Goal: Task Accomplishment & Management: Use online tool/utility

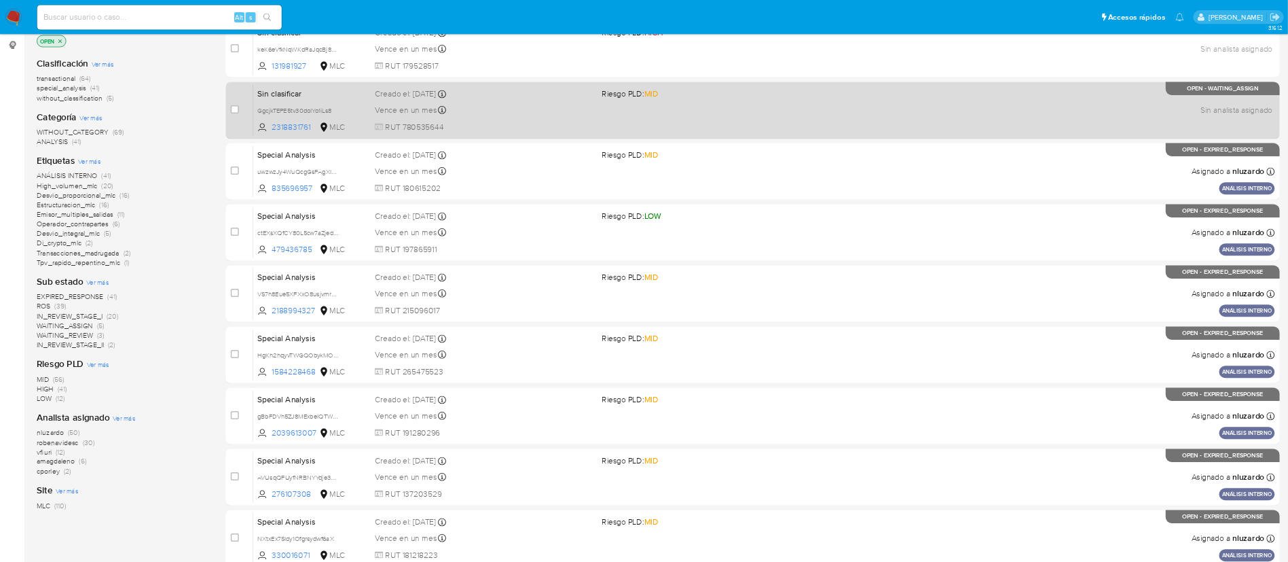
scroll to position [177, 0]
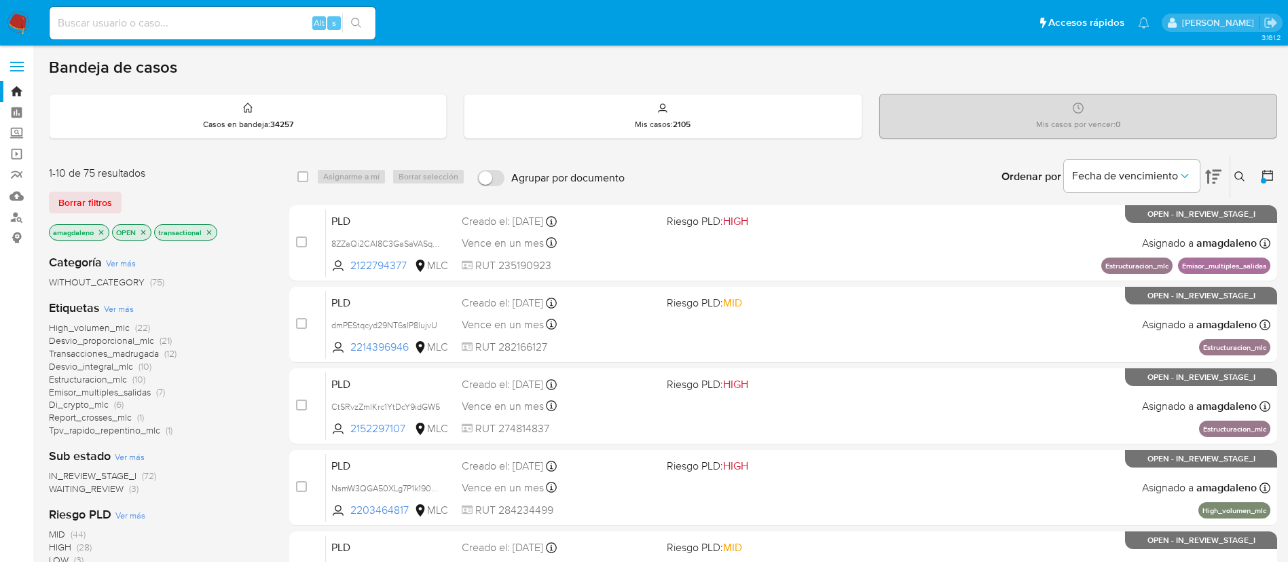
click at [638, 45] on main "3.161.2" at bounding box center [644, 560] width 1288 height 1121
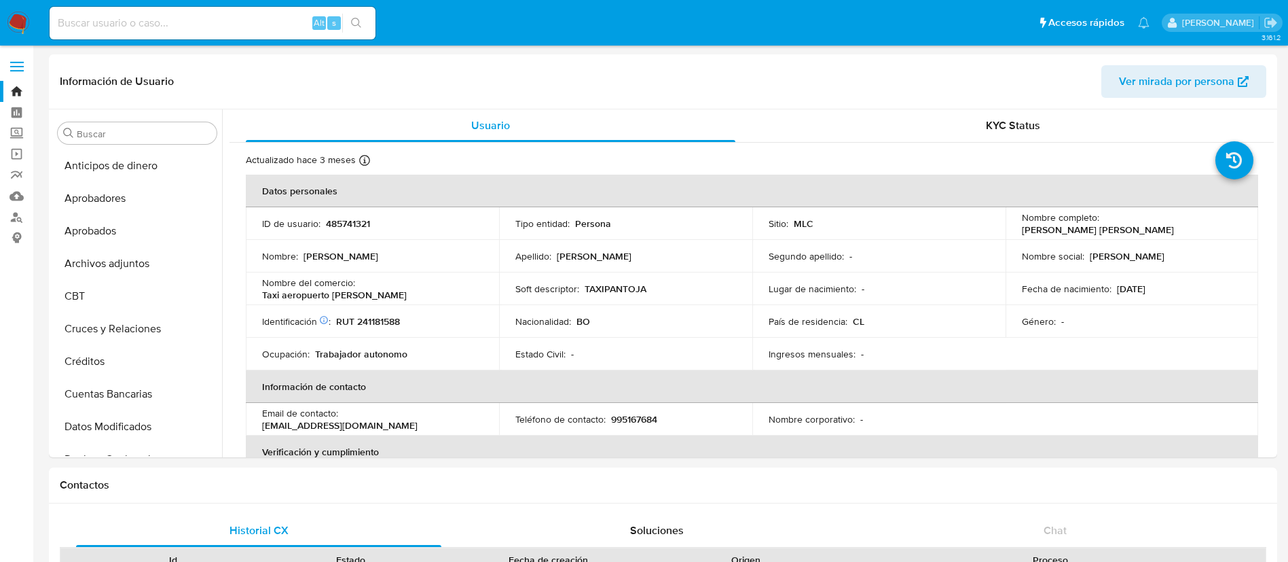
select select "10"
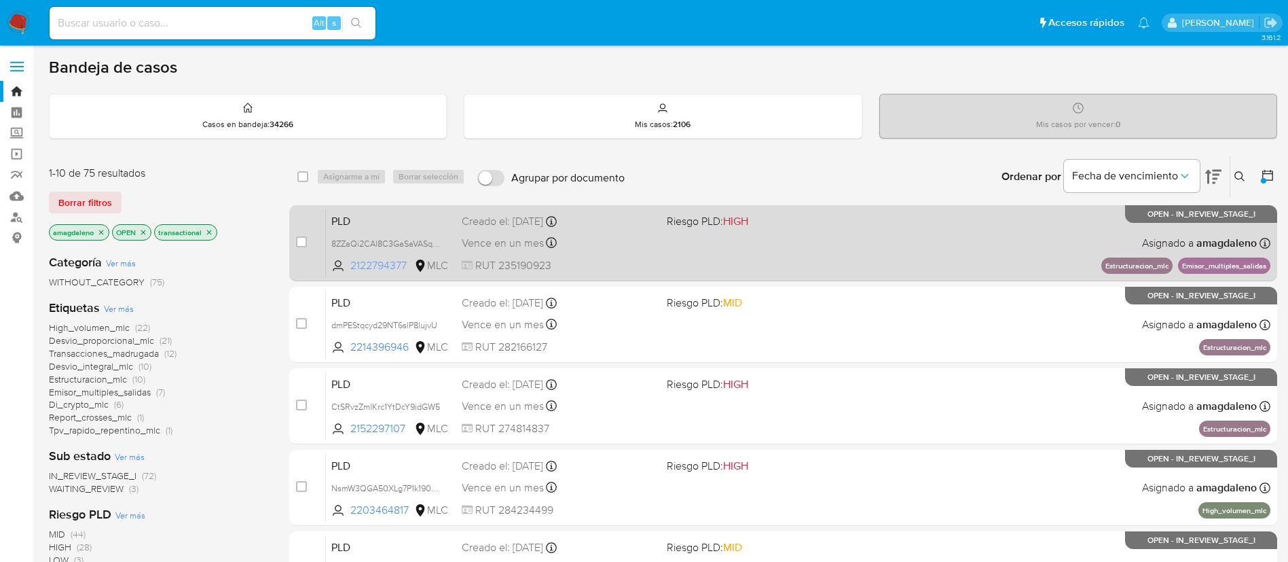
click at [371, 268] on span "2122794377" at bounding box center [380, 265] width 61 height 15
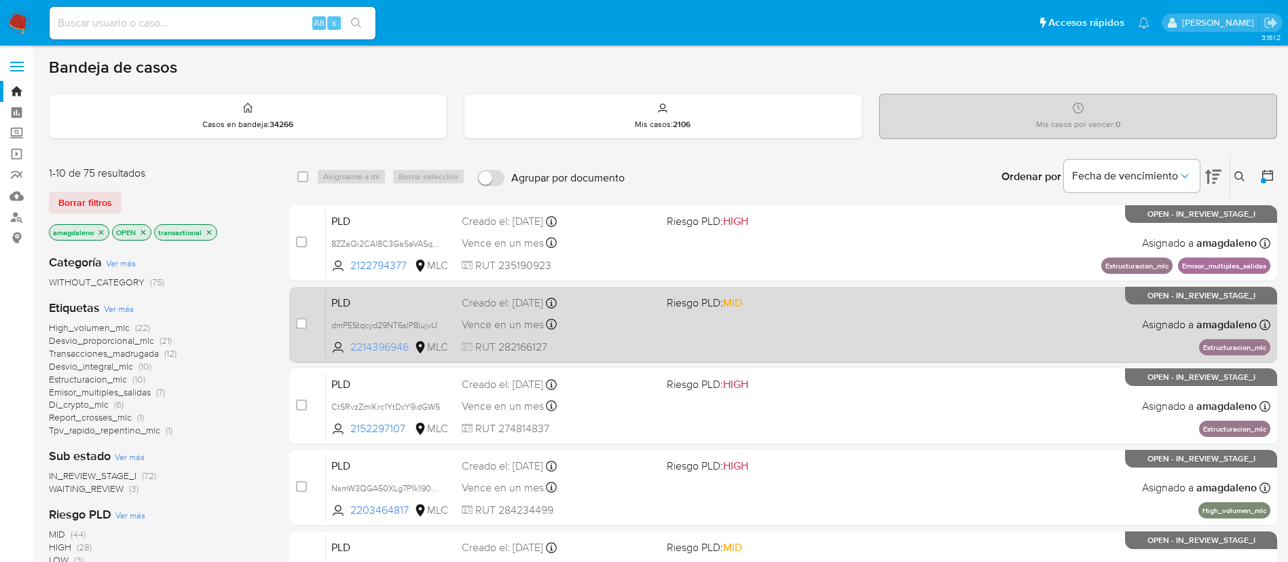
click at [390, 350] on span "2214396946" at bounding box center [380, 346] width 61 height 15
click at [712, 349] on div "PLD dmPEStqcyd29NT6slP8lujvU 2214396946 MLC Riesgo PLD: MID Creado el: 12/08/20…" at bounding box center [798, 324] width 944 height 69
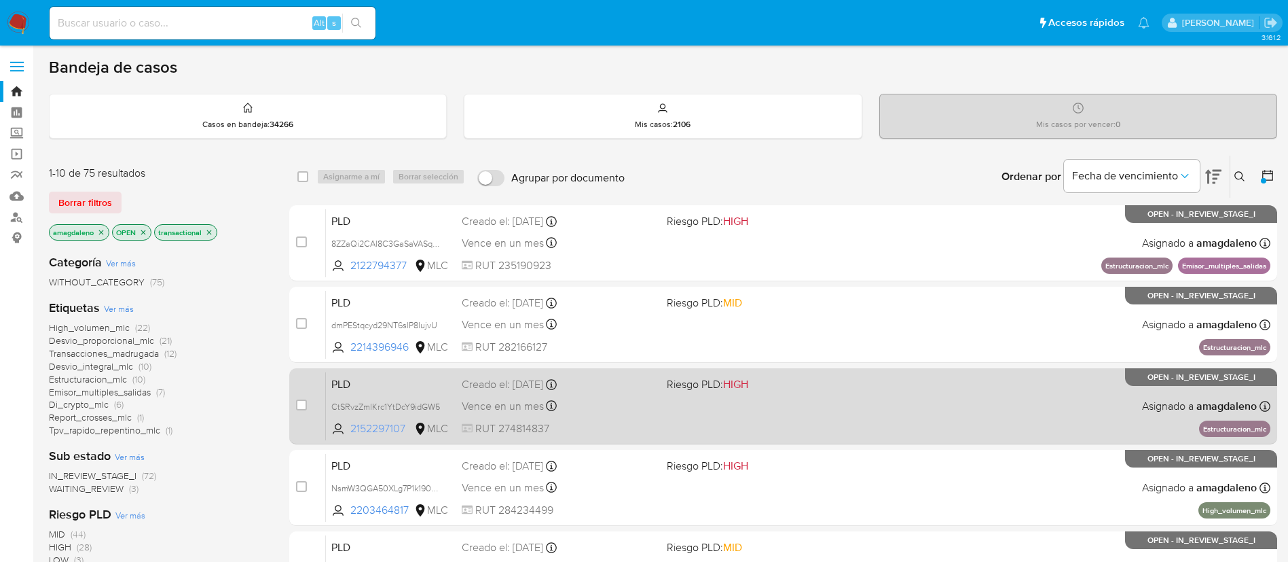
click at [399, 428] on span "2152297107" at bounding box center [380, 428] width 61 height 15
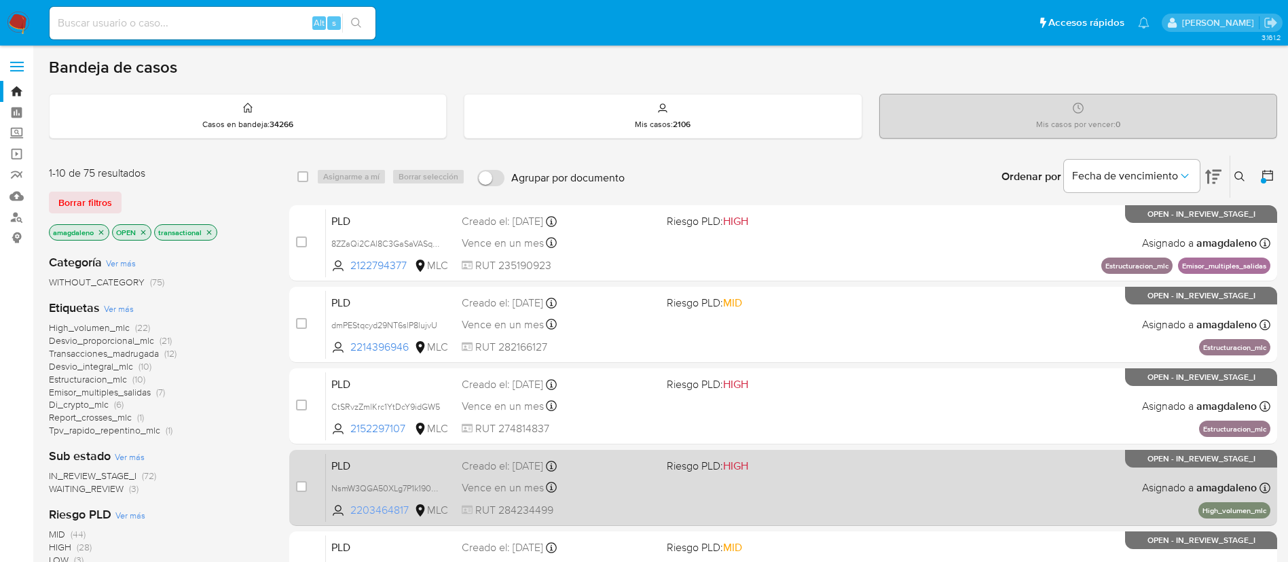
click at [392, 508] on span "2203464817" at bounding box center [380, 509] width 61 height 15
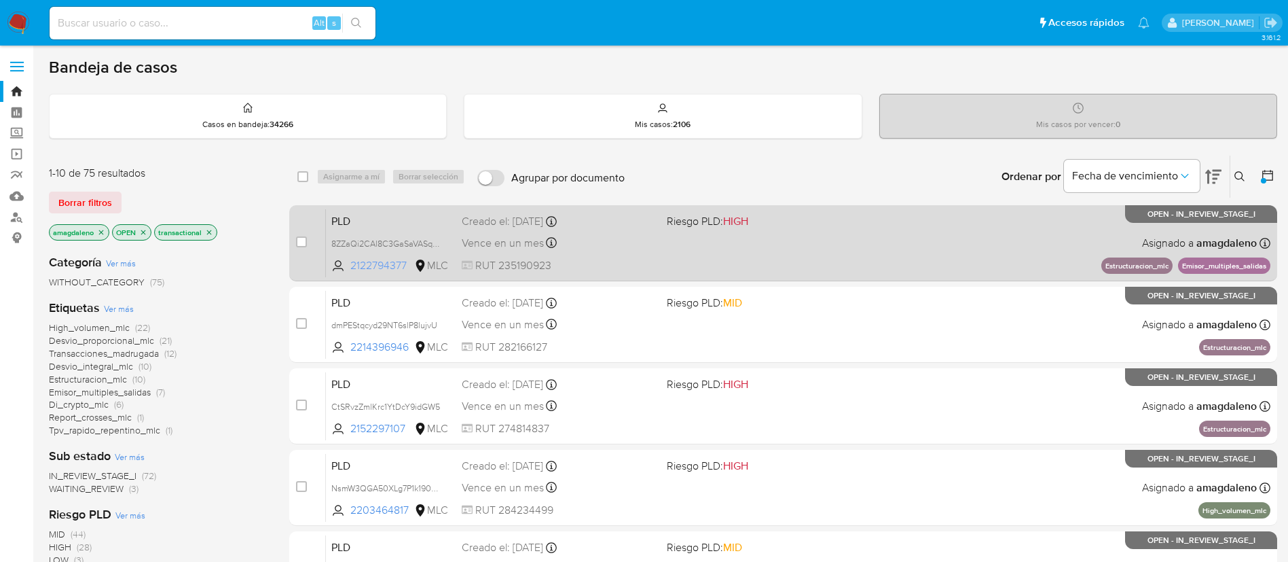
click at [379, 266] on span "2122794377" at bounding box center [380, 265] width 61 height 15
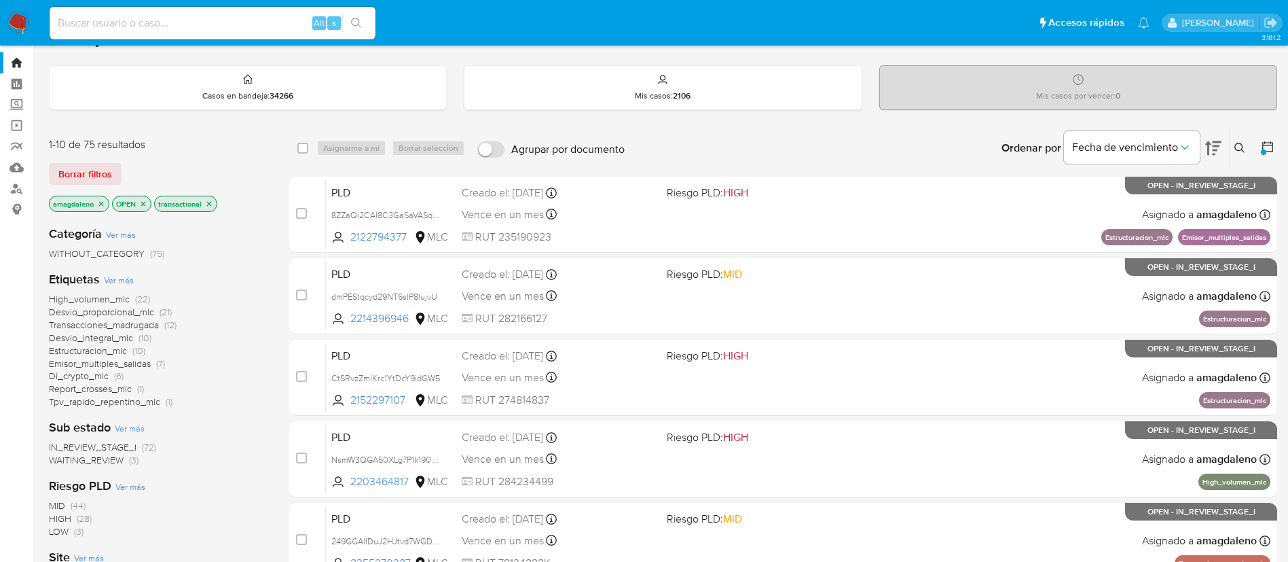
scroll to position [30, 0]
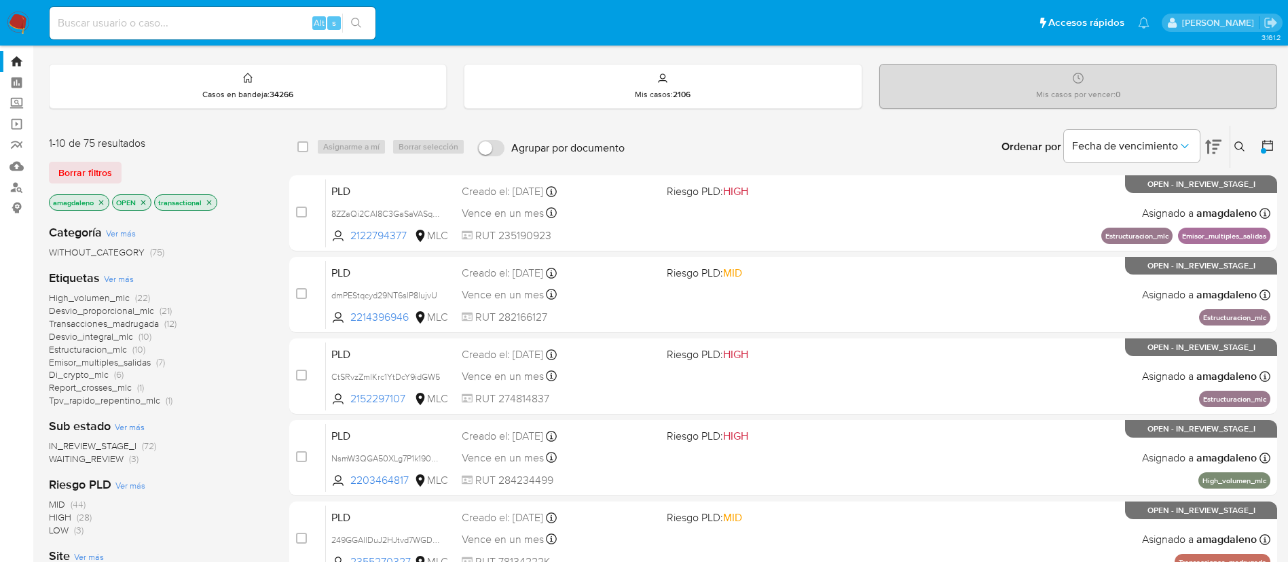
click at [108, 350] on span "Estructuracion_mlc" at bounding box center [88, 349] width 78 height 14
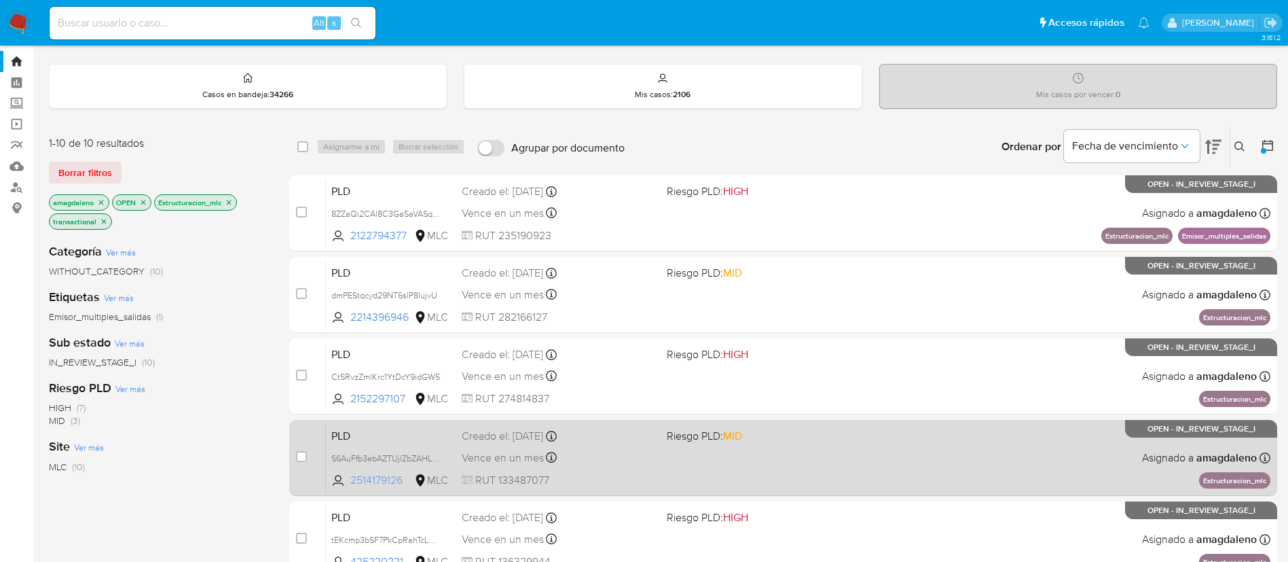
click at [380, 476] on span "2514179126" at bounding box center [380, 480] width 61 height 15
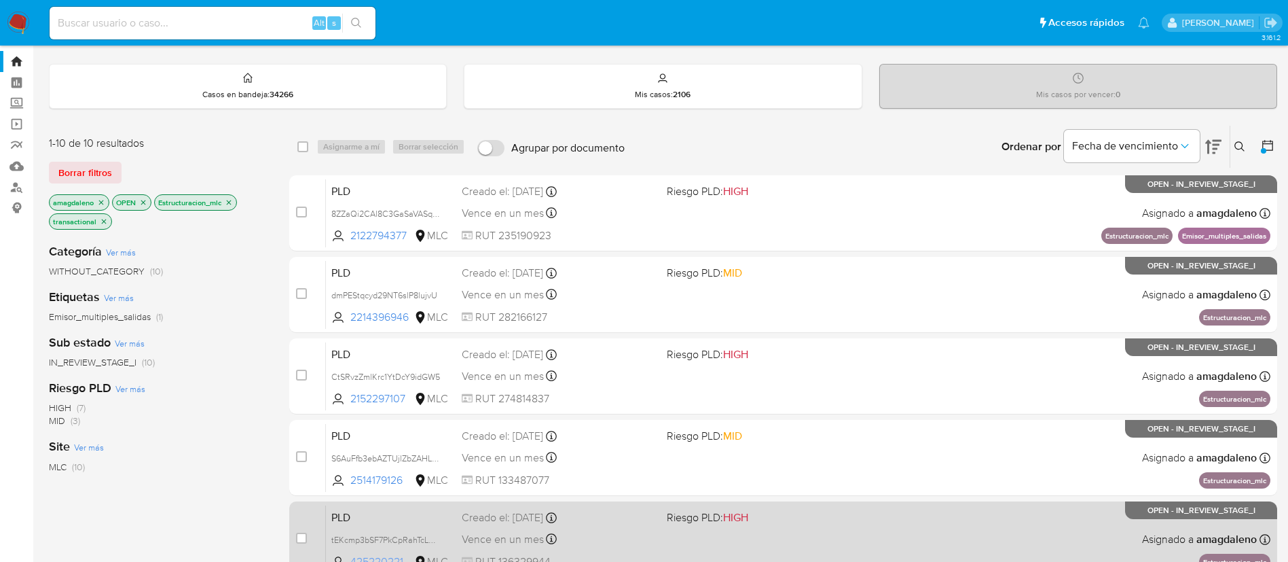
click at [373, 556] on span "425220221" at bounding box center [380, 561] width 61 height 15
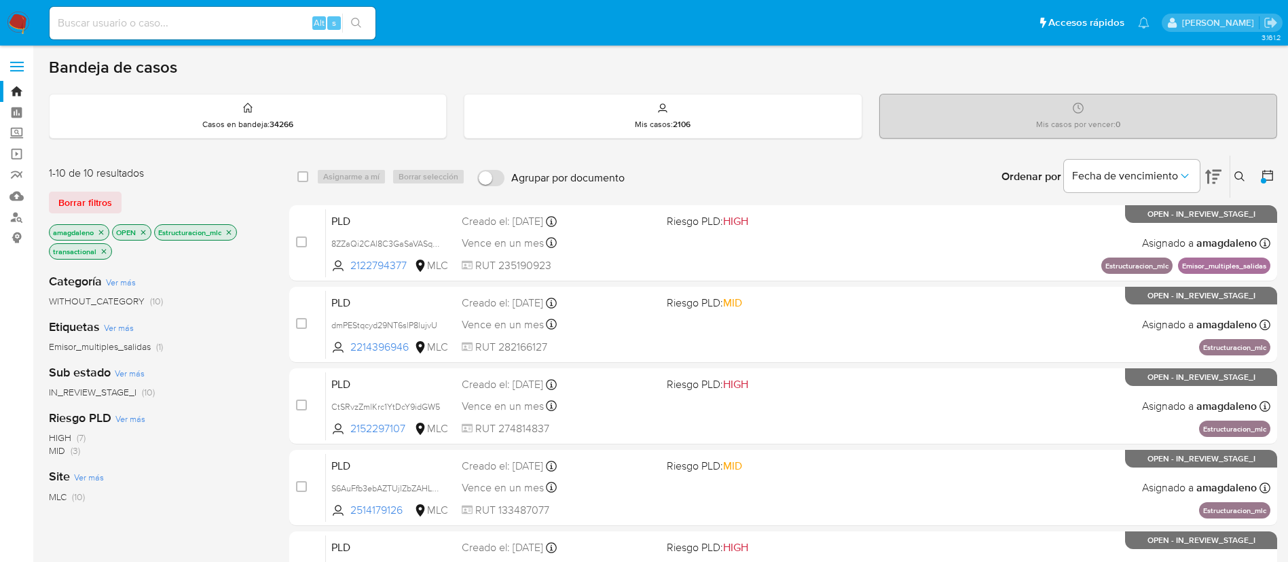
scroll to position [559, 0]
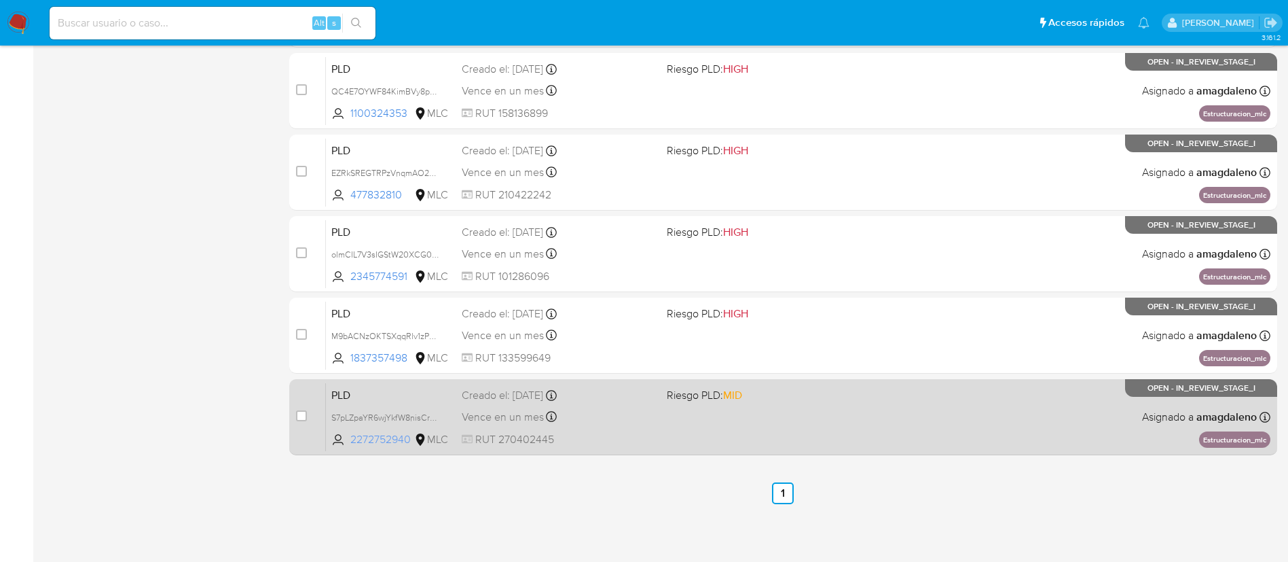
click at [380, 435] on span "2272752940" at bounding box center [380, 439] width 61 height 15
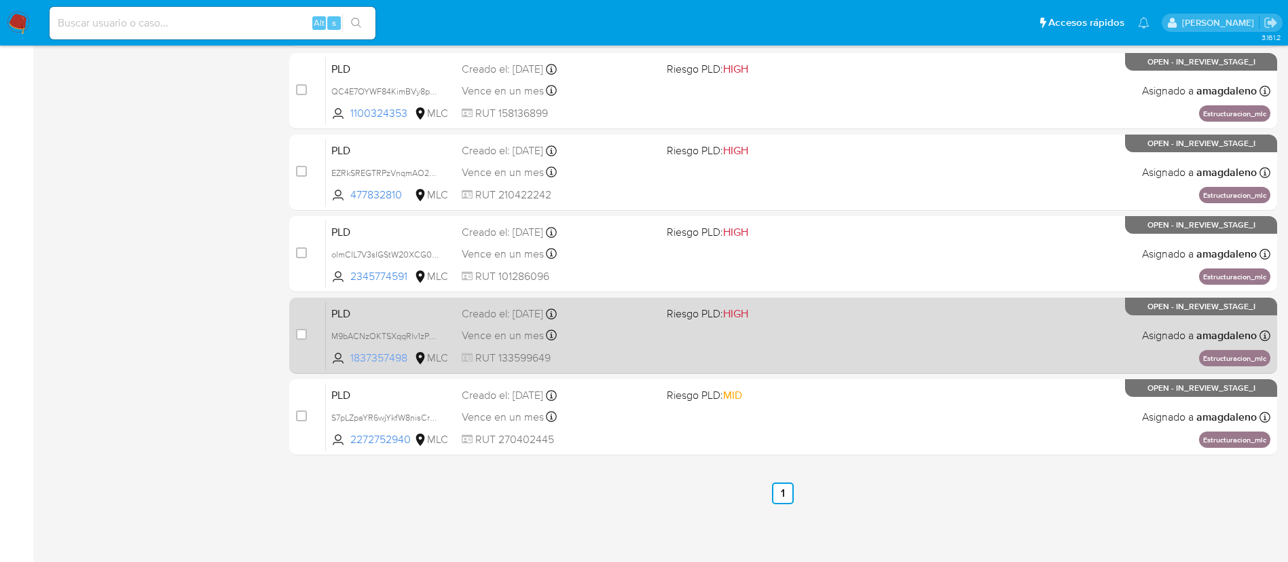
click at [388, 352] on span "1837357498" at bounding box center [380, 357] width 61 height 15
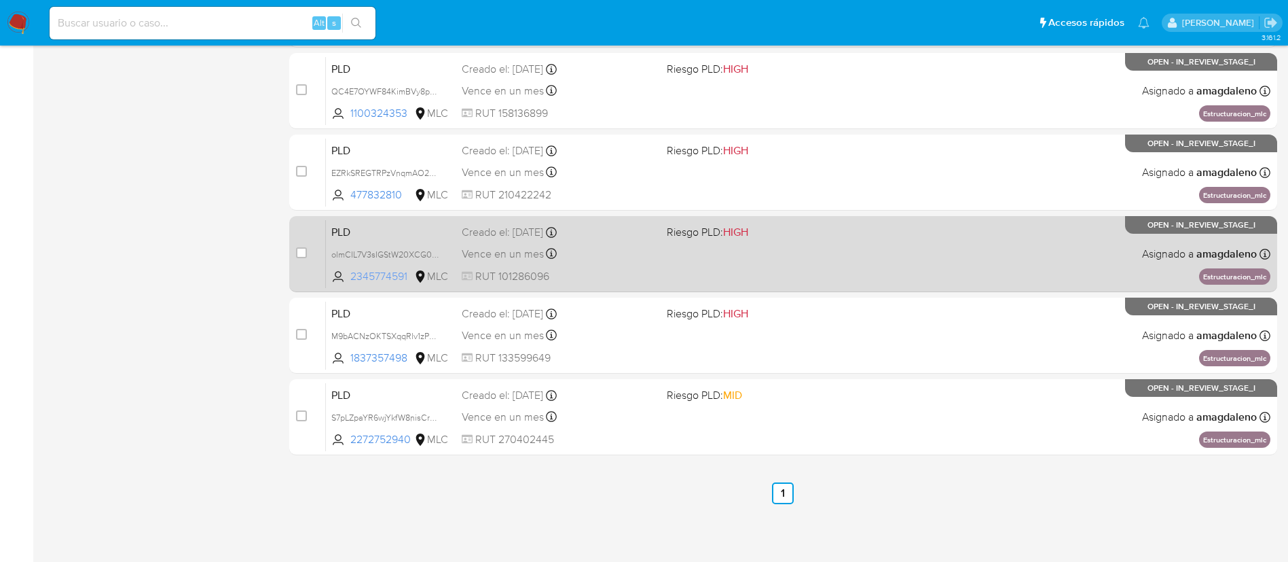
click at [394, 277] on span "2345774591" at bounding box center [380, 276] width 61 height 15
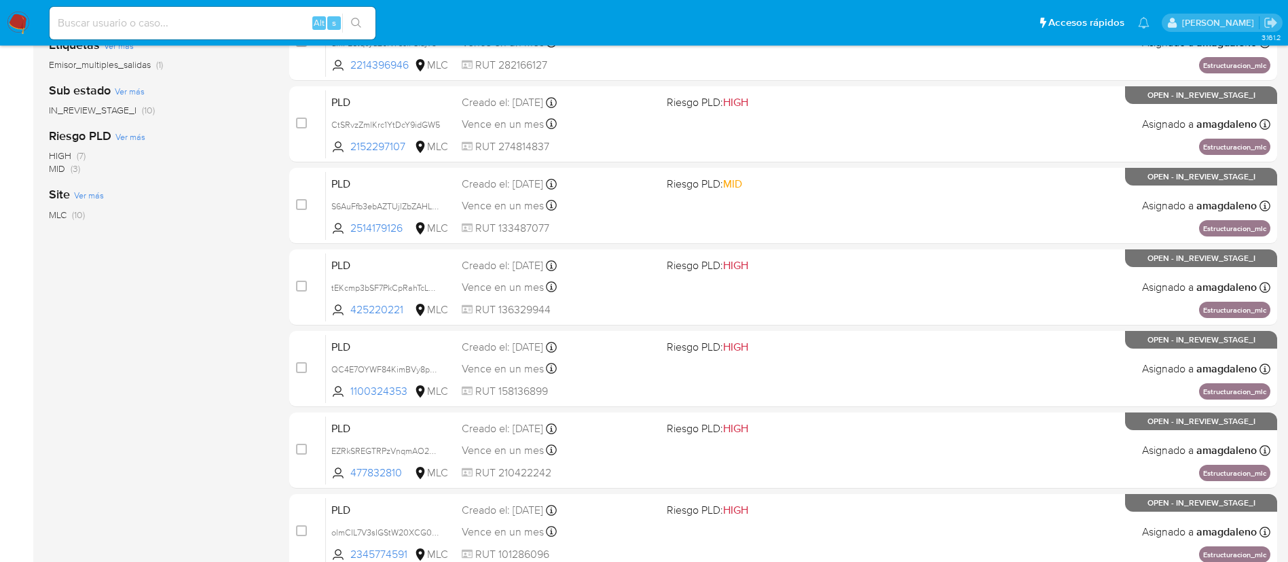
scroll to position [278, 0]
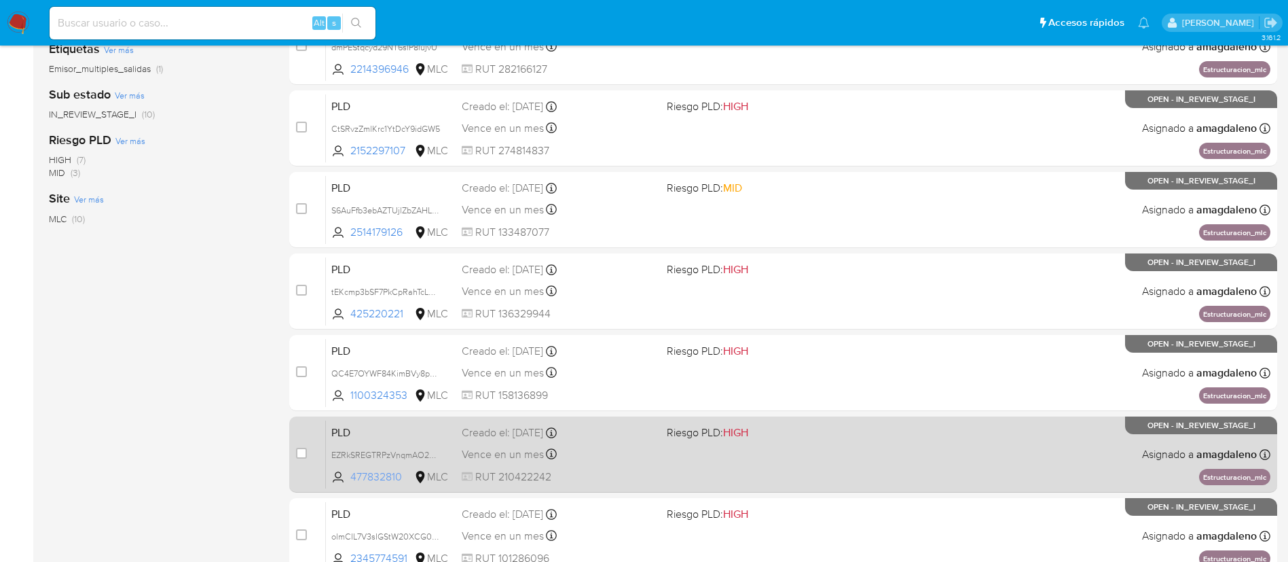
click at [386, 483] on span "477832810" at bounding box center [380, 476] width 61 height 15
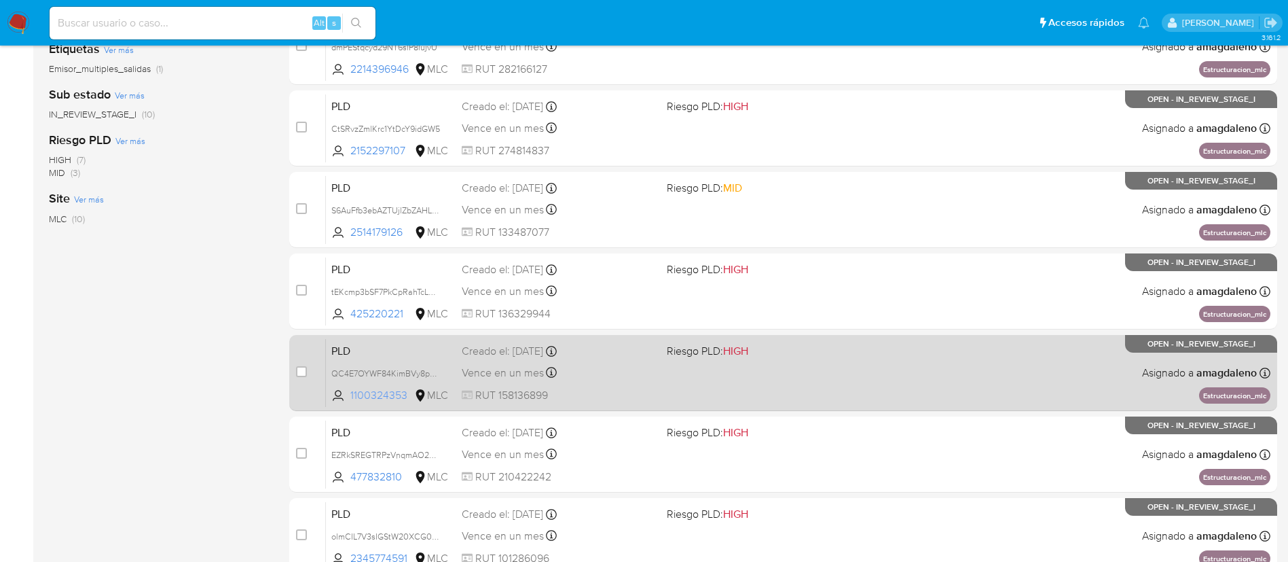
click at [390, 391] on span "1100324353" at bounding box center [380, 395] width 61 height 15
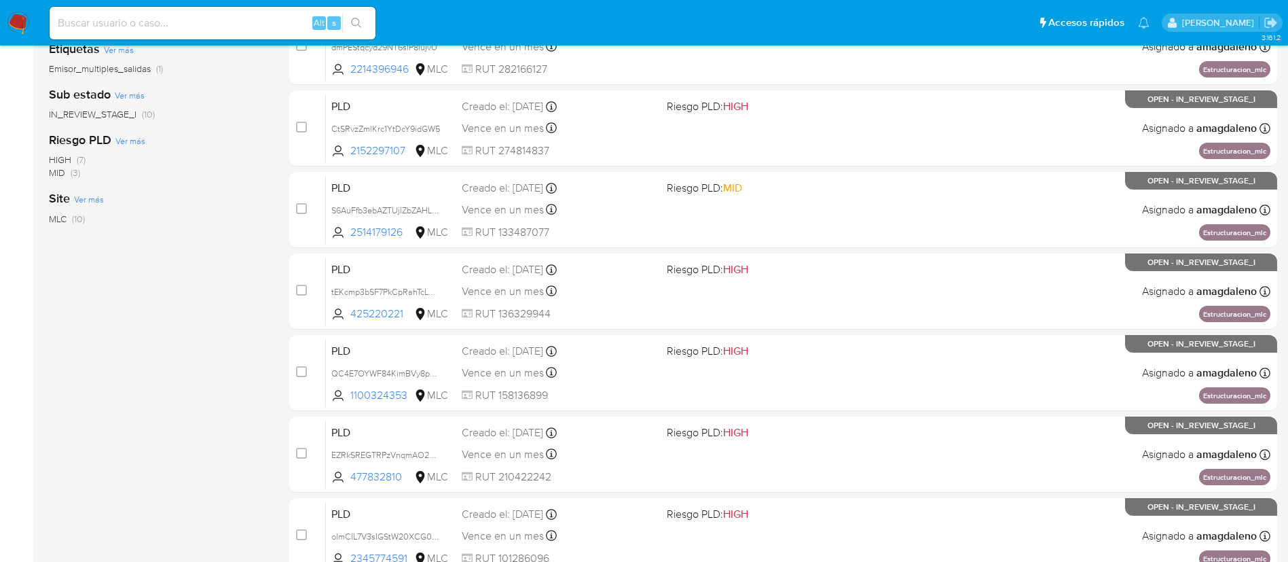
scroll to position [0, 0]
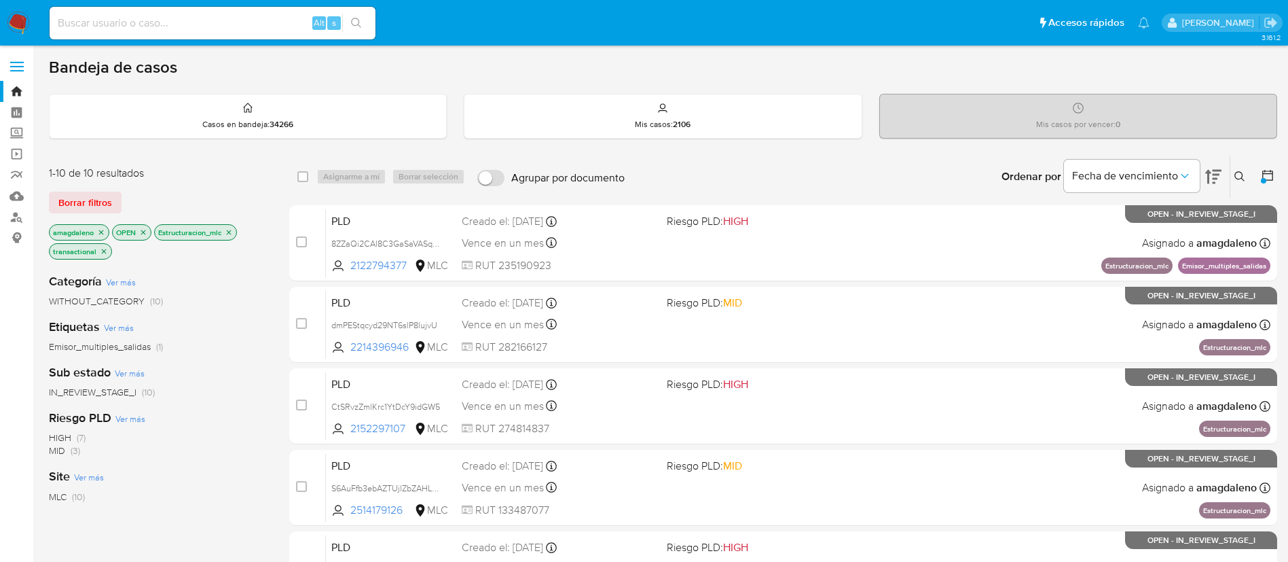
click at [1262, 181] on div at bounding box center [1263, 180] width 5 height 5
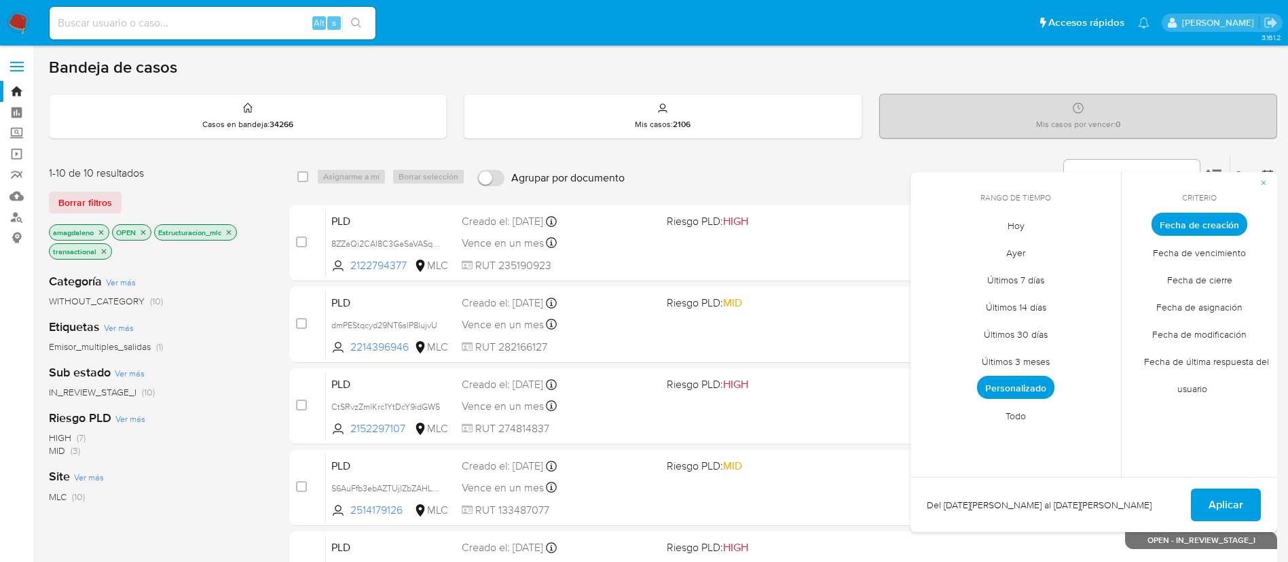
click at [1192, 280] on span "Fecha de cierre" at bounding box center [1200, 279] width 94 height 28
click at [1030, 386] on span "Personalizado" at bounding box center [1015, 386] width 77 height 23
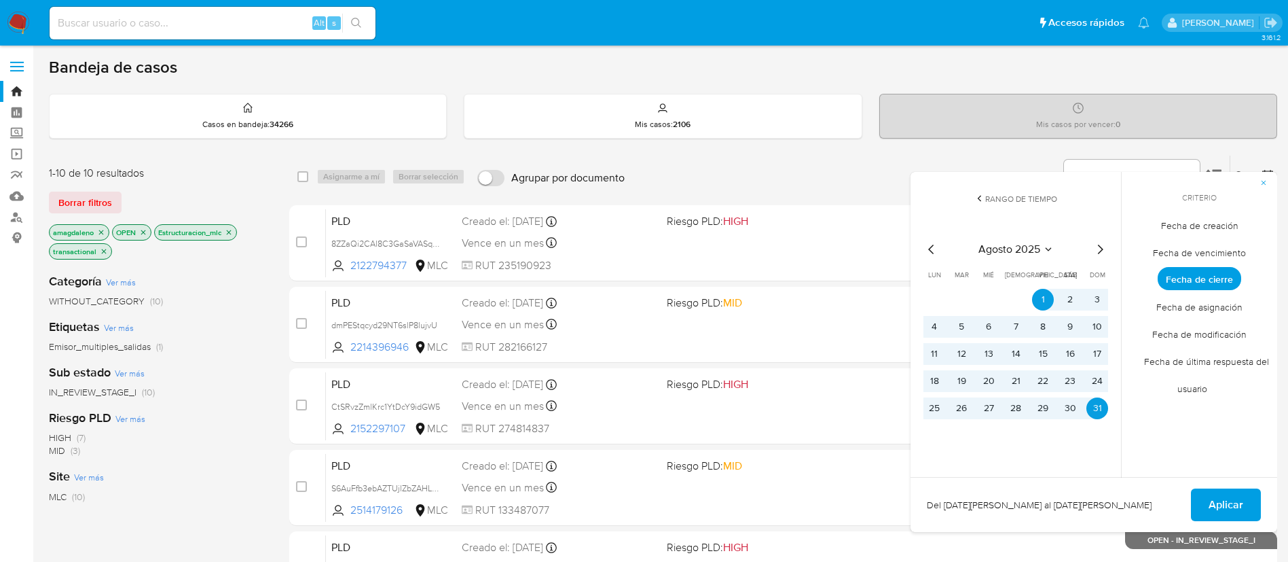
click at [1094, 250] on icon "Mes siguiente" at bounding box center [1100, 249] width 16 height 16
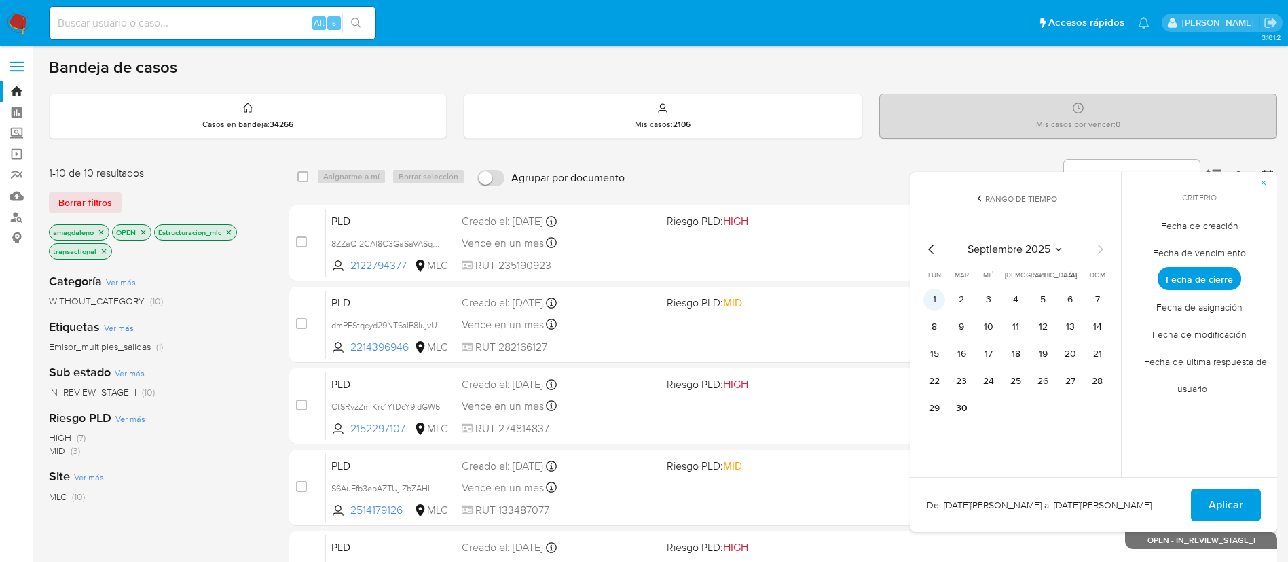
click at [936, 302] on button "1" at bounding box center [934, 300] width 22 height 22
click at [1234, 506] on span "Aplicar" at bounding box center [1226, 505] width 35 height 30
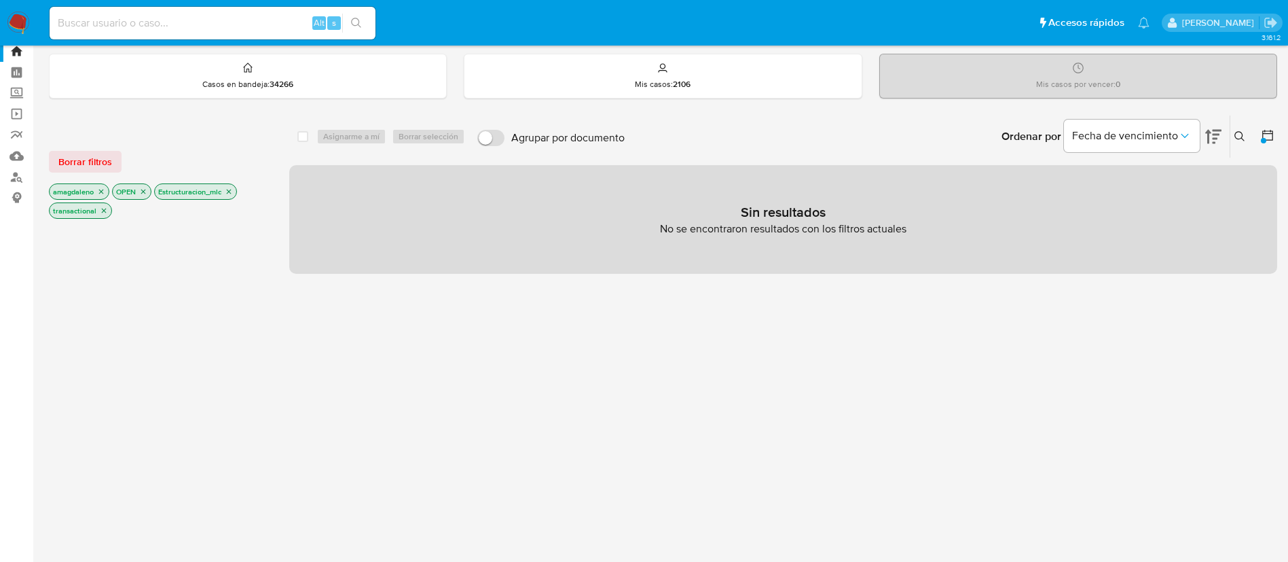
scroll to position [33, 0]
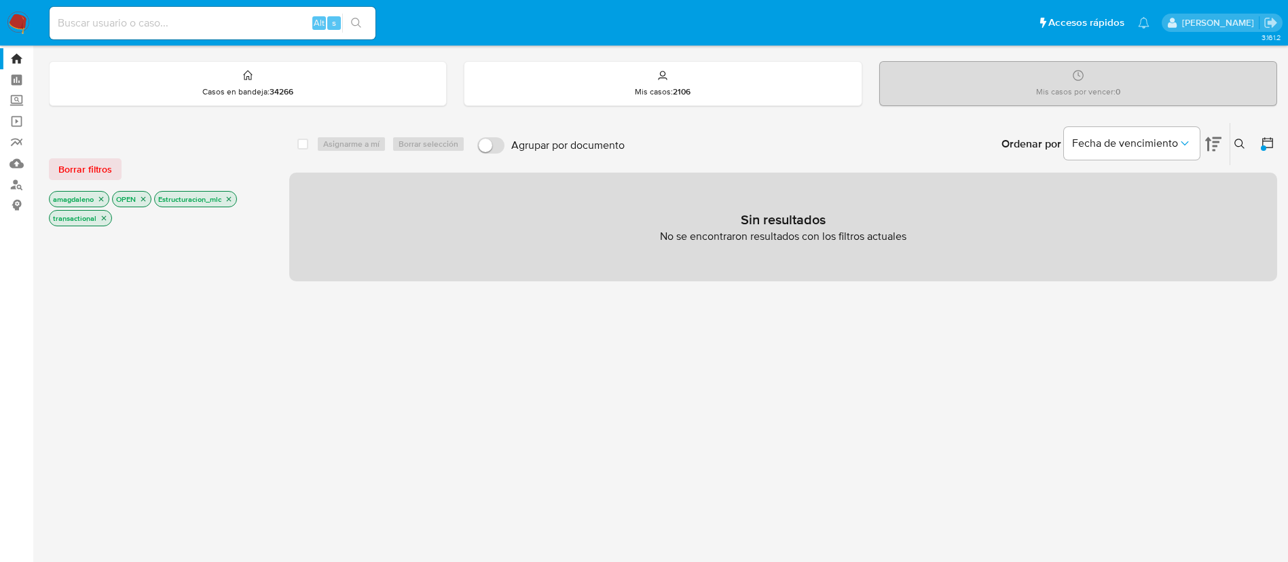
click at [142, 200] on icon "close-filter" at bounding box center [143, 199] width 8 height 8
click at [189, 201] on icon "close-filter" at bounding box center [187, 199] width 8 height 8
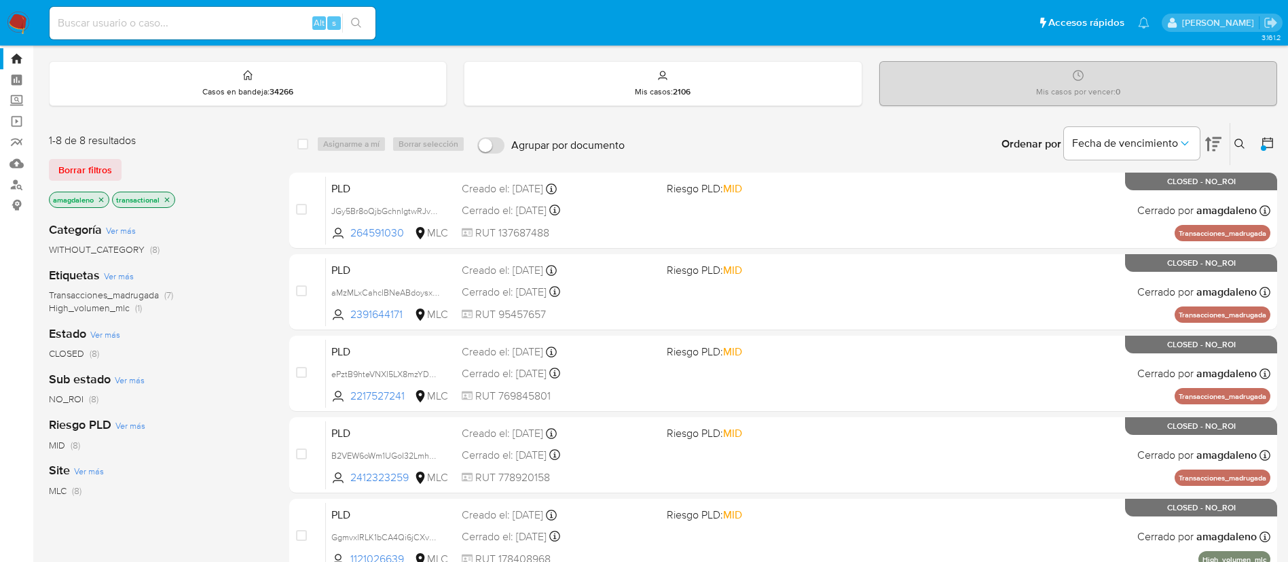
click at [164, 199] on icon "close-filter" at bounding box center [167, 200] width 8 height 8
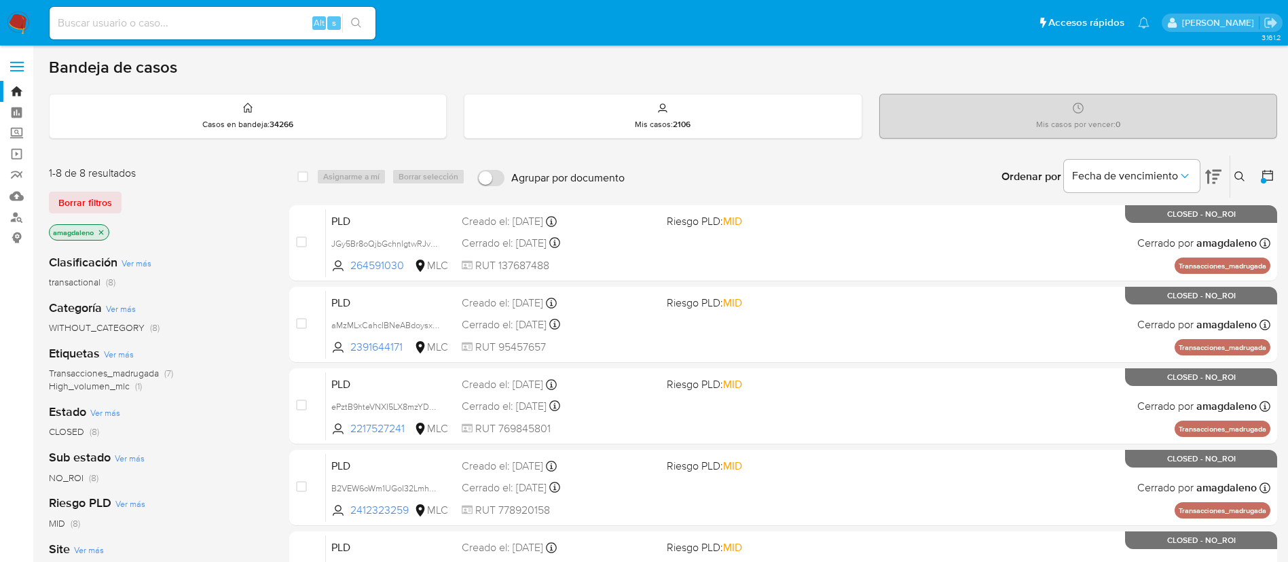
click at [1264, 179] on div at bounding box center [1263, 180] width 5 height 5
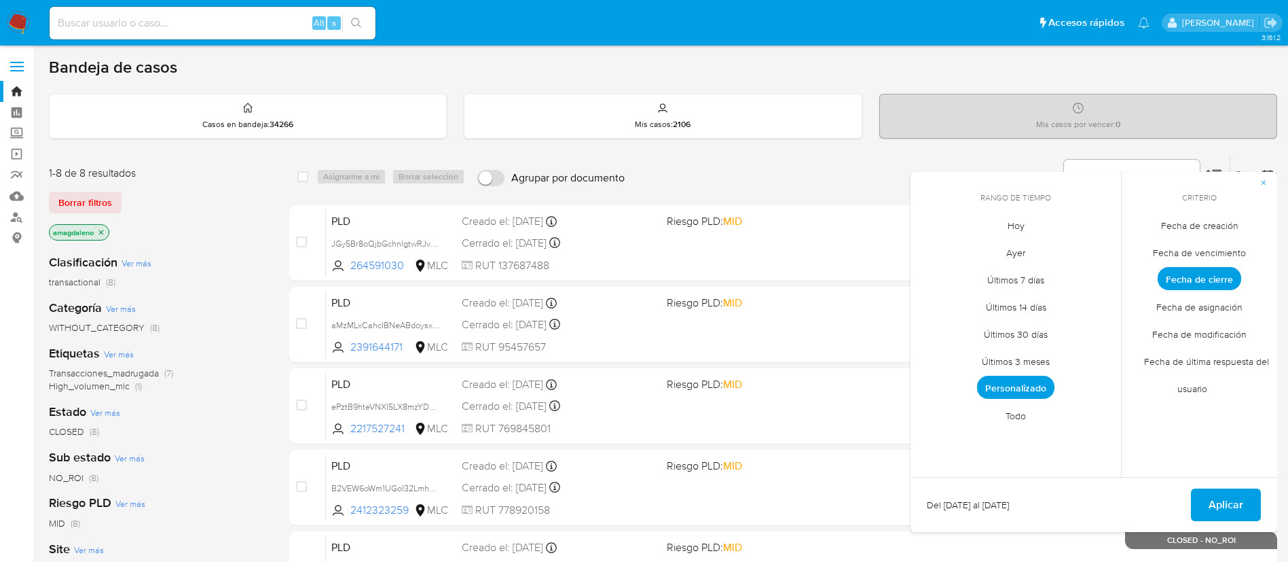
click at [902, 155] on div "select-all-cases-checkbox Asignarme a mí Borrar selección Agrupar por documento…" at bounding box center [783, 176] width 988 height 43
click at [1024, 387] on span "Personalizado" at bounding box center [1015, 386] width 77 height 23
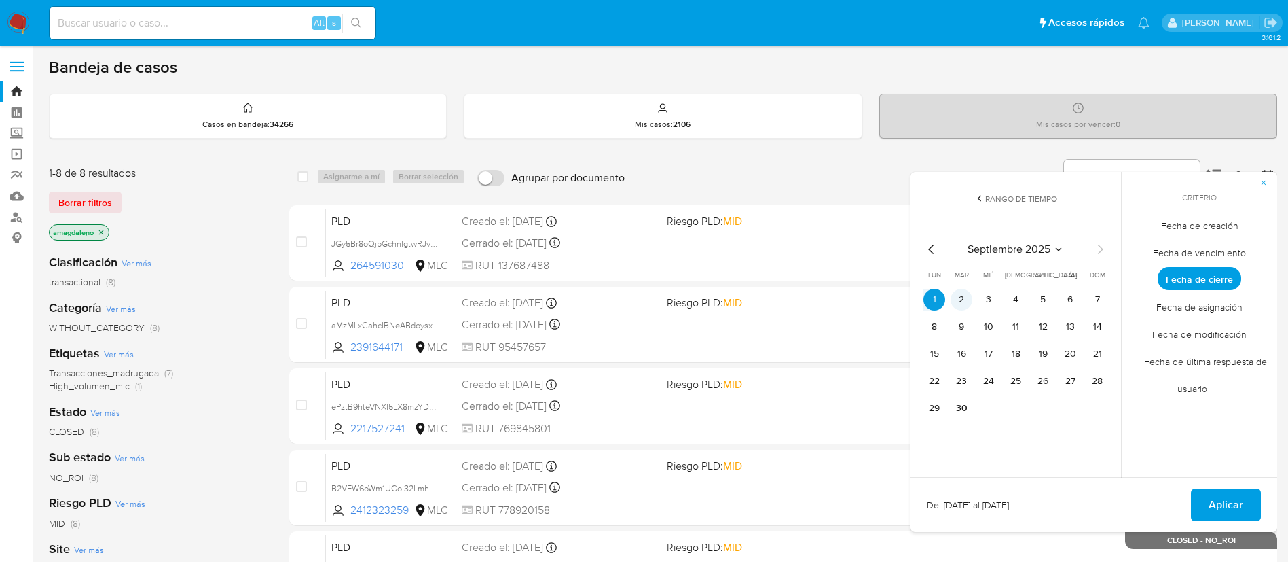
click at [963, 301] on button "2" at bounding box center [962, 300] width 22 height 22
click at [1206, 494] on button "Aplicar" at bounding box center [1226, 504] width 70 height 33
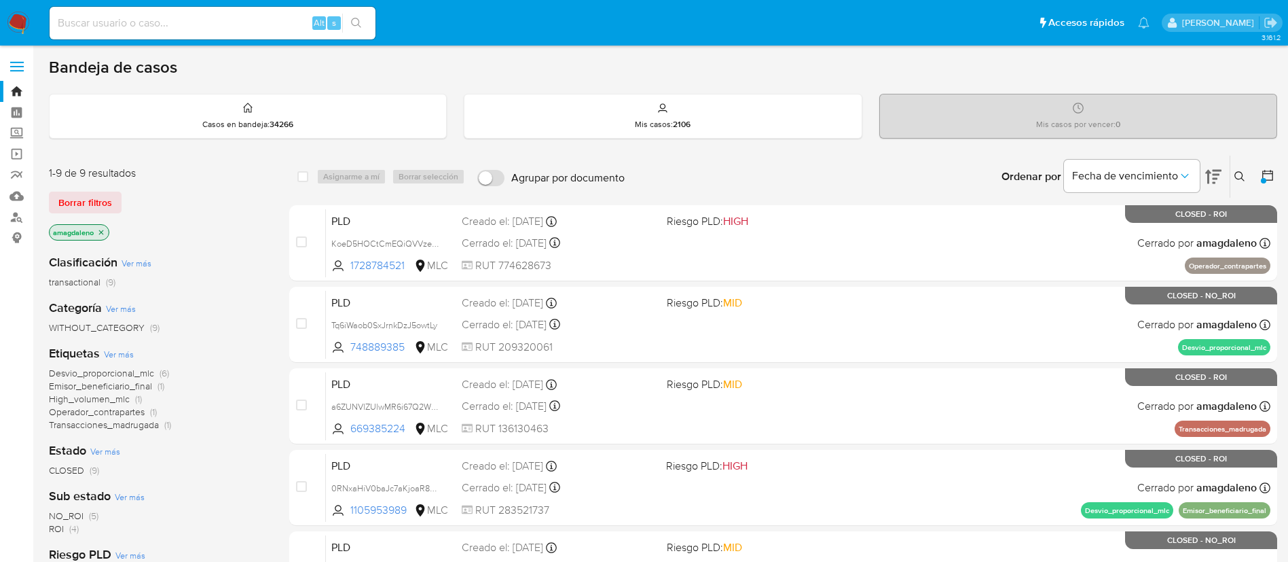
click at [1265, 183] on button at bounding box center [1269, 176] width 16 height 16
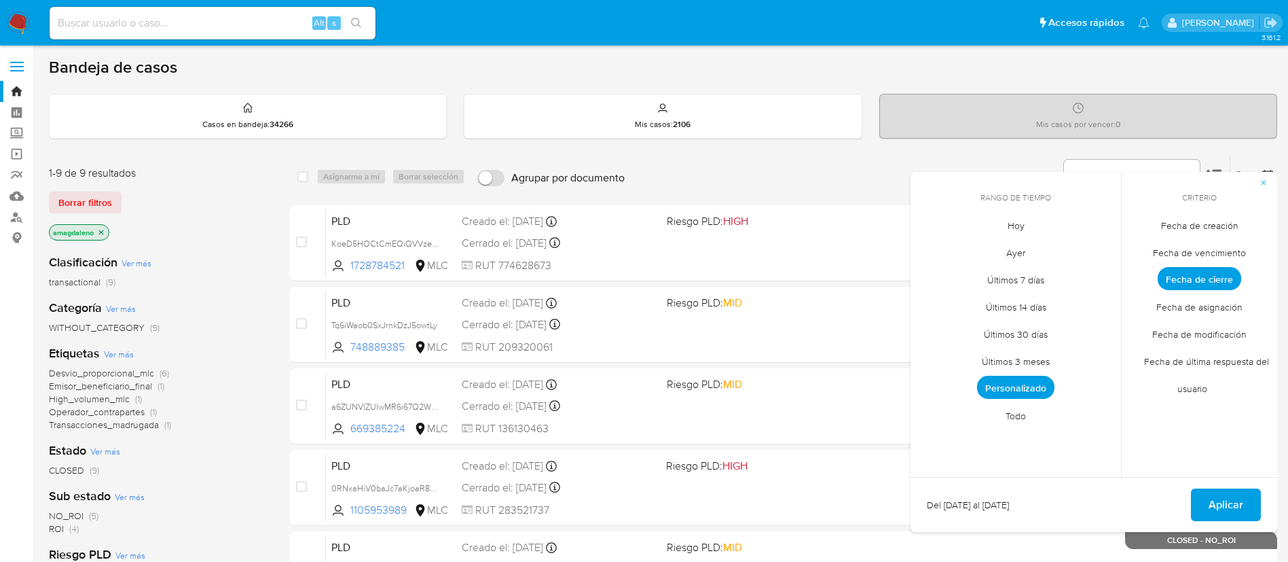
click at [1012, 379] on span "Personalizado" at bounding box center [1015, 386] width 77 height 23
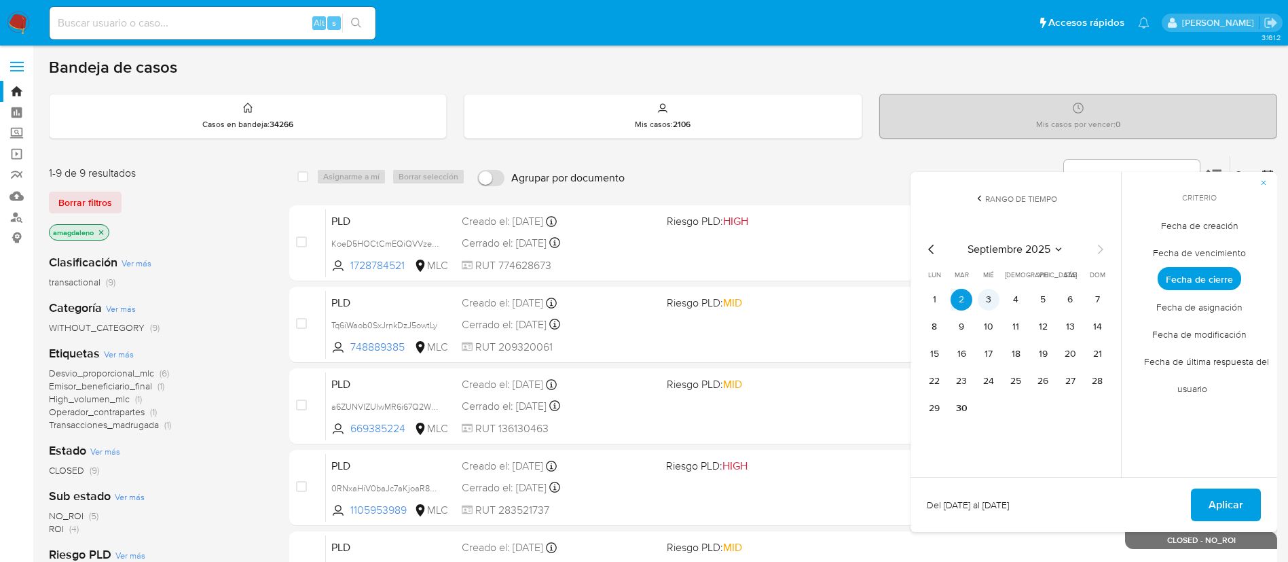
click at [987, 297] on button "3" at bounding box center [989, 300] width 22 height 22
click at [1215, 508] on span "Aplicar" at bounding box center [1226, 505] width 35 height 30
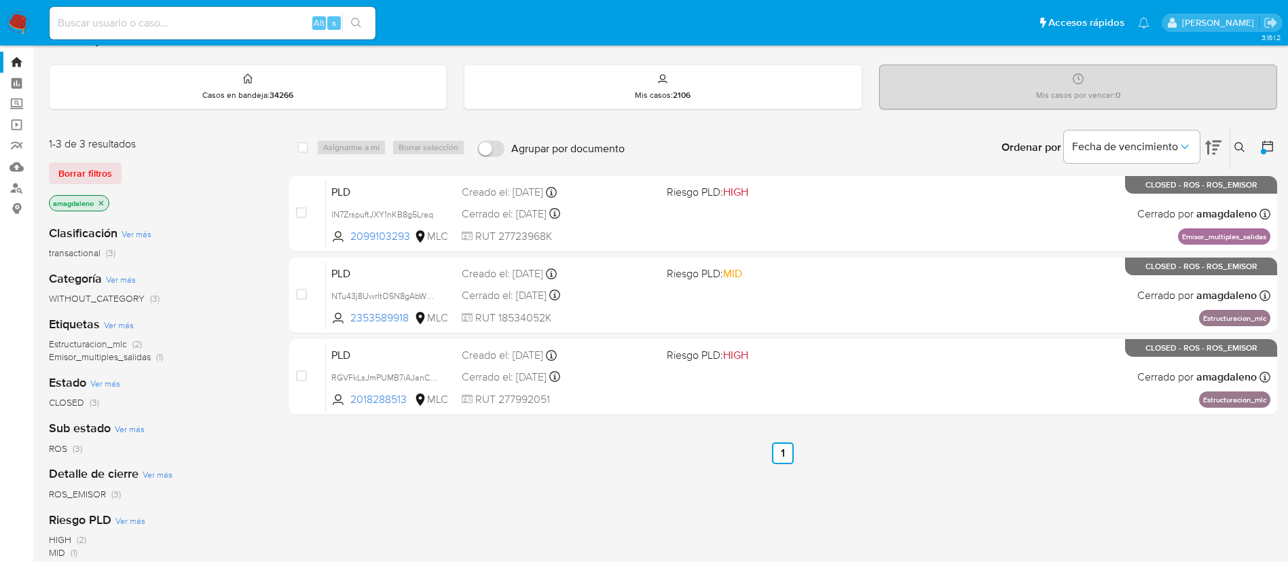
scroll to position [1, 0]
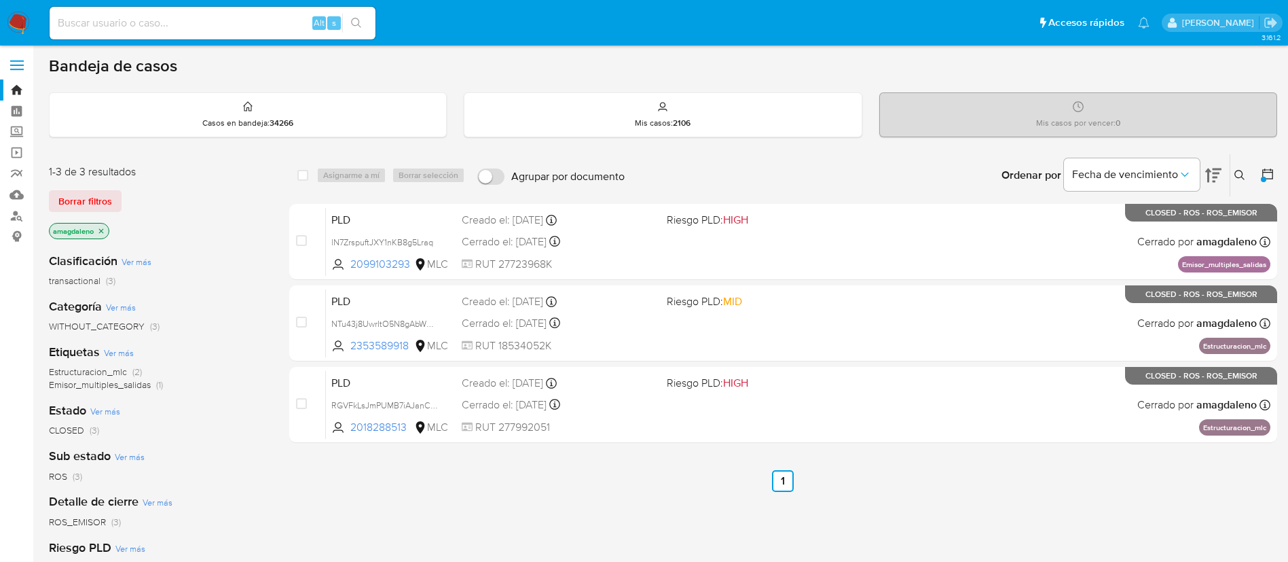
click at [1264, 179] on div at bounding box center [1263, 179] width 5 height 5
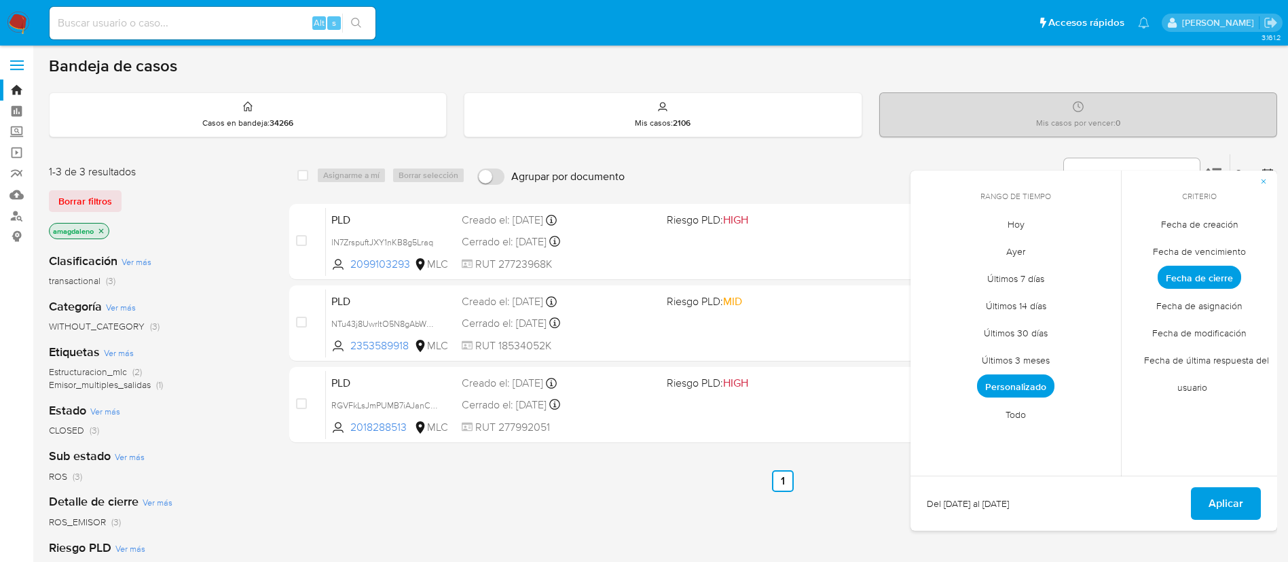
click at [1026, 382] on span "Personalizado" at bounding box center [1015, 385] width 77 height 23
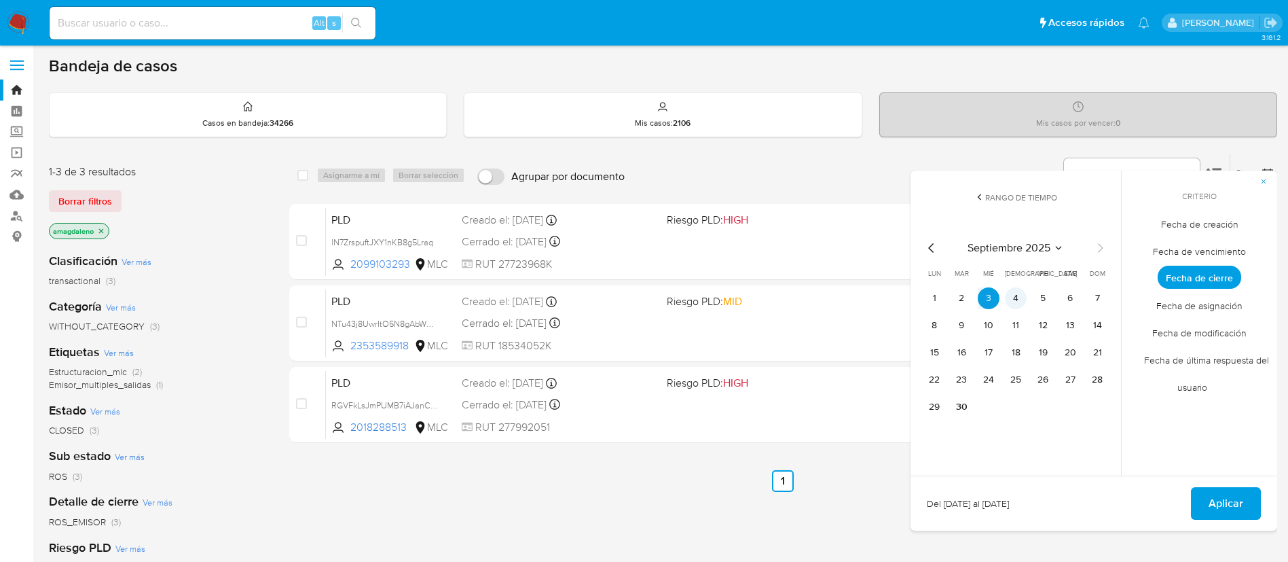
click at [1012, 292] on button "4" at bounding box center [1016, 298] width 22 height 22
click at [1236, 508] on span "Aplicar" at bounding box center [1226, 503] width 35 height 30
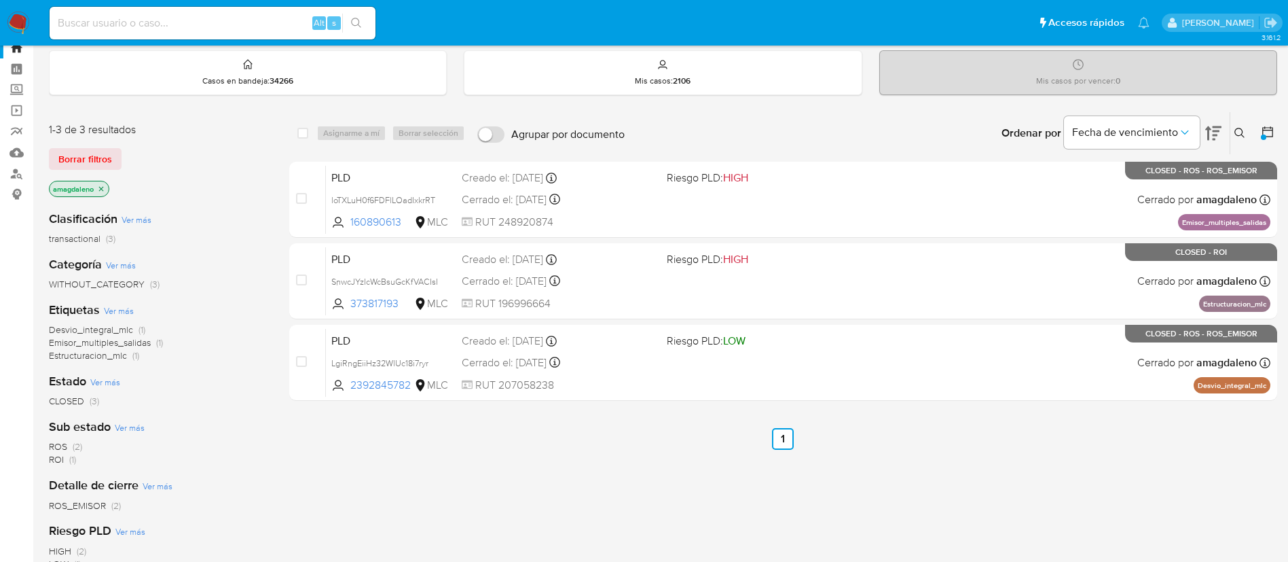
scroll to position [44, 0]
click at [1269, 135] on icon at bounding box center [1268, 131] width 14 height 14
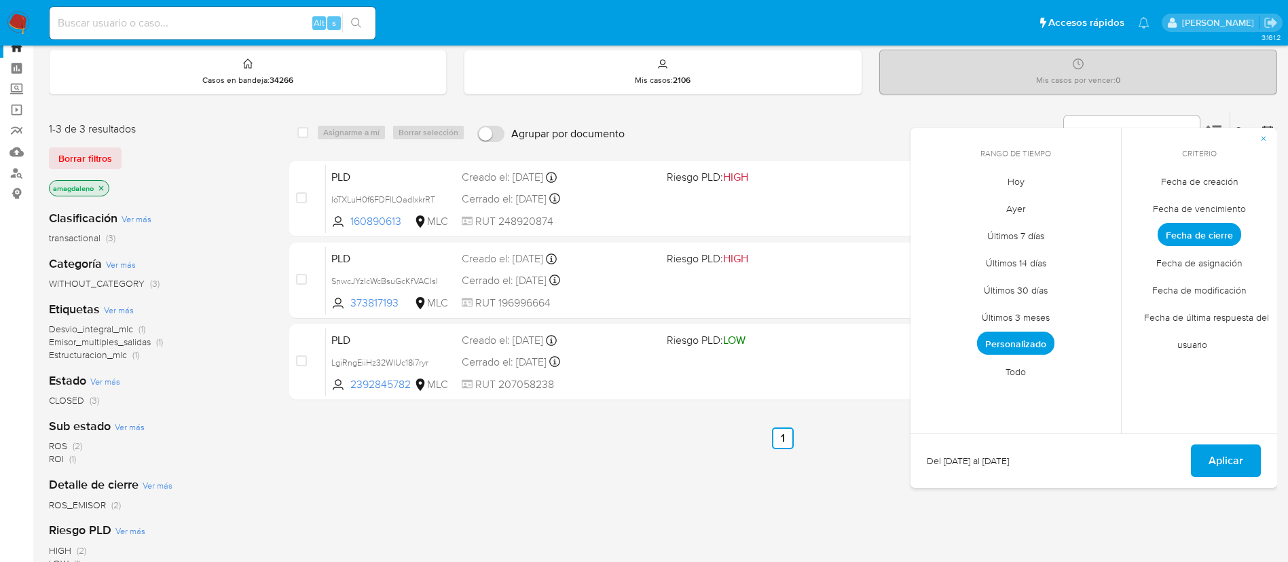
click at [1209, 295] on span "Fecha de modificación" at bounding box center [1199, 290] width 123 height 28
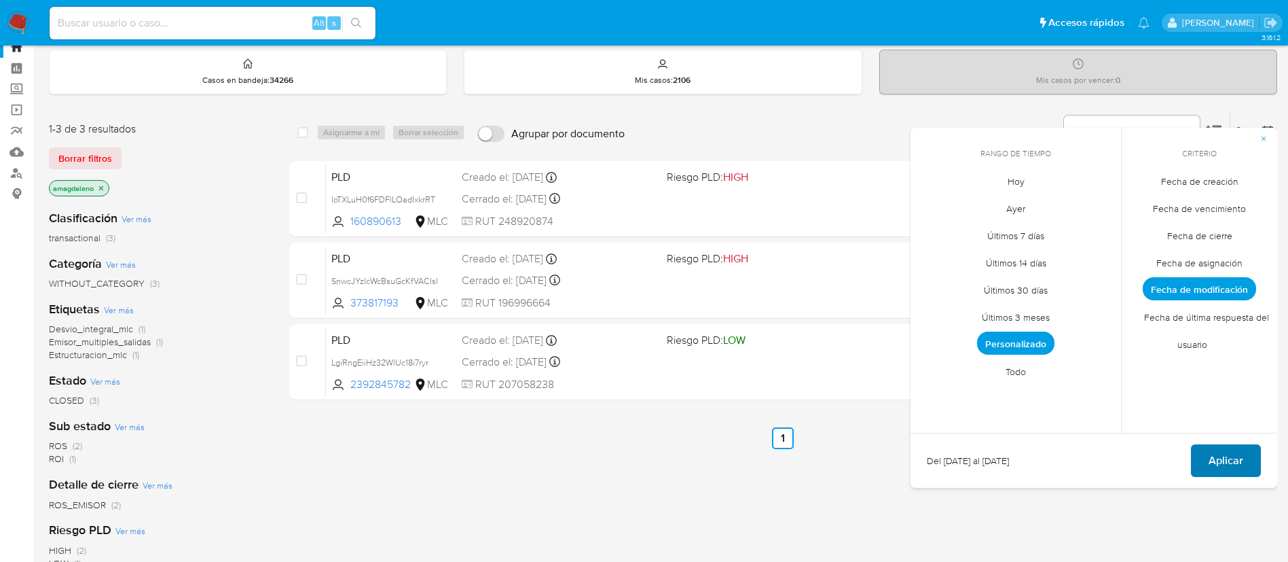
click at [1223, 462] on span "Aplicar" at bounding box center [1226, 460] width 35 height 30
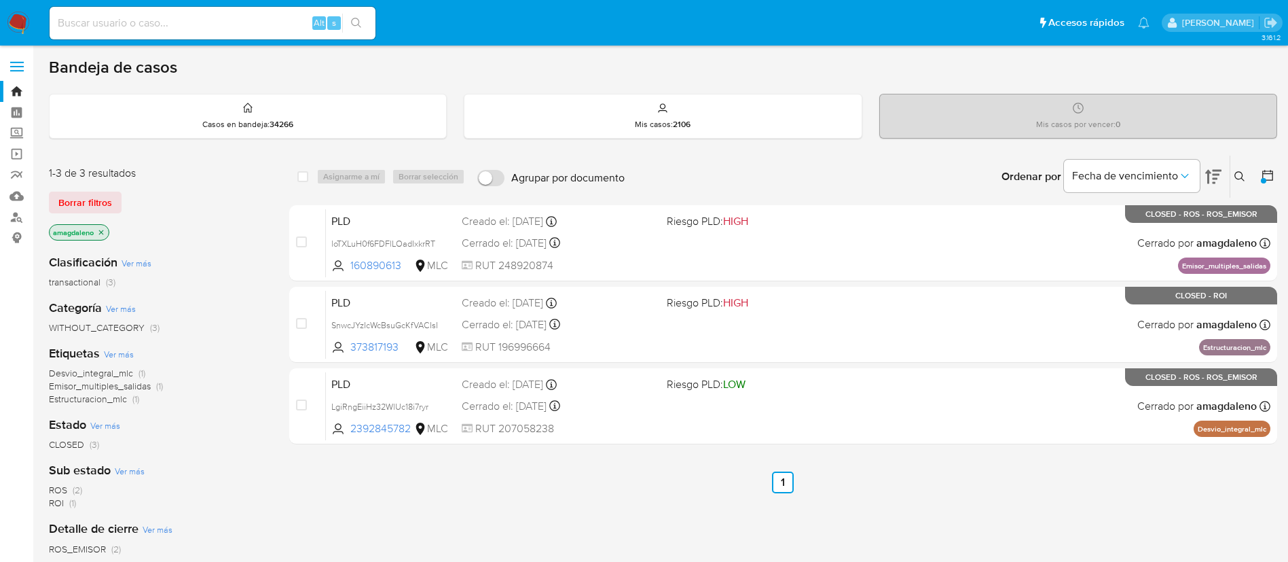
click at [1259, 174] on div at bounding box center [1265, 176] width 24 height 42
click at [1263, 177] on icon at bounding box center [1267, 175] width 11 height 11
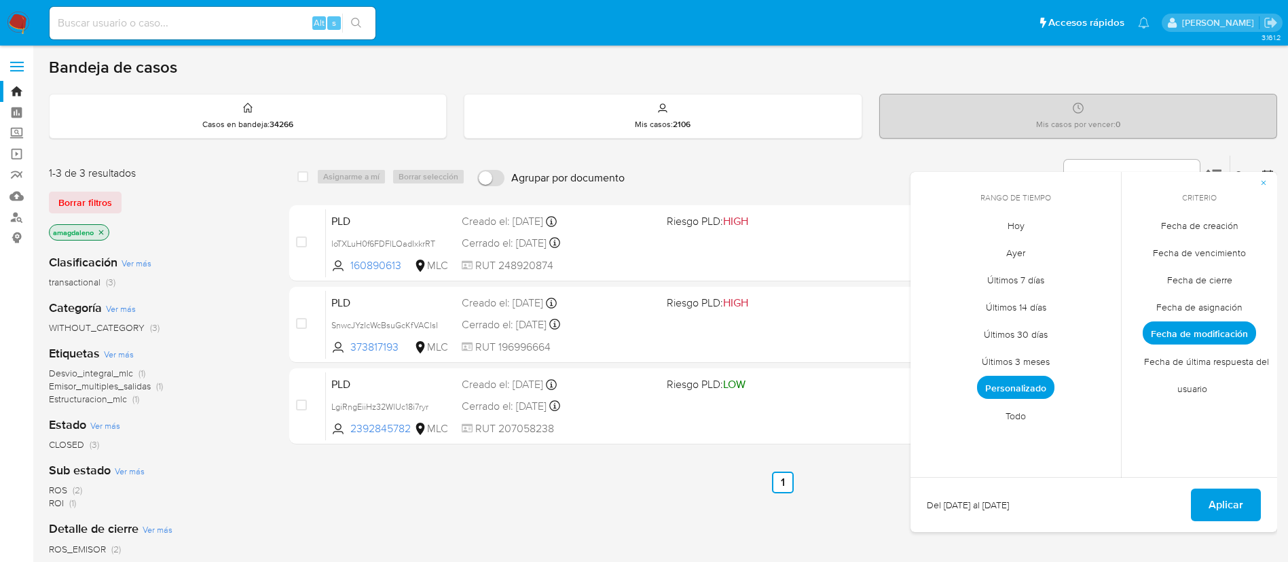
click at [1226, 342] on span "Fecha de modificación" at bounding box center [1199, 332] width 113 height 23
click at [1026, 388] on span "Personalizado" at bounding box center [1015, 386] width 77 height 23
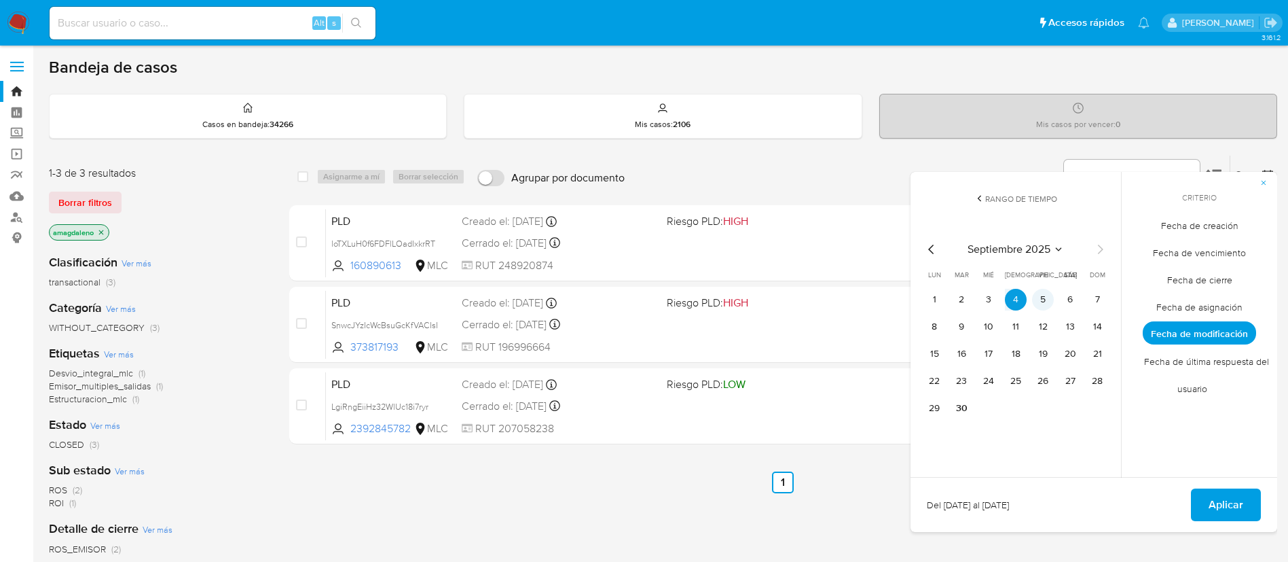
click at [1047, 298] on button "5" at bounding box center [1043, 300] width 22 height 22
click at [1234, 499] on span "Aplicar" at bounding box center [1226, 505] width 35 height 30
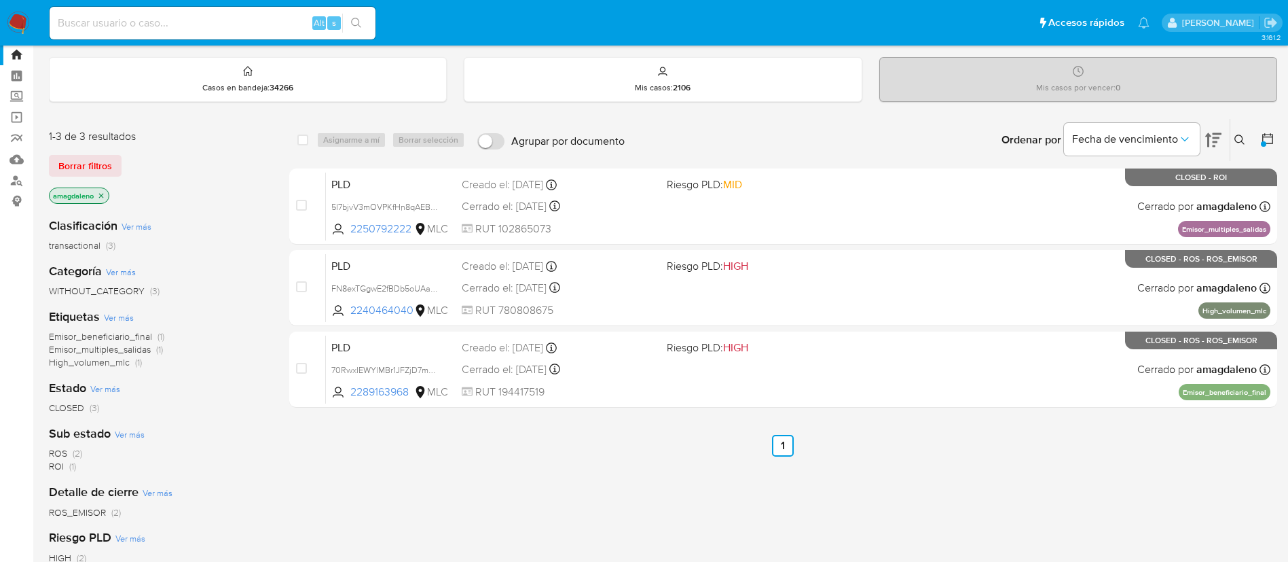
scroll to position [36, 0]
click at [1269, 124] on div at bounding box center [1265, 140] width 24 height 42
click at [1266, 140] on icon at bounding box center [1268, 139] width 14 height 14
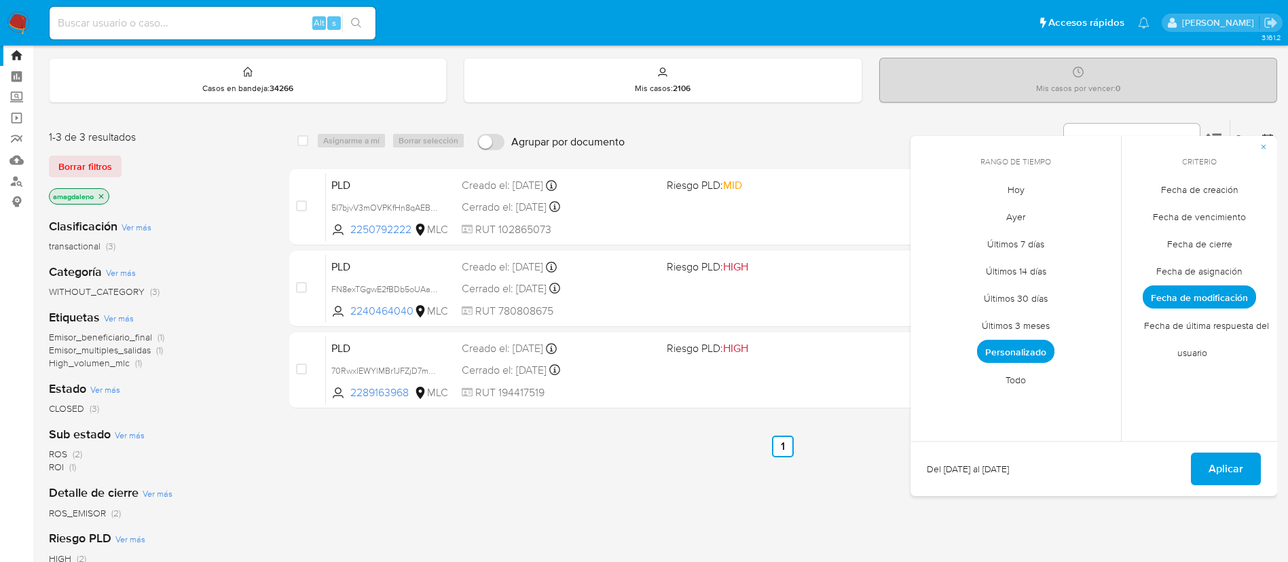
click at [1222, 238] on span "Fecha de cierre" at bounding box center [1200, 243] width 94 height 28
click at [1010, 356] on span "Personalizado" at bounding box center [1015, 350] width 77 height 23
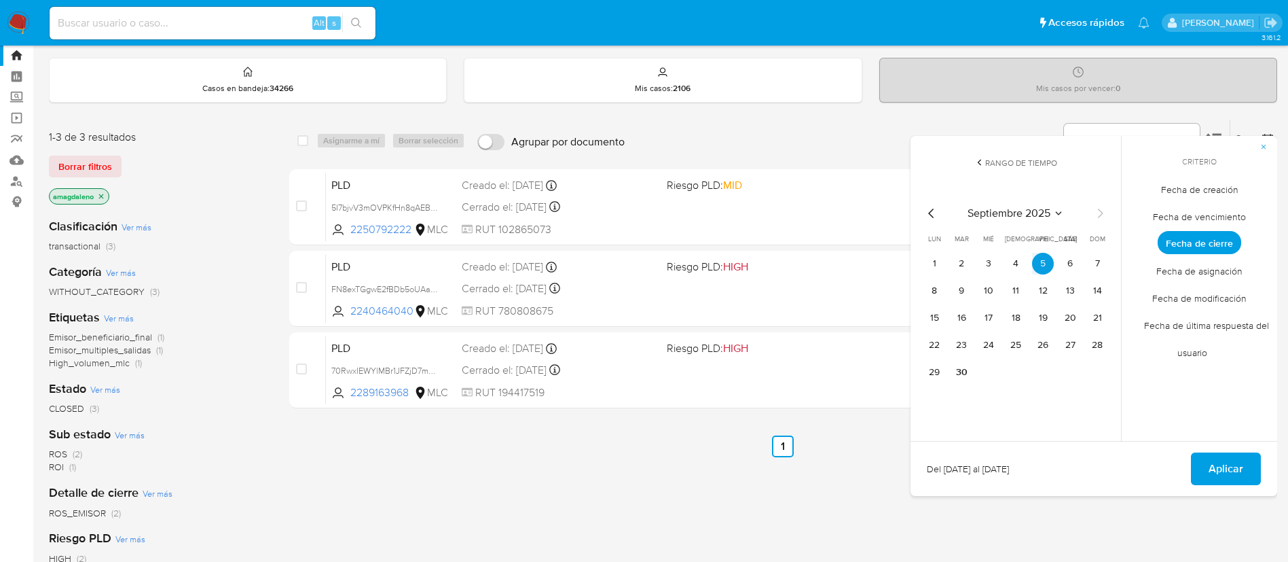
click at [1217, 467] on span "Aplicar" at bounding box center [1226, 469] width 35 height 30
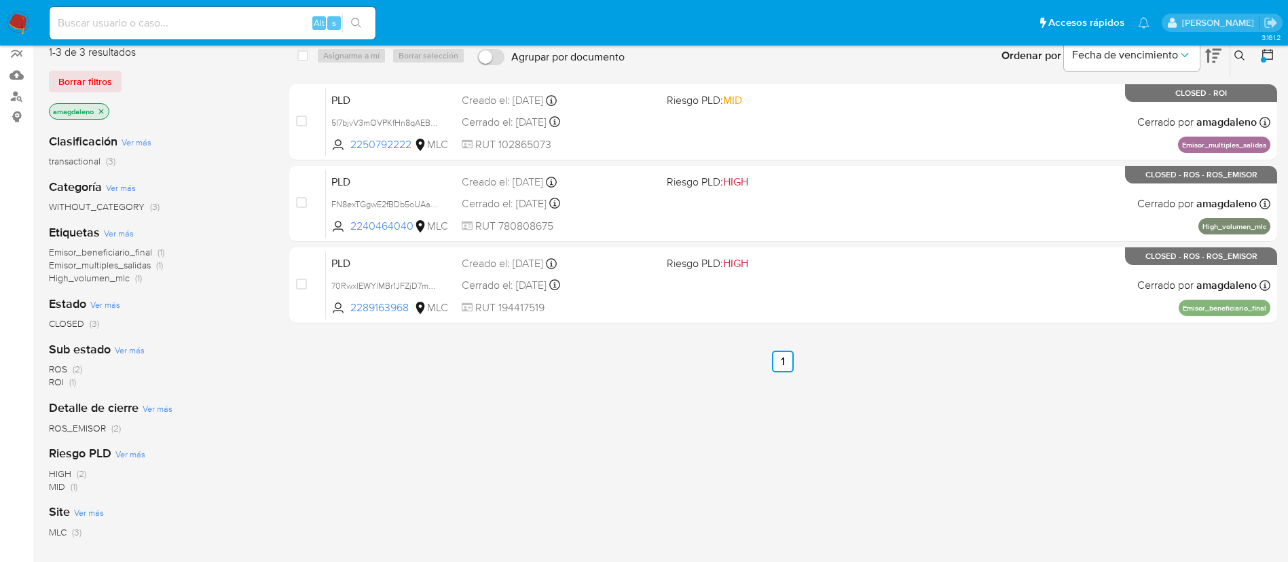
scroll to position [102, 0]
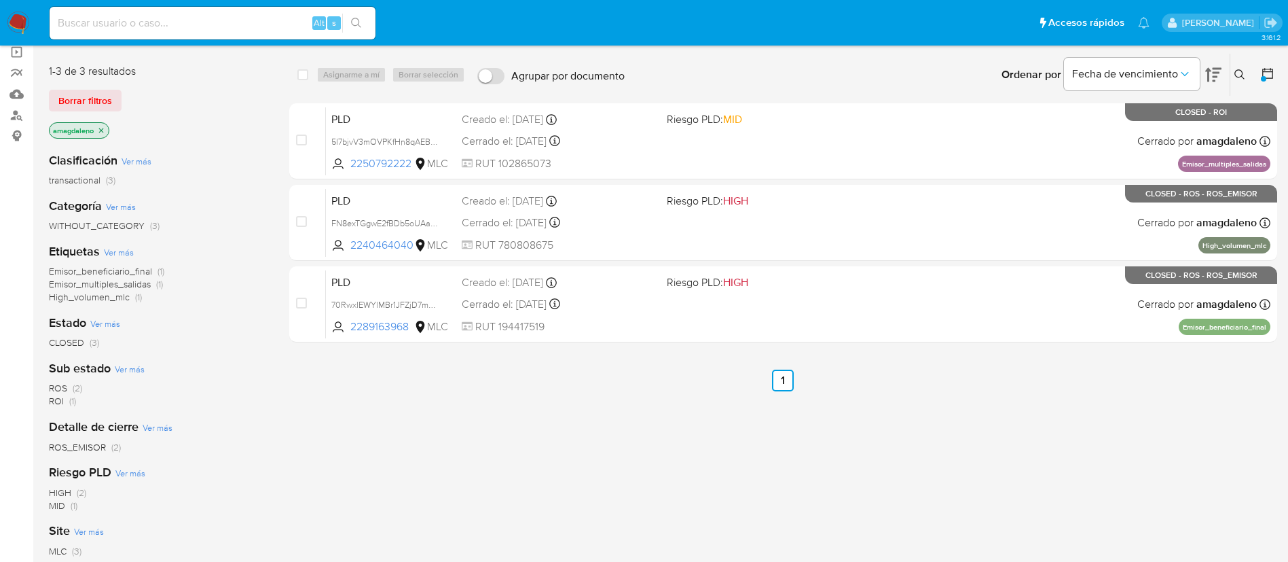
click at [1264, 78] on div at bounding box center [1263, 78] width 5 height 5
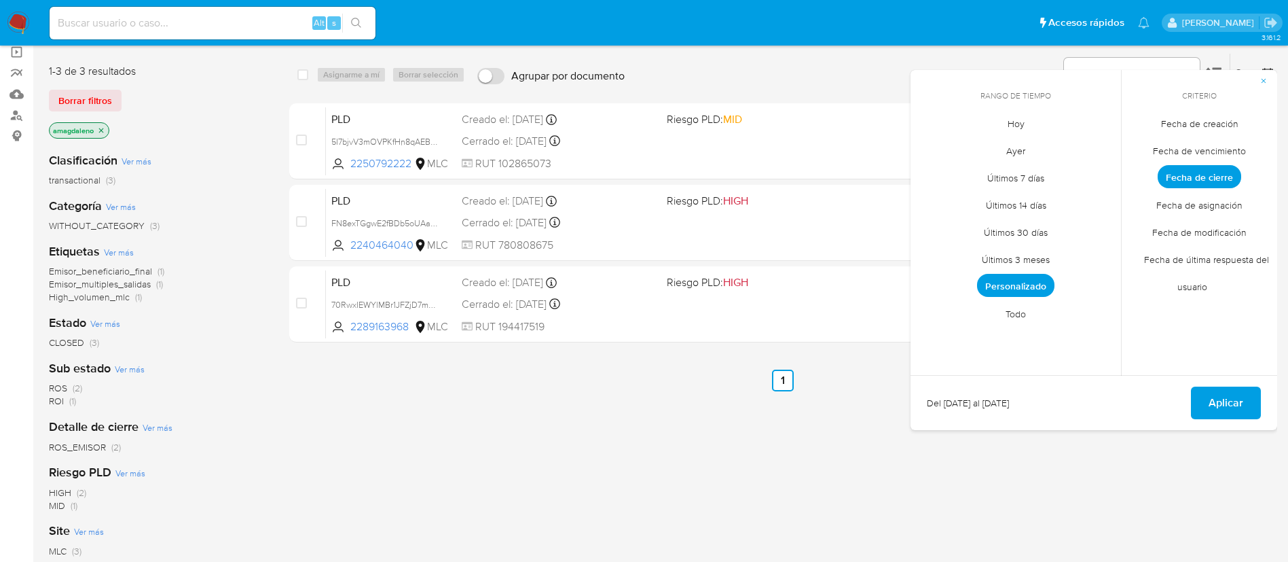
click at [1035, 291] on span "Personalizado" at bounding box center [1015, 285] width 77 height 23
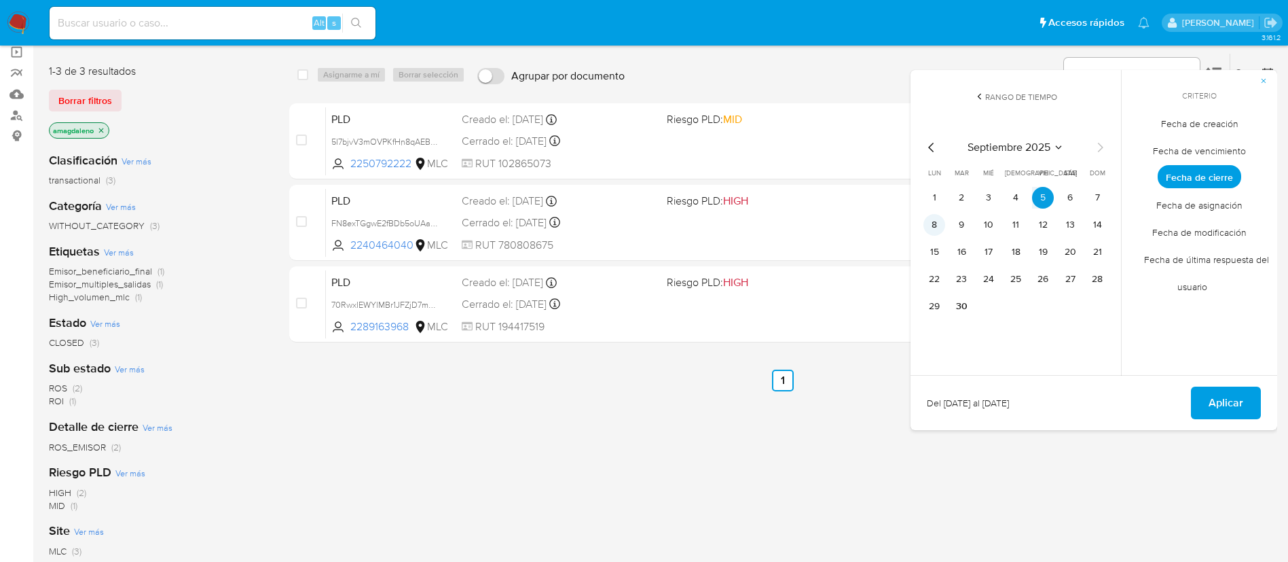
click at [928, 228] on button "8" at bounding box center [934, 225] width 22 height 22
click at [1214, 400] on span "Aplicar" at bounding box center [1226, 403] width 35 height 30
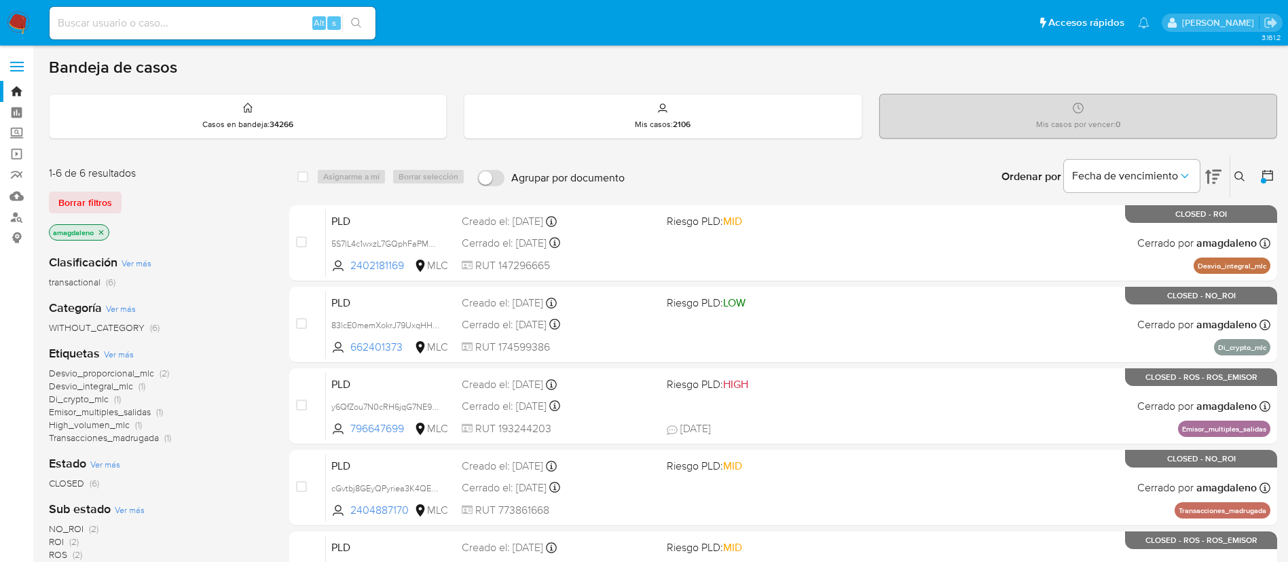
click at [1270, 183] on button at bounding box center [1269, 176] width 16 height 16
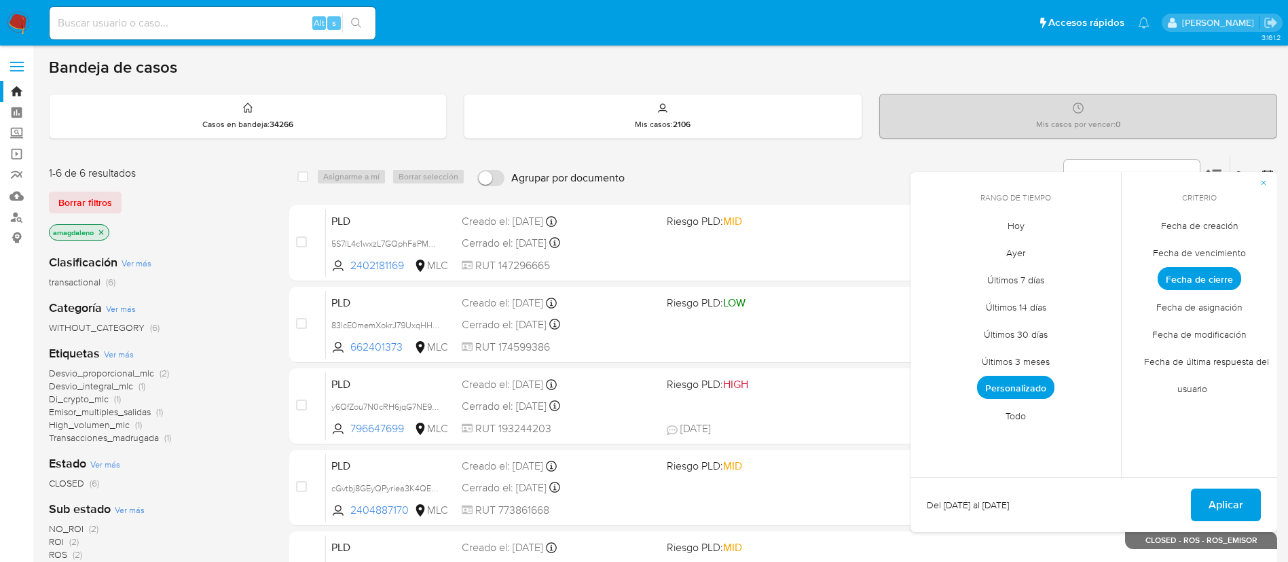
click at [1040, 388] on span "Personalizado" at bounding box center [1015, 386] width 77 height 23
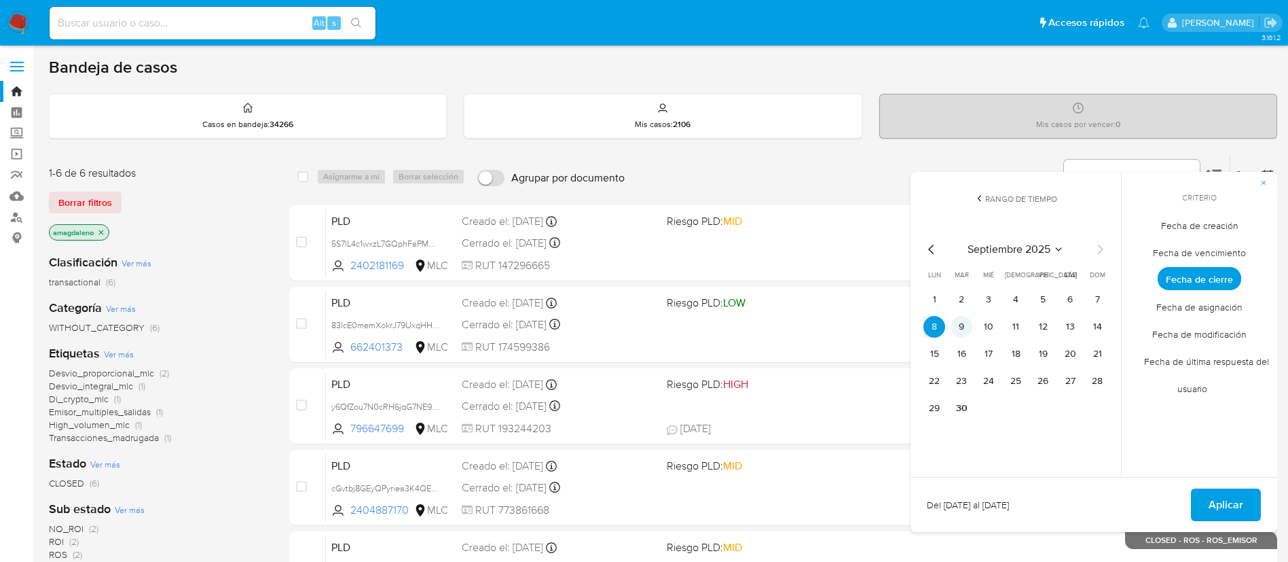
click at [959, 325] on button "9" at bounding box center [962, 327] width 22 height 22
click at [1210, 502] on span "Aplicar" at bounding box center [1226, 505] width 35 height 30
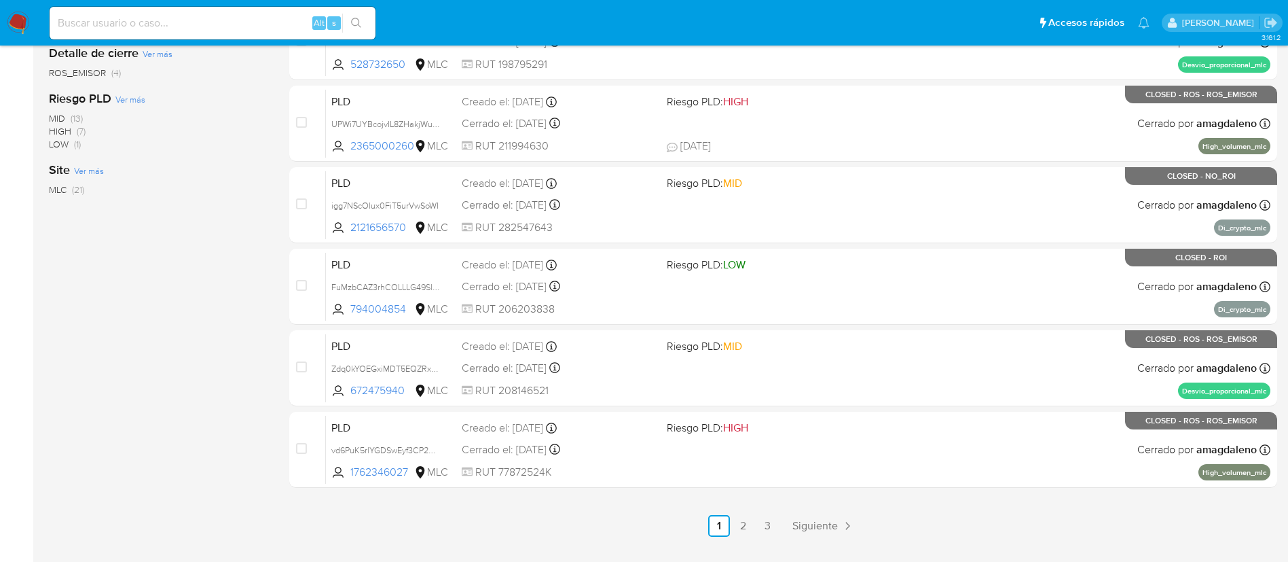
scroll to position [559, 0]
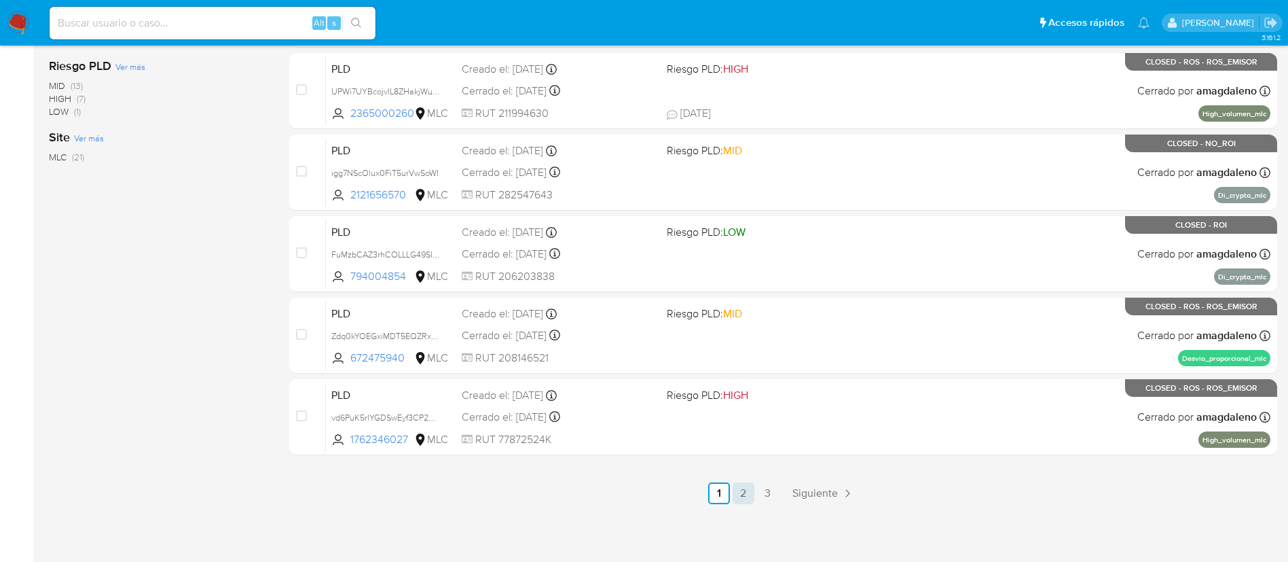
click at [741, 498] on link "2" at bounding box center [744, 493] width 22 height 22
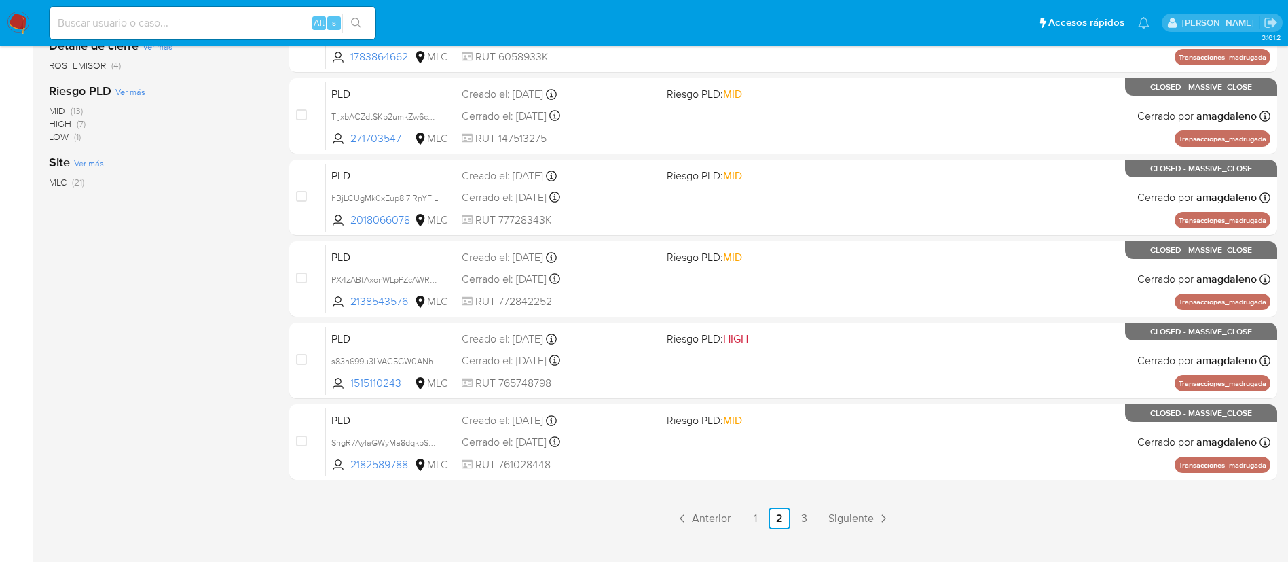
scroll to position [559, 0]
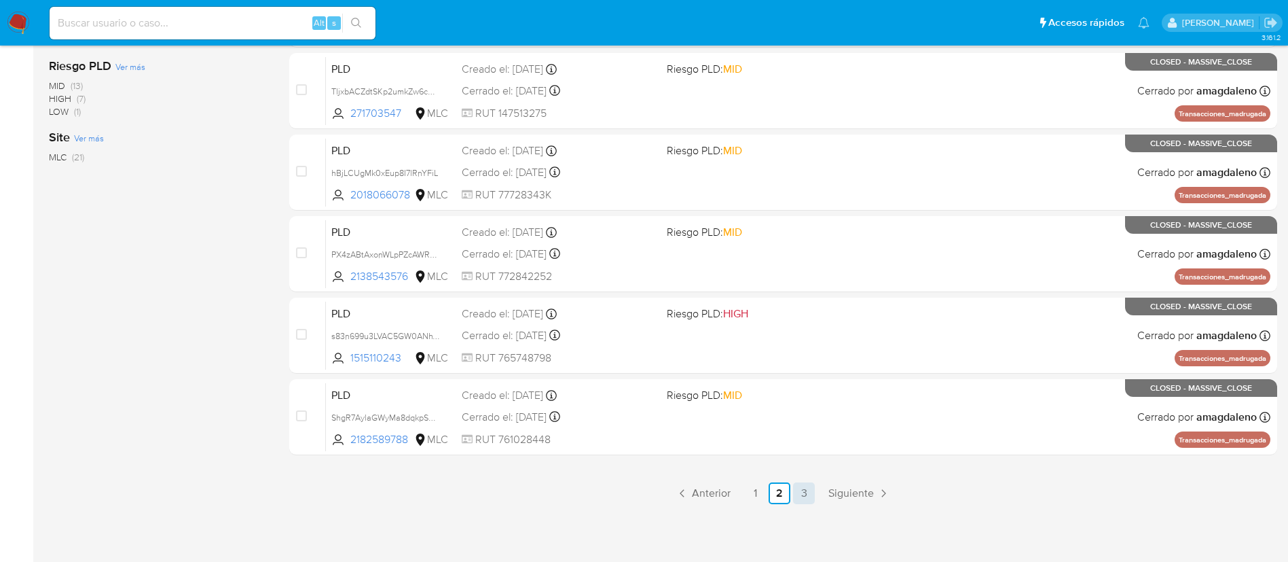
click at [803, 493] on link "3" at bounding box center [804, 493] width 22 height 22
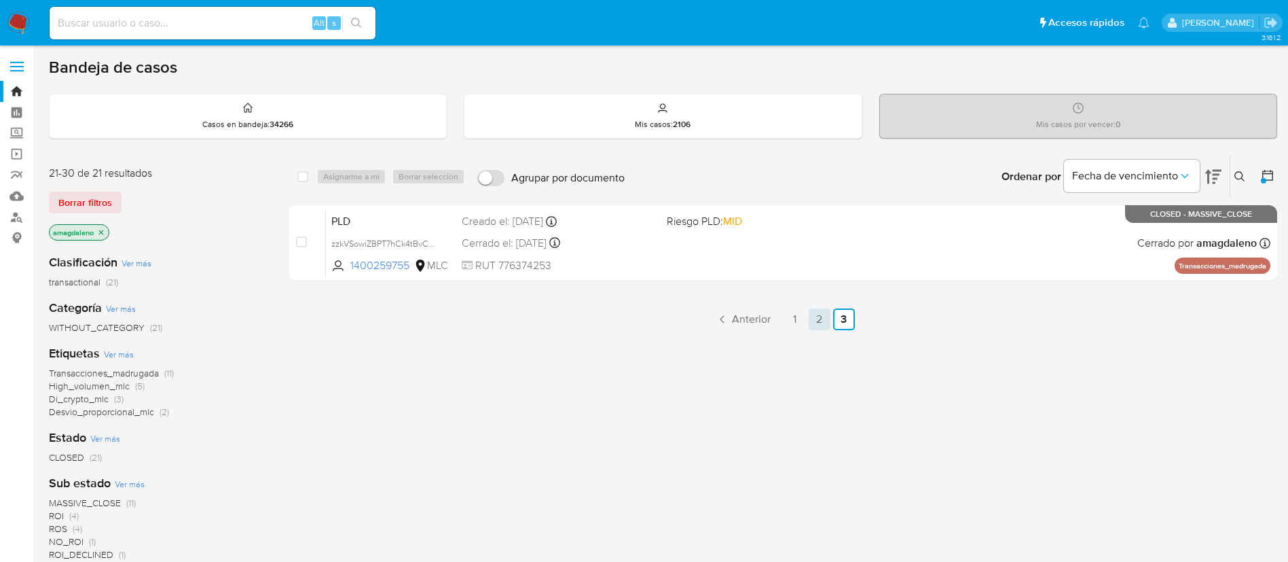
click at [820, 327] on link "2" at bounding box center [820, 319] width 22 height 22
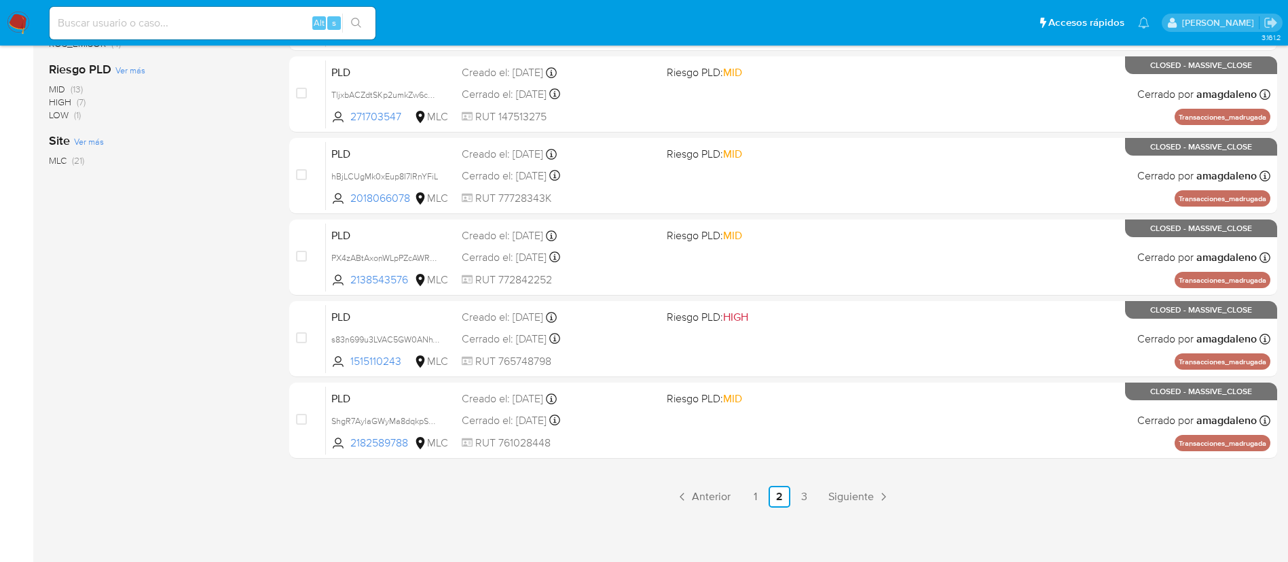
scroll to position [557, 0]
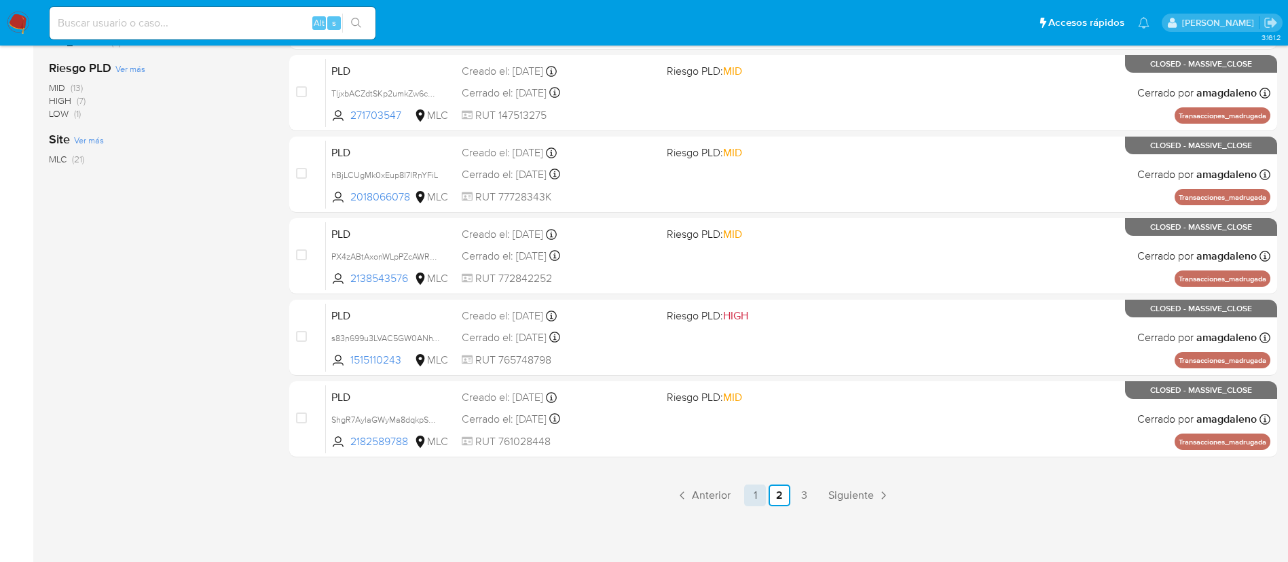
click at [758, 492] on link "1" at bounding box center [755, 495] width 22 height 22
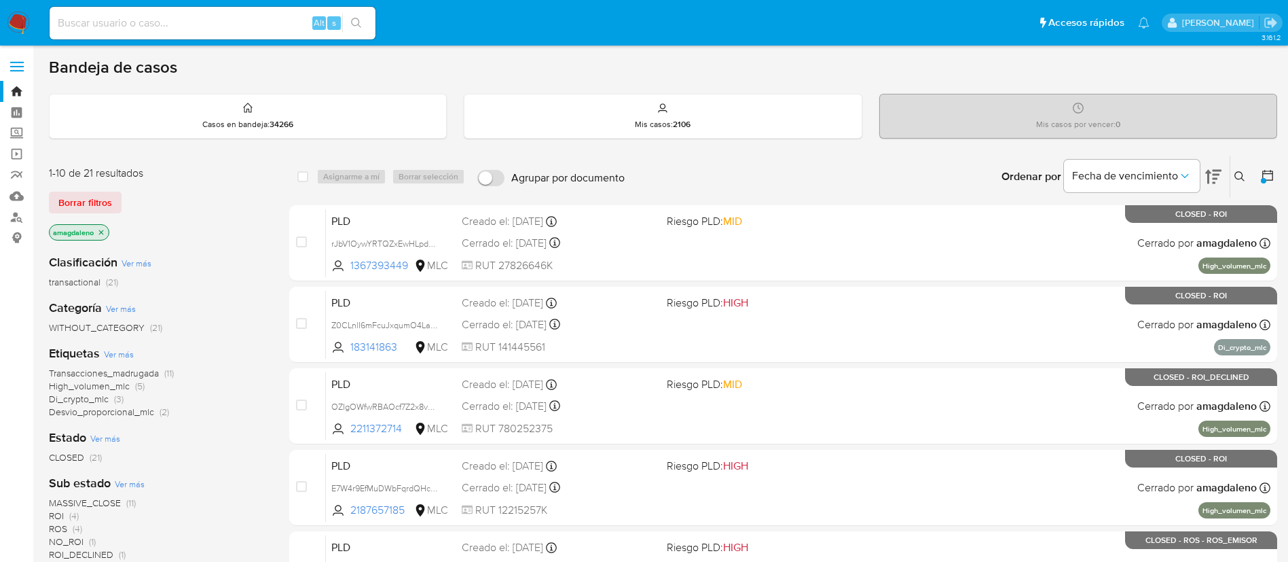
click at [1275, 179] on button at bounding box center [1269, 176] width 16 height 16
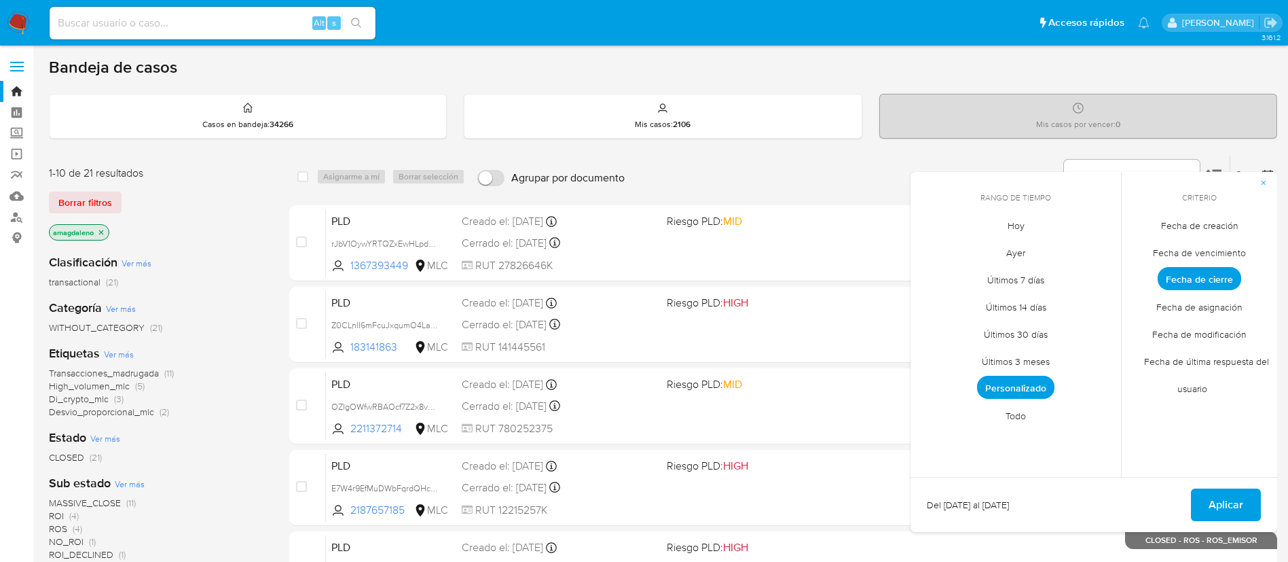
click at [1010, 386] on span "Personalizado" at bounding box center [1015, 386] width 77 height 23
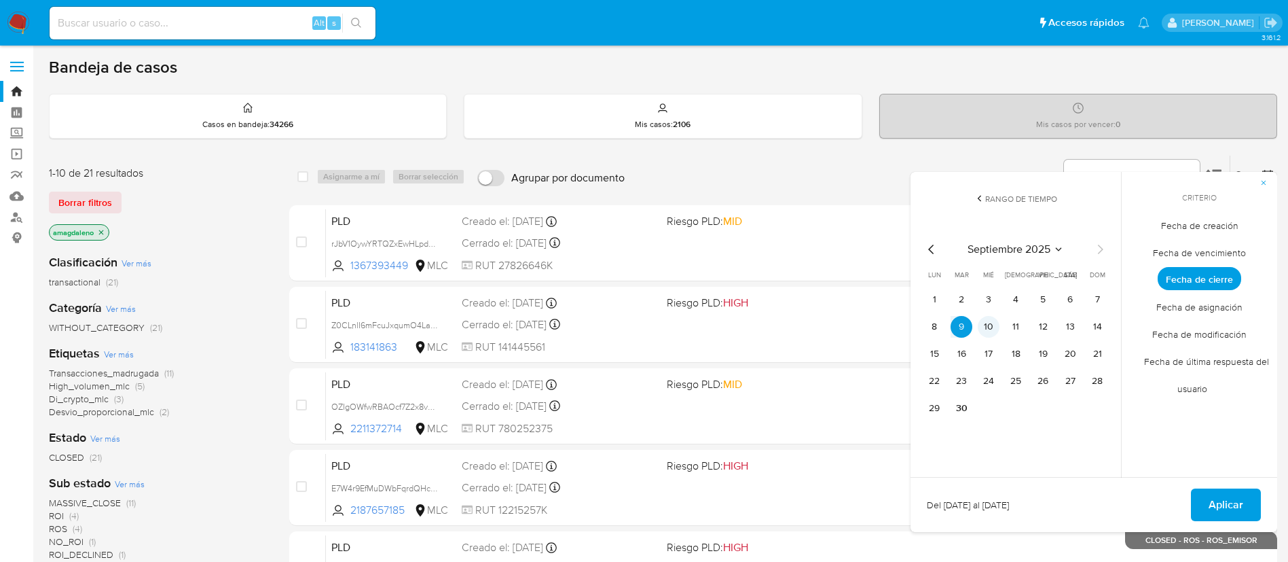
click at [989, 320] on button "10" at bounding box center [989, 327] width 22 height 22
click at [1228, 506] on span "Aplicar" at bounding box center [1226, 505] width 35 height 30
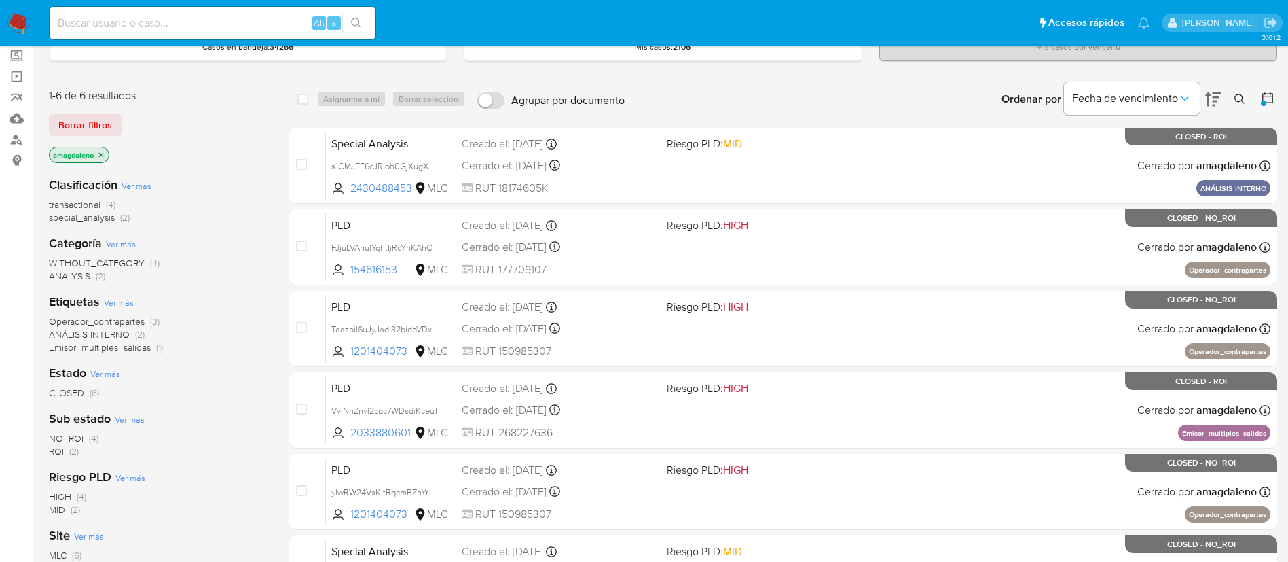
scroll to position [76, 0]
click at [1269, 115] on div at bounding box center [1265, 100] width 24 height 42
click at [1268, 115] on div at bounding box center [1265, 100] width 24 height 42
click at [1267, 108] on button at bounding box center [1269, 100] width 16 height 16
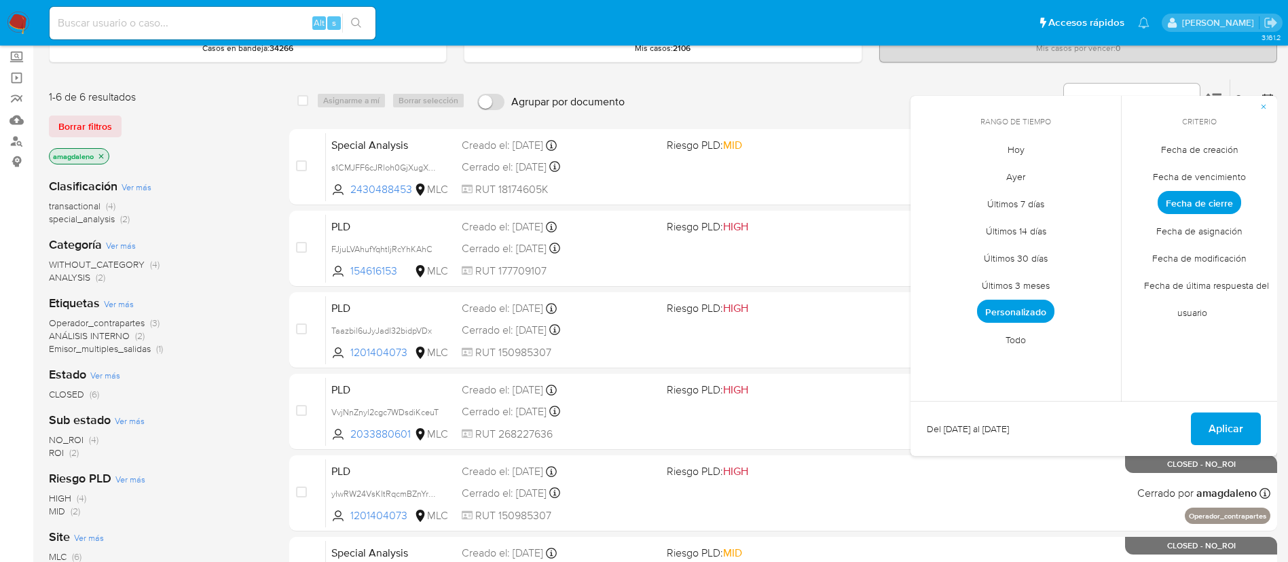
click at [1040, 318] on span "Personalizado" at bounding box center [1015, 310] width 77 height 23
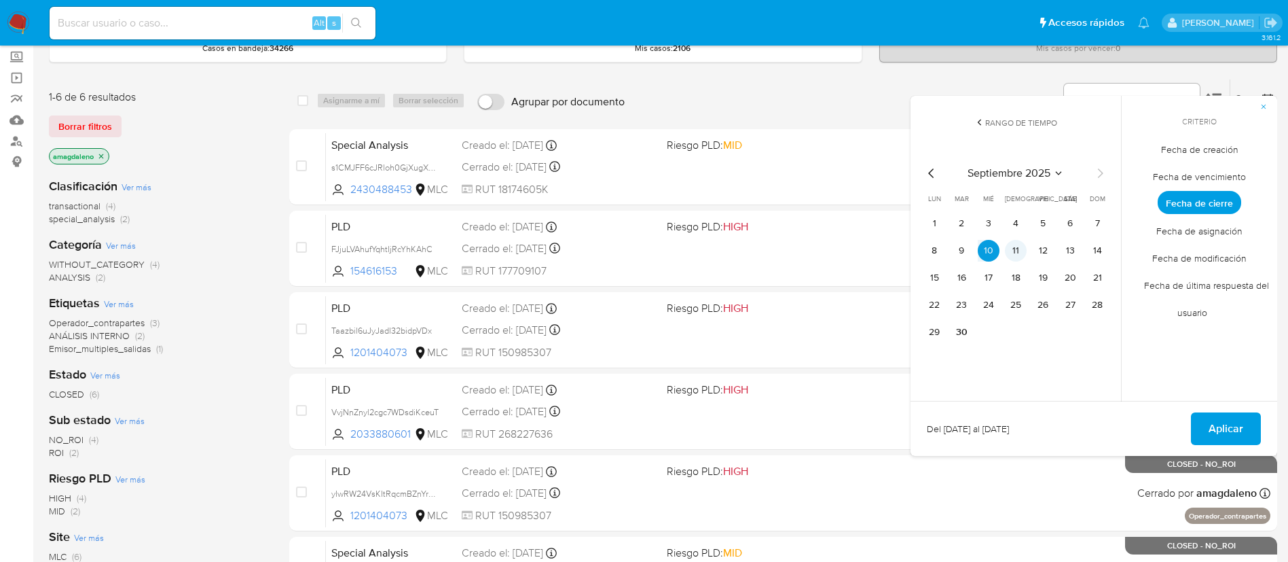
click at [1012, 255] on button "11" at bounding box center [1016, 251] width 22 height 22
click at [1222, 428] on span "Aplicar" at bounding box center [1226, 428] width 35 height 30
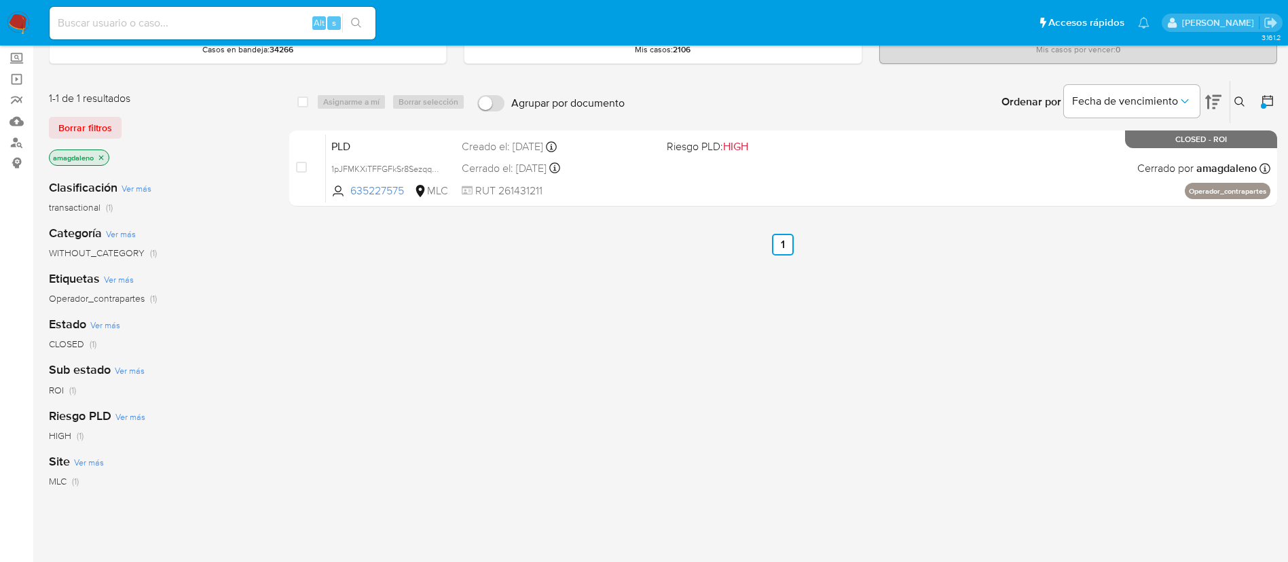
scroll to position [73, 0]
click at [1264, 98] on icon at bounding box center [1268, 102] width 14 height 14
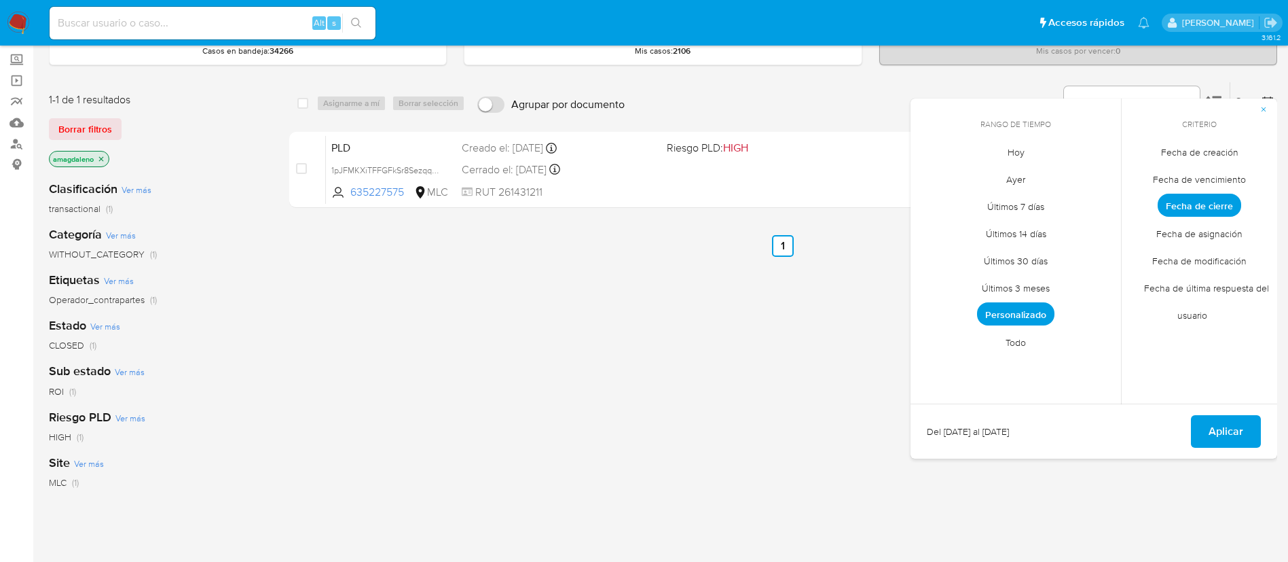
click at [1001, 309] on span "Personalizado" at bounding box center [1015, 313] width 77 height 23
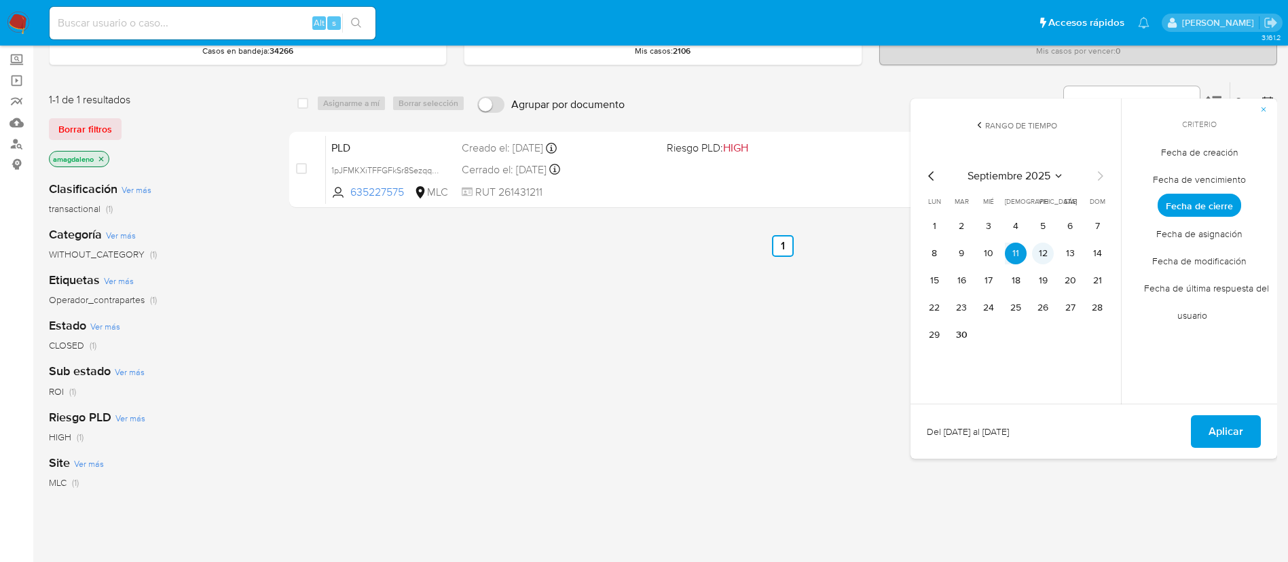
click at [1042, 254] on button "12" at bounding box center [1043, 253] width 22 height 22
click at [1214, 425] on span "Aplicar" at bounding box center [1226, 431] width 35 height 30
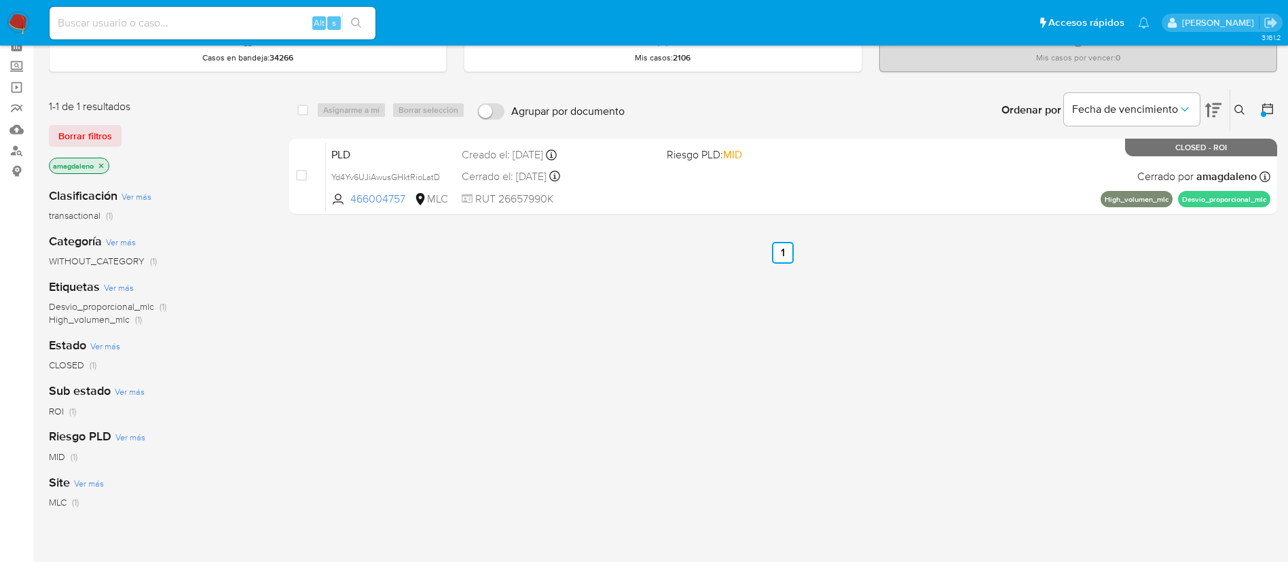
scroll to position [65, 0]
click at [1266, 112] on icon at bounding box center [1268, 110] width 14 height 14
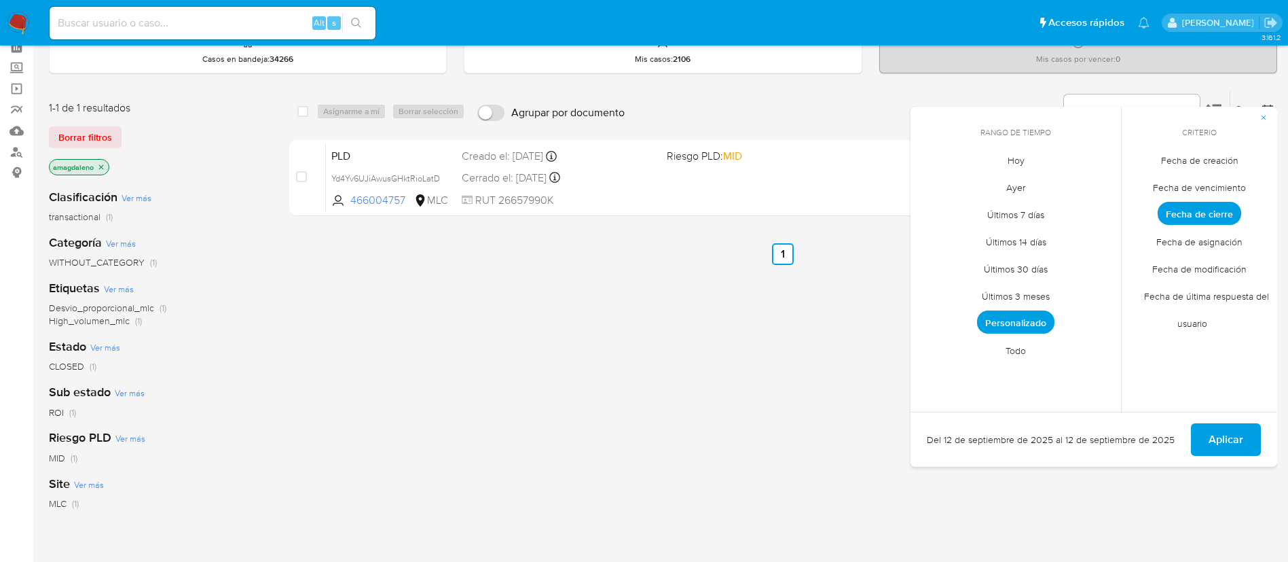
click at [1004, 315] on span "Personalizado" at bounding box center [1015, 321] width 77 height 23
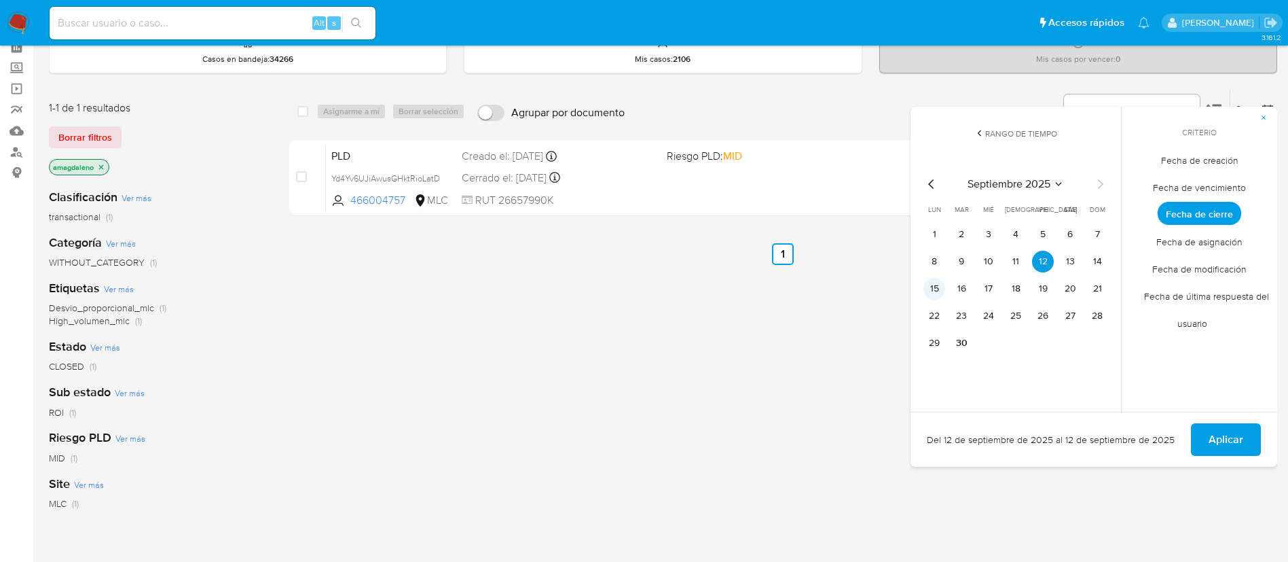
click at [931, 293] on button "15" at bounding box center [934, 289] width 22 height 22
click at [1205, 444] on button "Aplicar" at bounding box center [1226, 439] width 70 height 33
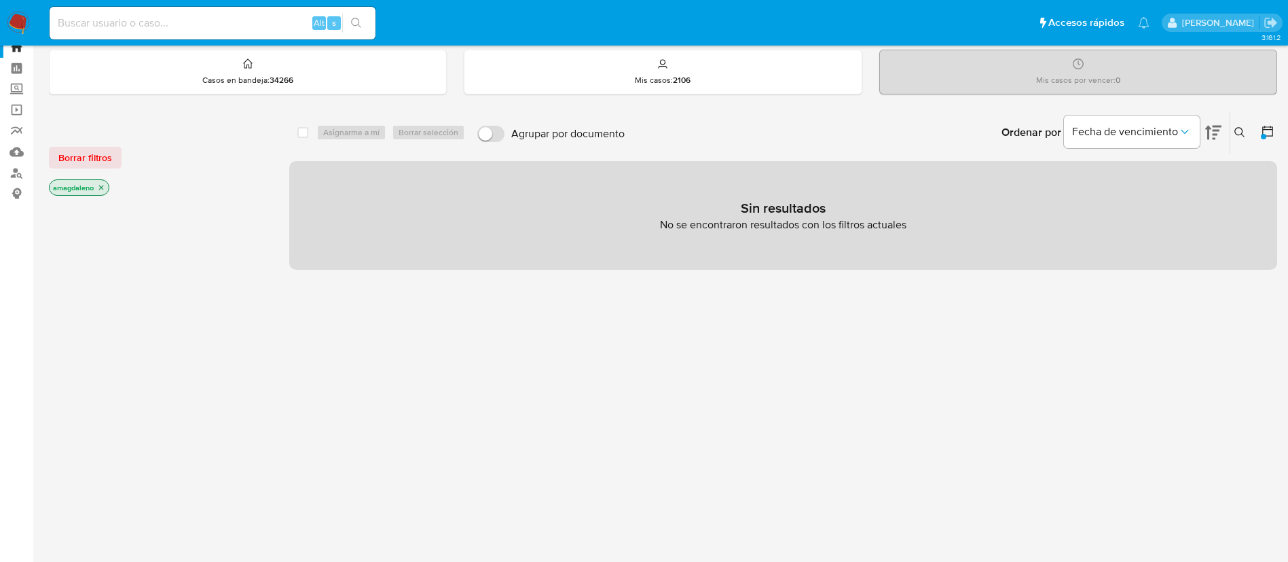
scroll to position [42, 0]
click at [1270, 143] on div at bounding box center [1265, 134] width 24 height 42
click at [1264, 133] on icon at bounding box center [1268, 133] width 14 height 14
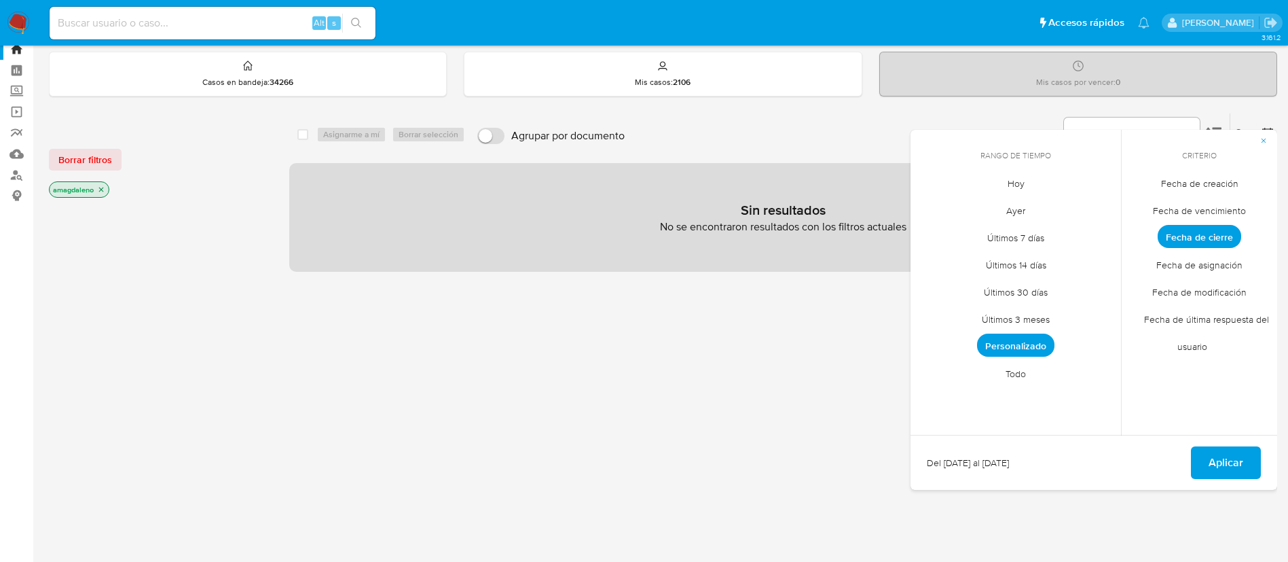
click at [1031, 342] on span "Personalizado" at bounding box center [1015, 344] width 77 height 23
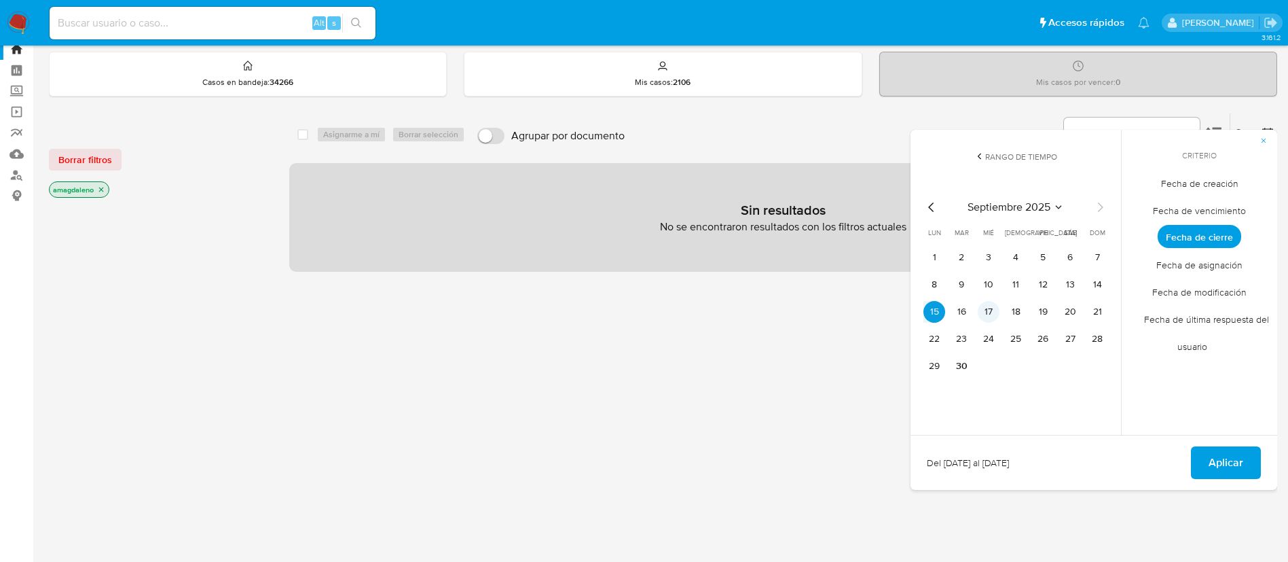
click at [986, 318] on button "17" at bounding box center [989, 312] width 22 height 22
click at [1232, 471] on span "Aplicar" at bounding box center [1226, 462] width 35 height 30
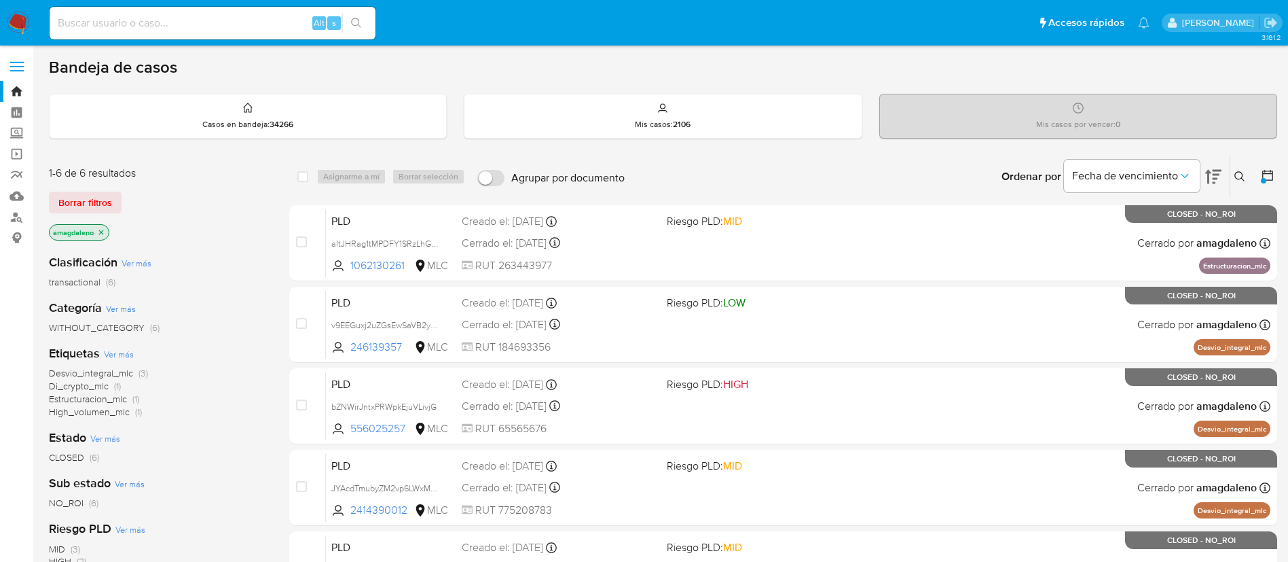
click at [1268, 179] on icon at bounding box center [1268, 175] width 14 height 14
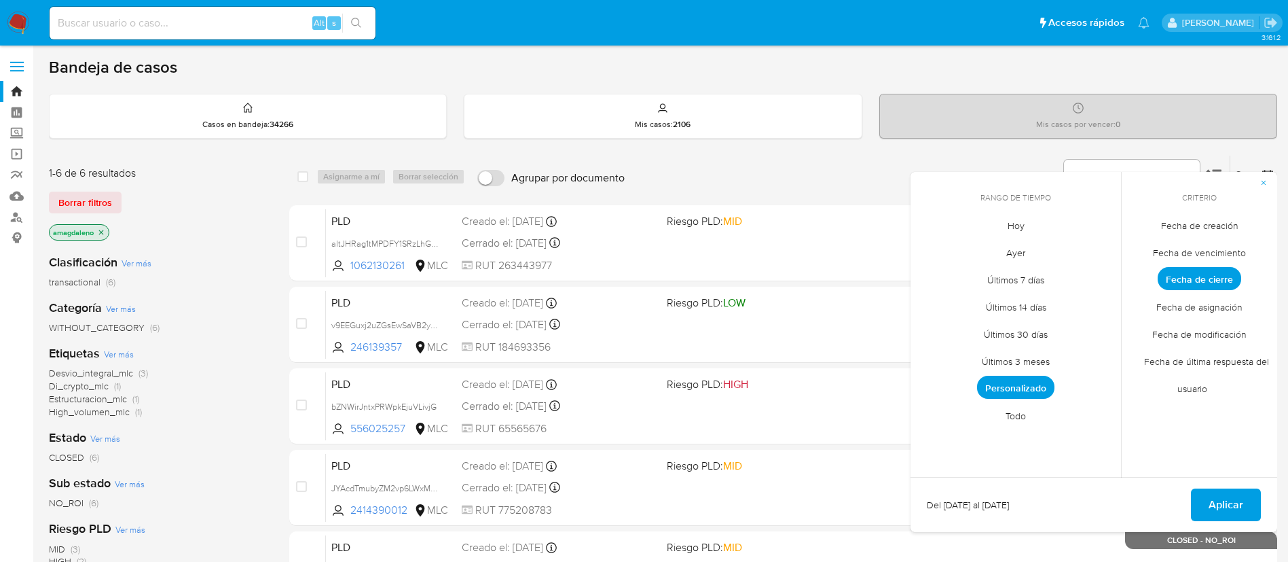
click at [1001, 390] on span "Personalizado" at bounding box center [1015, 386] width 77 height 23
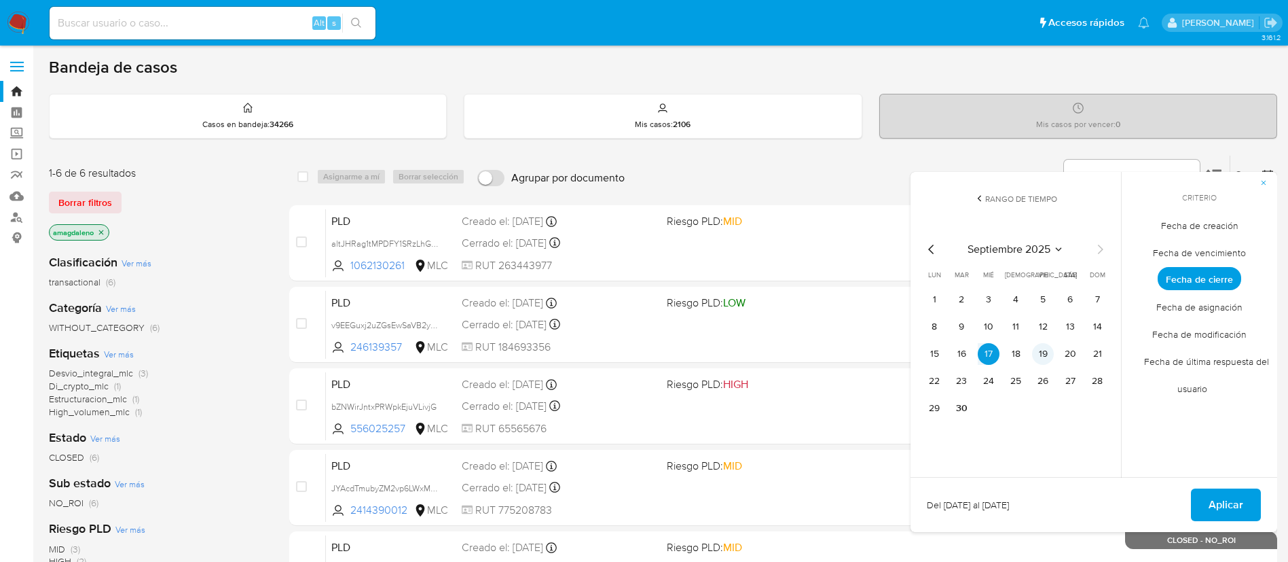
click at [1047, 356] on button "19" at bounding box center [1043, 354] width 22 height 22
click at [1226, 512] on span "Aplicar" at bounding box center [1226, 505] width 35 height 30
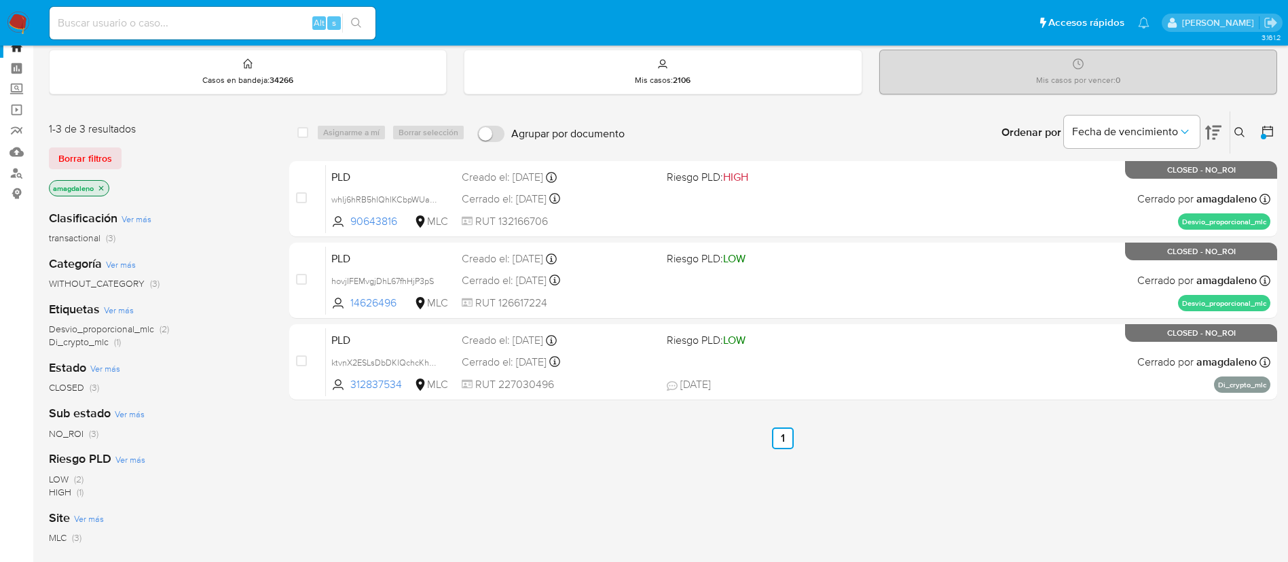
scroll to position [33, 0]
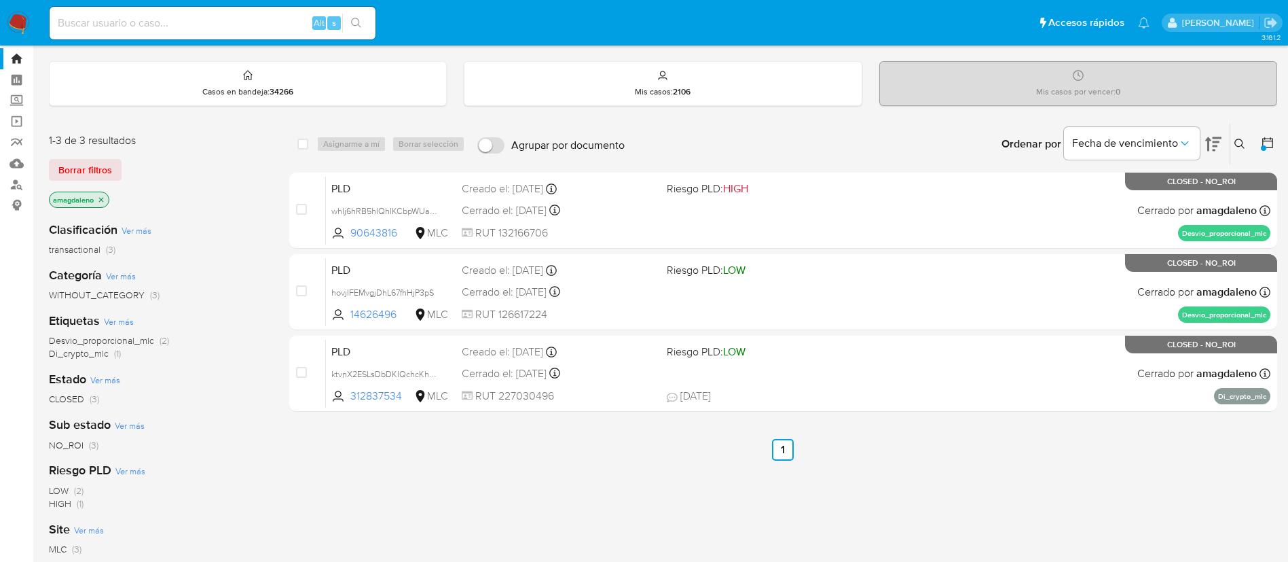
click at [1264, 145] on div at bounding box center [1263, 147] width 5 height 5
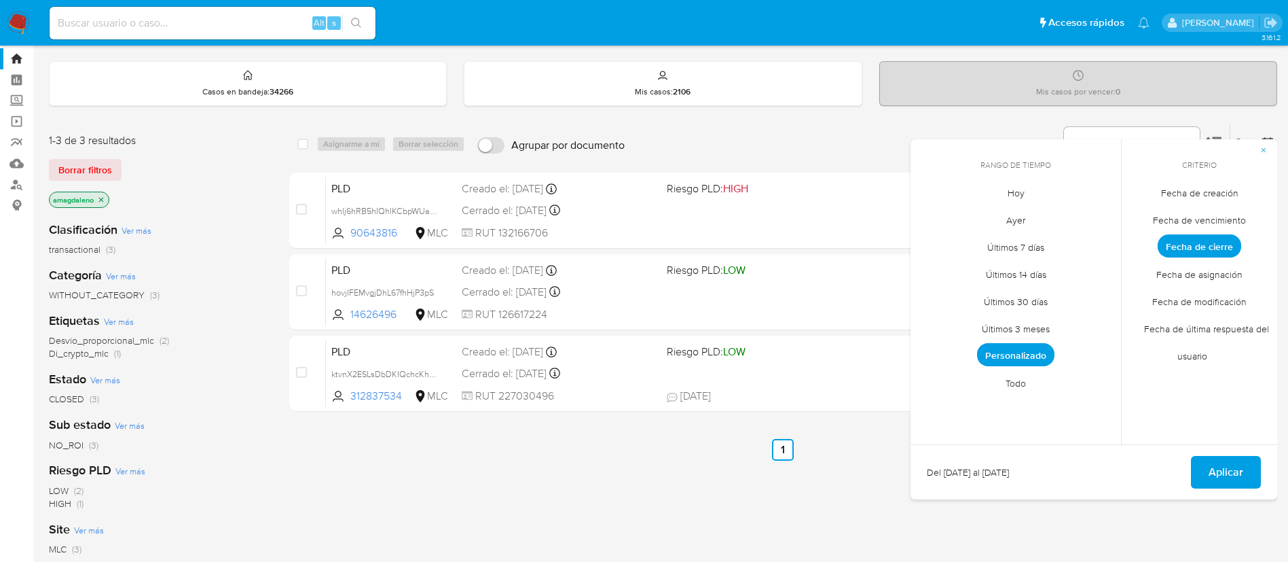
click at [1035, 352] on span "Personalizado" at bounding box center [1015, 354] width 77 height 23
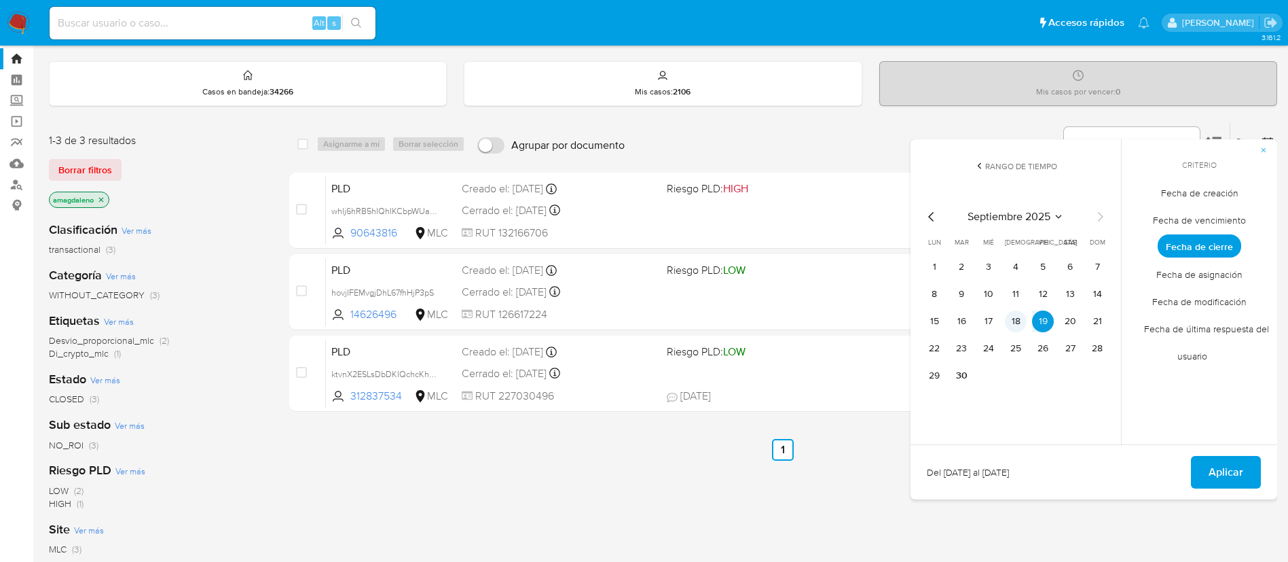
click at [1013, 328] on button "18" at bounding box center [1016, 321] width 22 height 22
click at [1226, 470] on span "Aplicar" at bounding box center [1226, 472] width 35 height 30
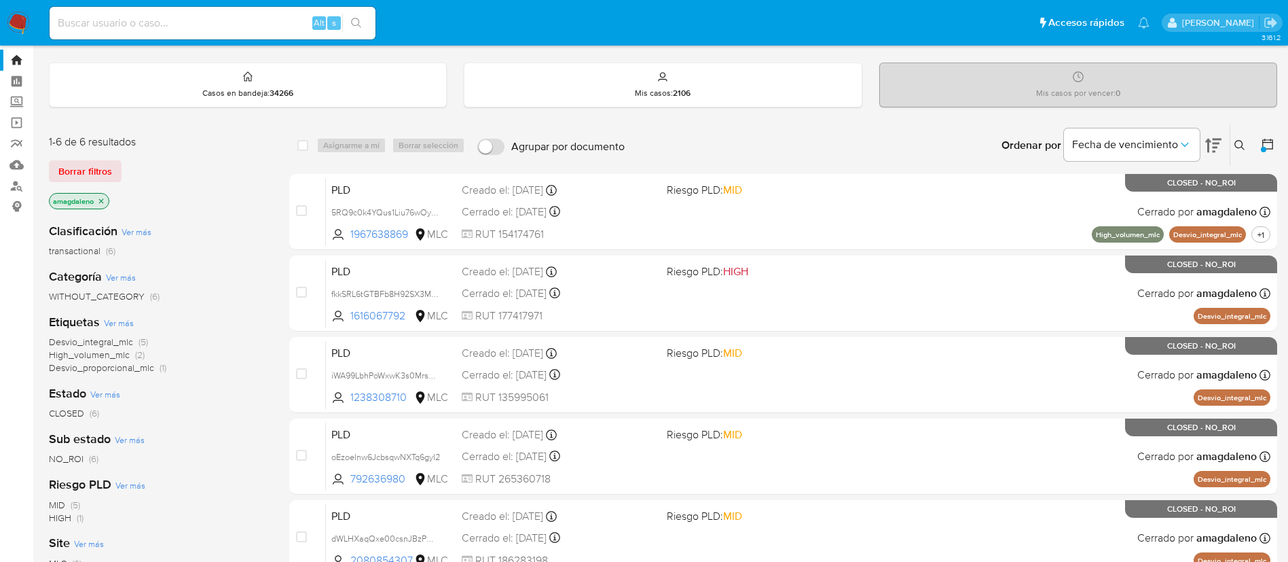
scroll to position [16, 0]
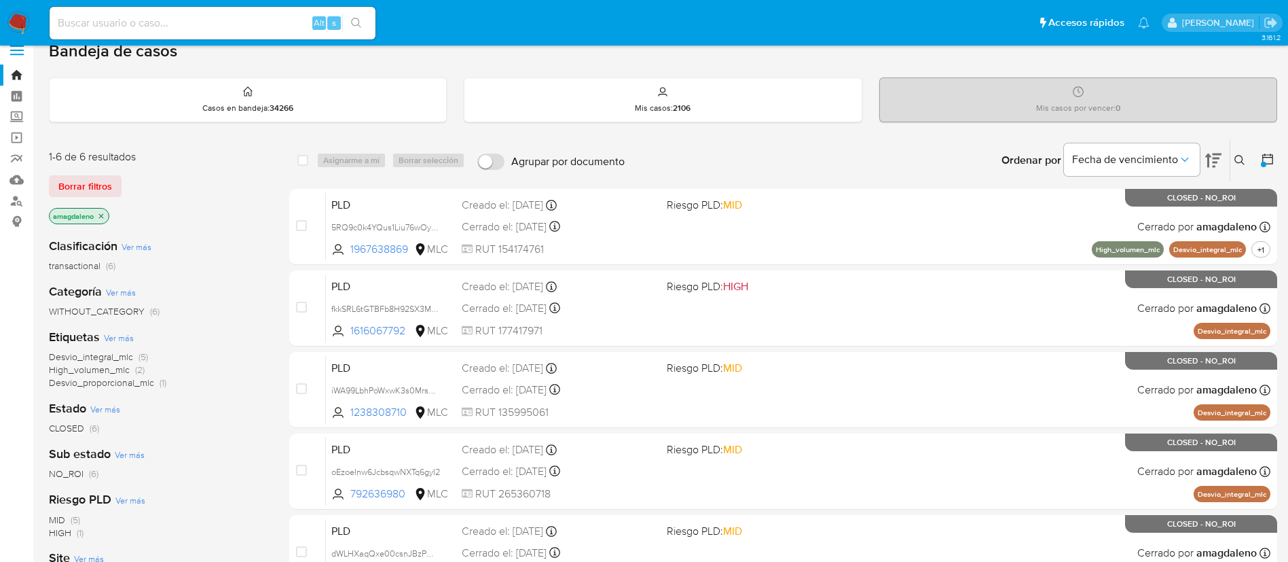
click at [1268, 165] on icon at bounding box center [1268, 159] width 14 height 14
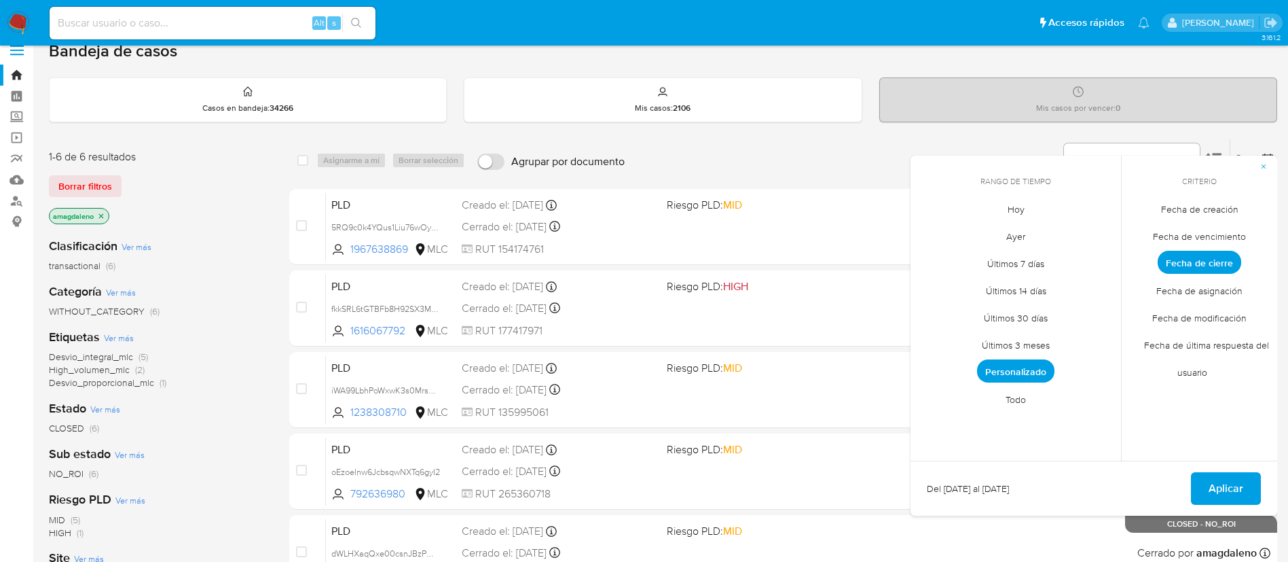
click at [993, 367] on span "Personalizado" at bounding box center [1015, 370] width 77 height 23
click at [1049, 339] on button "19" at bounding box center [1043, 338] width 22 height 22
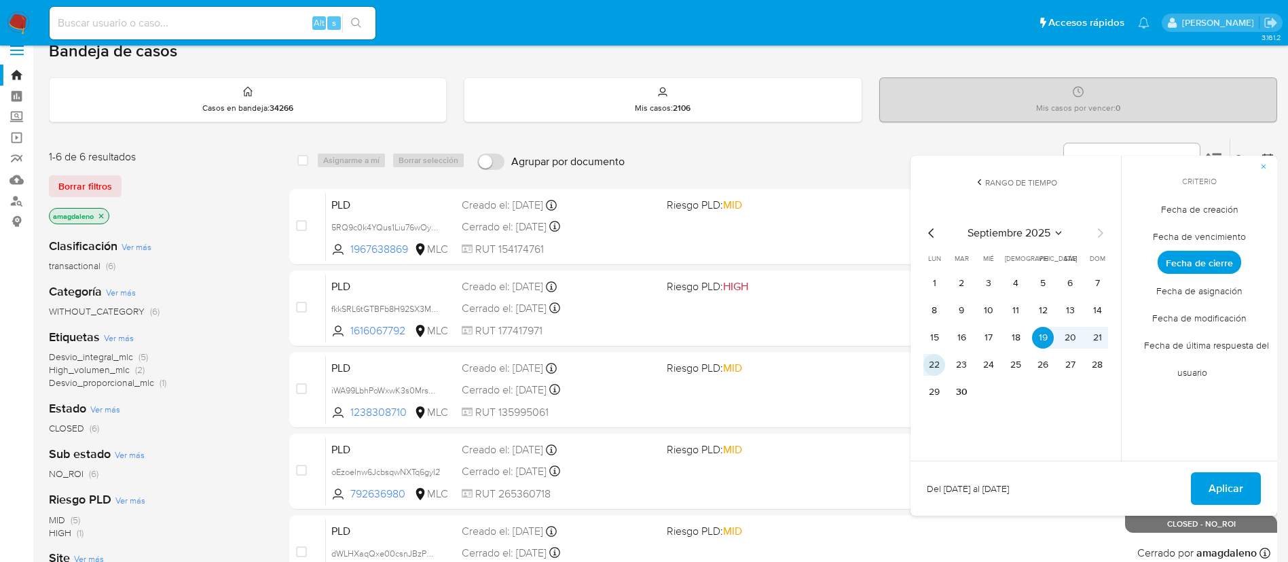
click at [933, 367] on button "22" at bounding box center [934, 365] width 22 height 22
click at [1245, 488] on button "Aplicar" at bounding box center [1226, 488] width 70 height 33
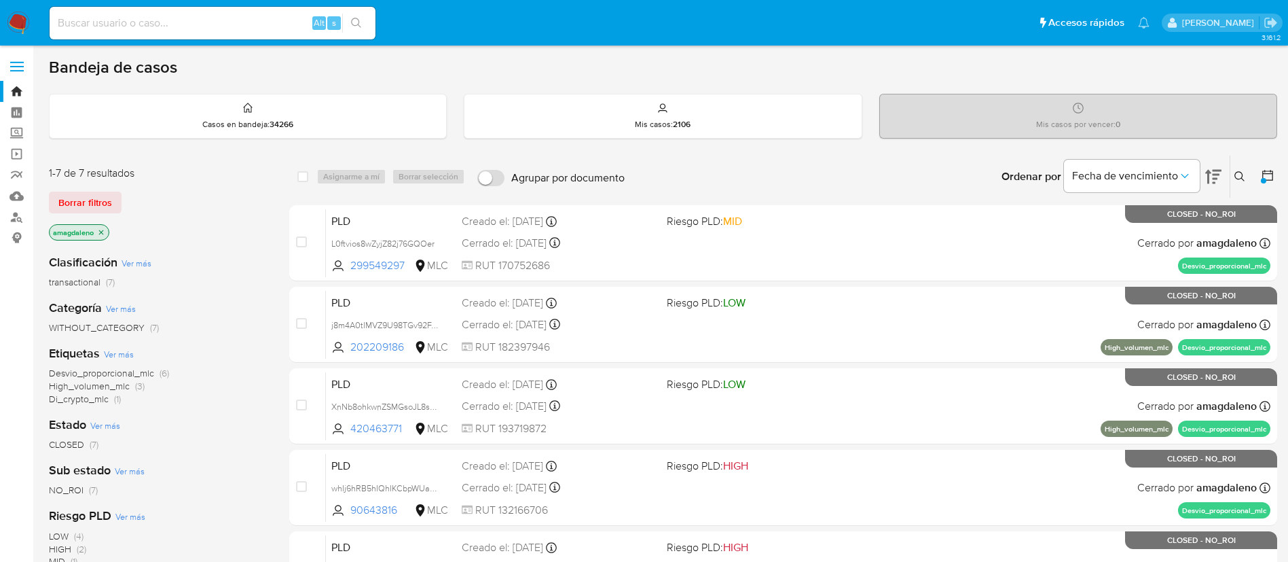
click at [1266, 173] on icon at bounding box center [1267, 175] width 11 height 11
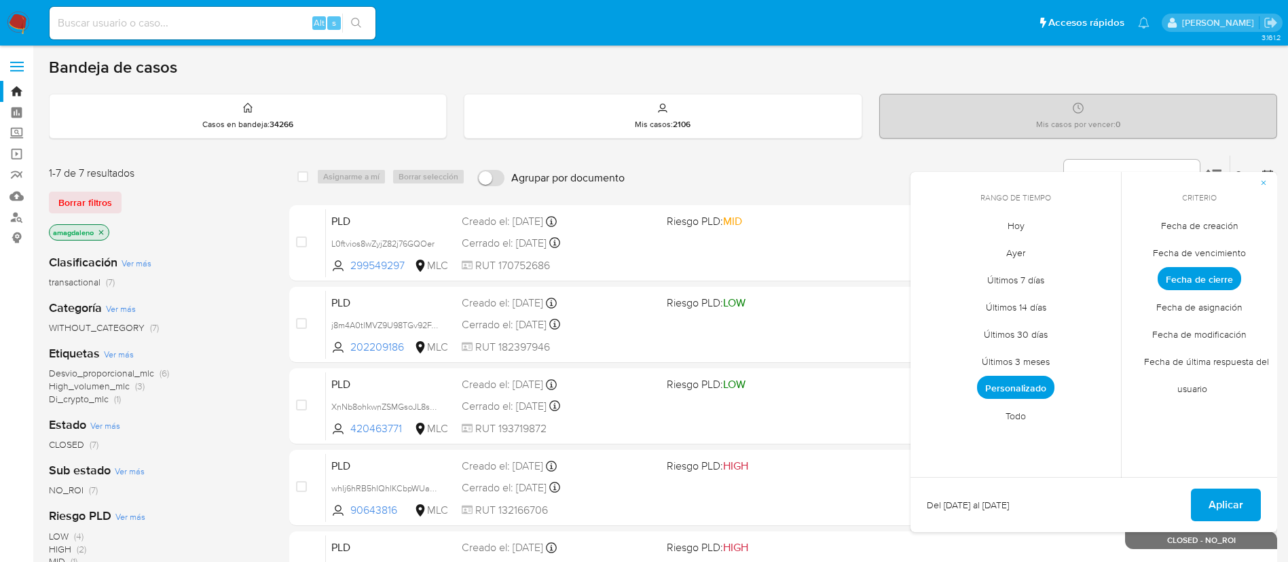
click at [1033, 386] on span "Personalizado" at bounding box center [1015, 386] width 77 height 23
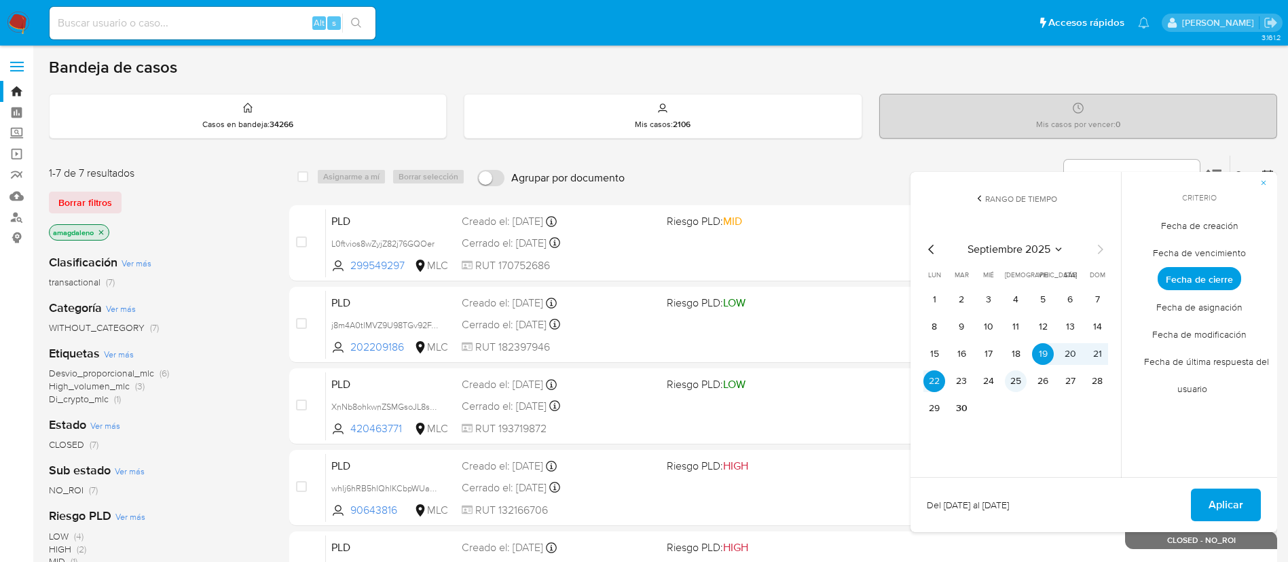
click at [1015, 381] on button "25" at bounding box center [1016, 381] width 22 height 22
click at [1221, 508] on span "Aplicar" at bounding box center [1226, 505] width 35 height 30
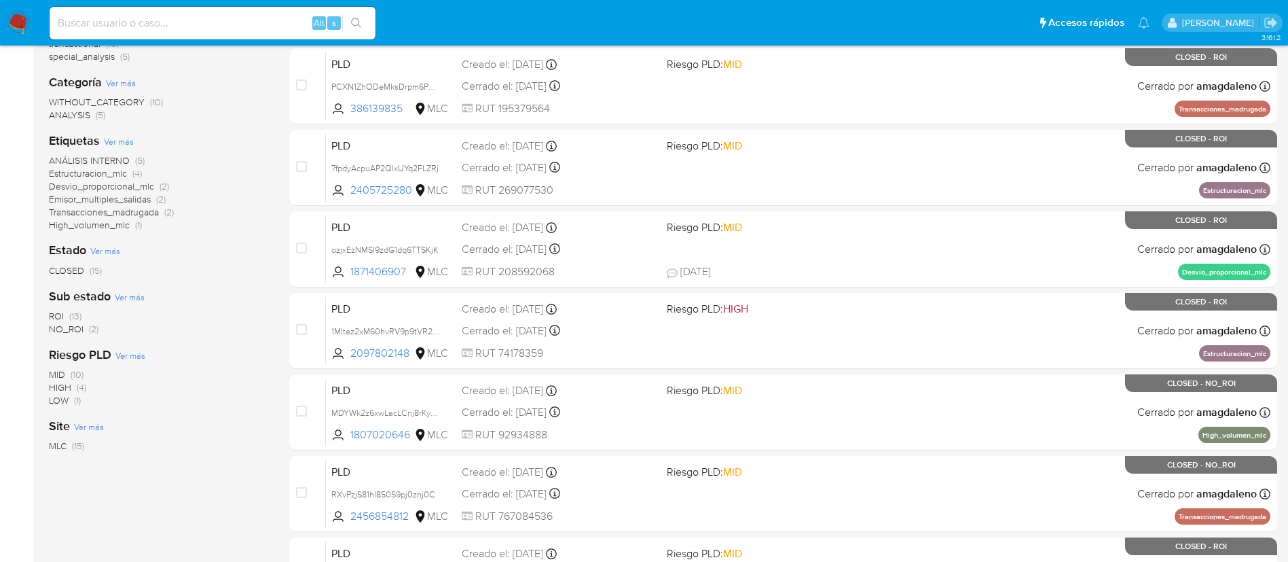
scroll to position [559, 0]
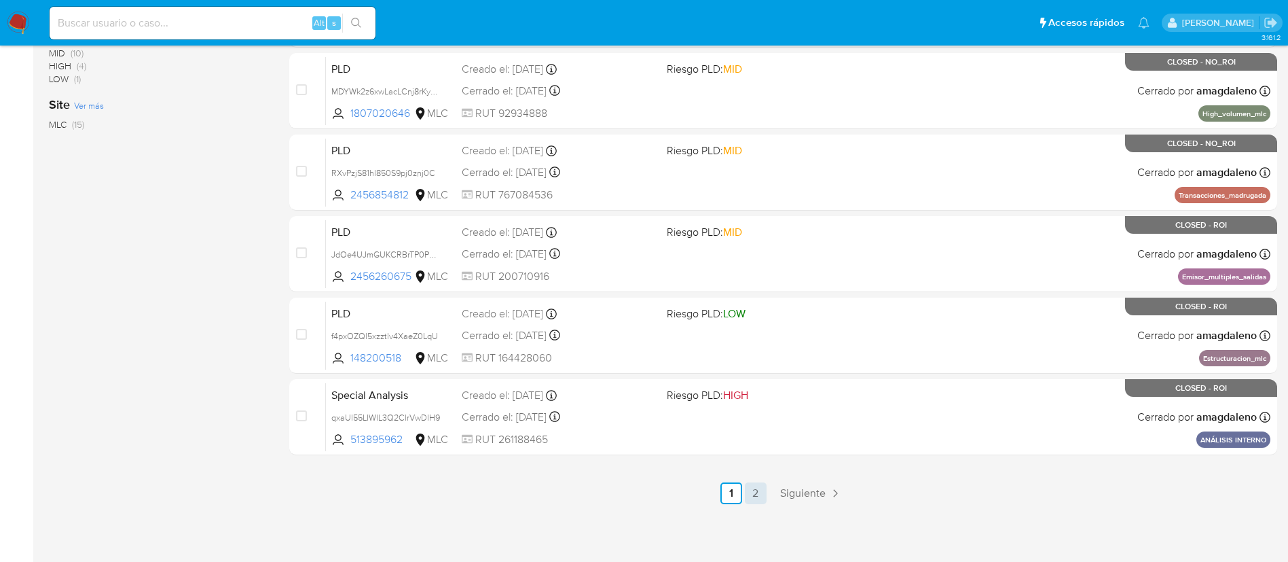
click at [752, 490] on link "2" at bounding box center [756, 493] width 22 height 22
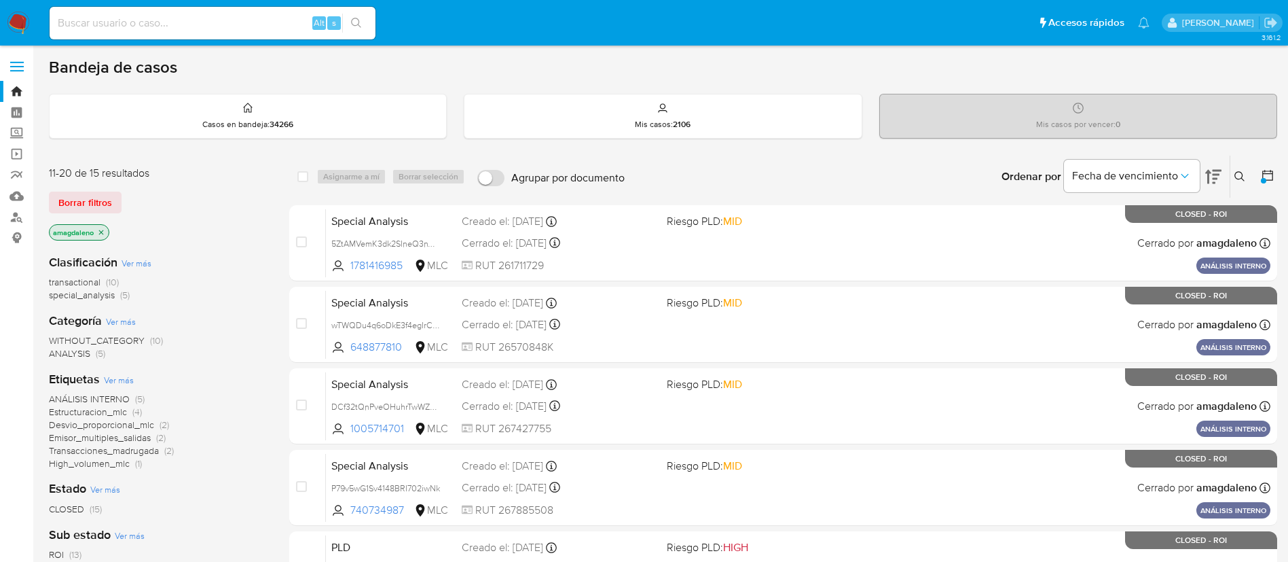
click at [1268, 168] on icon at bounding box center [1268, 175] width 14 height 14
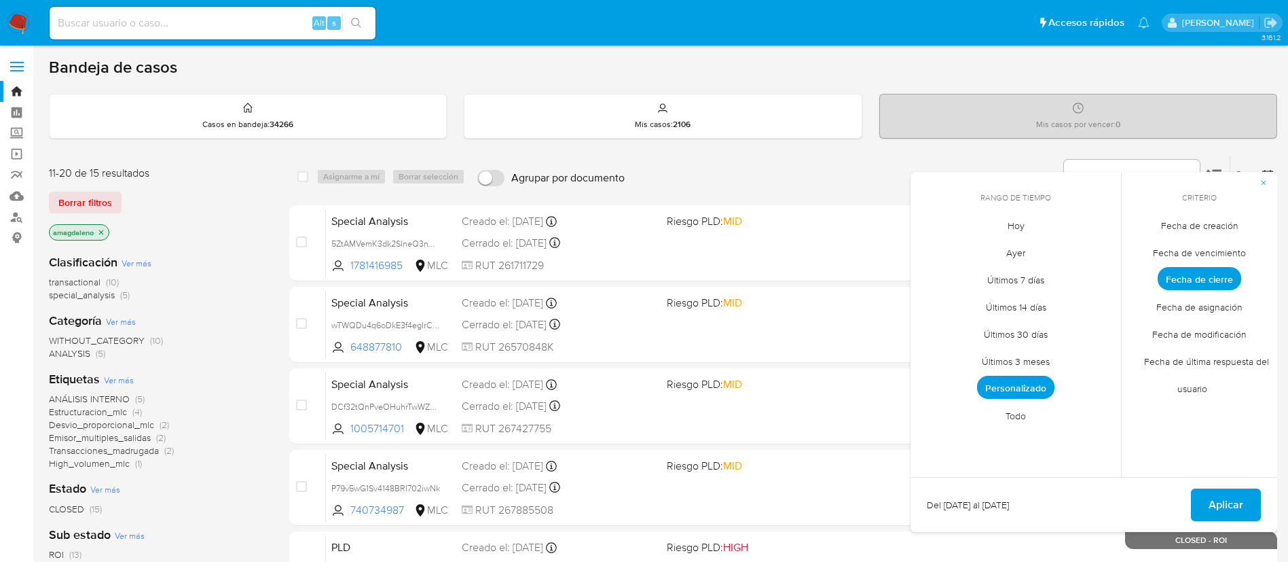
click at [1012, 384] on span "Personalizado" at bounding box center [1015, 386] width 77 height 23
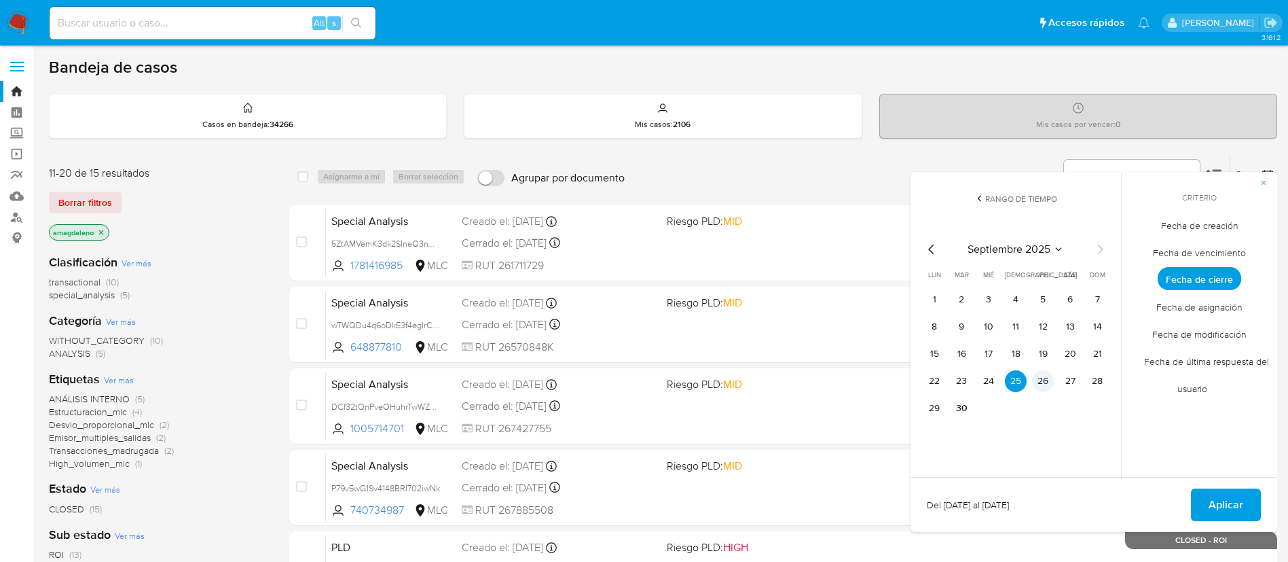
click at [1040, 383] on button "26" at bounding box center [1043, 381] width 22 height 22
click at [1221, 510] on span "Aplicar" at bounding box center [1226, 505] width 35 height 30
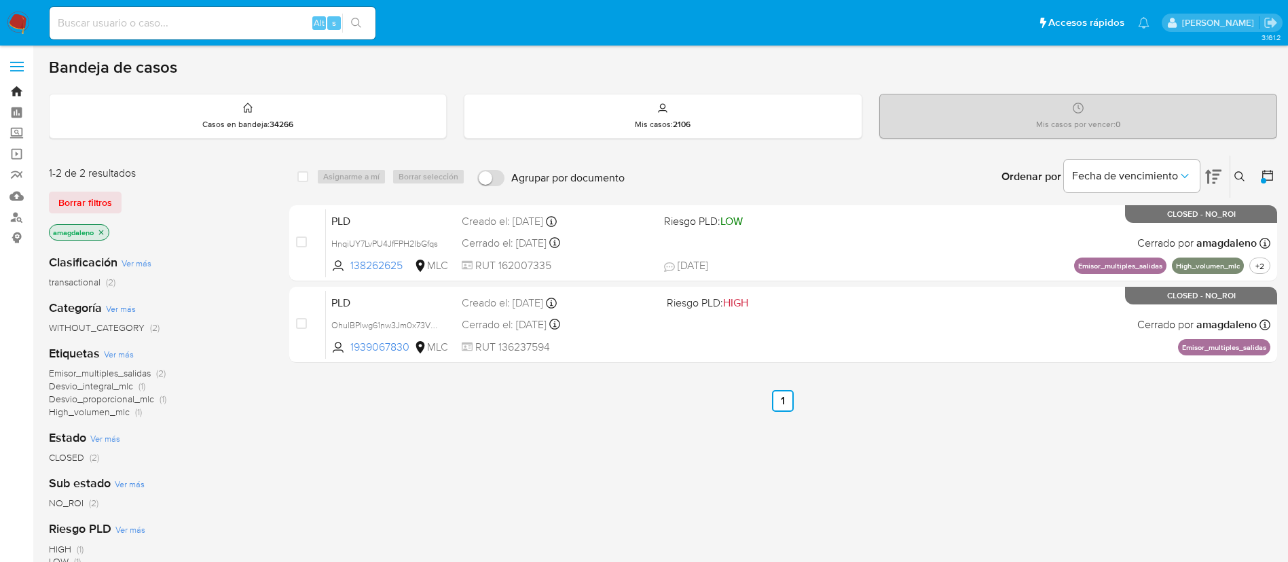
click at [16, 93] on link "Bandeja" at bounding box center [81, 91] width 162 height 21
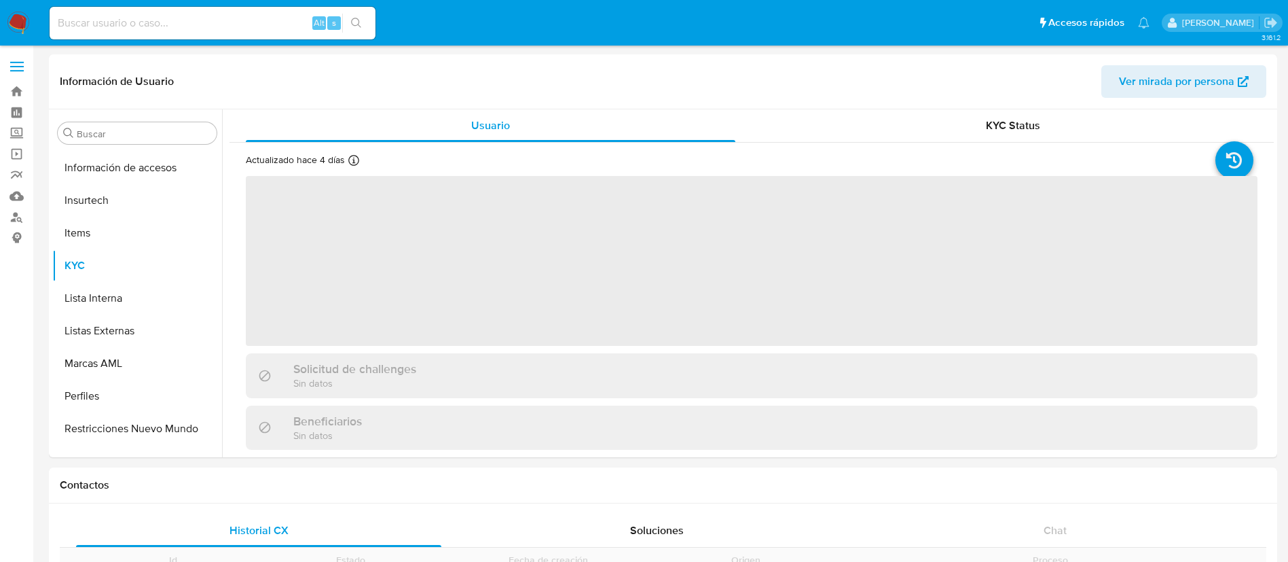
scroll to position [639, 0]
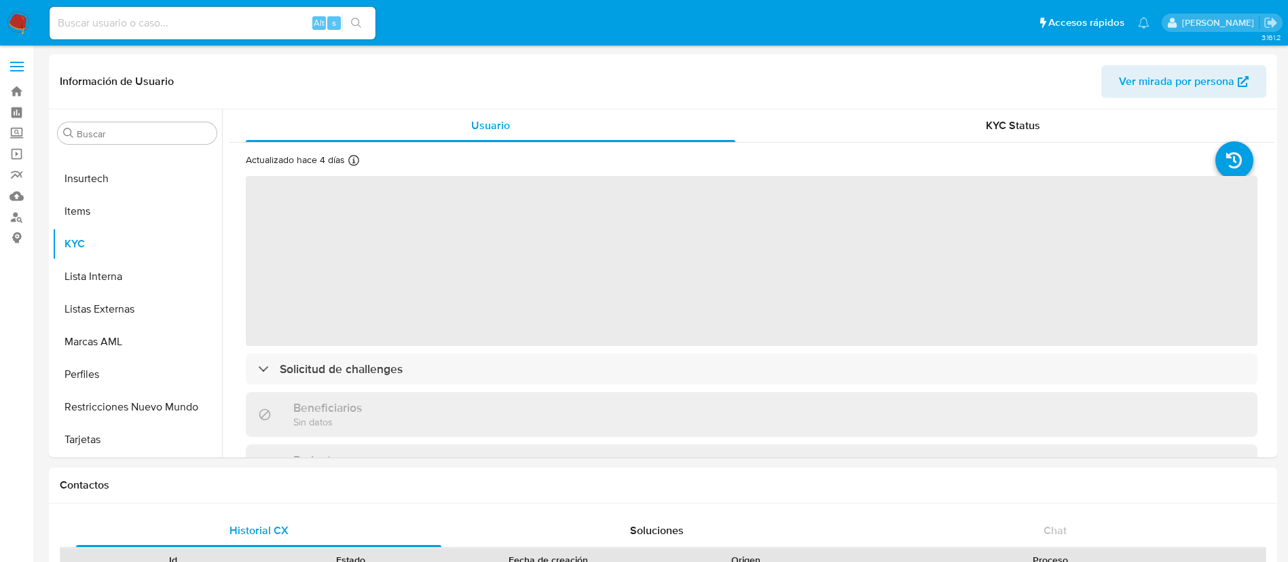
select select "10"
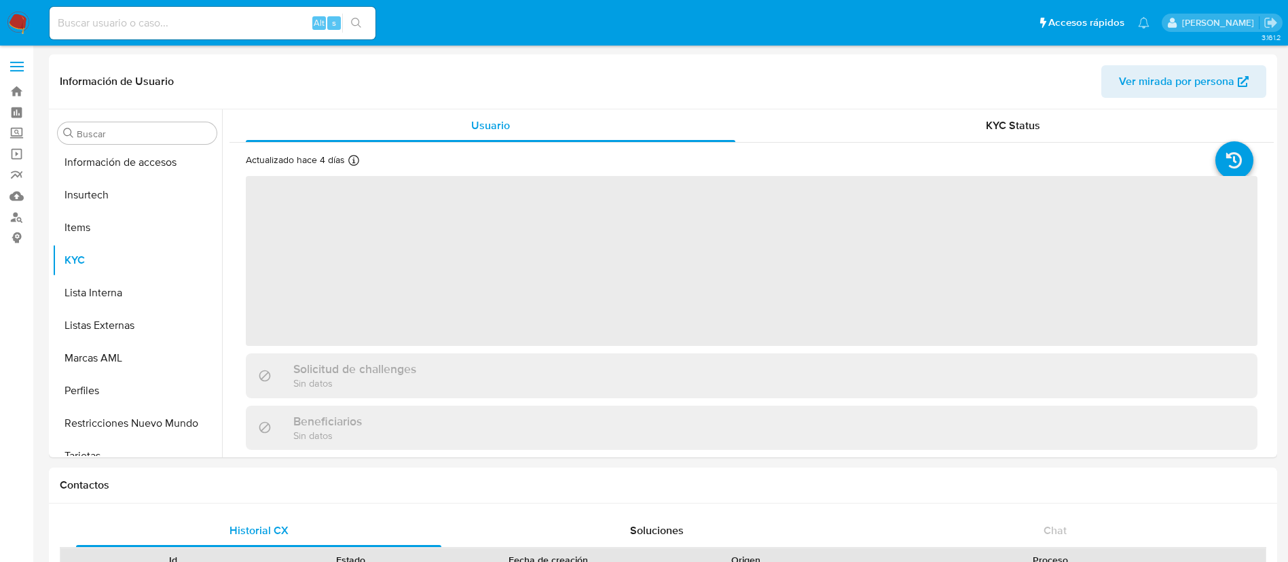
scroll to position [639, 0]
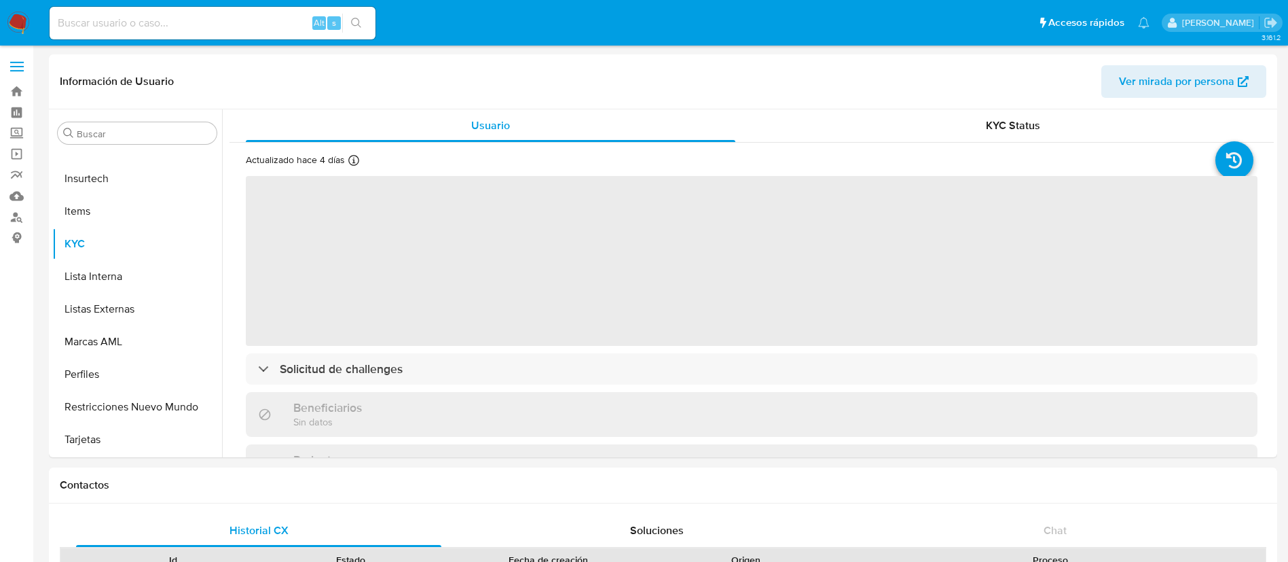
select select "10"
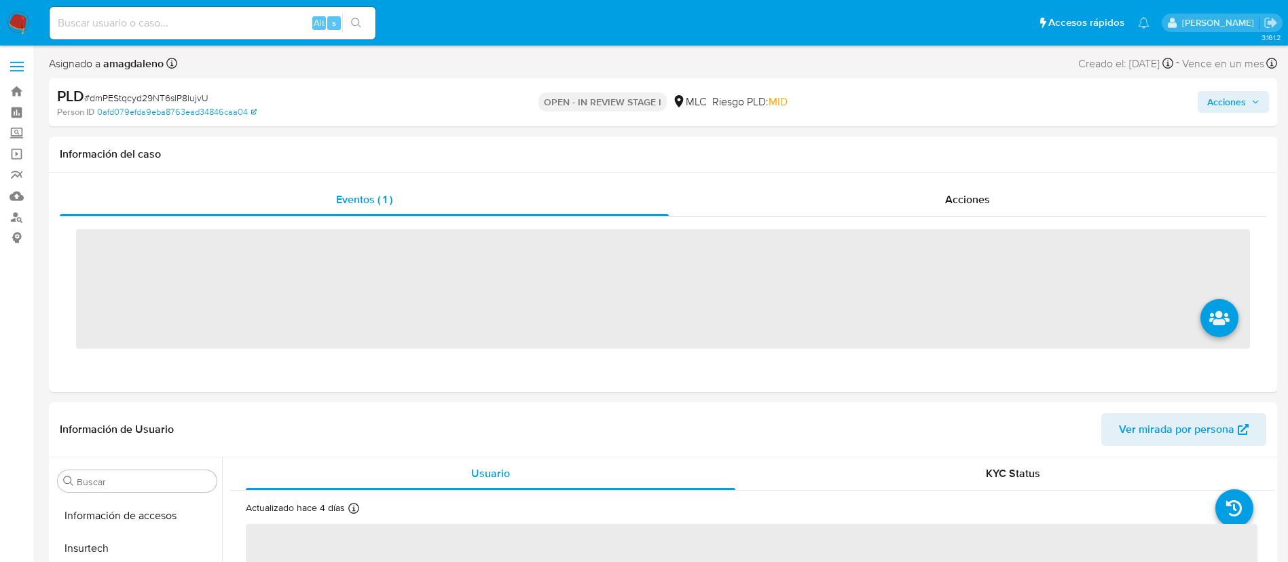
scroll to position [639, 0]
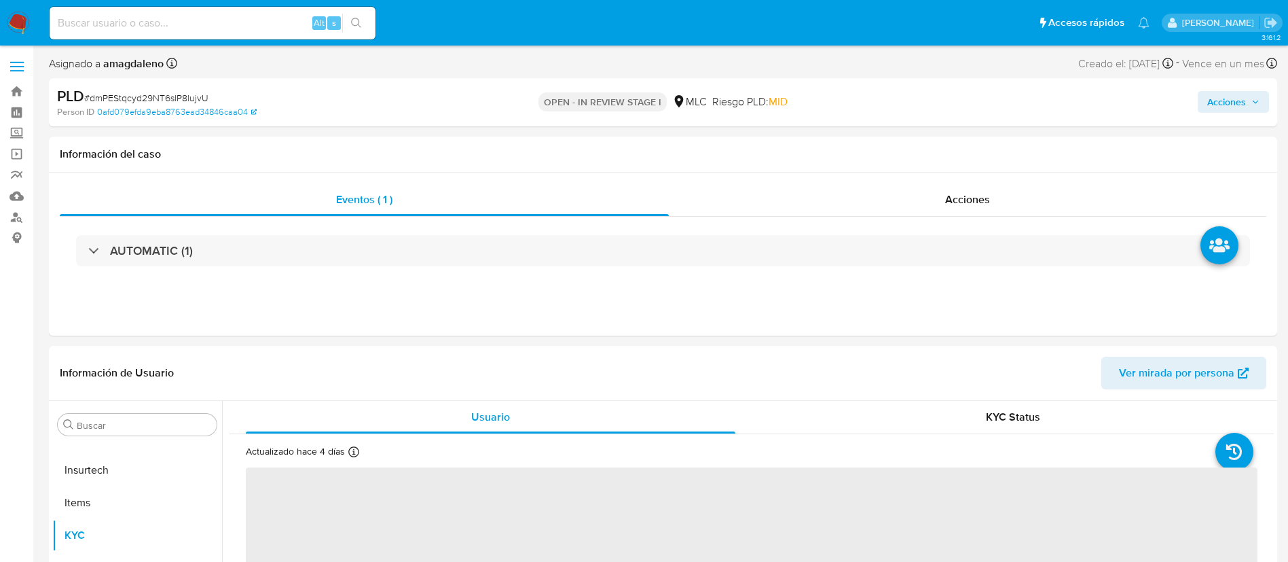
select select "10"
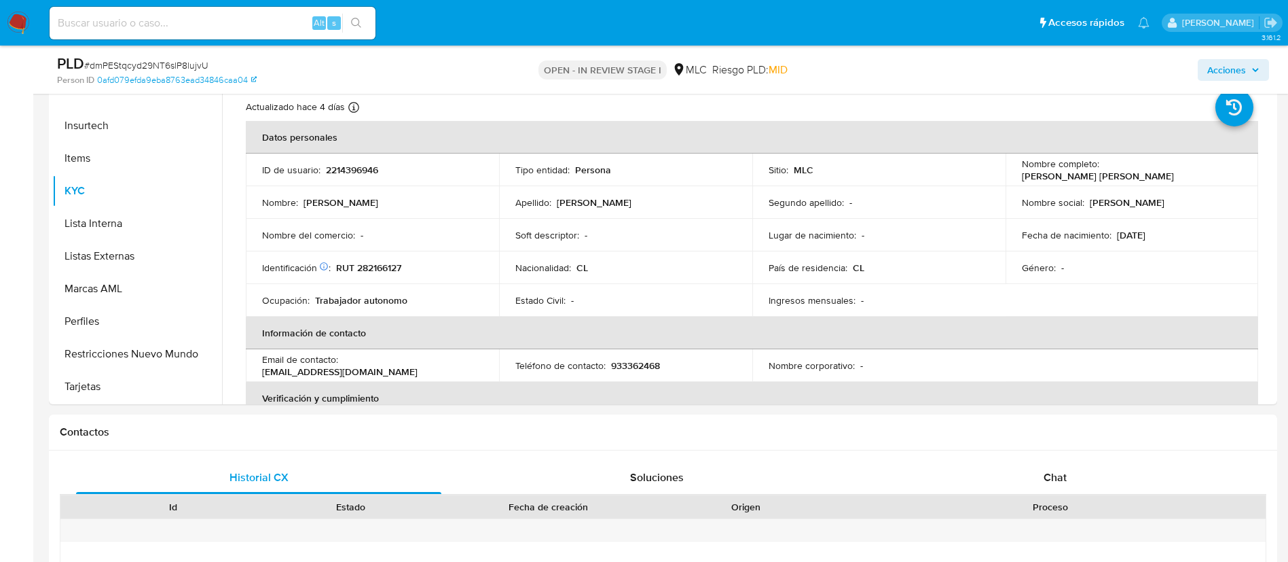
scroll to position [290, 0]
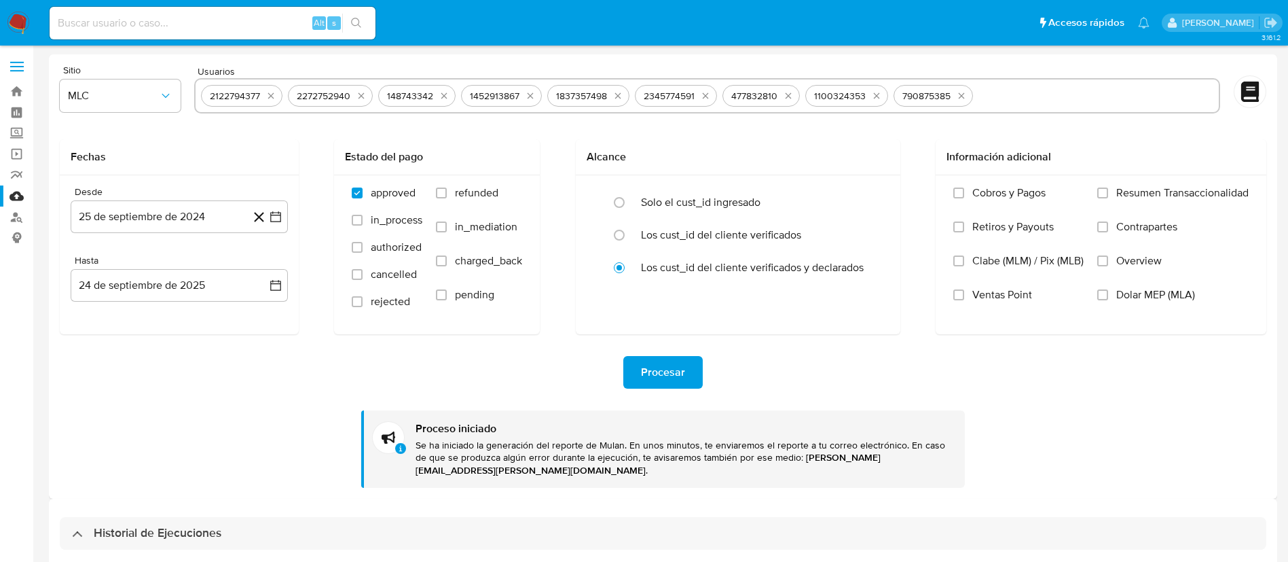
select select "10"
click at [274, 96] on icon "quitar 2122794377" at bounding box center [270, 95] width 11 height 11
click at [356, 96] on icon "quitar 2272752940" at bounding box center [361, 95] width 11 height 11
click at [274, 96] on button "quitar 148743342" at bounding box center [267, 96] width 16 height 16
click at [274, 96] on icon "quitar 1452913867" at bounding box center [270, 95] width 11 height 11
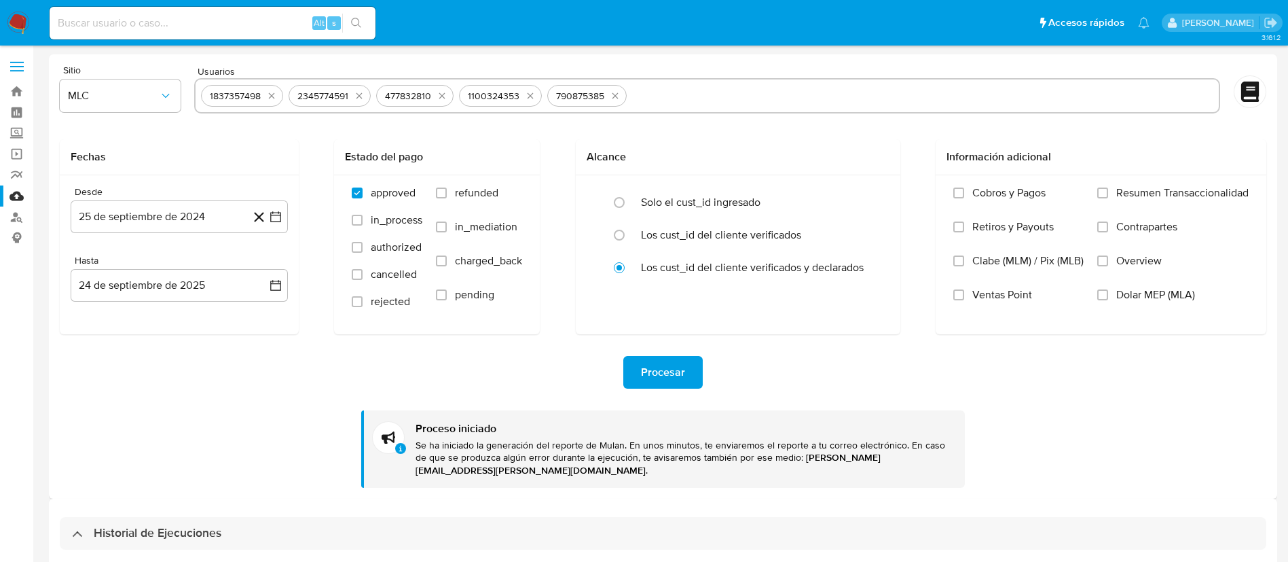
click at [274, 96] on icon "quitar 1837357498" at bounding box center [271, 95] width 11 height 11
click at [274, 96] on icon "quitar 2345774591" at bounding box center [271, 95] width 11 height 11
click at [346, 96] on button "quitar 477832810" at bounding box center [354, 96] width 16 height 16
click at [274, 96] on icon "quitar 1100324353" at bounding box center [272, 95] width 11 height 11
click at [274, 96] on icon "quitar 790875385" at bounding box center [268, 95] width 11 height 11
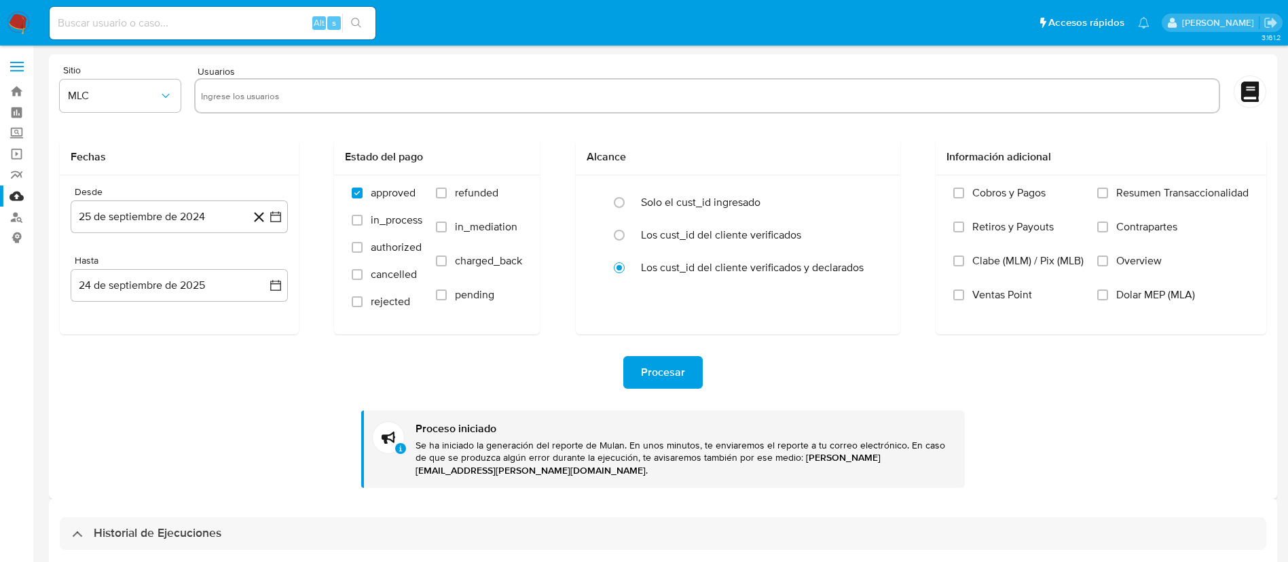
click at [274, 96] on input "text" at bounding box center [707, 96] width 1012 height 22
paste input "2214396946 - 30/09/2025"
type input "2214396946"
click at [311, 138] on form "Sitio MLC Usuarios 2214396946 Fechas Desde 25 de septiembre de 2024 25-09-2024 …" at bounding box center [663, 276] width 1207 height 422
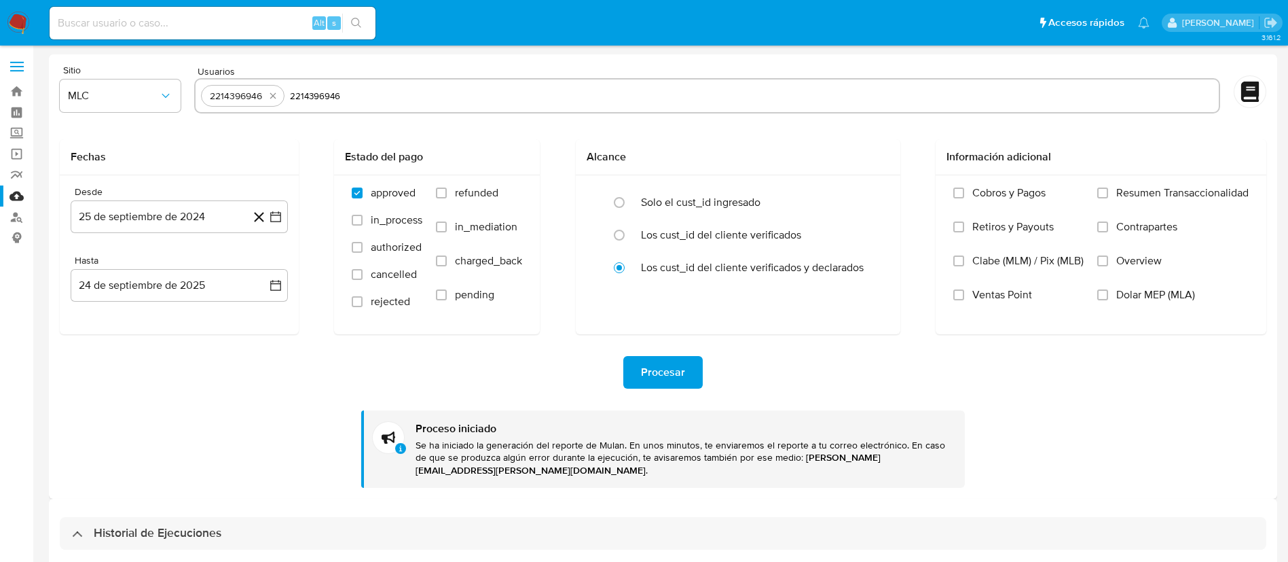
click at [669, 387] on span "Procesar" at bounding box center [663, 372] width 44 height 30
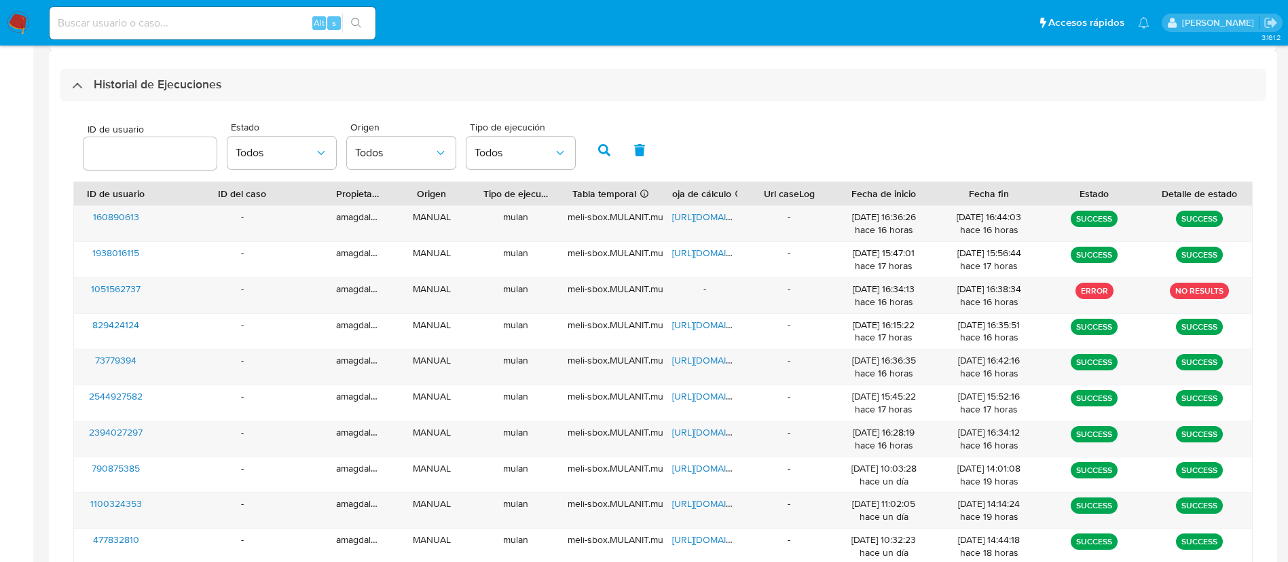
scroll to position [468, 0]
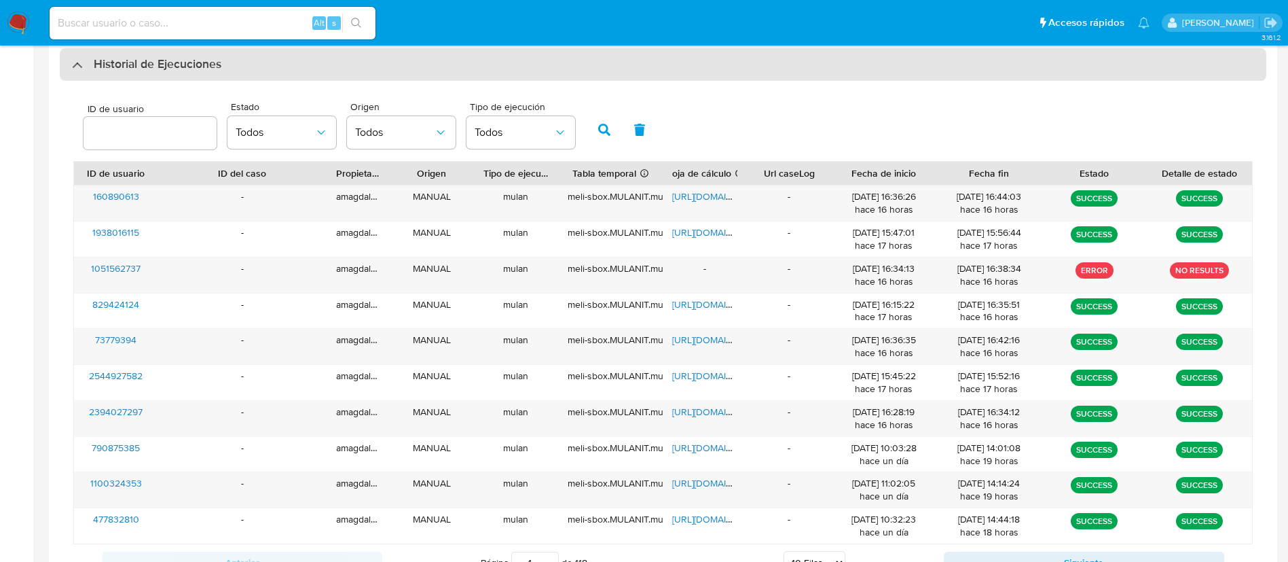
click at [72, 65] on div at bounding box center [72, 65] width 0 height 0
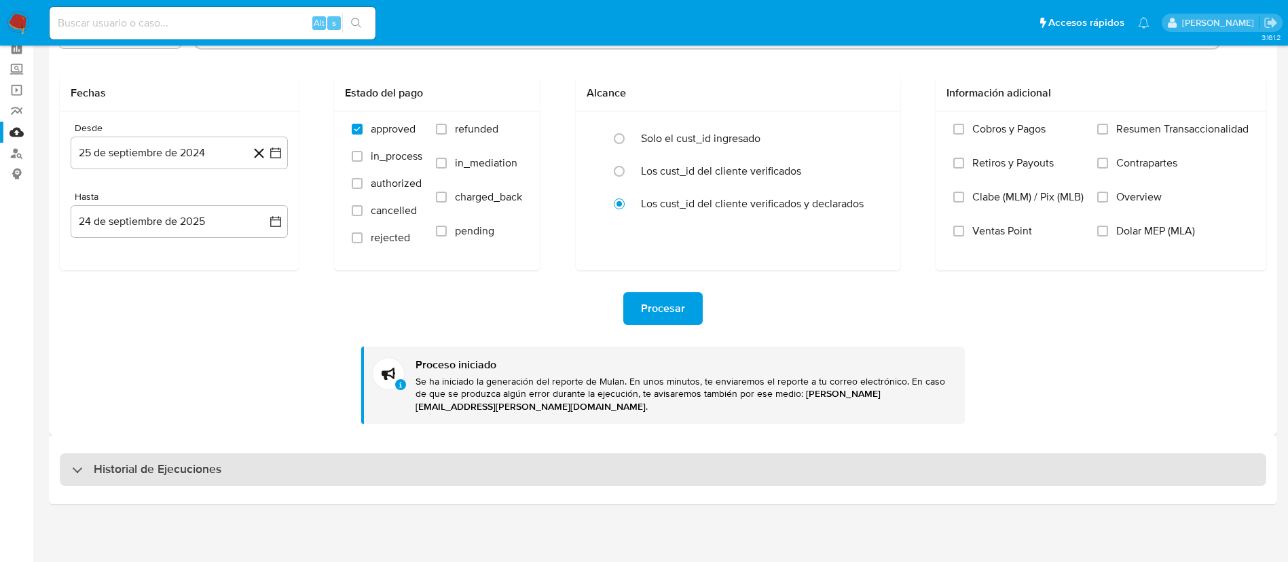
scroll to position [51, 0]
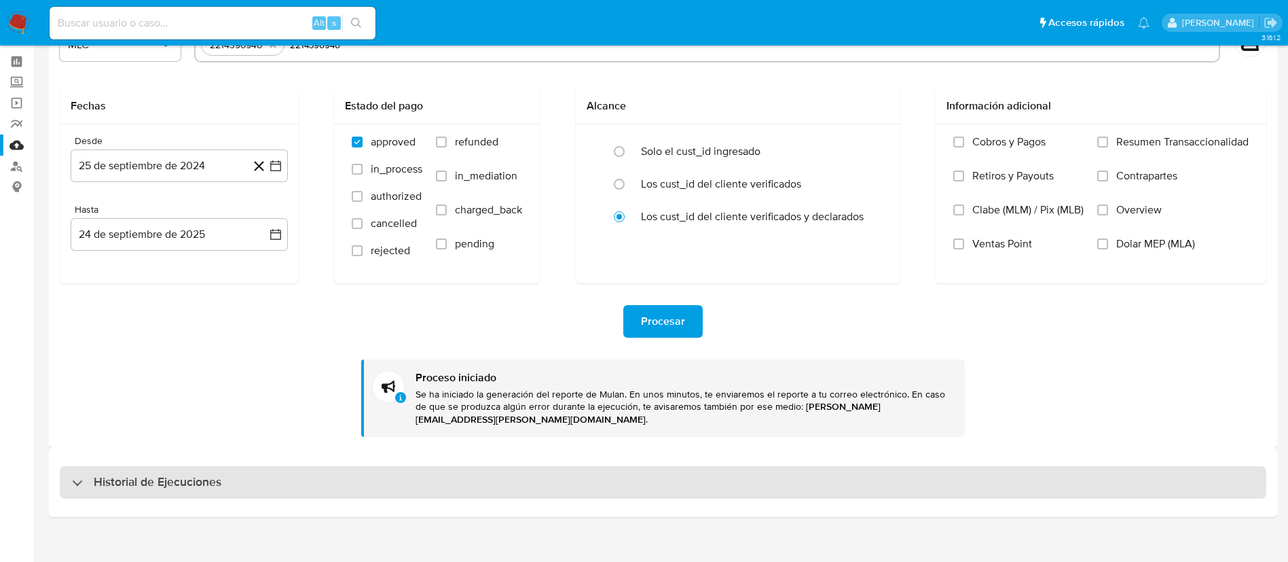
click at [79, 474] on div "Historial de Ejecuciones" at bounding box center [146, 482] width 149 height 16
select select "10"
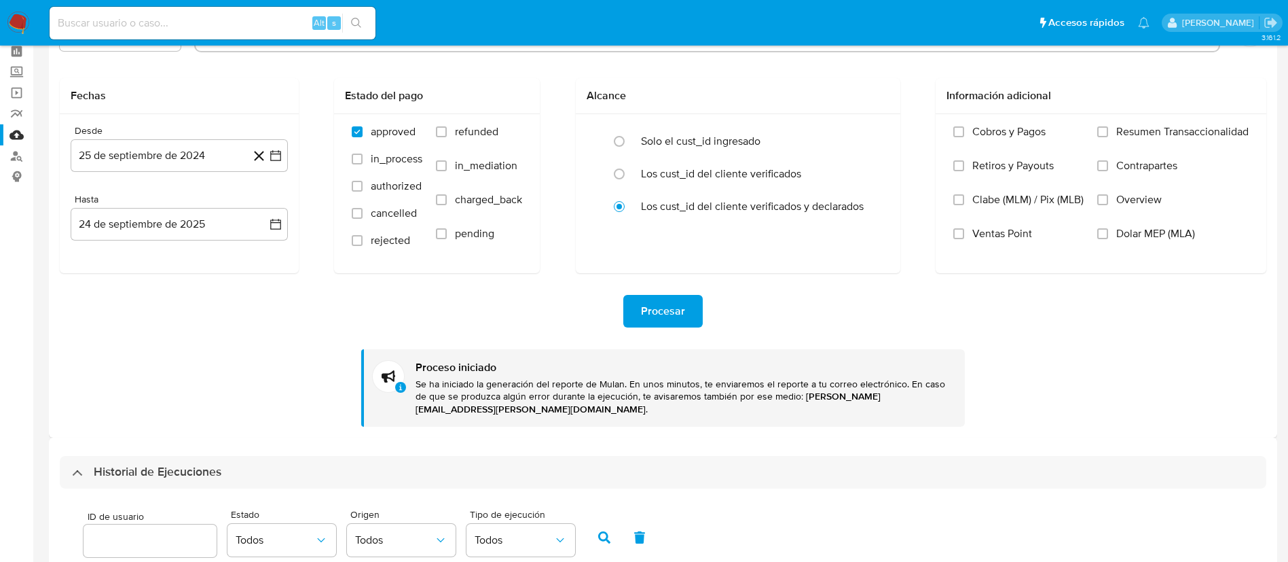
scroll to position [0, 0]
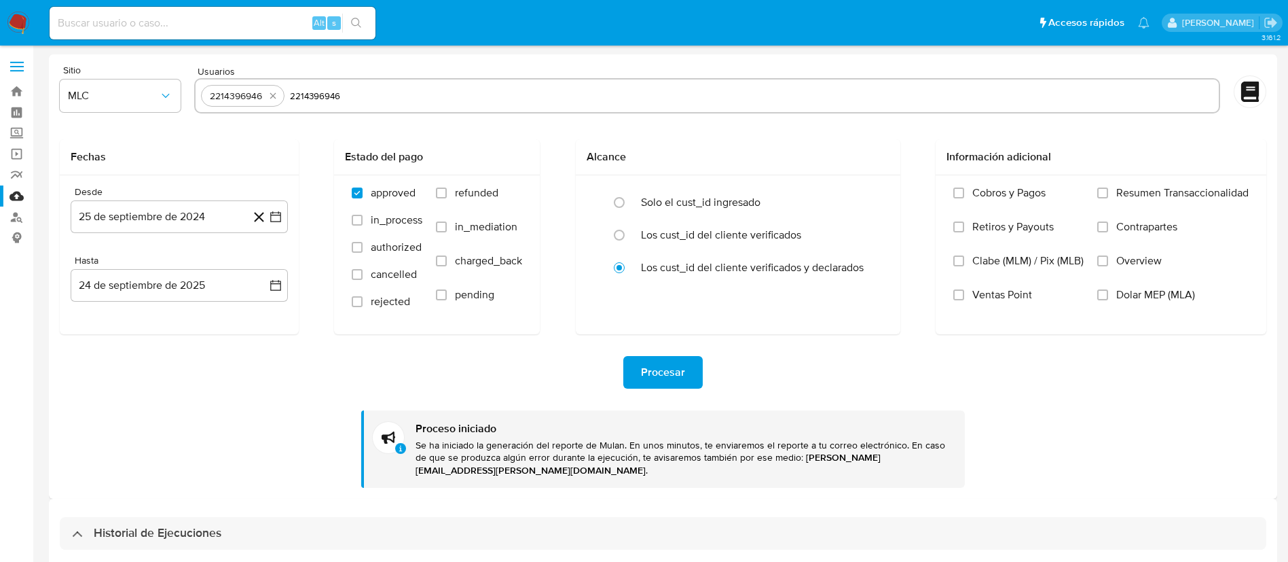
click at [460, 94] on input "2214396946" at bounding box center [751, 96] width 923 height 22
type input "2152297107"
paste input "2203464817"
type input "2203464817"
paste input "2514179126"
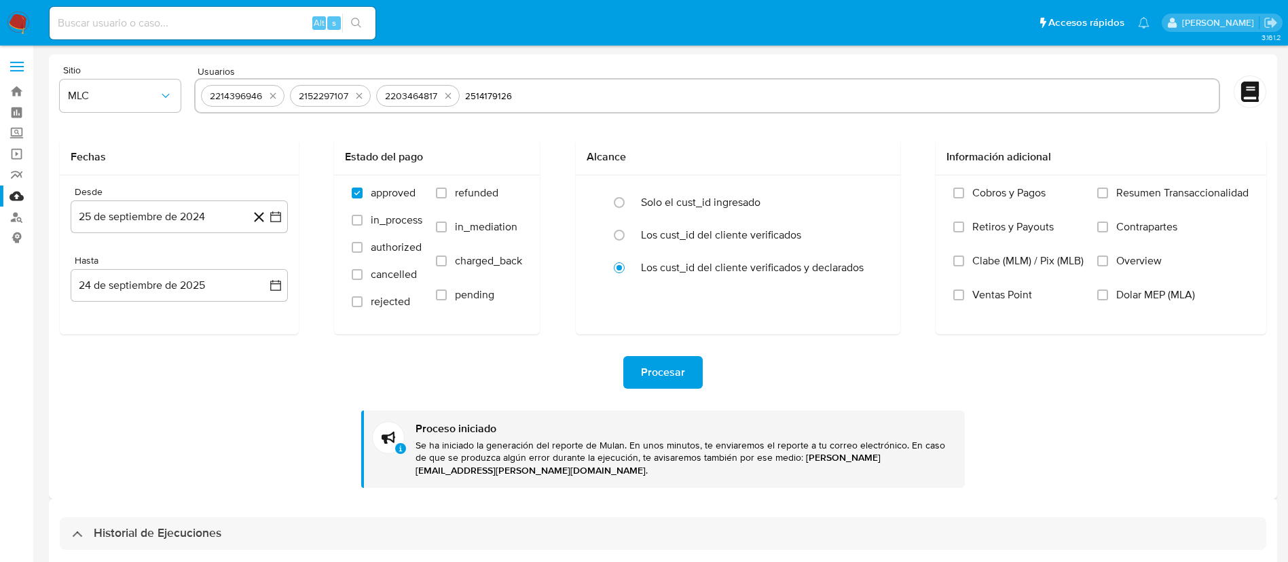
type input "2514179126"
paste input "425220221"
type input "425220221"
click at [661, 371] on span "Procesar" at bounding box center [663, 372] width 44 height 30
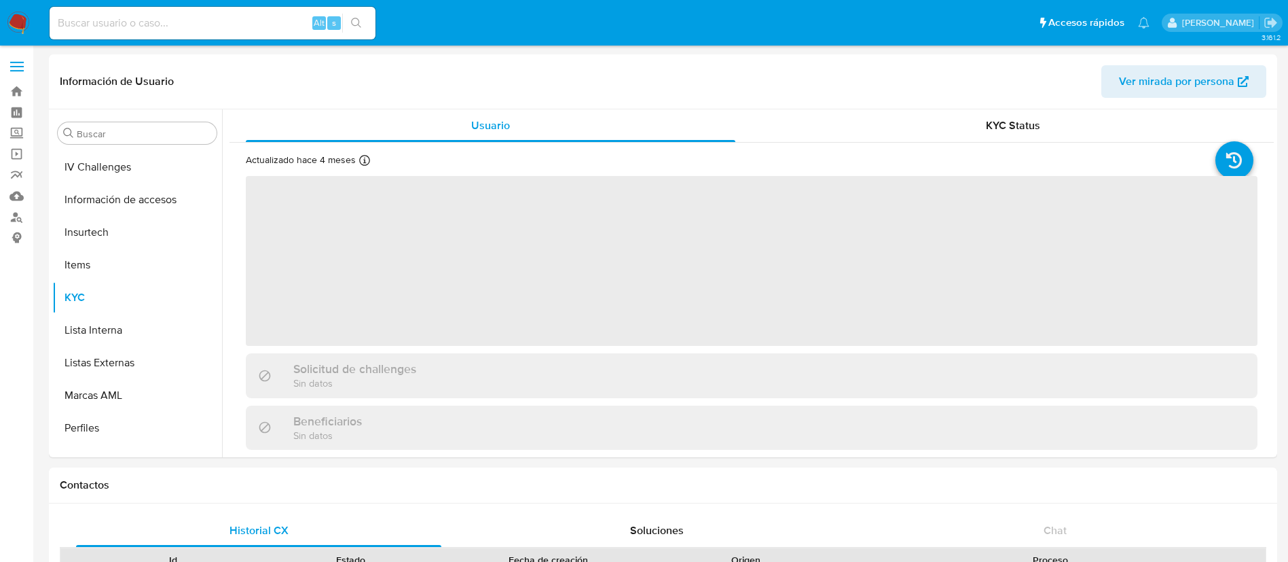
scroll to position [639, 0]
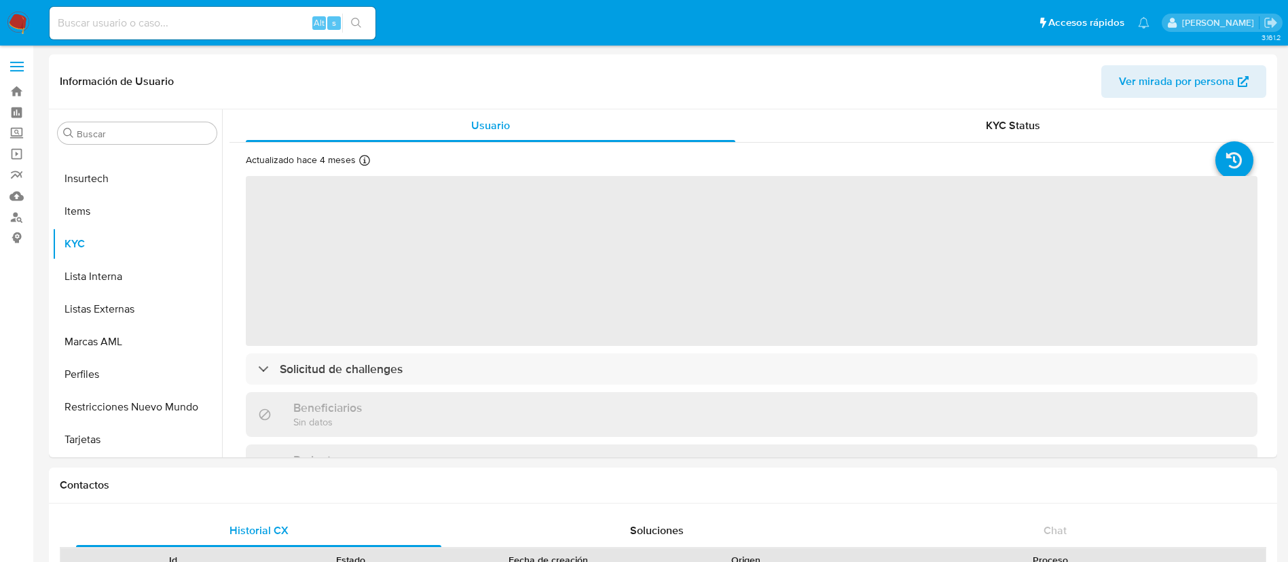
select select "10"
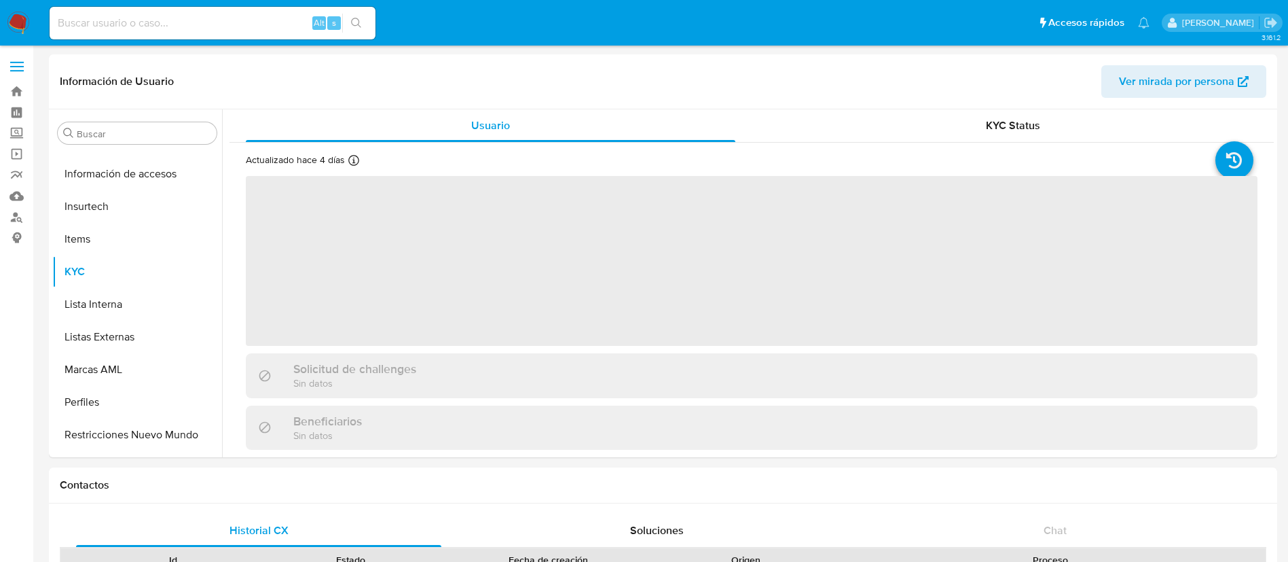
scroll to position [639, 0]
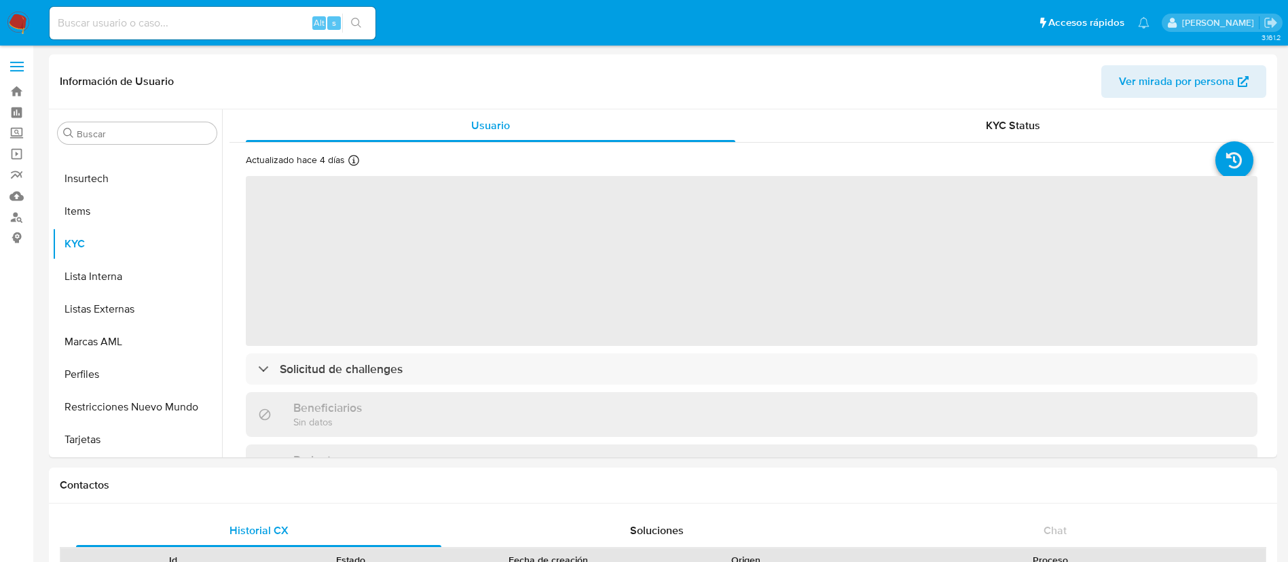
select select "10"
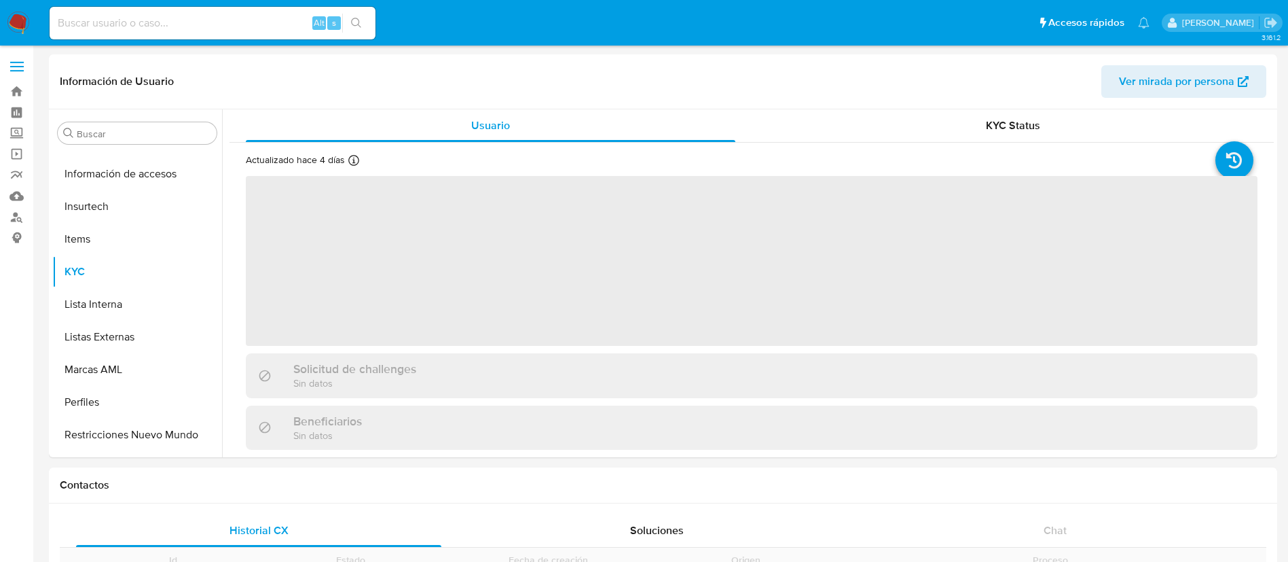
scroll to position [639, 0]
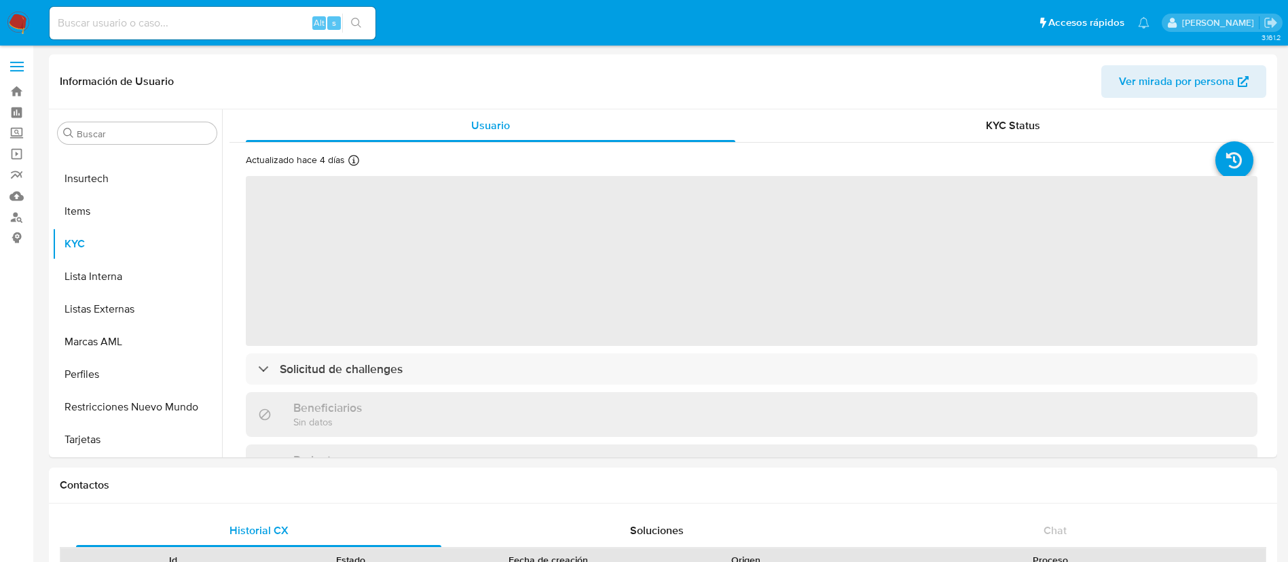
select select "10"
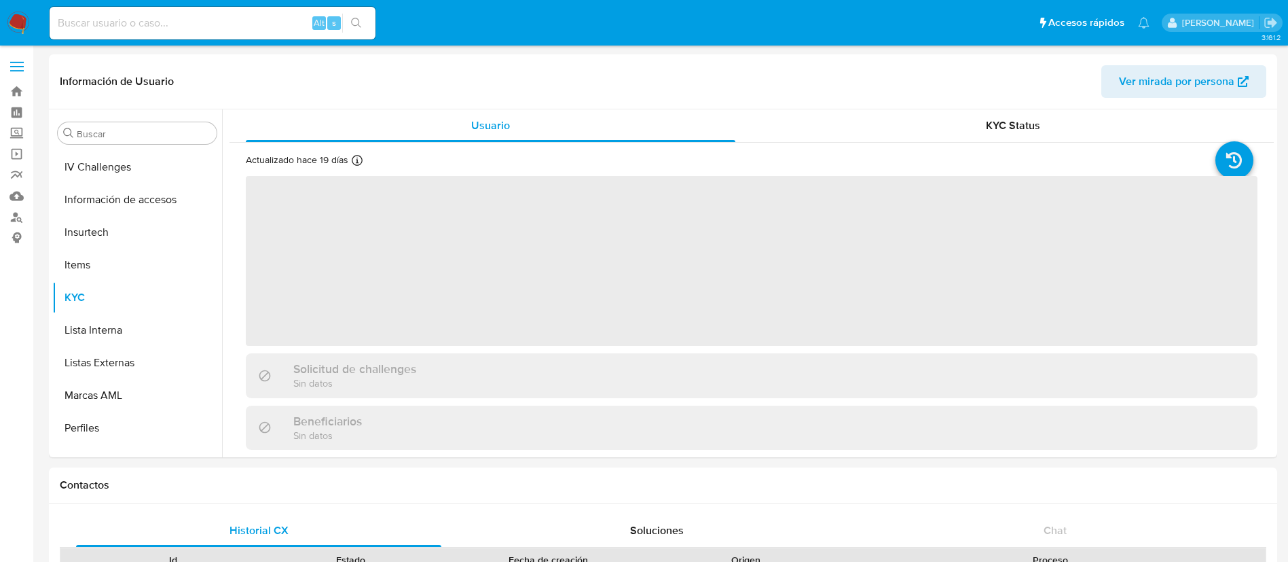
scroll to position [639, 0]
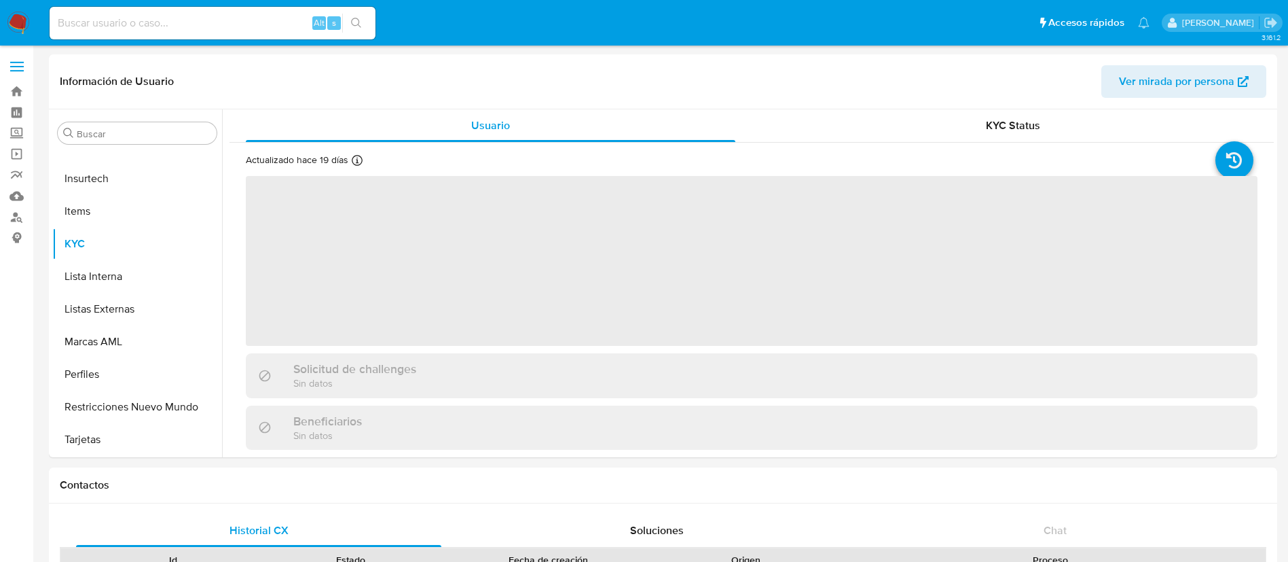
select select "10"
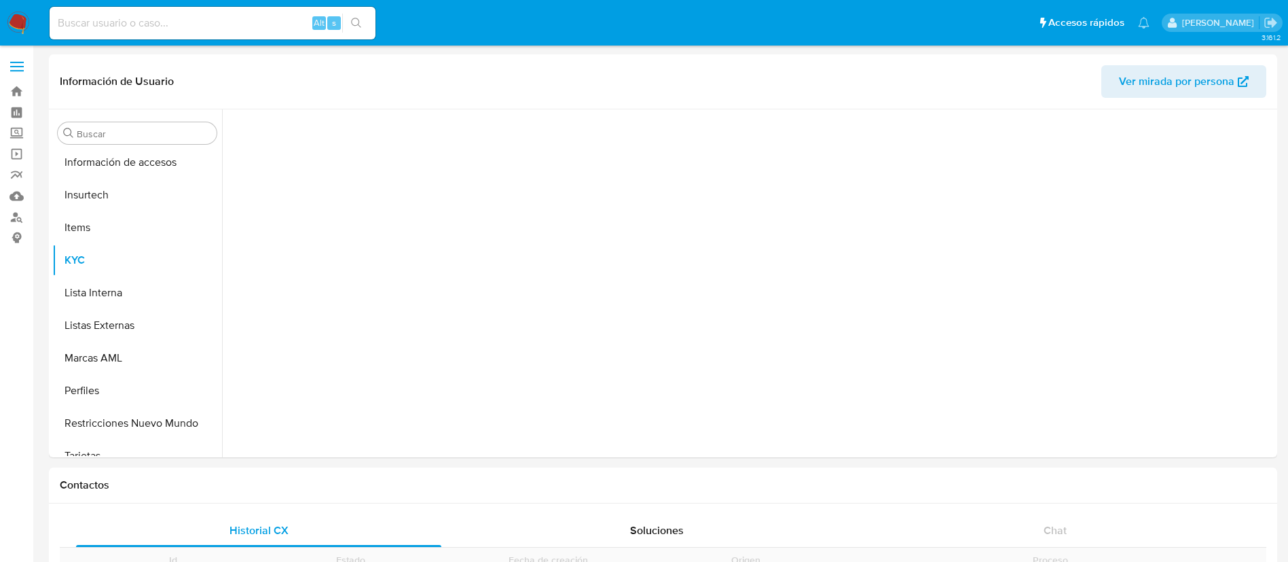
scroll to position [639, 0]
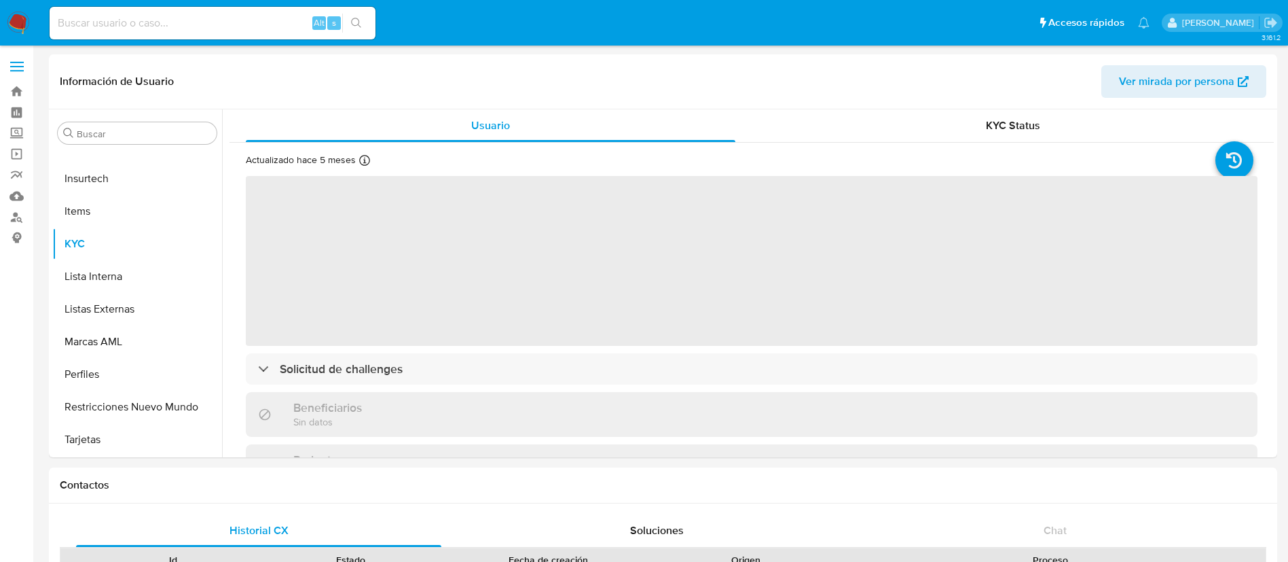
select select "10"
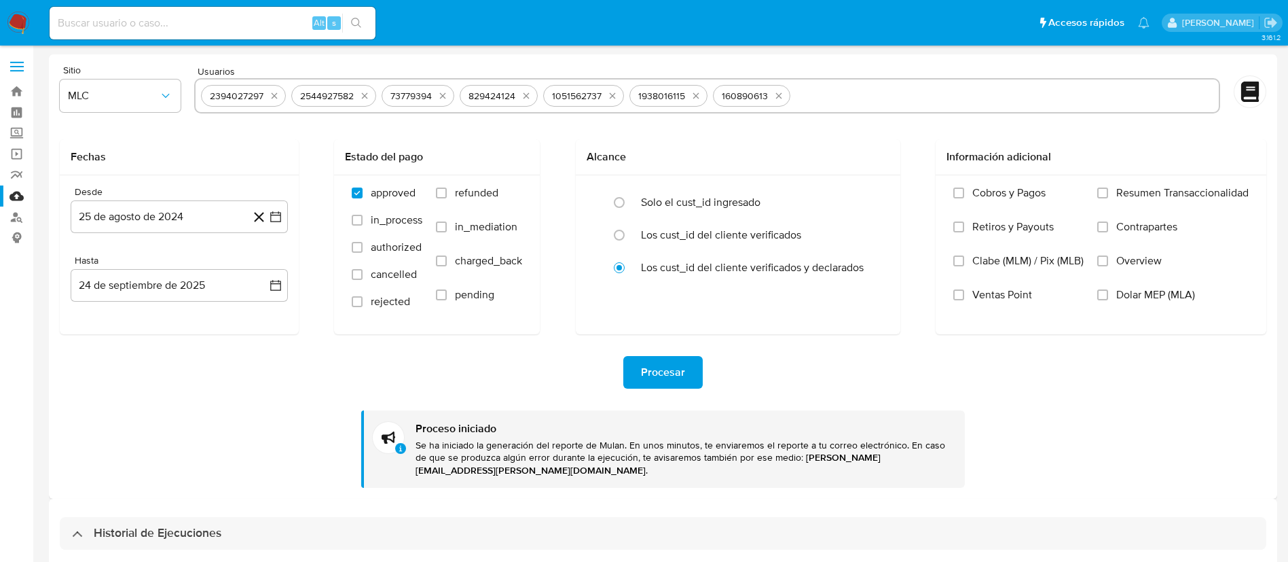
select select "10"
click at [279, 100] on icon "quitar 2394027297" at bounding box center [274, 95] width 11 height 11
click at [279, 100] on icon "quitar 2544927582" at bounding box center [274, 95] width 11 height 11
click at [279, 100] on div "73779394 829424124 1051562737 1938016115 160890613" at bounding box center [706, 95] width 1025 height 35
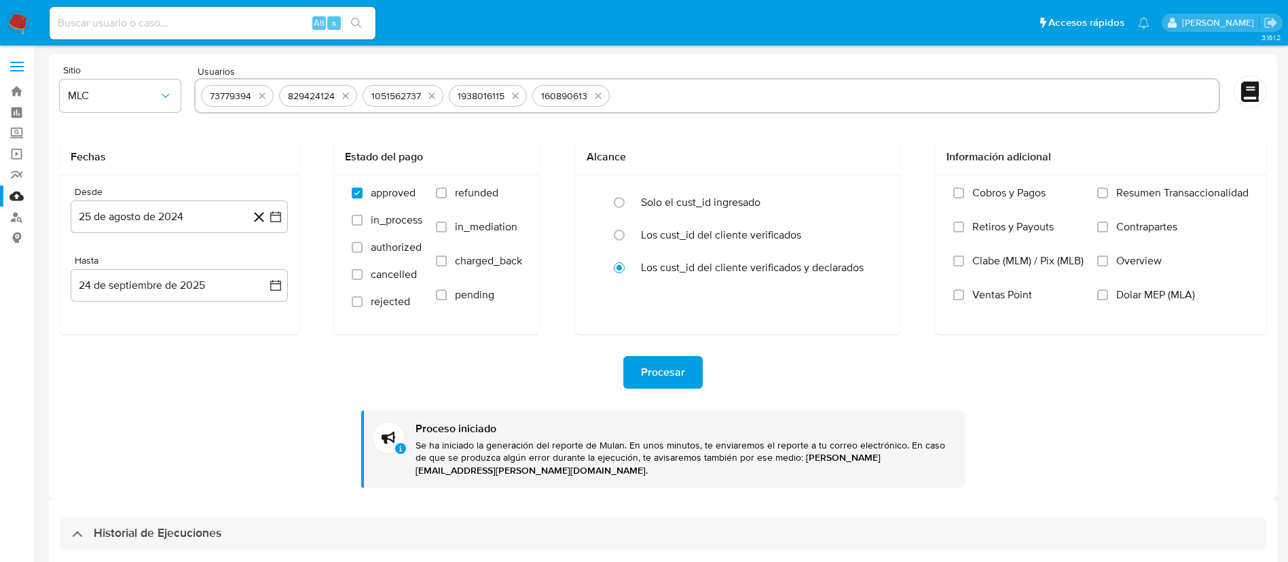
click at [279, 100] on div "73779394 829424124 1051562737 1938016115 160890613" at bounding box center [706, 95] width 1025 height 35
click at [261, 97] on icon "quitar 73779394" at bounding box center [262, 96] width 6 height 6
click at [261, 97] on button "quitar 829424124" at bounding box center [267, 96] width 16 height 16
click at [261, 97] on div "1051562737" at bounding box center [234, 96] width 60 height 13
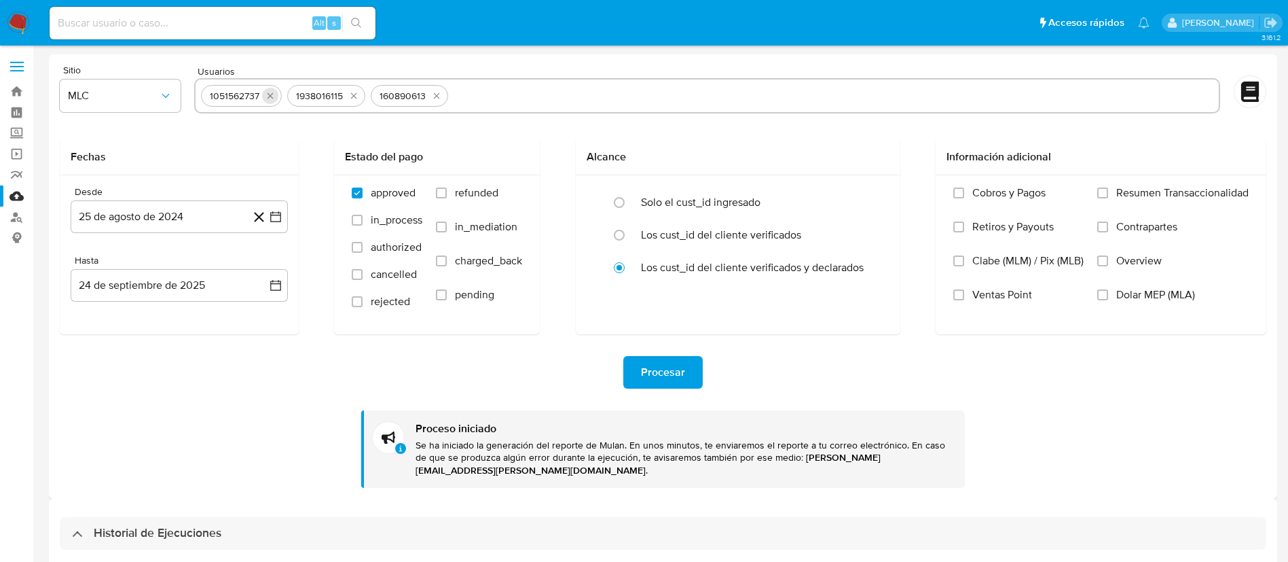
click at [274, 95] on icon "quitar 1051562737" at bounding box center [270, 95] width 11 height 11
click at [274, 95] on button "quitar 1938016115" at bounding box center [267, 96] width 16 height 16
click at [274, 95] on button "quitar 160890613" at bounding box center [267, 96] width 16 height 16
drag, startPoint x: 273, startPoint y: 95, endPoint x: 279, endPoint y: 100, distance: 7.7
click at [279, 100] on input "text" at bounding box center [707, 96] width 1012 height 22
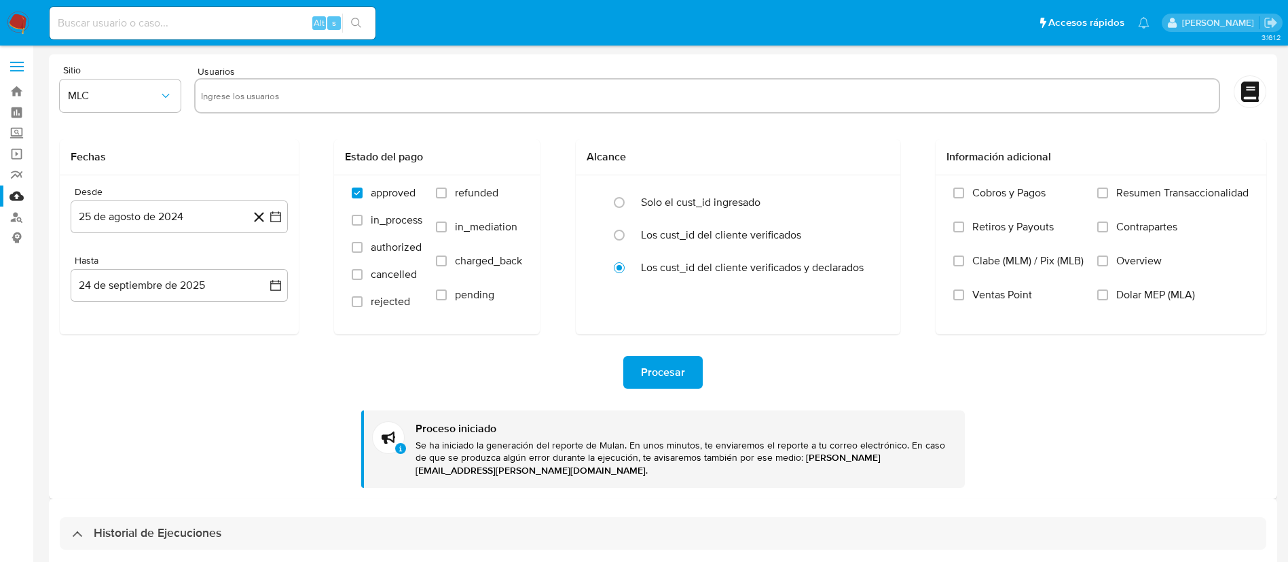
paste input "1837357498"
type input "1837357498"
paste input "2345774591"
type input "2345774591"
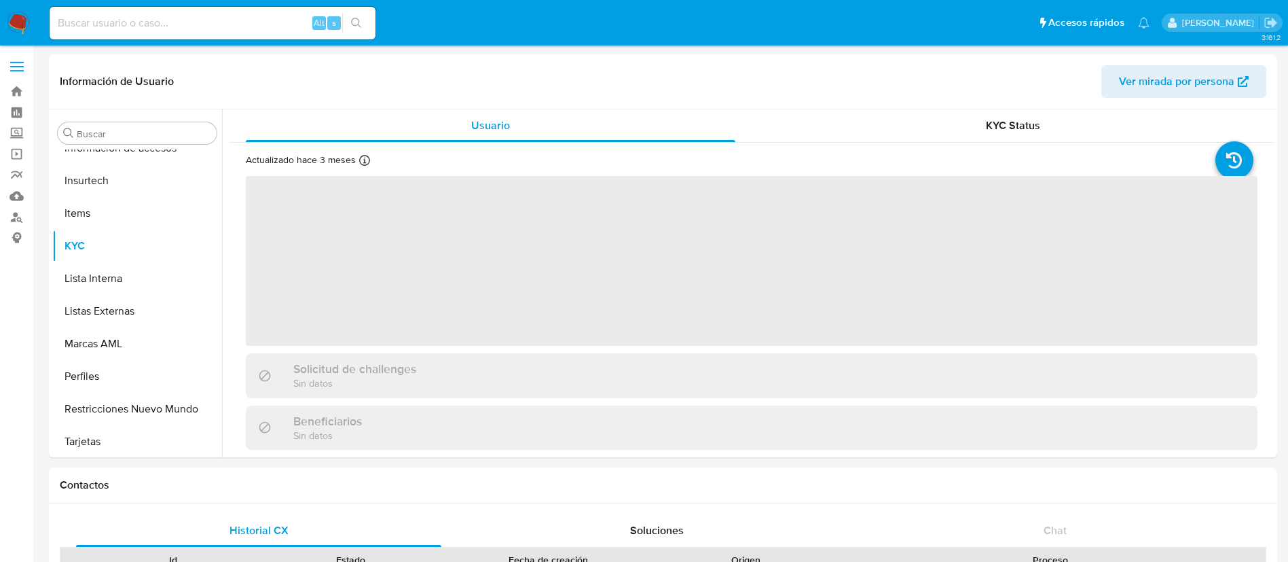
scroll to position [639, 0]
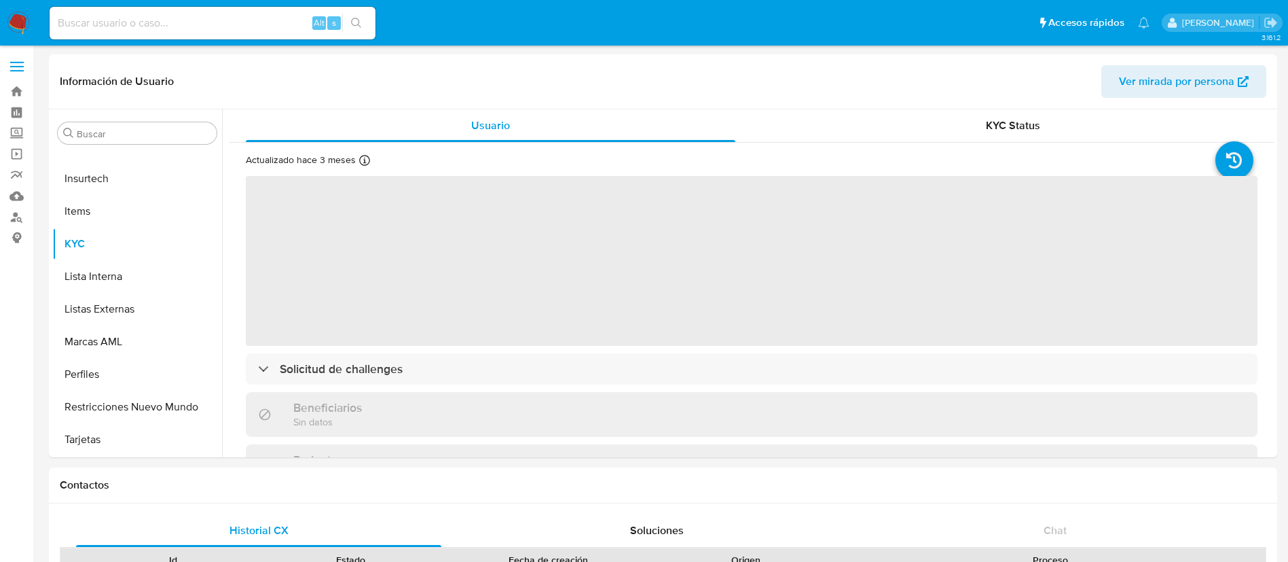
select select "10"
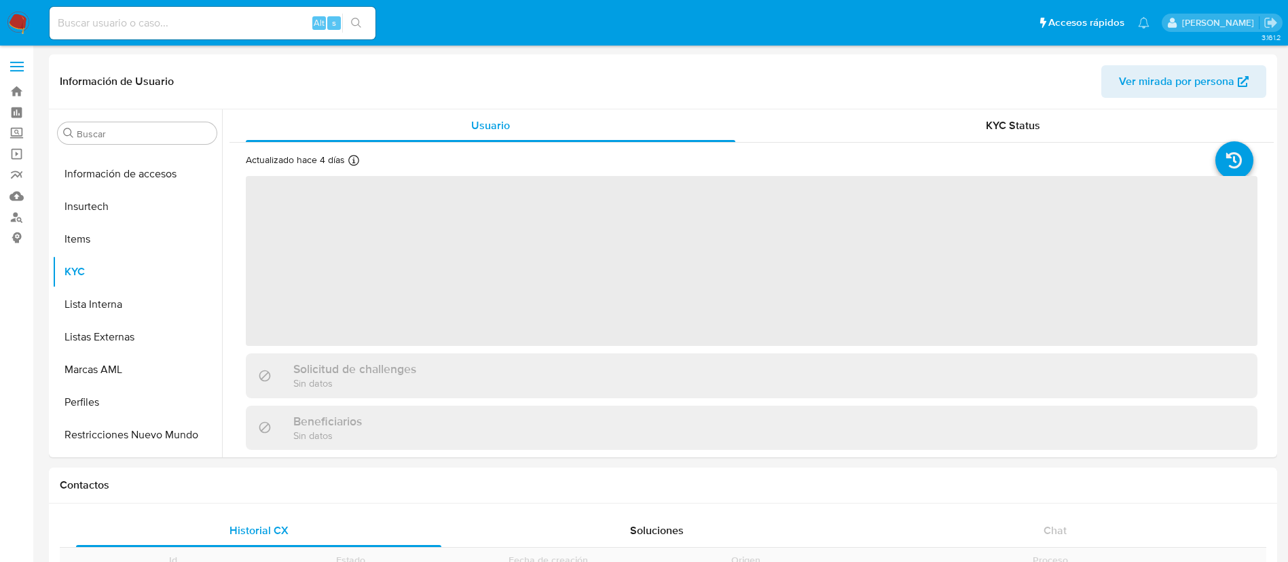
scroll to position [639, 0]
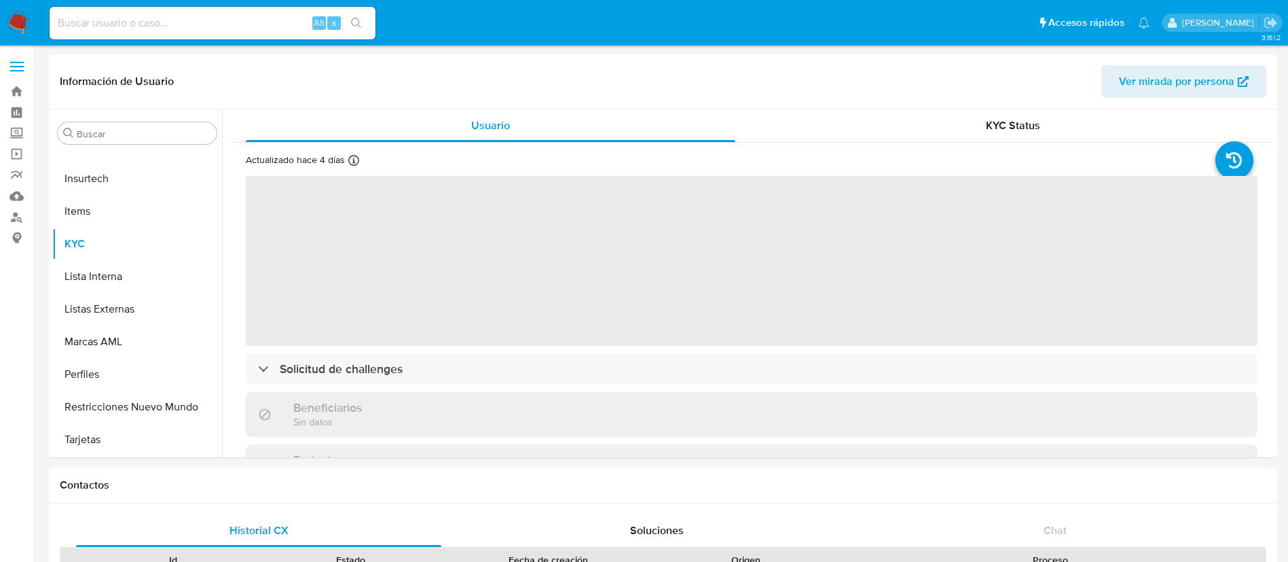
select select "10"
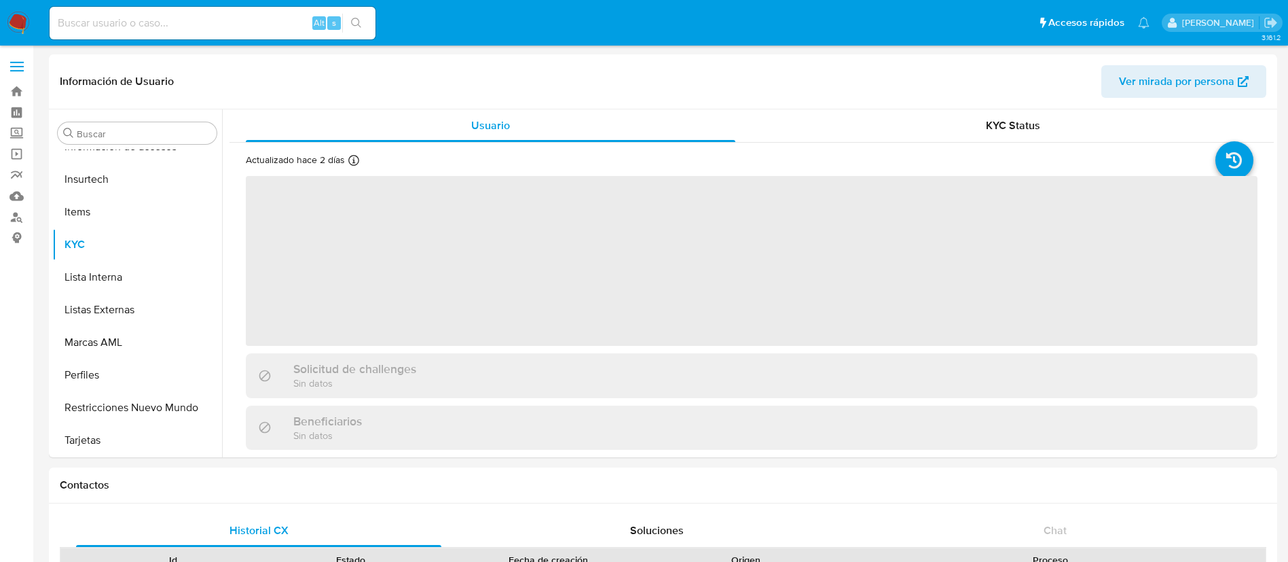
scroll to position [639, 0]
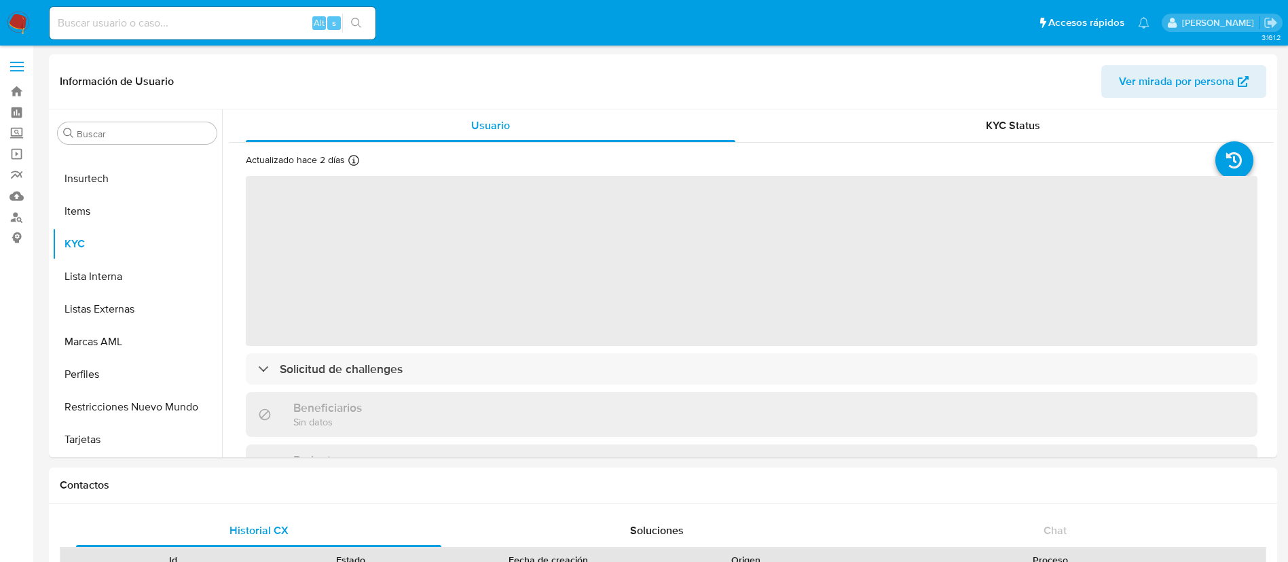
select select "10"
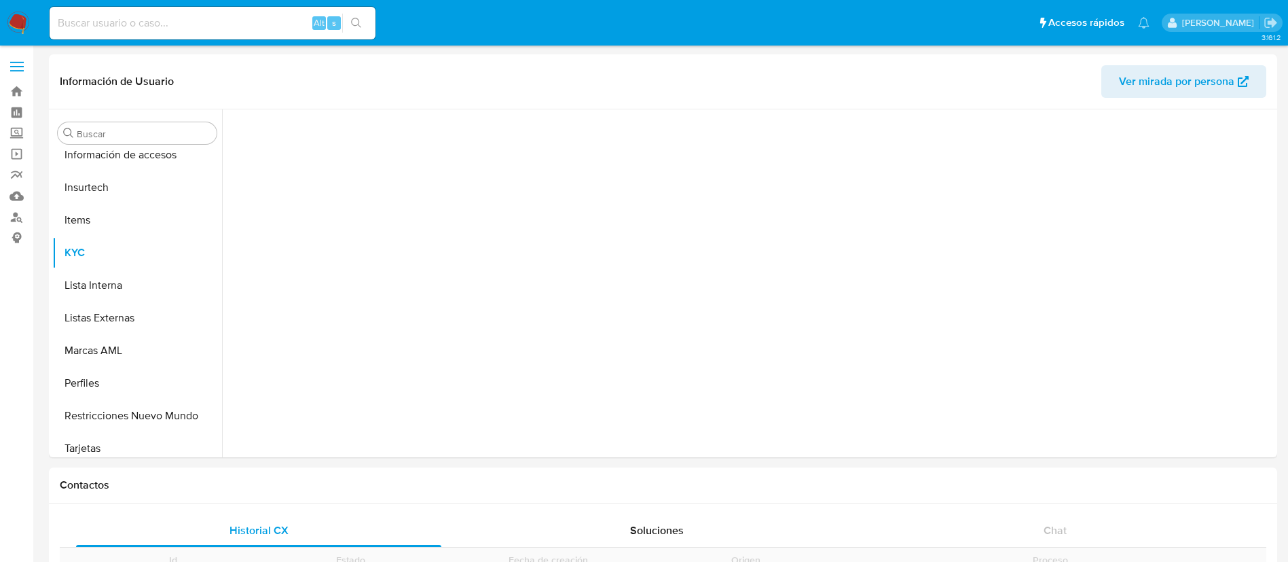
scroll to position [639, 0]
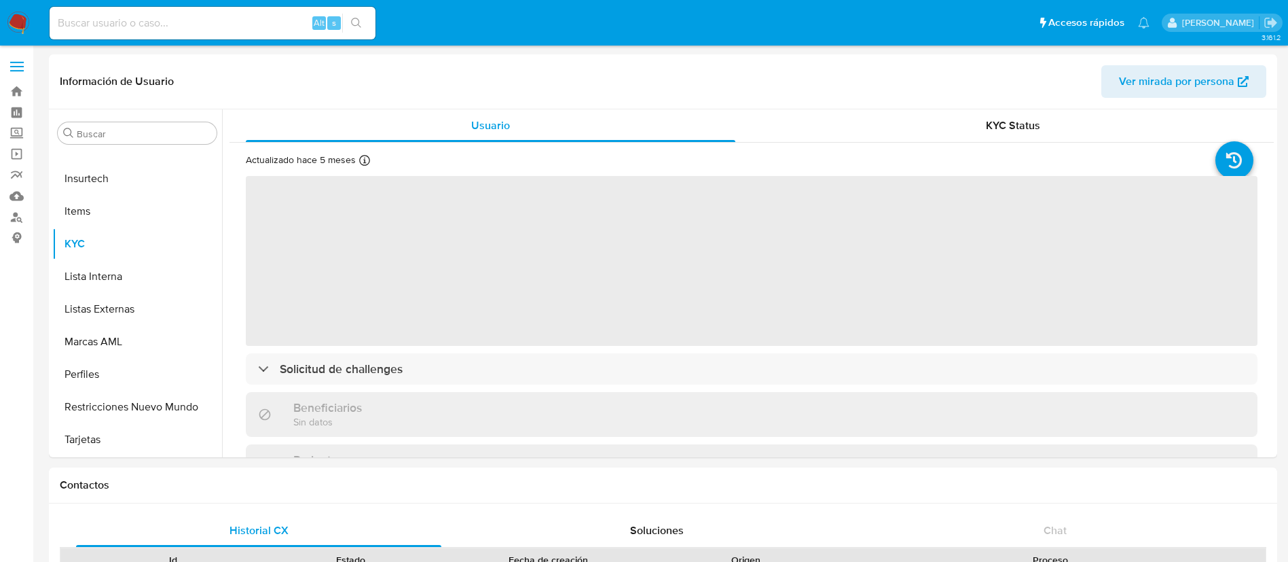
select select "10"
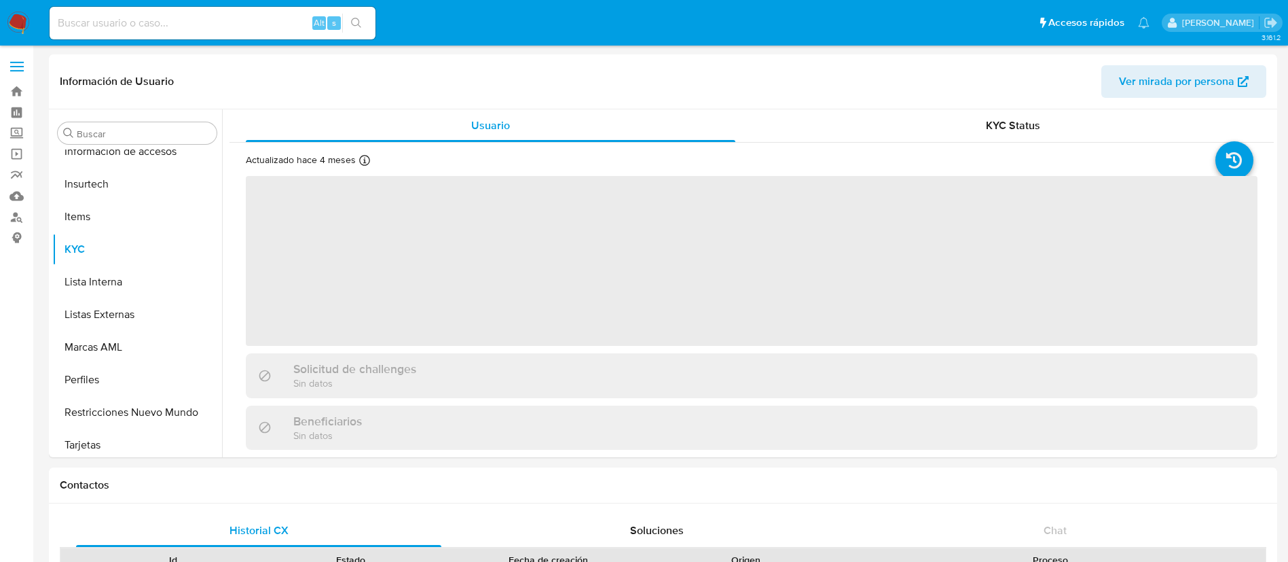
scroll to position [639, 0]
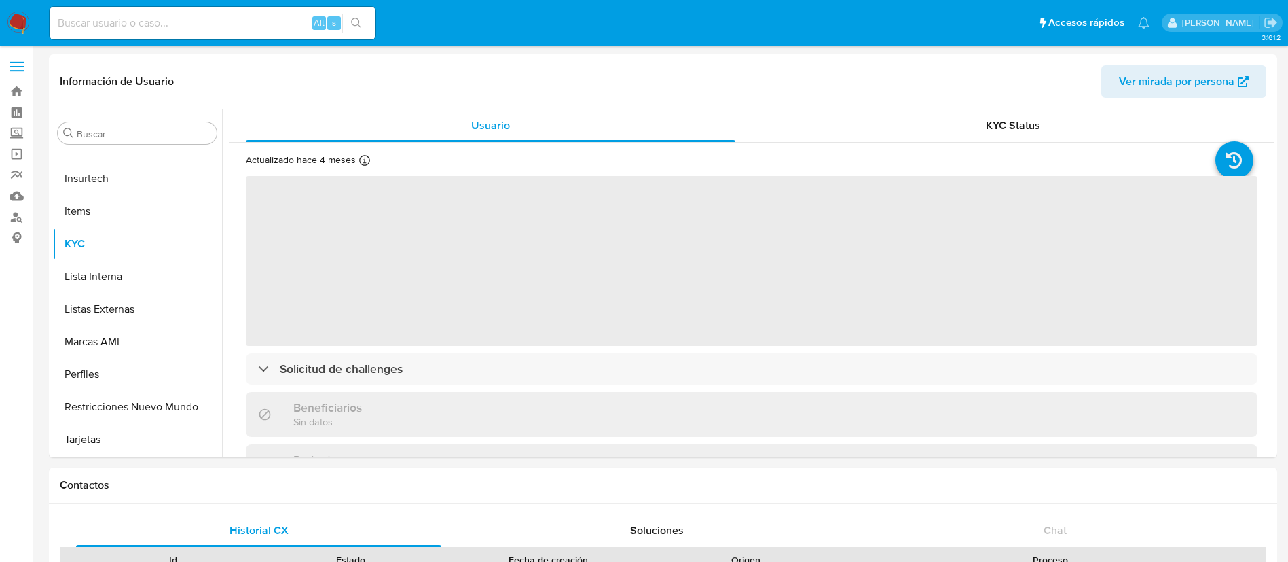
select select "10"
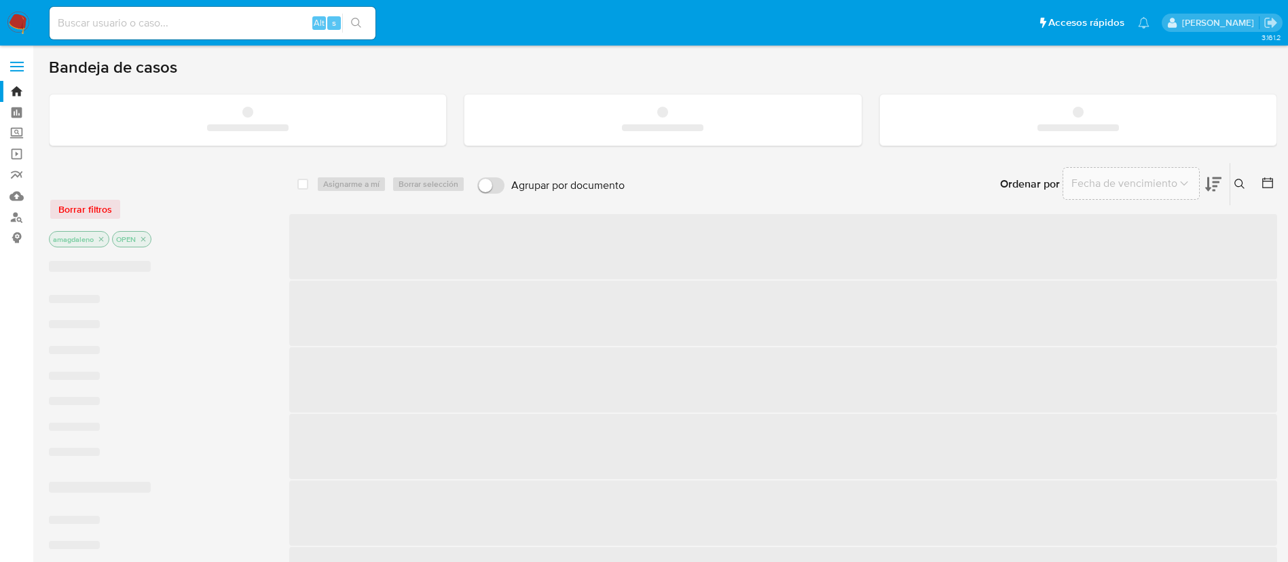
click at [1264, 183] on icon at bounding box center [1268, 183] width 14 height 14
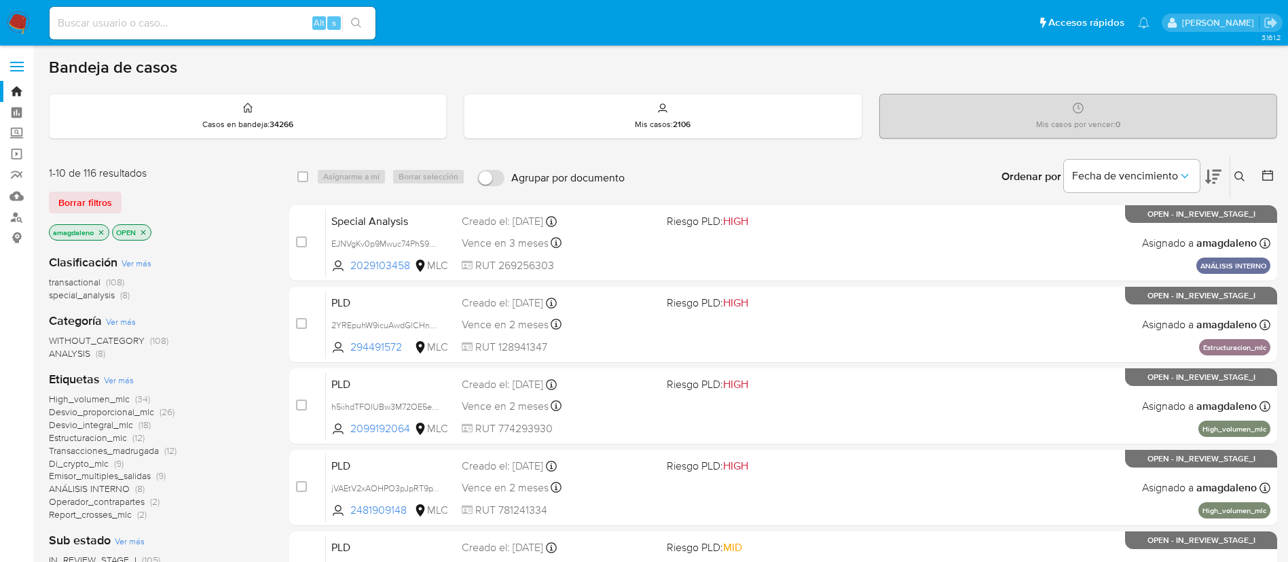
click at [1267, 176] on icon at bounding box center [1268, 175] width 14 height 14
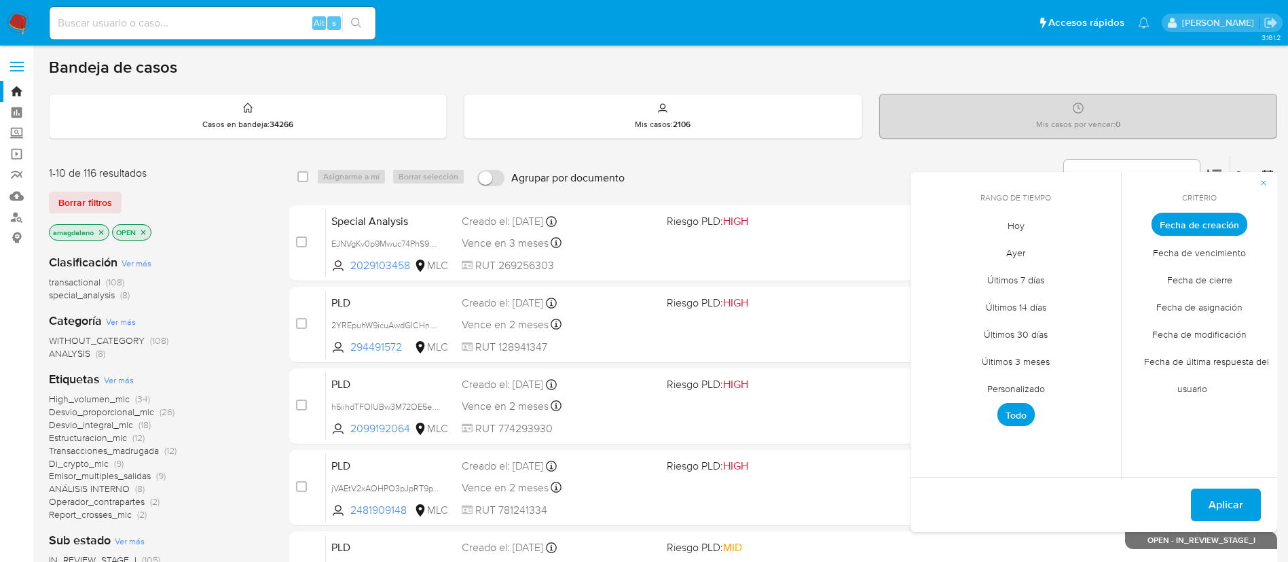
click at [1034, 384] on span "Personalizado" at bounding box center [1016, 388] width 86 height 28
click at [930, 251] on icon "Mes anterior" at bounding box center [931, 249] width 16 height 16
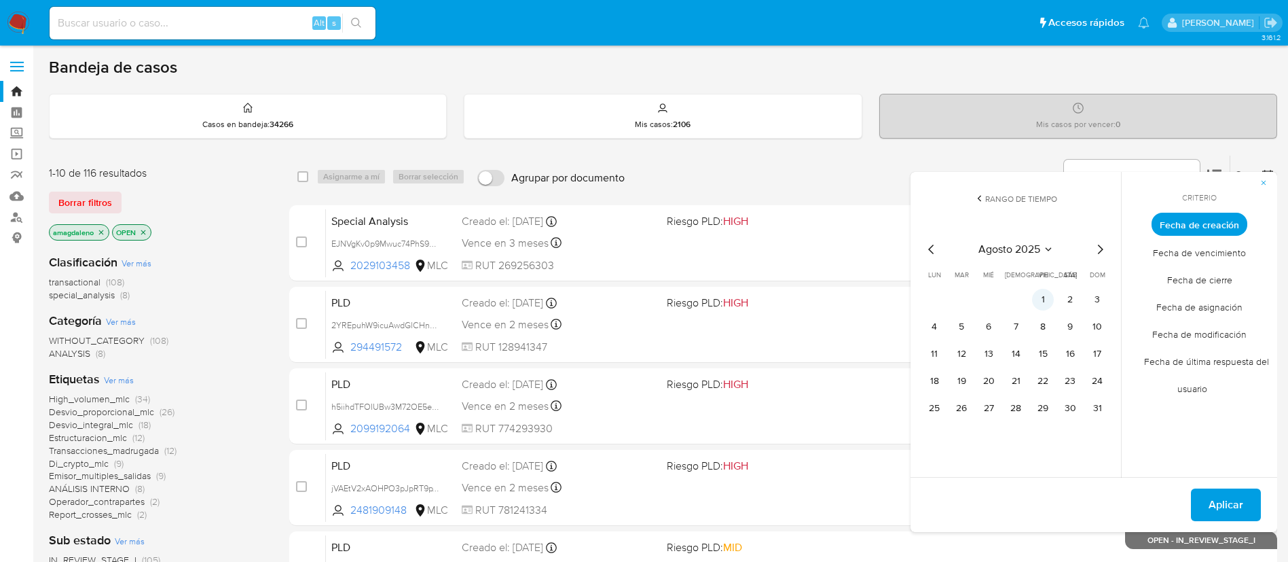
click at [1045, 303] on button "1" at bounding box center [1043, 300] width 22 height 22
click at [1104, 251] on icon "Mes siguiente" at bounding box center [1100, 249] width 16 height 16
click at [932, 251] on icon "Mes anterior" at bounding box center [931, 249] width 16 height 16
click at [1048, 301] on button "1" at bounding box center [1043, 300] width 22 height 22
click at [1101, 412] on button "31" at bounding box center [1097, 408] width 22 height 22
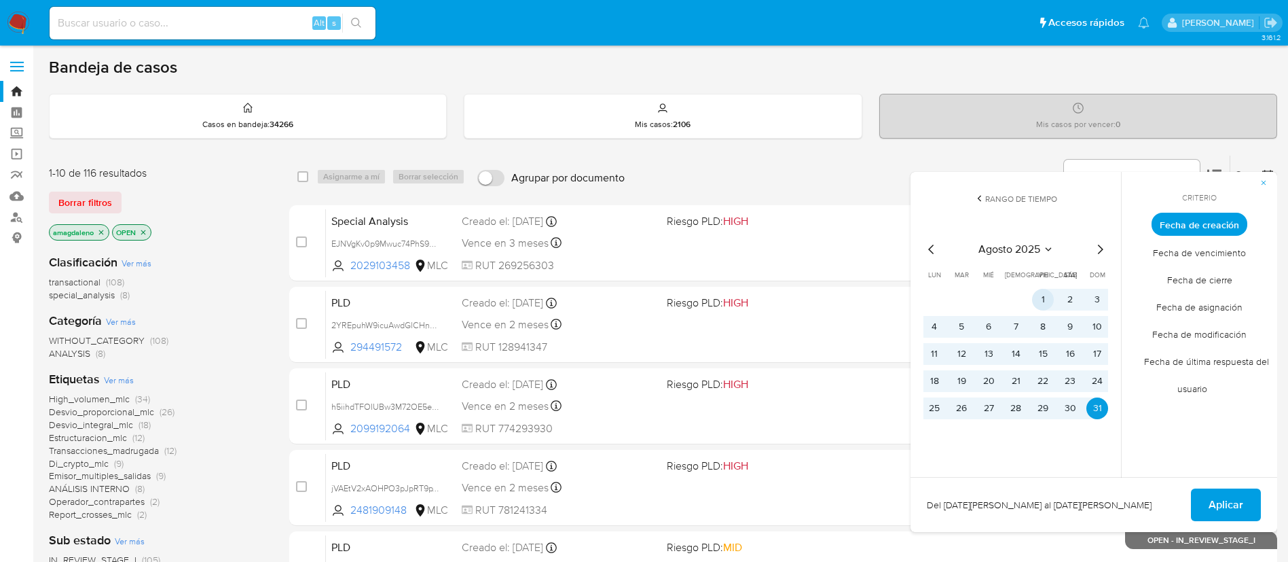
click at [1036, 302] on button "1" at bounding box center [1043, 300] width 22 height 22
click at [1219, 501] on span "Aplicar" at bounding box center [1226, 505] width 35 height 30
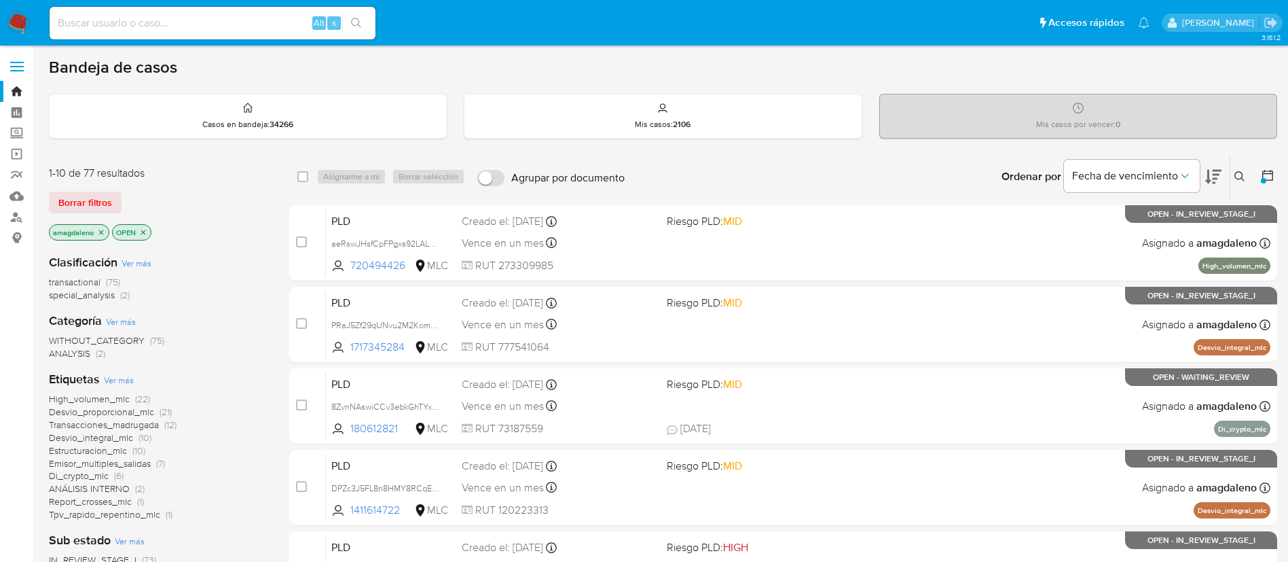
scroll to position [102, 0]
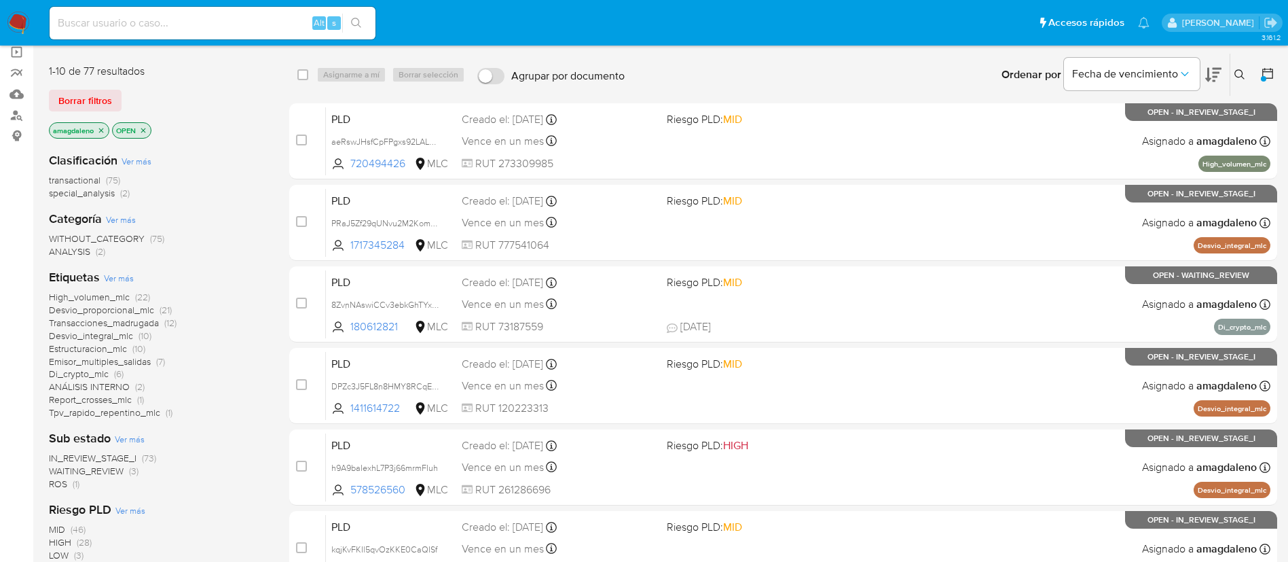
click at [77, 344] on span "Estructuracion_mlc" at bounding box center [88, 349] width 78 height 14
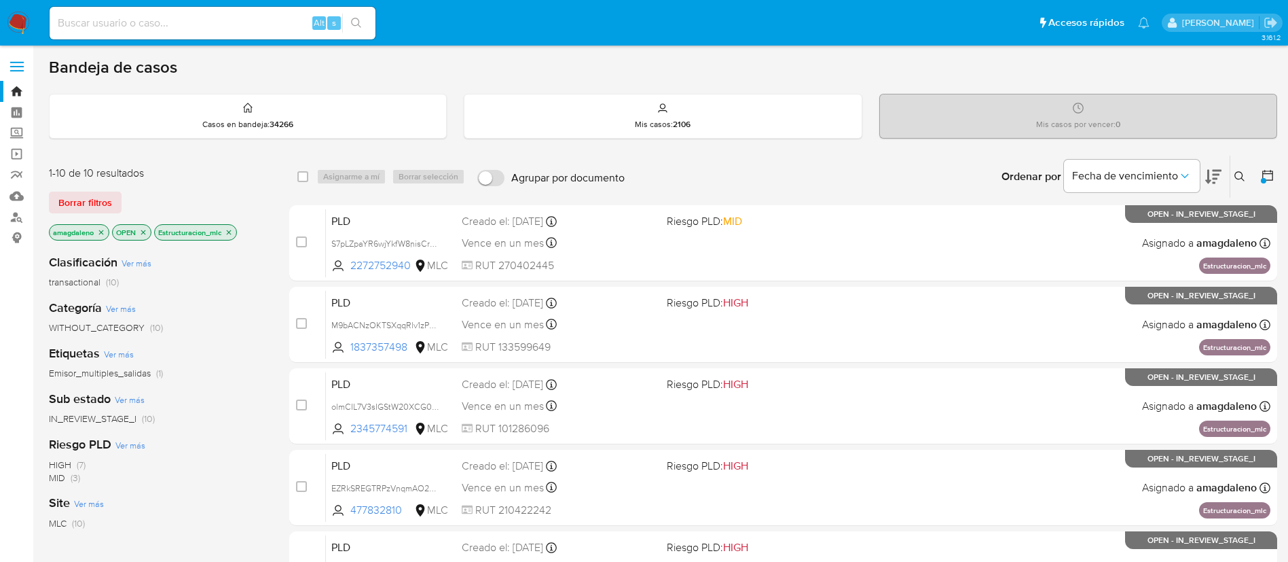
scroll to position [559, 0]
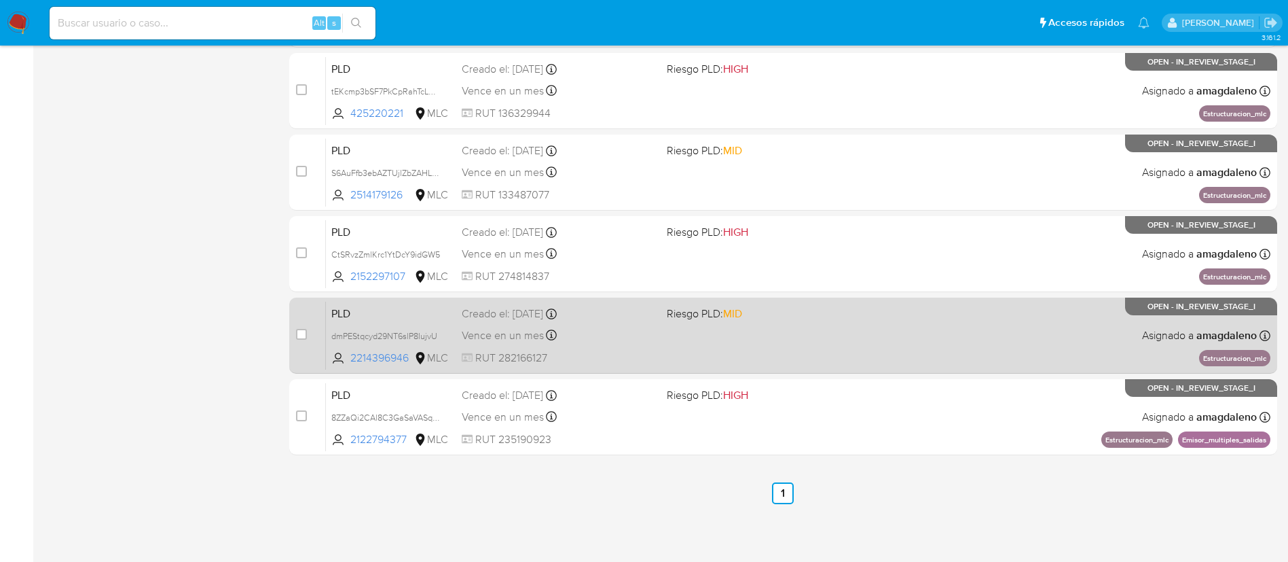
click at [640, 356] on span "RUT 282166127" at bounding box center [559, 357] width 194 height 15
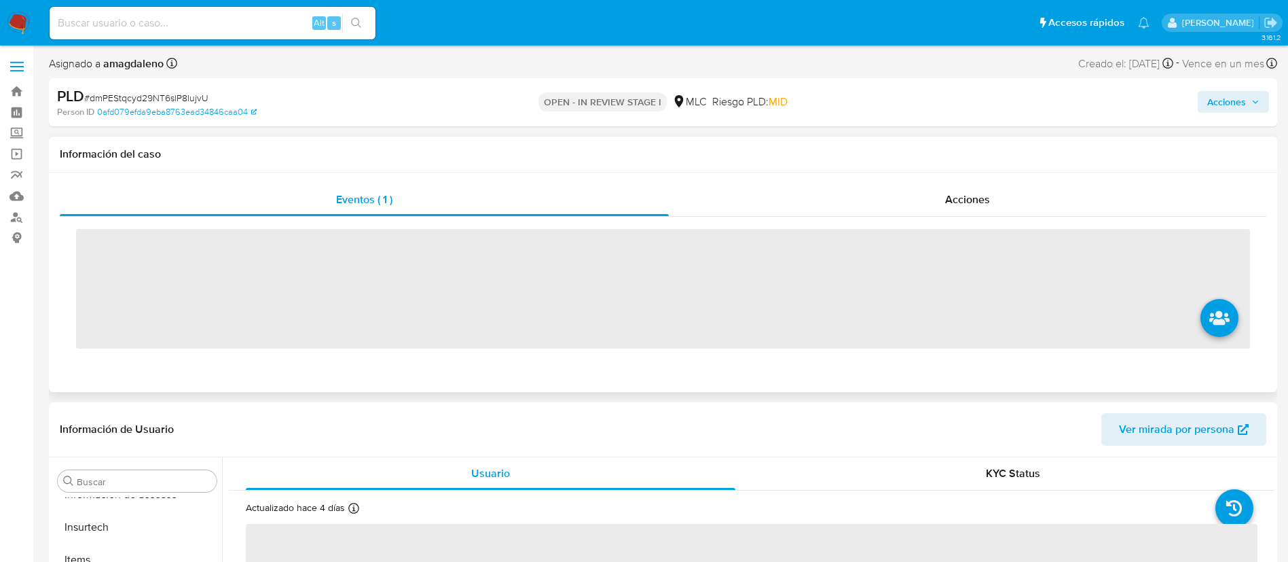
scroll to position [639, 0]
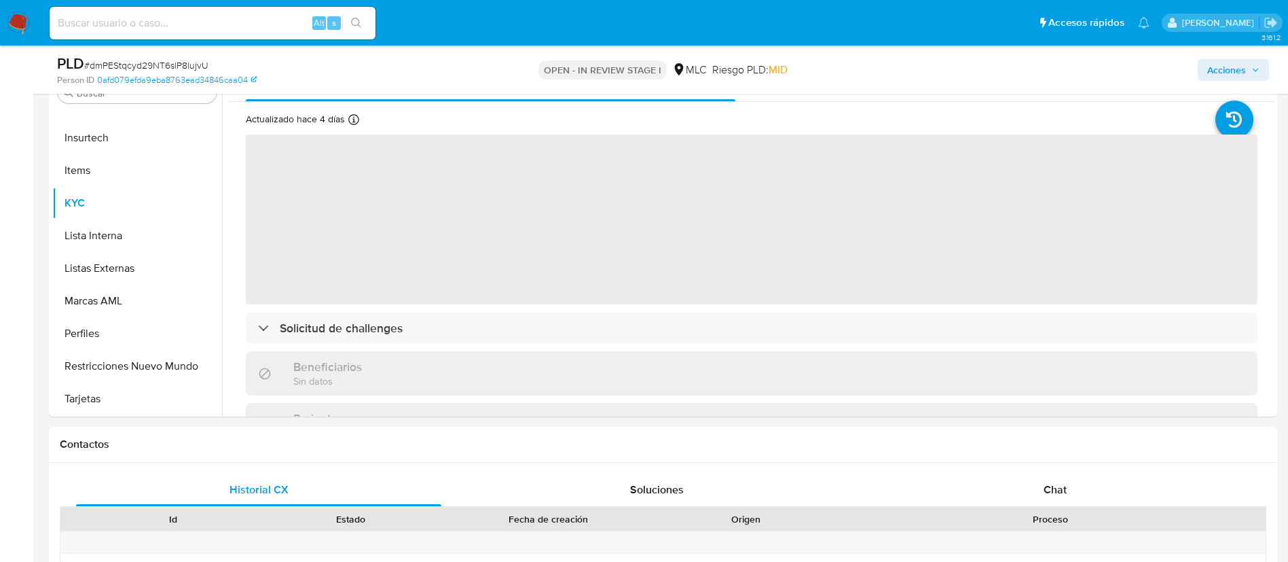
select select "10"
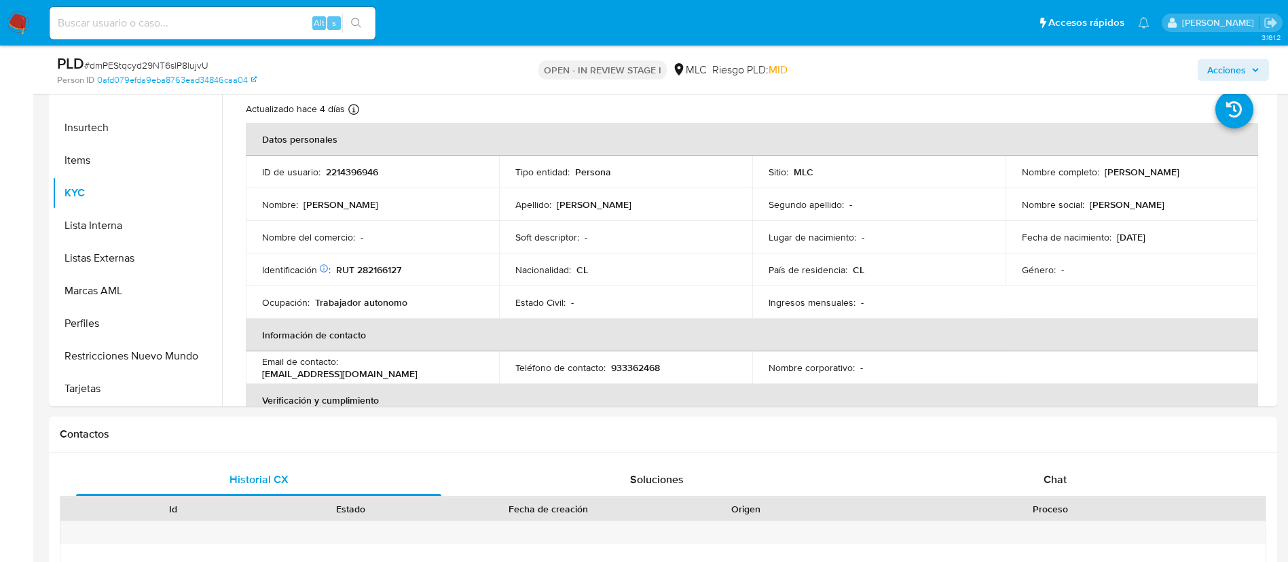
scroll to position [306, 0]
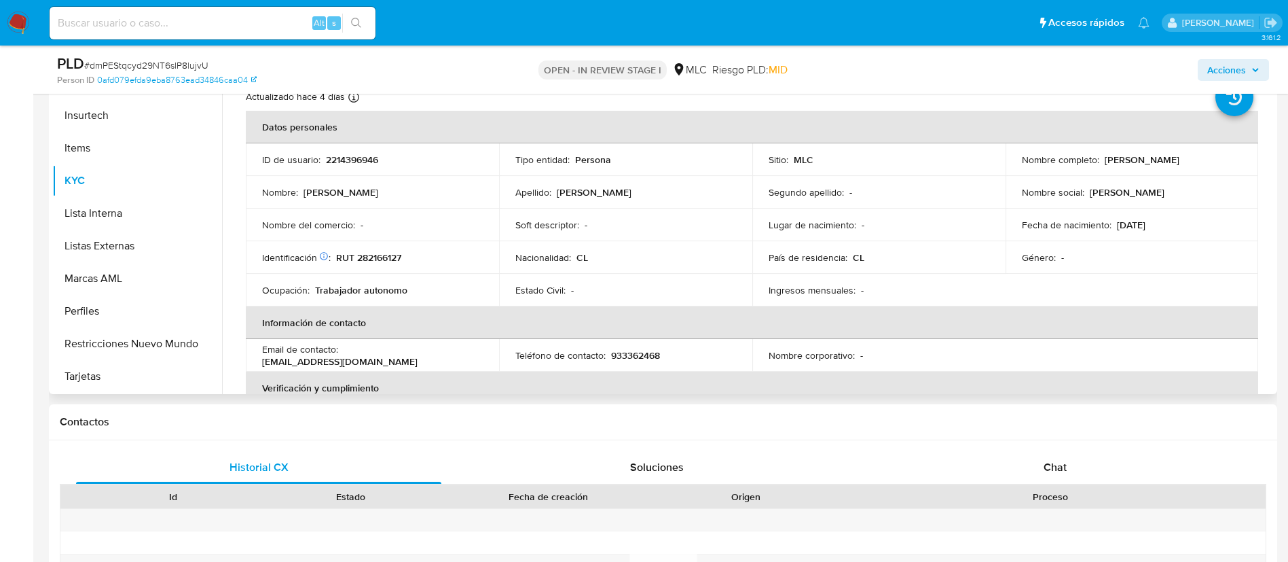
click at [378, 258] on p "RUT 282166127" at bounding box center [368, 257] width 65 height 12
copy p "282166127"
click at [378, 259] on p "RUT 282166127" at bounding box center [368, 257] width 65 height 12
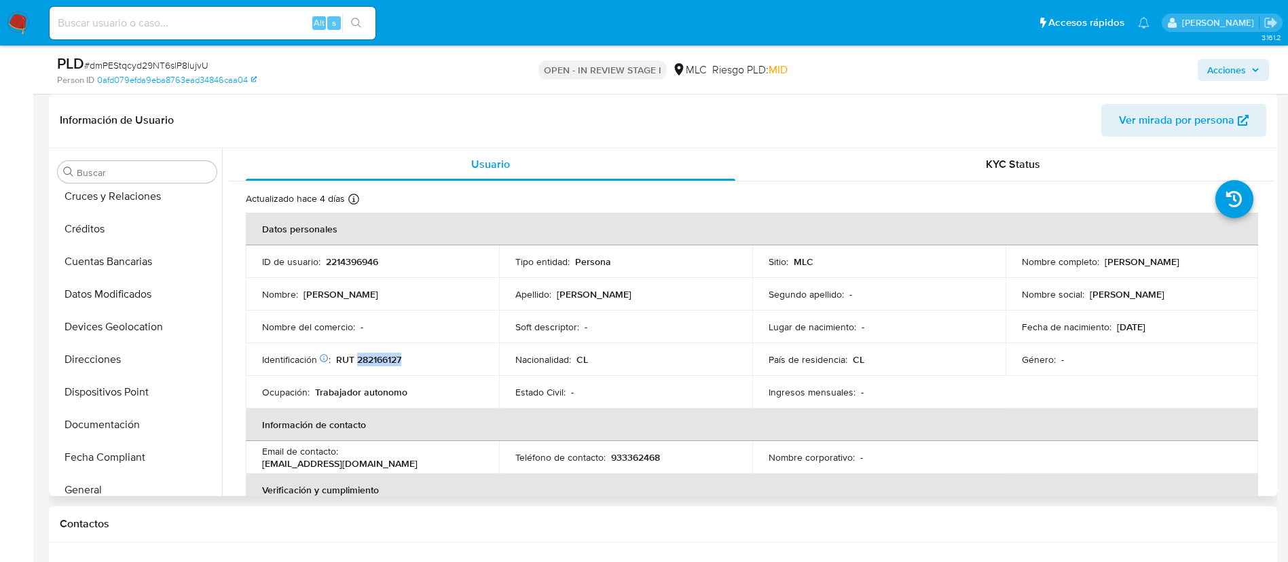
scroll to position [204, 0]
click at [151, 390] on button "Documentación" at bounding box center [131, 391] width 159 height 33
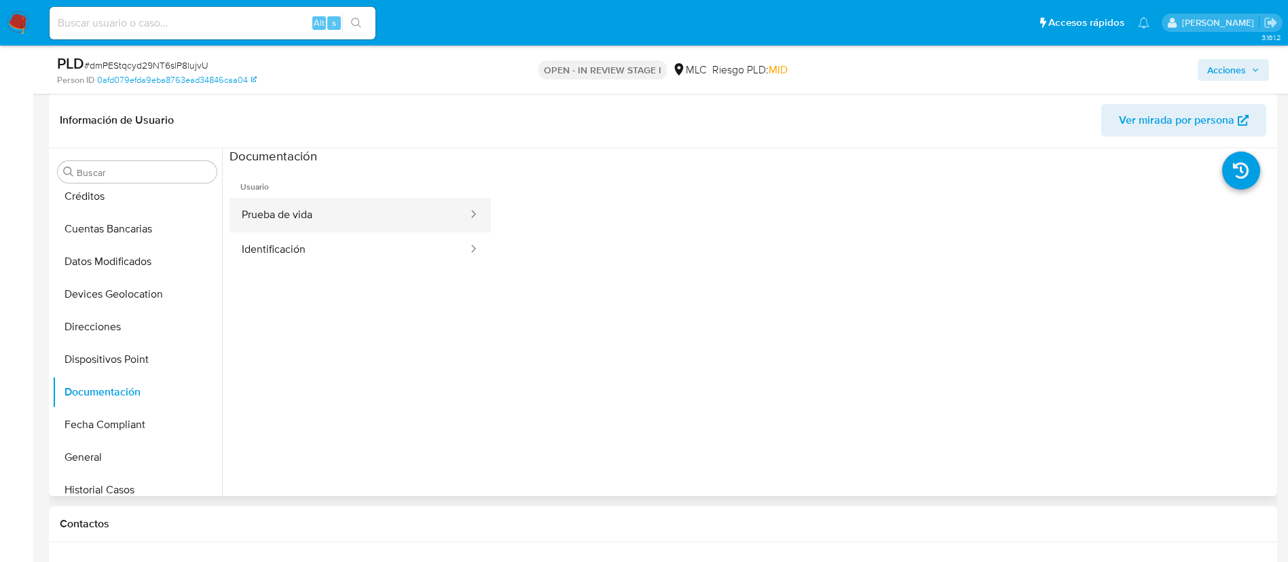
click at [314, 227] on button "Prueba de vida" at bounding box center [349, 215] width 240 height 35
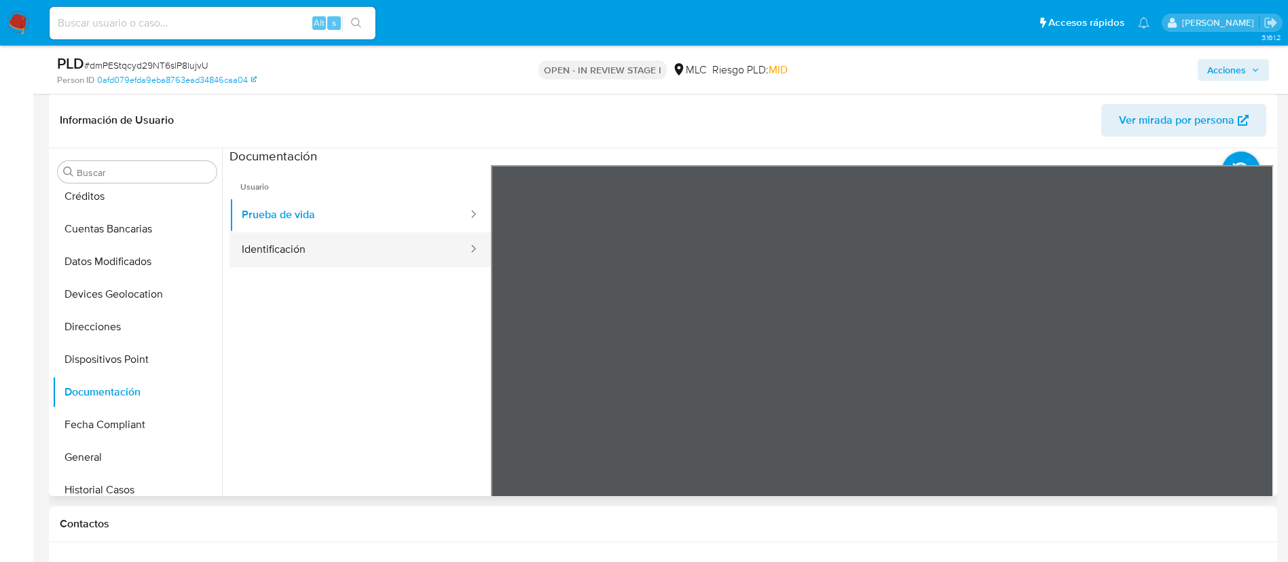
click at [312, 244] on button "Identificación" at bounding box center [349, 249] width 240 height 35
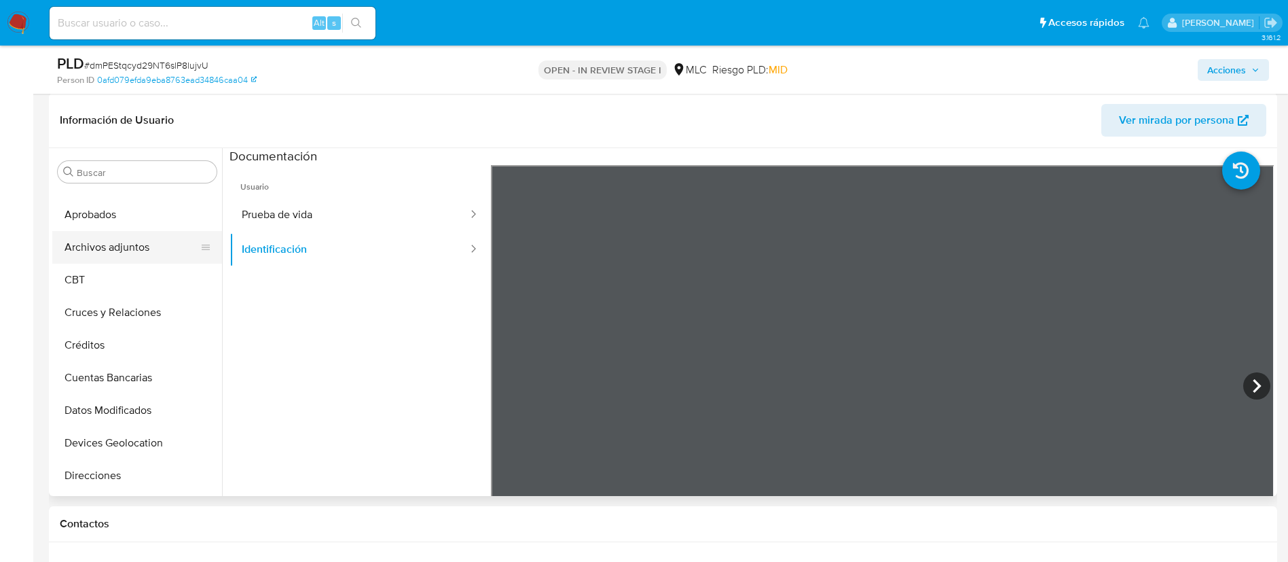
scroll to position [0, 0]
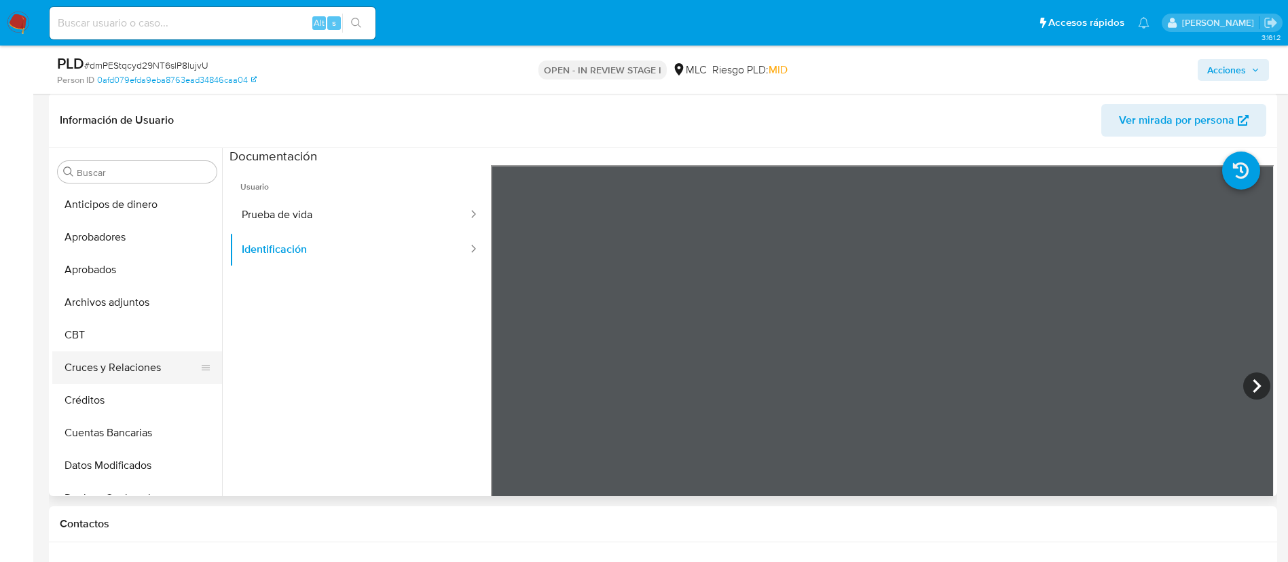
click at [126, 371] on button "Cruces y Relaciones" at bounding box center [131, 367] width 159 height 33
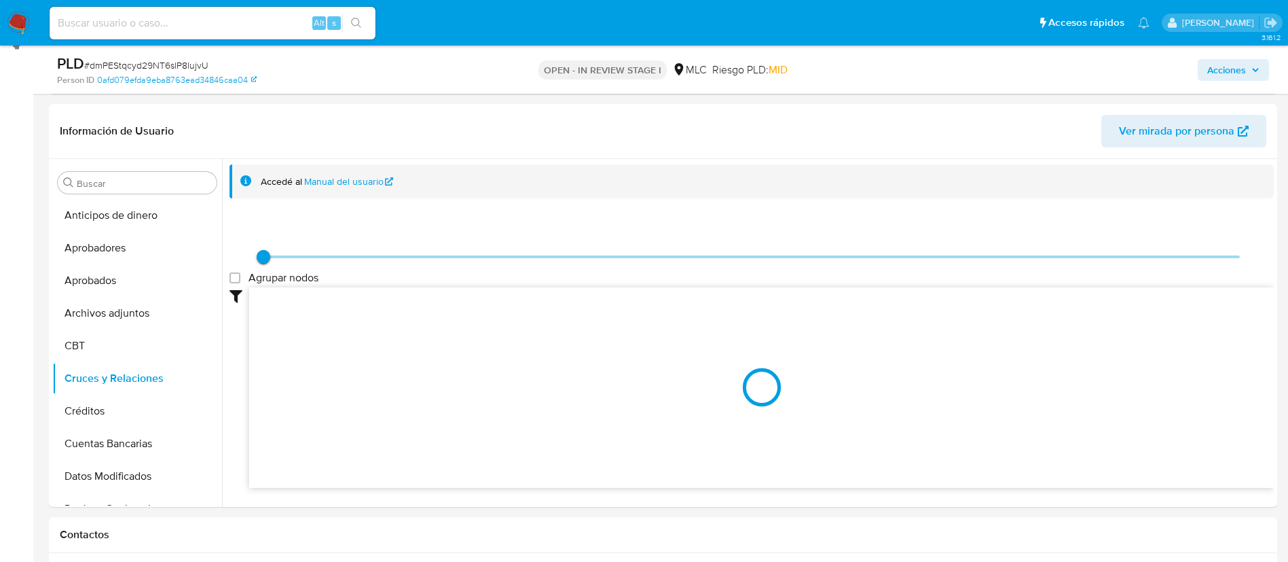
scroll to position [284, 0]
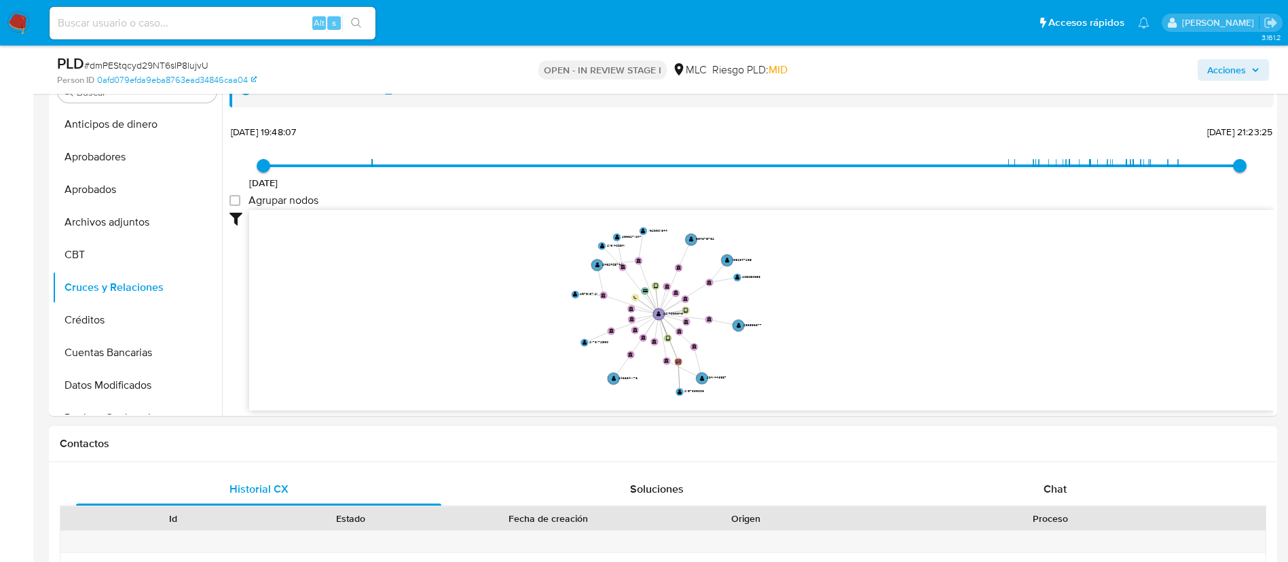
drag, startPoint x: 893, startPoint y: 338, endPoint x: 762, endPoint y: 468, distance: 184.4
click at [901, 377] on icon "device-688935c0ad4807642d1ffbc5  user-2214396946  2214396946 device-6889353f0…" at bounding box center [761, 308] width 1025 height 197
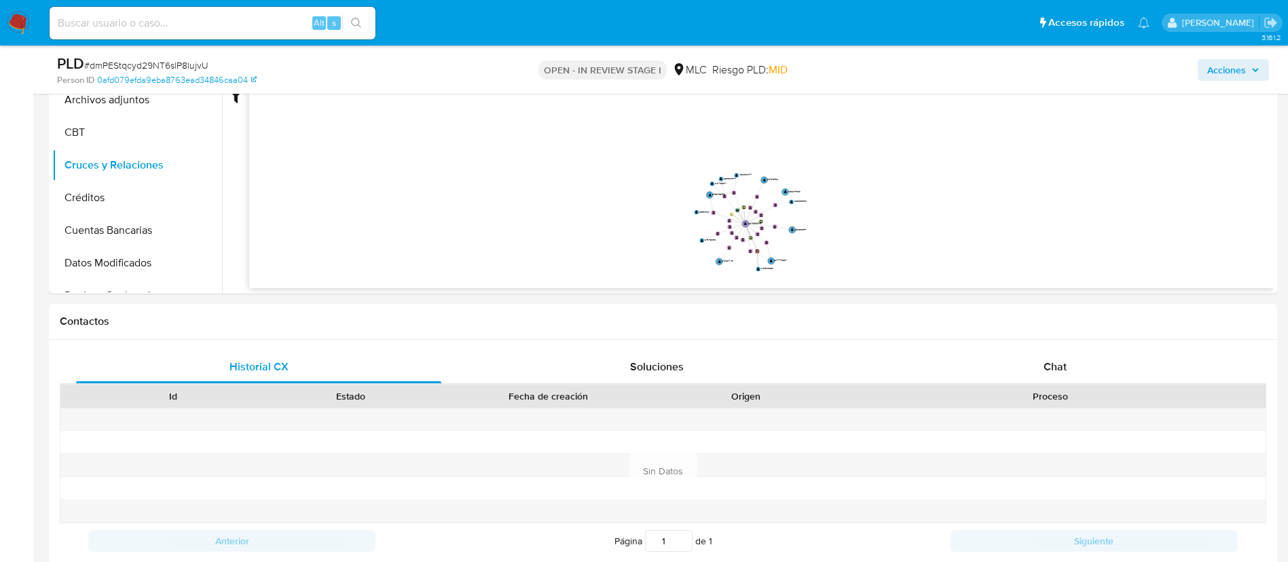
scroll to position [382, 0]
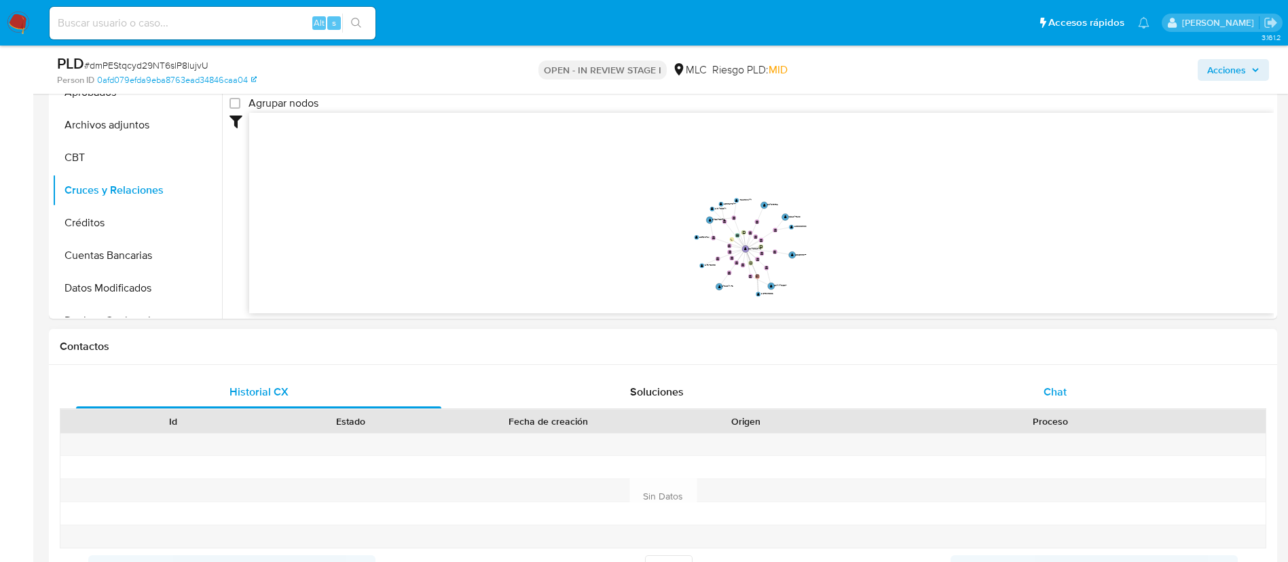
click at [1069, 391] on div "Chat" at bounding box center [1054, 391] width 365 height 33
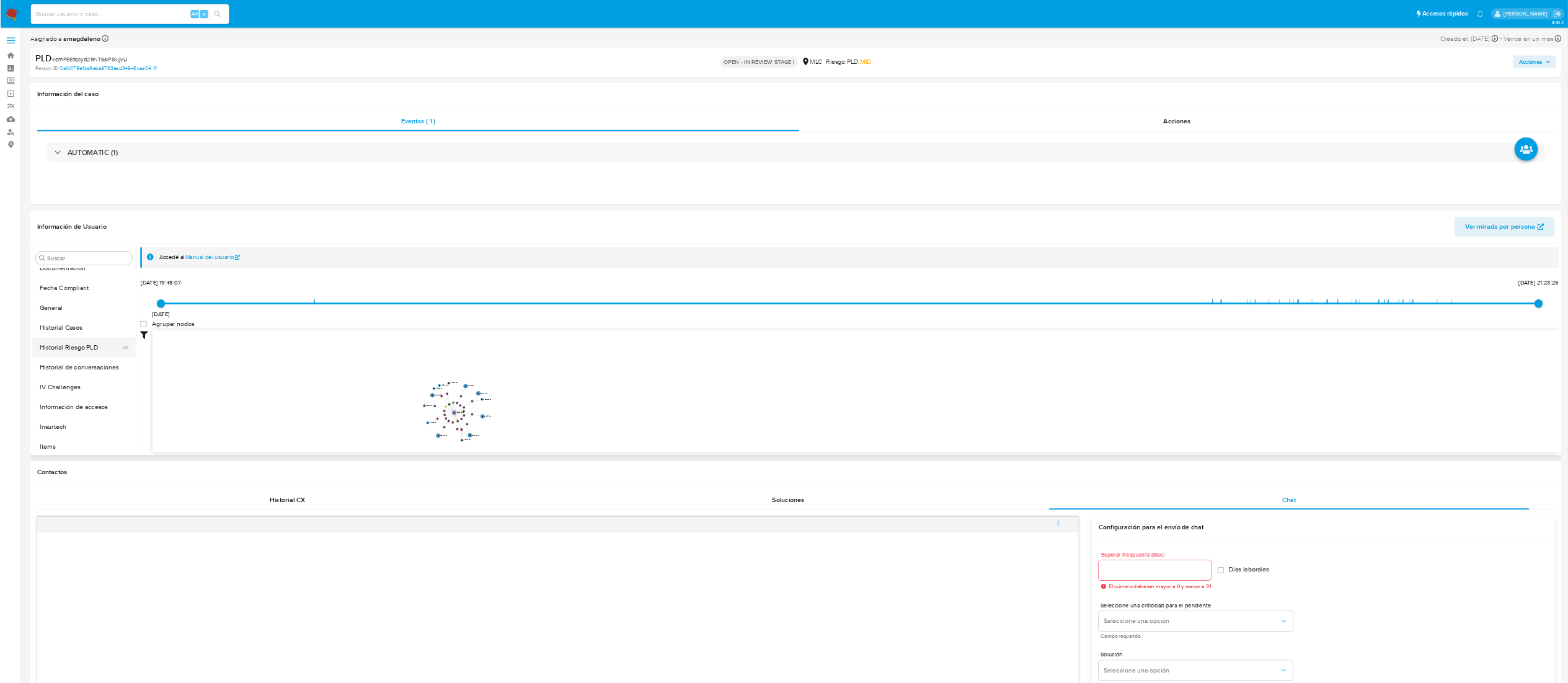
scroll to position [558, 0]
click at [108, 504] on button "KYC" at bounding box center [120, 514] width 145 height 30
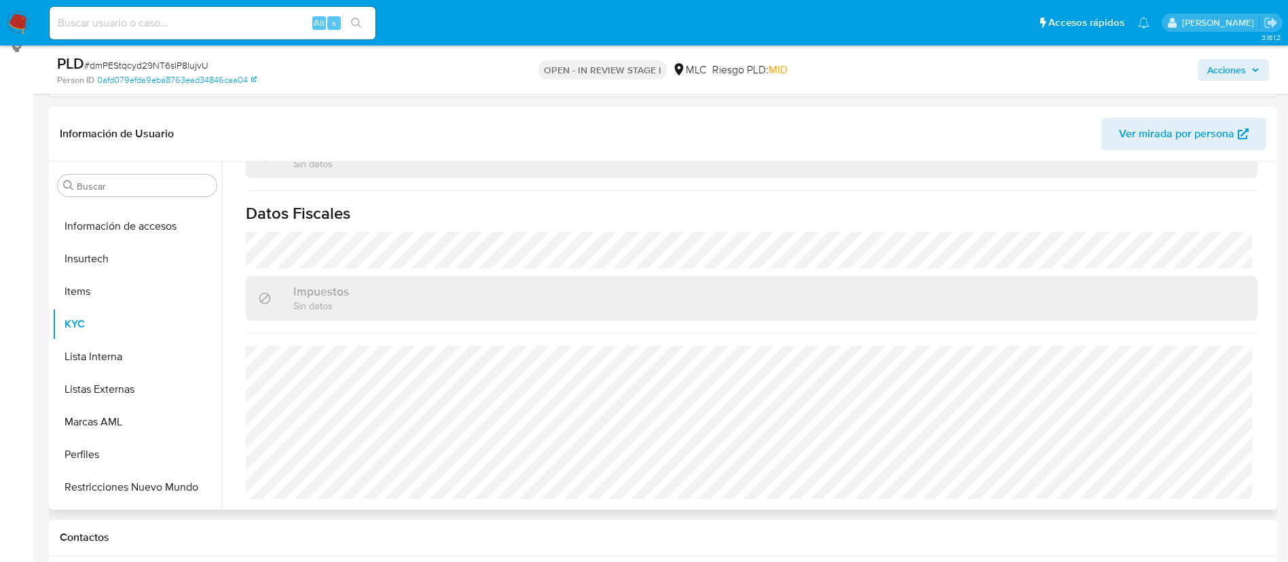
scroll to position [0, 0]
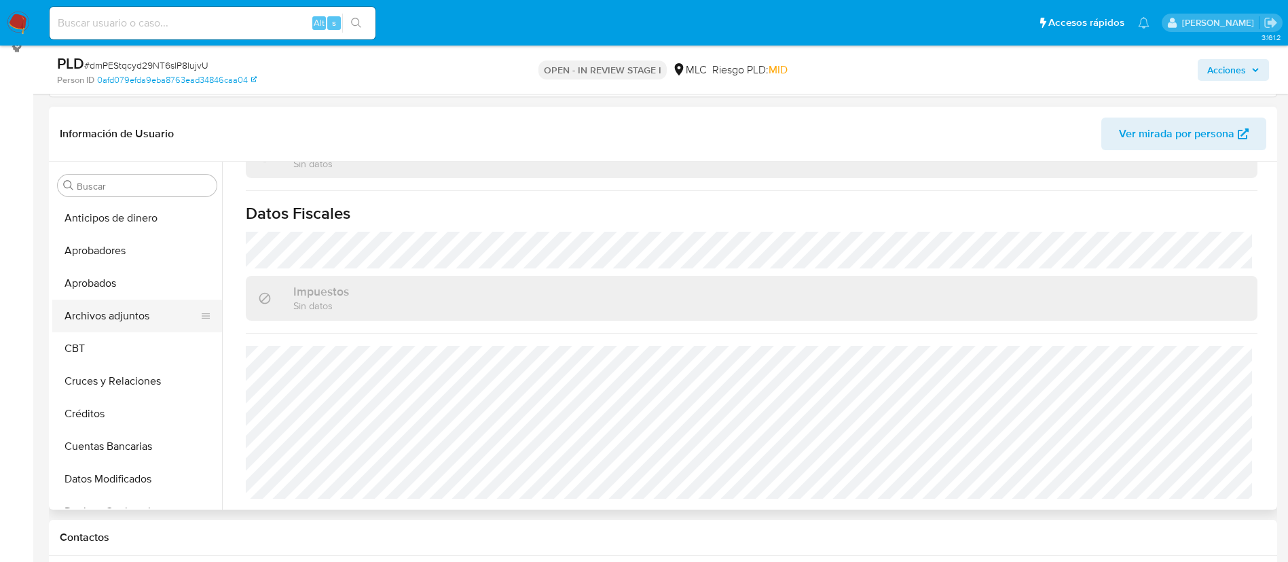
click at [129, 314] on button "Archivos adjuntos" at bounding box center [131, 315] width 159 height 33
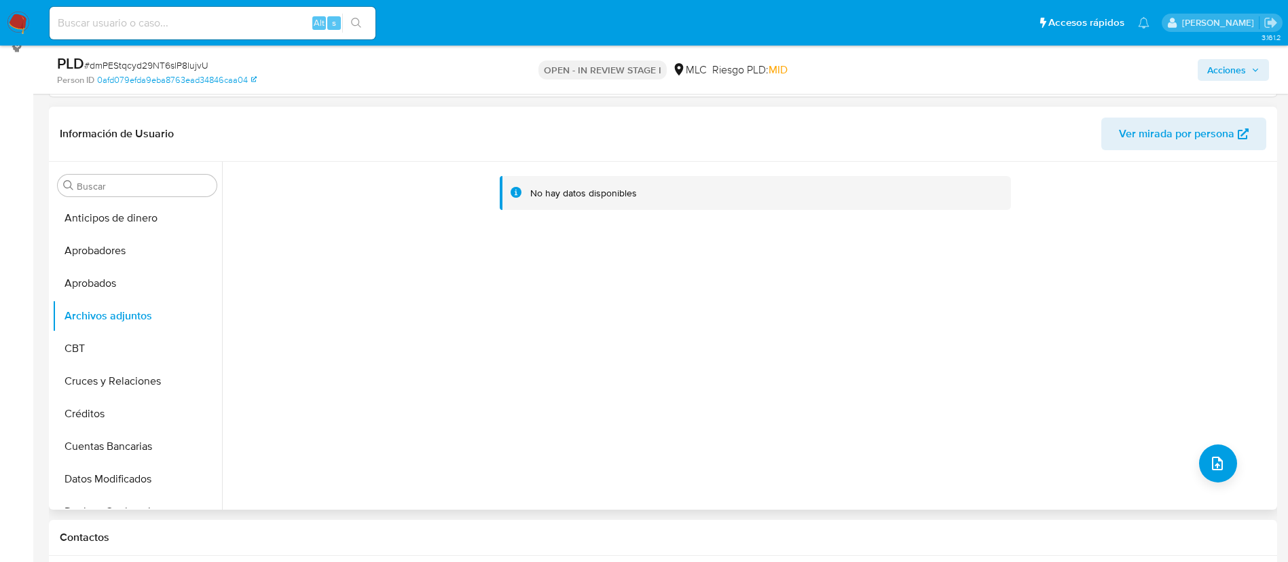
click at [1223, 479] on div "No hay datos disponibles" at bounding box center [748, 336] width 1052 height 348
click at [1212, 466] on icon "upload-file" at bounding box center [1217, 463] width 11 height 14
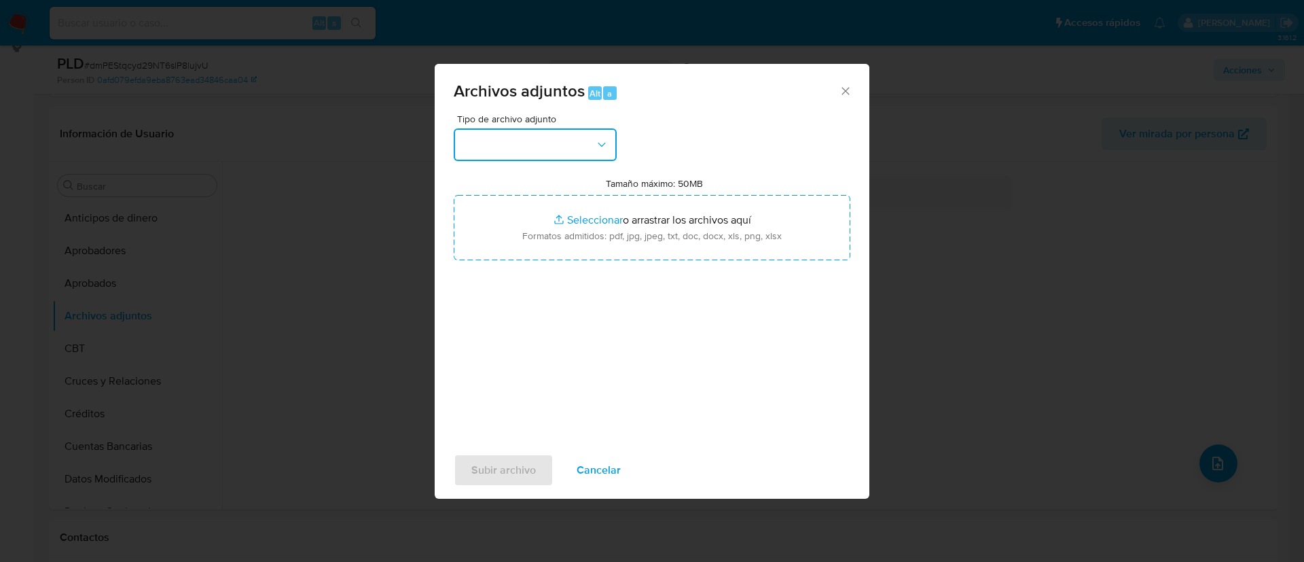
click at [577, 152] on button "button" at bounding box center [535, 144] width 163 height 33
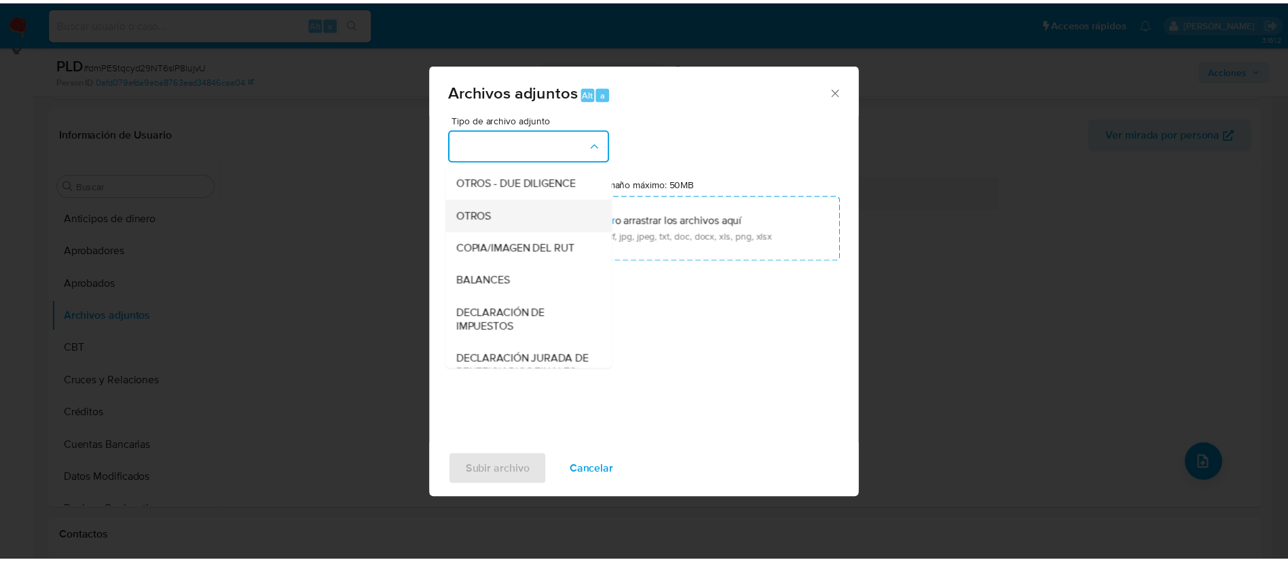
scroll to position [198, 0]
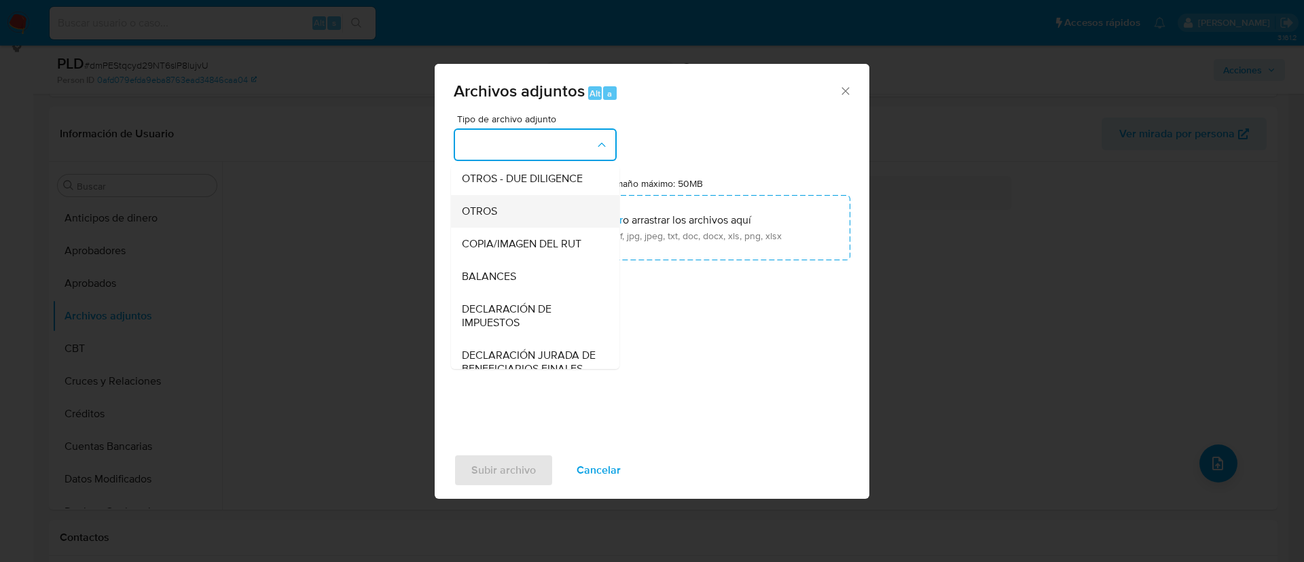
click at [539, 227] on div "OTROS" at bounding box center [531, 211] width 139 height 33
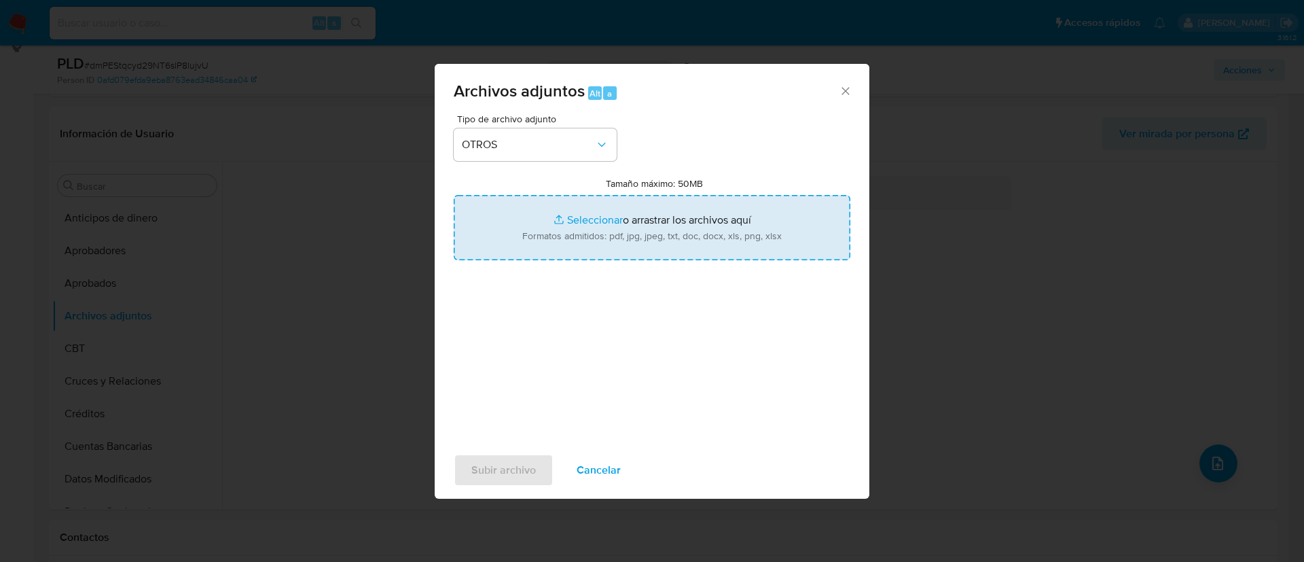
click at [579, 219] on input "Tamaño máximo: 50MB Seleccionar archivos" at bounding box center [652, 227] width 397 height 65
type input "C:\fakepath\2214396946 - 30_09_2025.pdf"
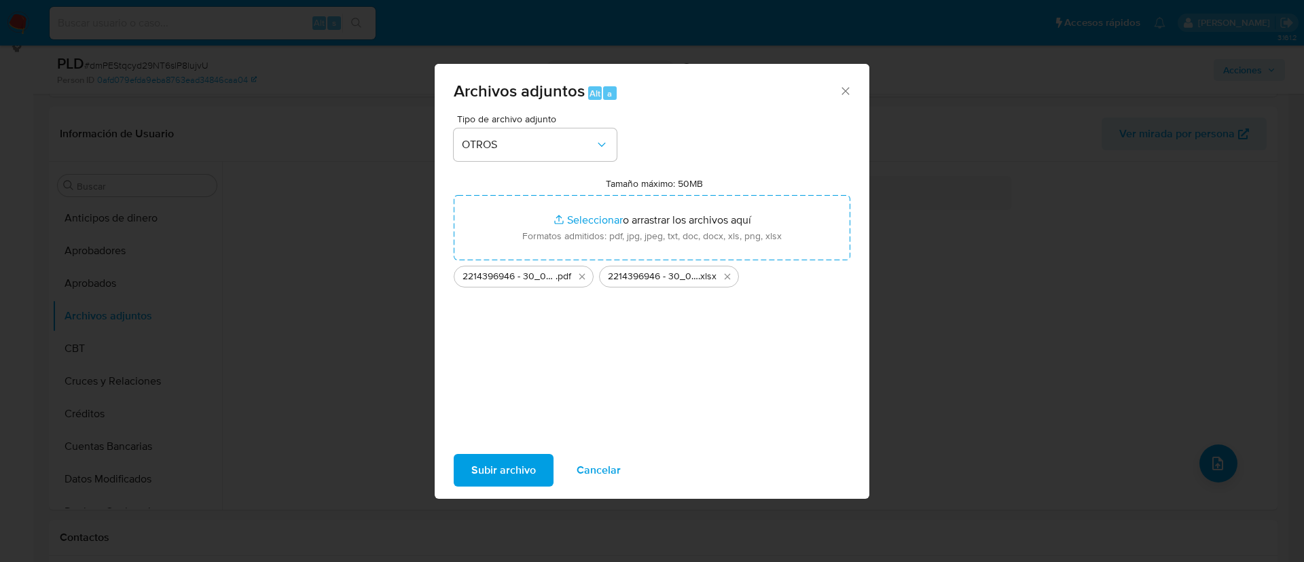
click at [511, 484] on span "Subir archivo" at bounding box center [503, 470] width 65 height 30
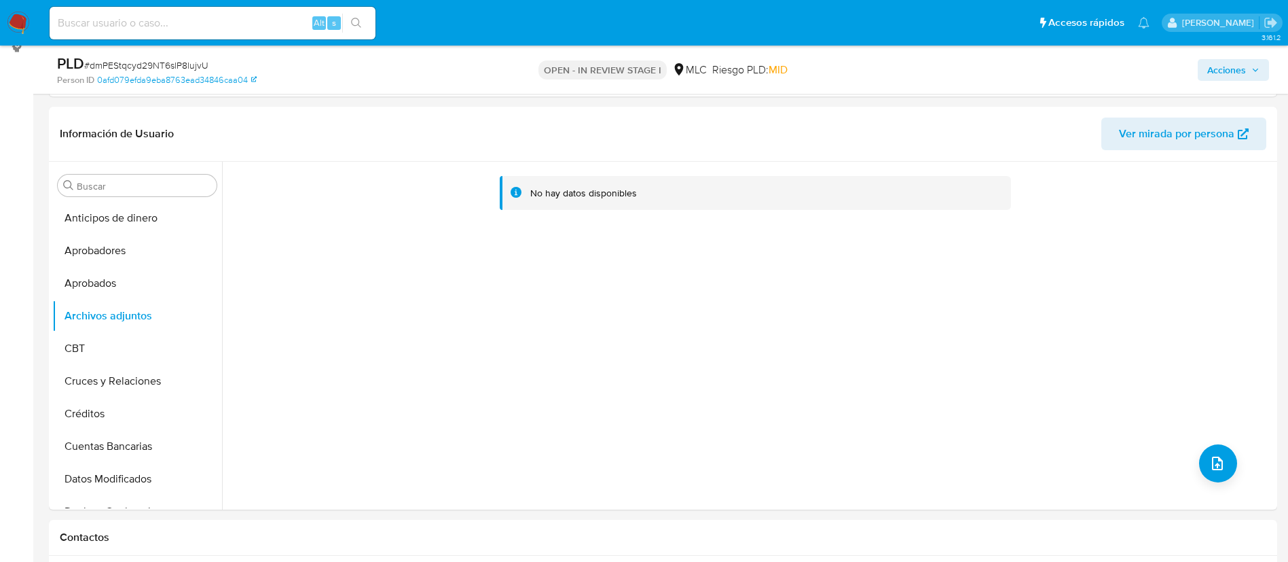
click at [1239, 75] on span "Acciones" at bounding box center [1226, 70] width 39 height 22
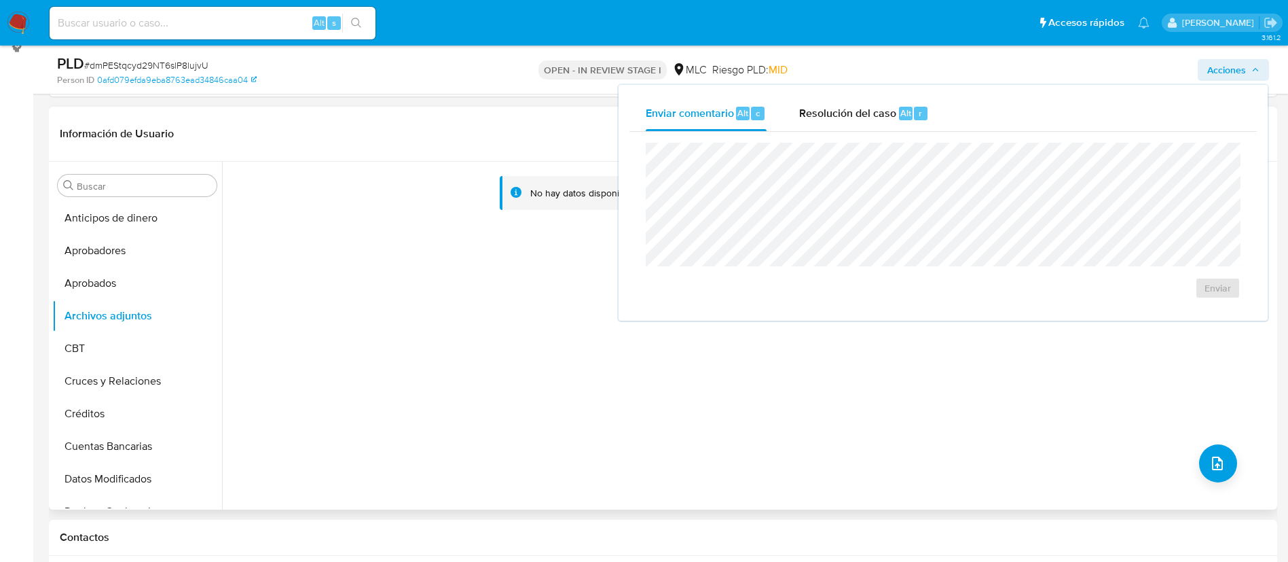
click at [467, 356] on div "No hay datos disponibles" at bounding box center [748, 336] width 1052 height 348
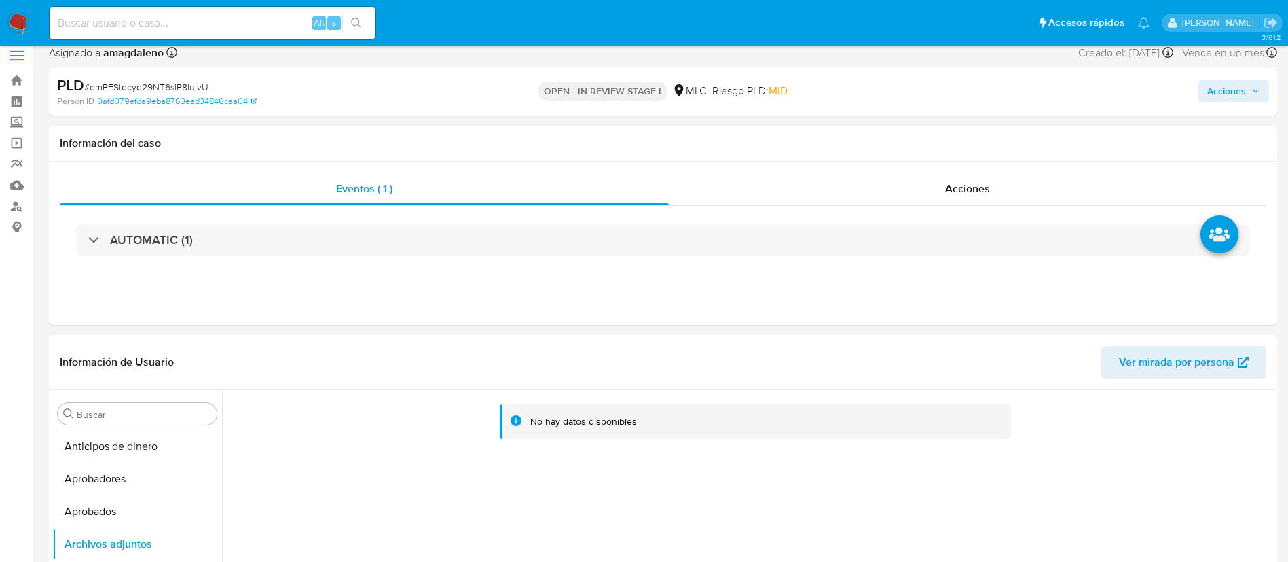
scroll to position [24, 0]
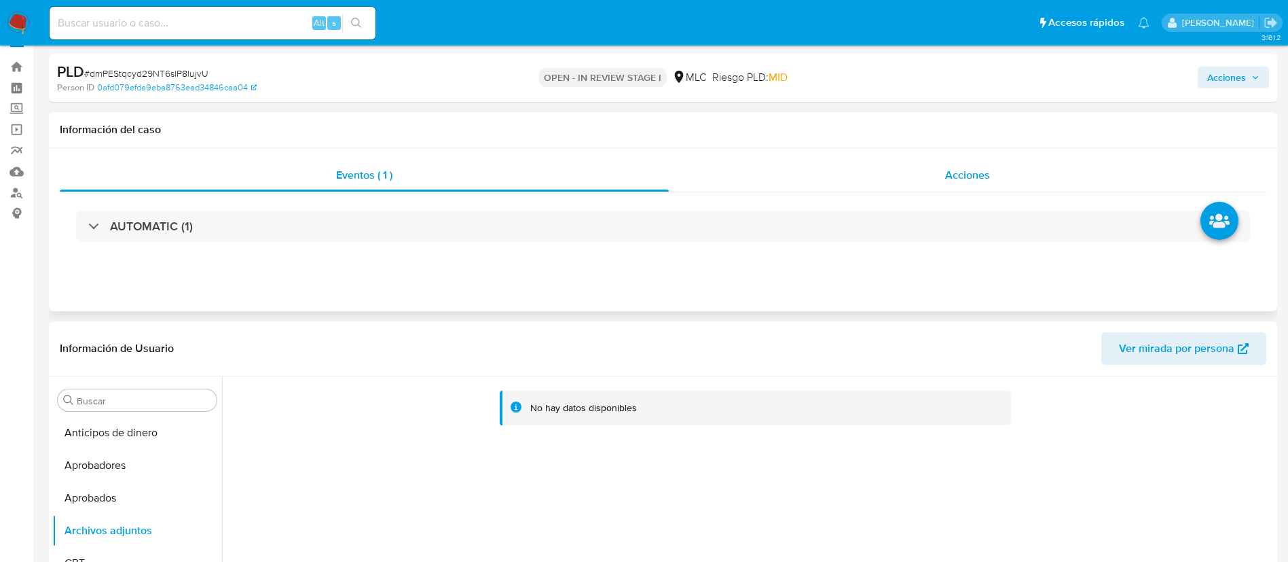
click at [949, 160] on div "Acciones" at bounding box center [967, 175] width 597 height 33
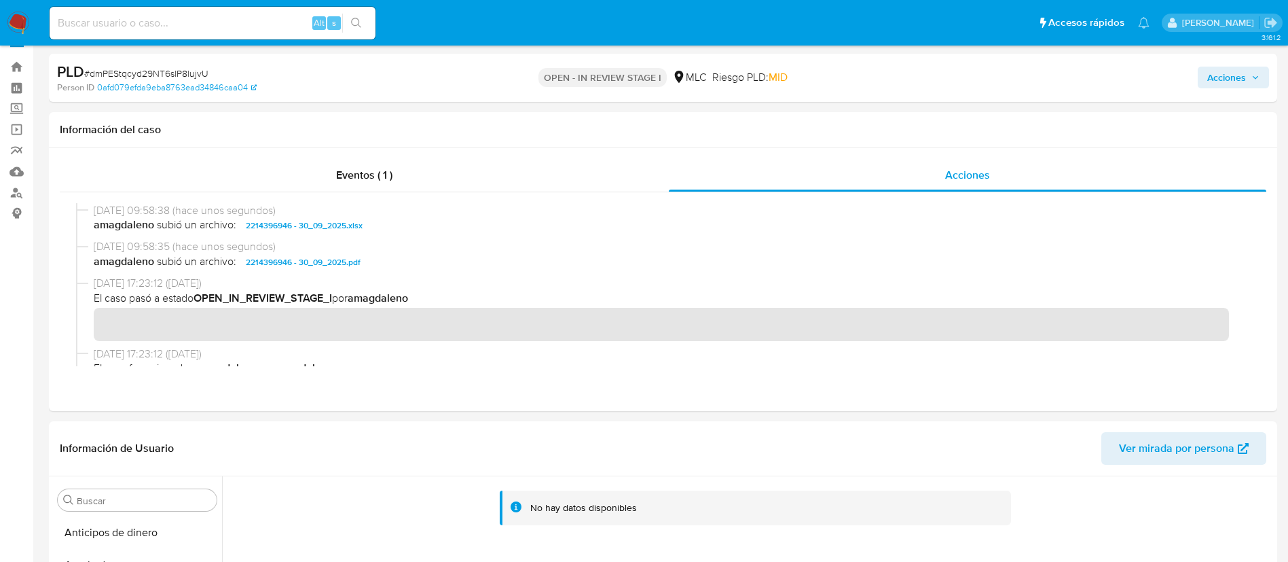
click at [1217, 84] on span "Acciones" at bounding box center [1226, 78] width 39 height 22
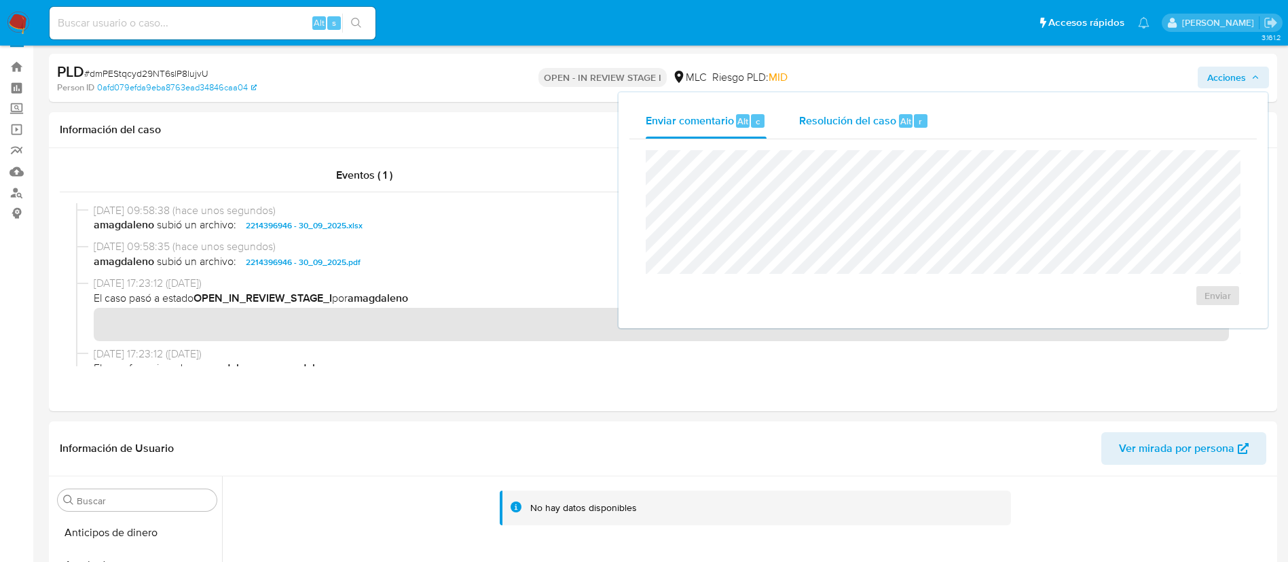
click at [841, 128] on span "Resolución del caso" at bounding box center [847, 121] width 97 height 16
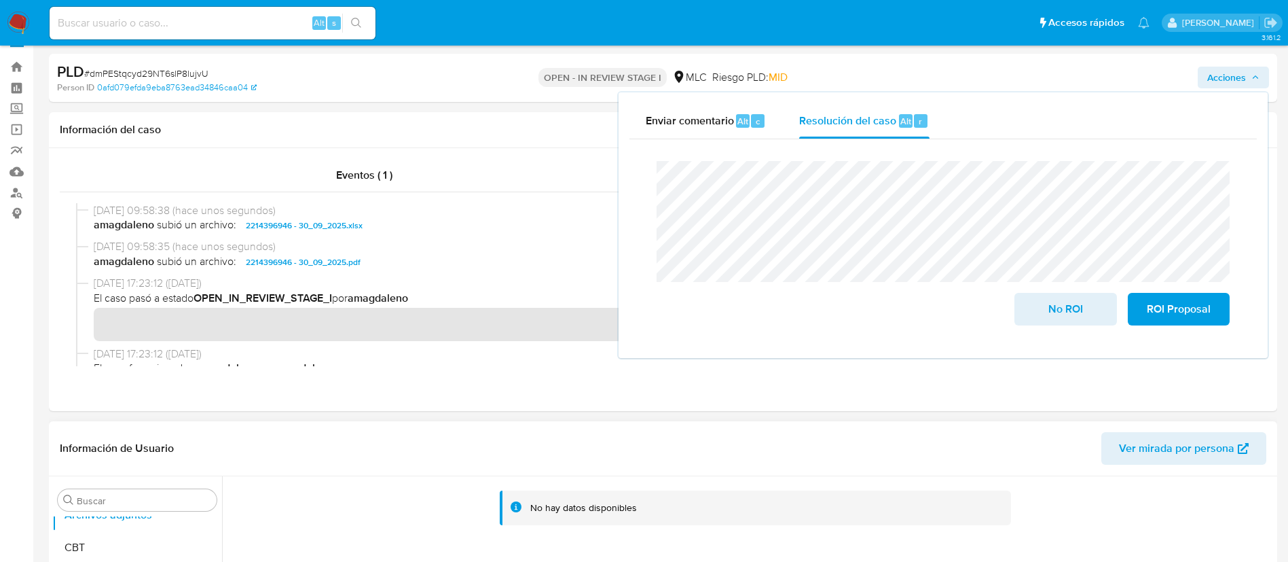
scroll to position [107, 0]
click at [129, 553] on button "CBT" at bounding box center [131, 556] width 159 height 33
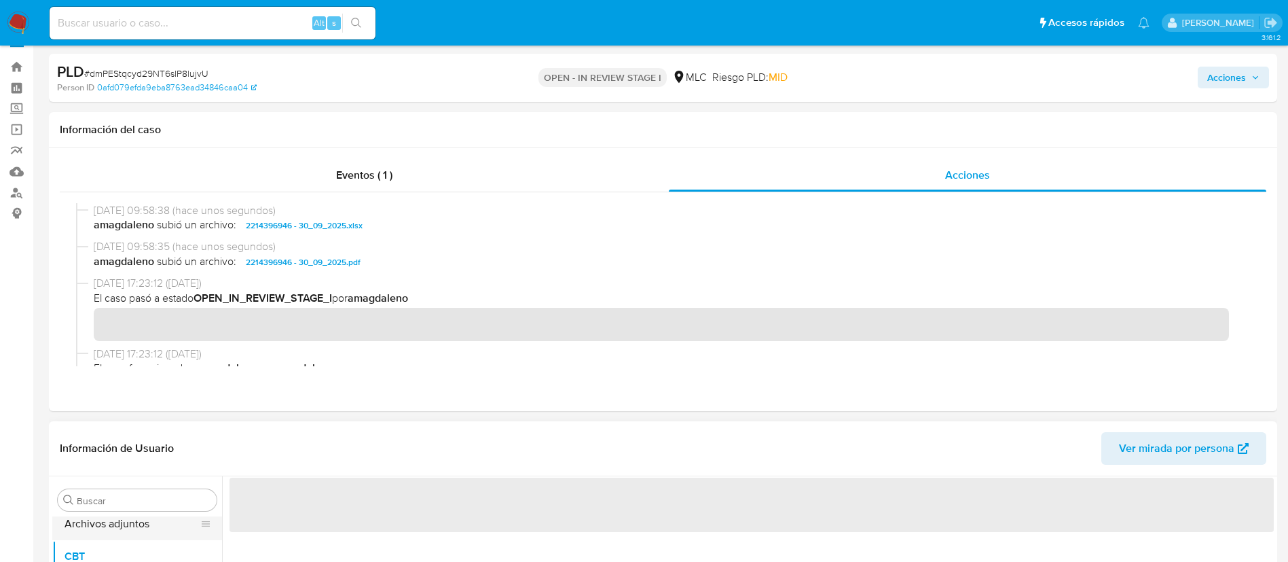
click at [128, 527] on button "Archivos adjuntos" at bounding box center [131, 523] width 159 height 33
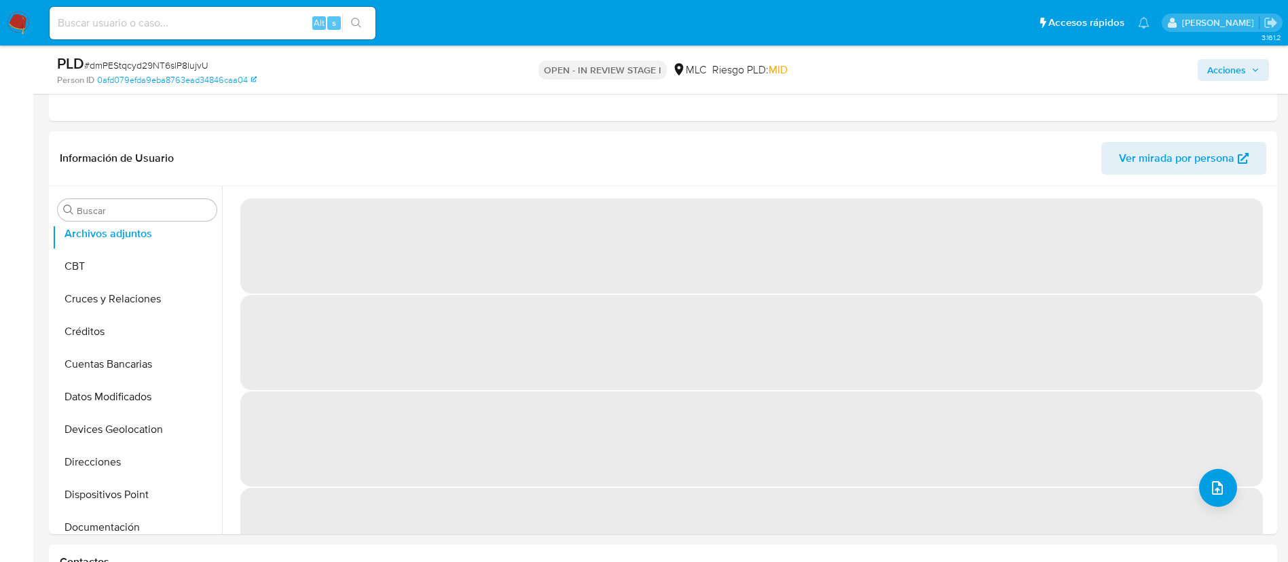
scroll to position [288, 0]
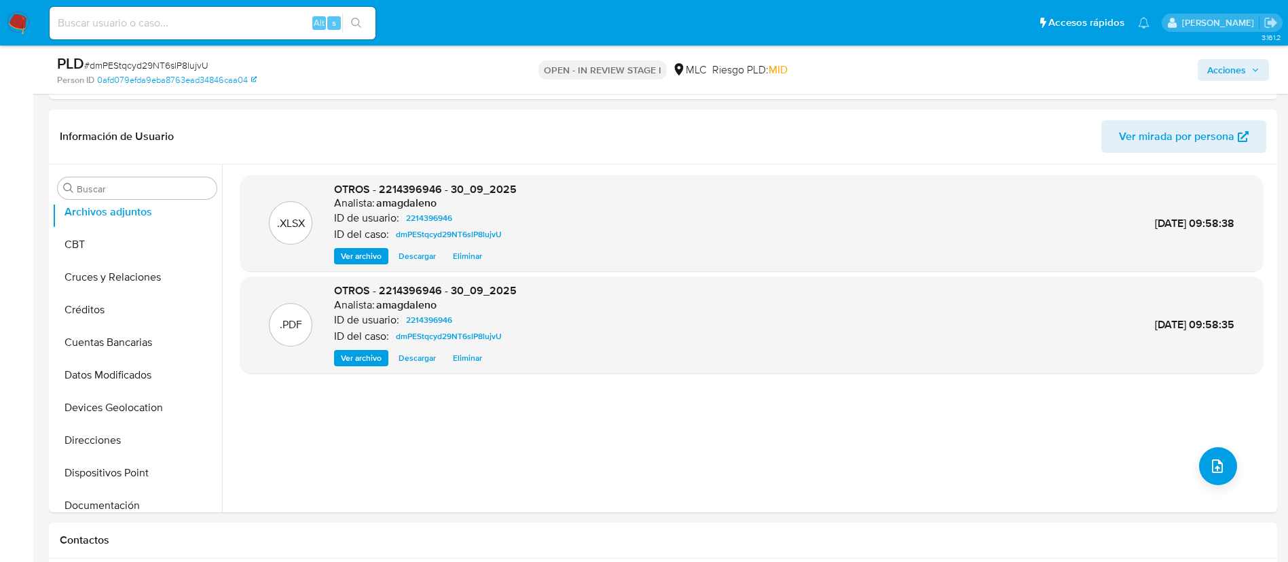
click at [1237, 65] on span "Acciones" at bounding box center [1226, 70] width 39 height 22
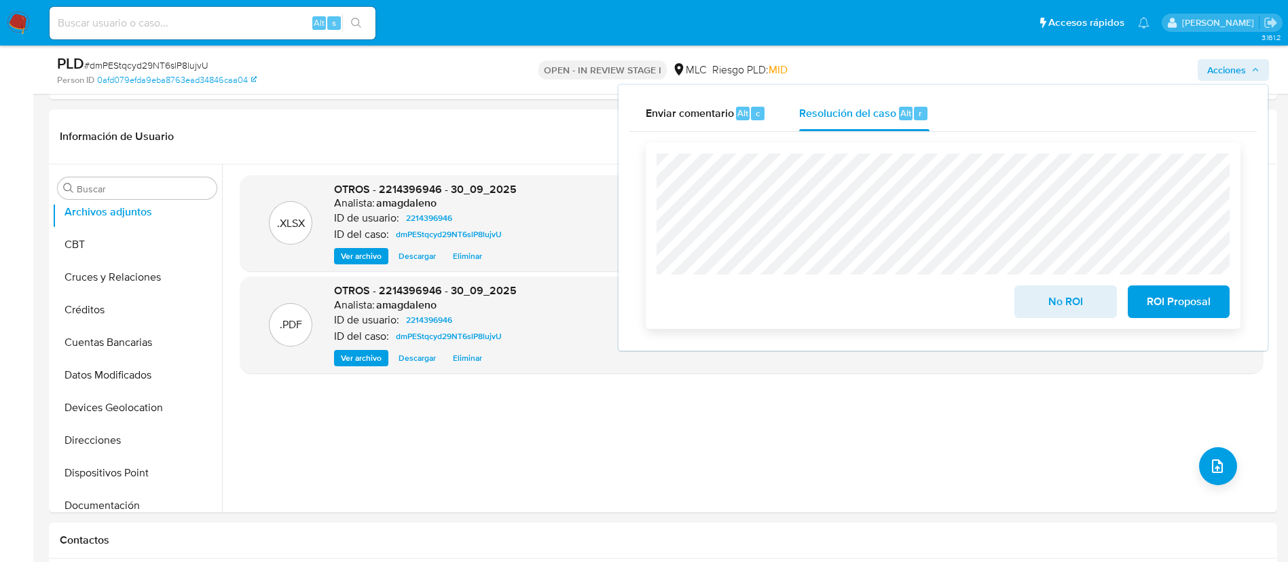
click at [1167, 303] on span "ROI Proposal" at bounding box center [1178, 302] width 67 height 30
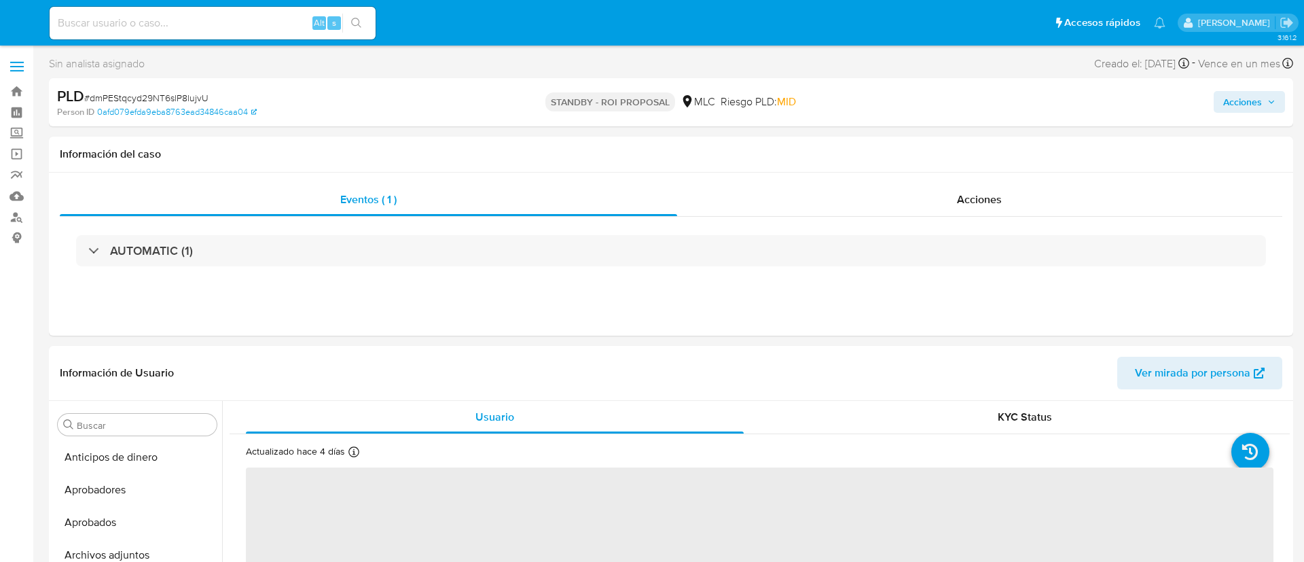
select select "10"
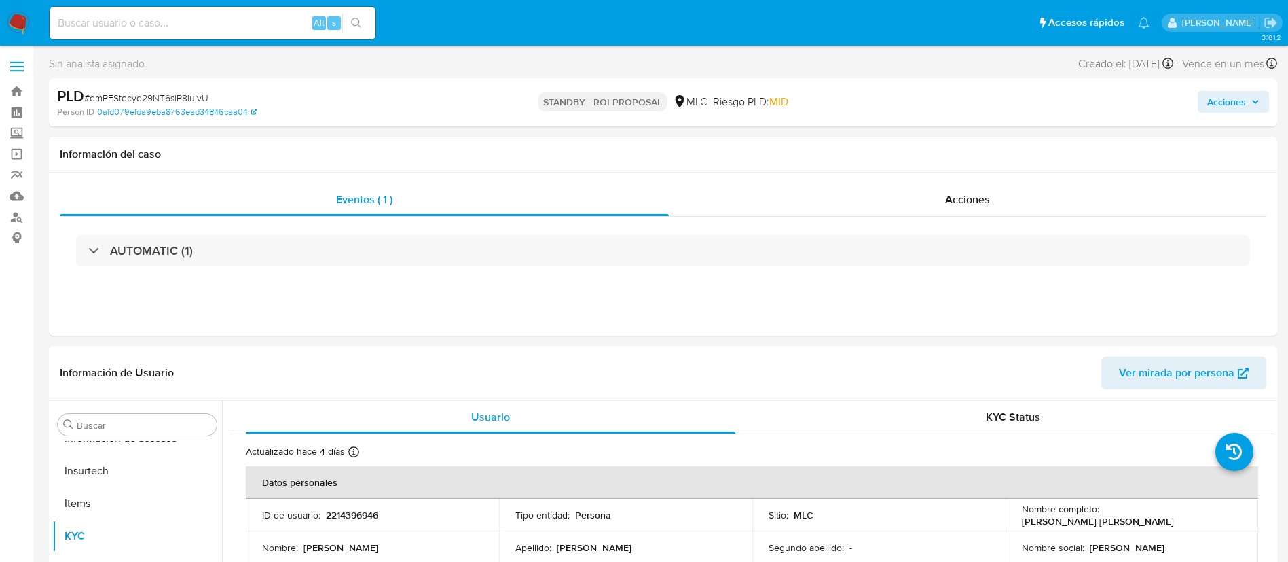
scroll to position [639, 0]
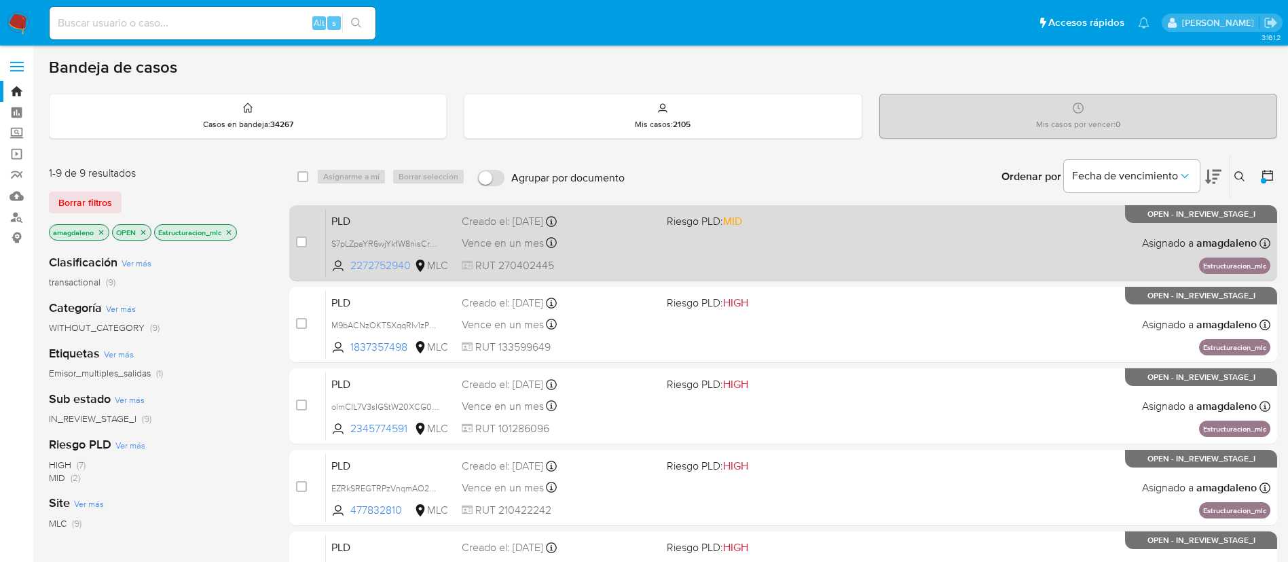
click at [380, 264] on span "2272752940" at bounding box center [380, 265] width 61 height 15
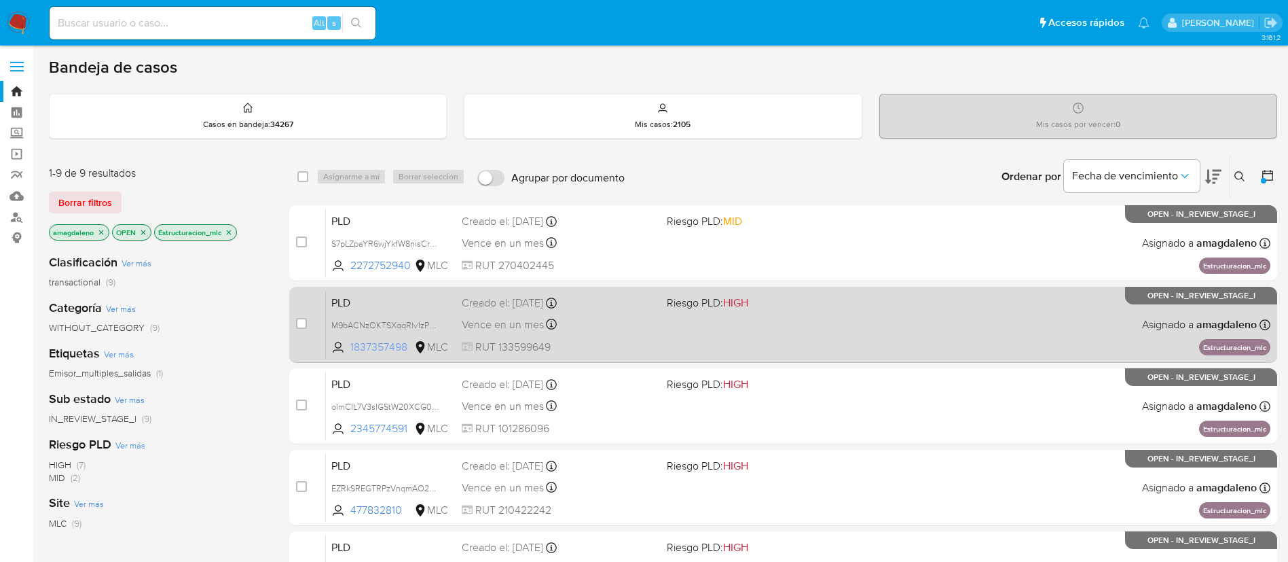
click at [377, 350] on span "1837357498" at bounding box center [380, 346] width 61 height 15
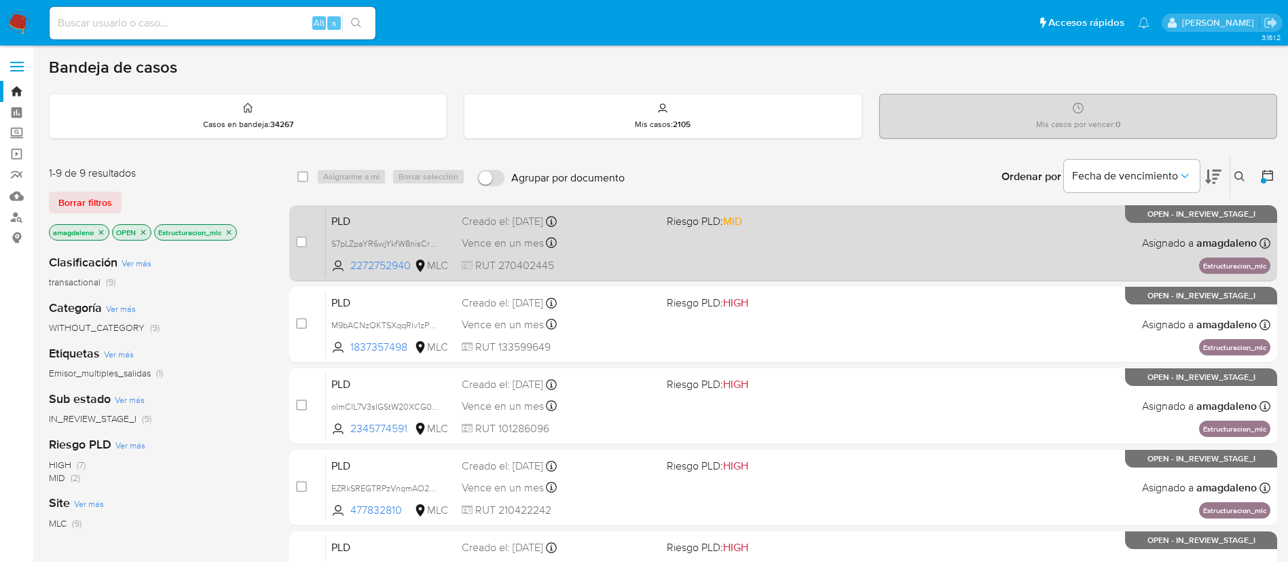
scroll to position [392, 0]
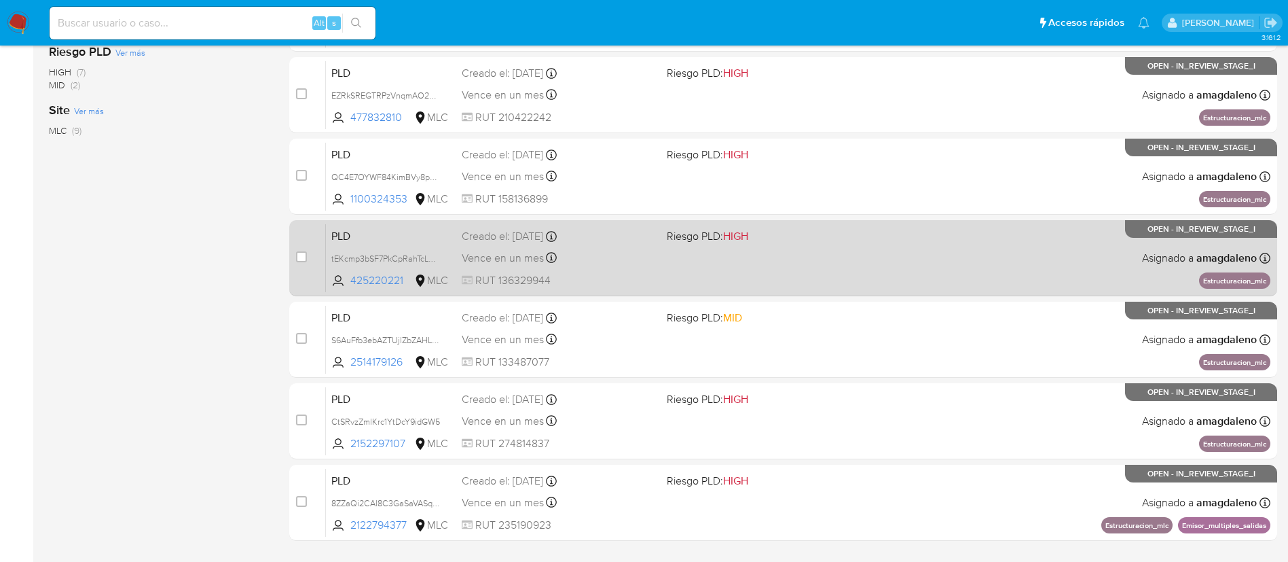
click at [630, 251] on div "Vence en un mes Vence el [DATE] 06:04:40" at bounding box center [559, 258] width 194 height 18
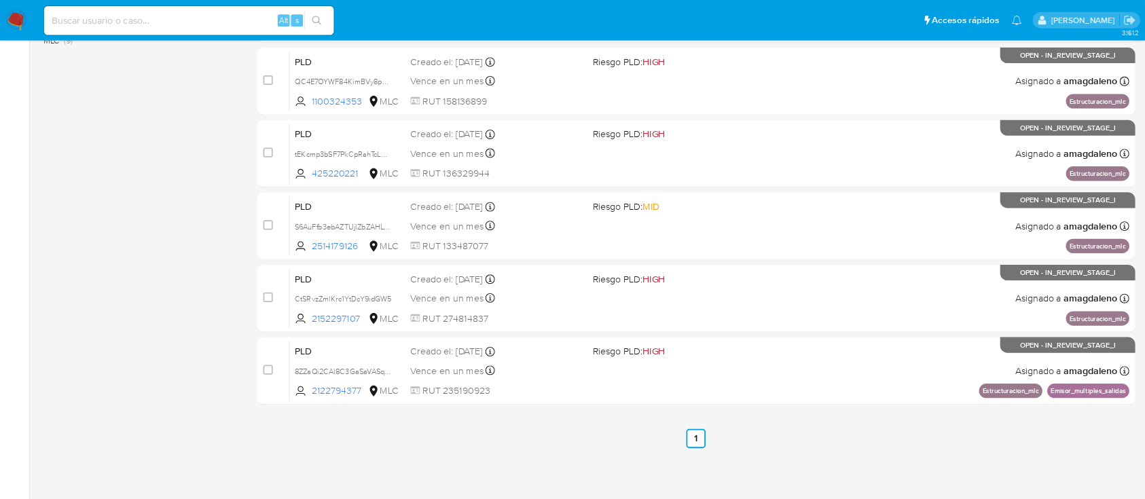
scroll to position [478, 0]
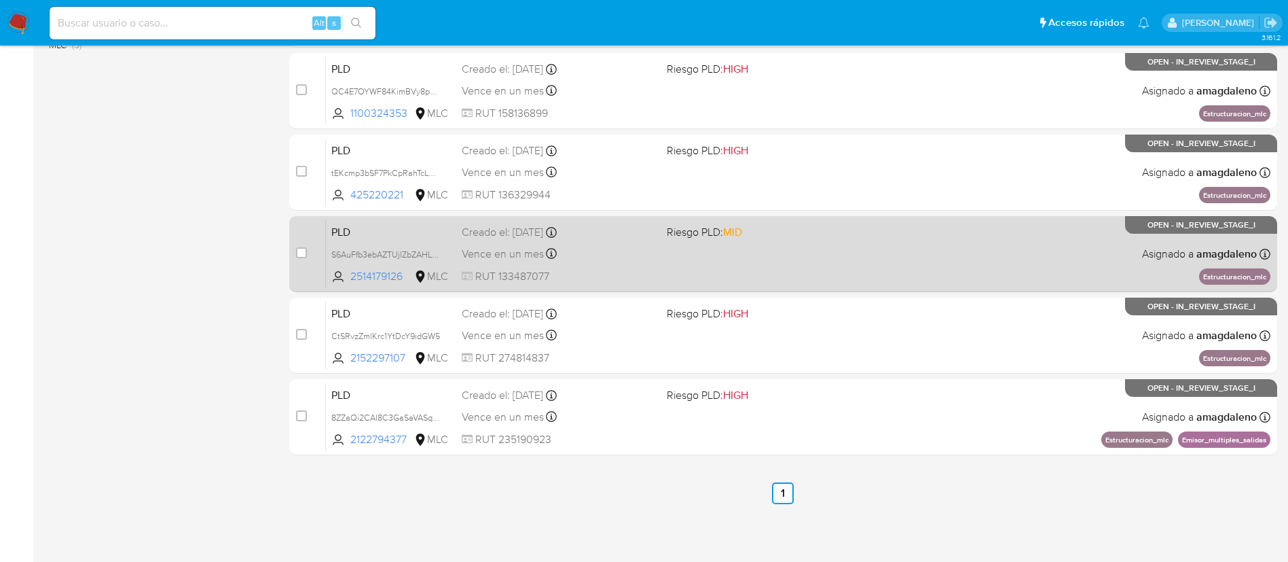
click at [587, 262] on div "Vence en un mes Vence el [DATE] 06:04:29" at bounding box center [559, 253] width 194 height 18
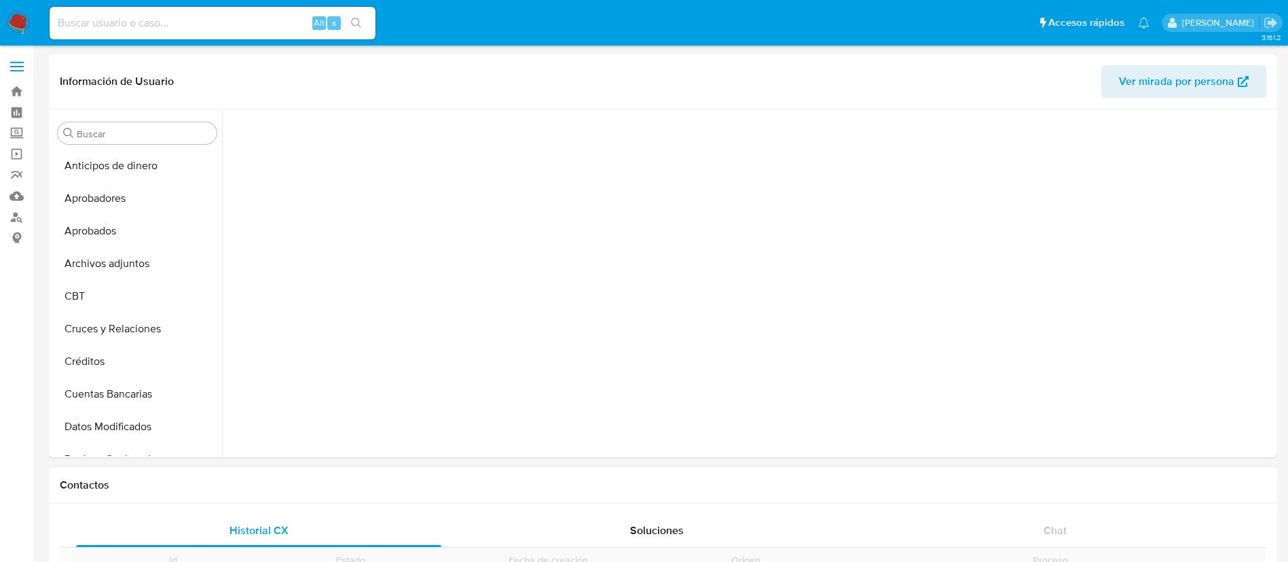
scroll to position [203, 0]
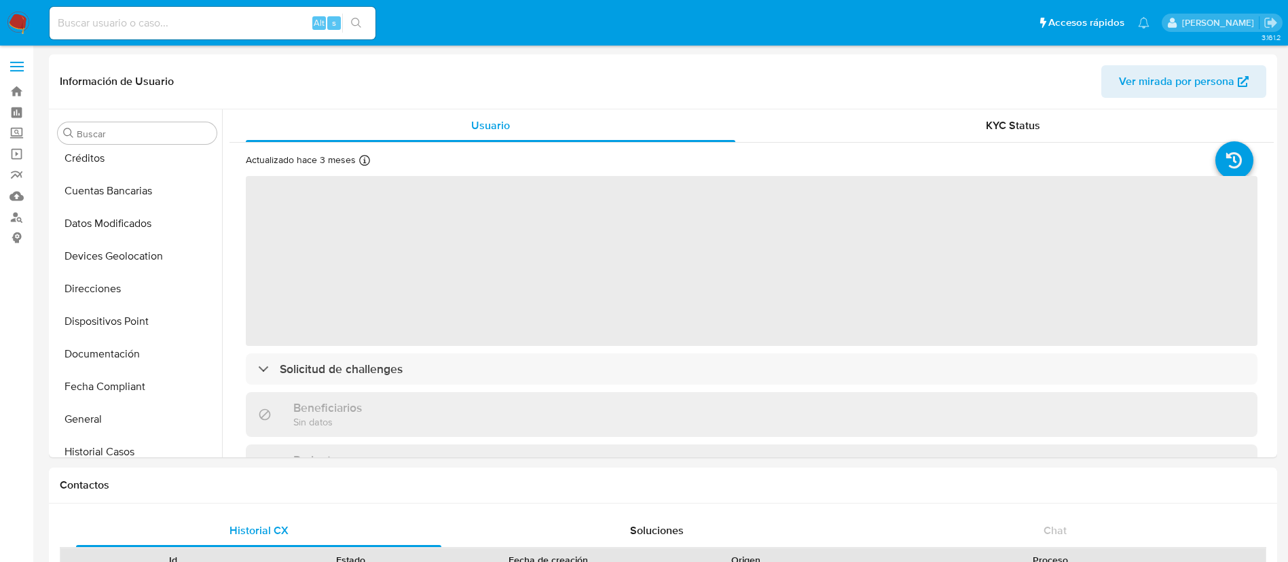
select select "10"
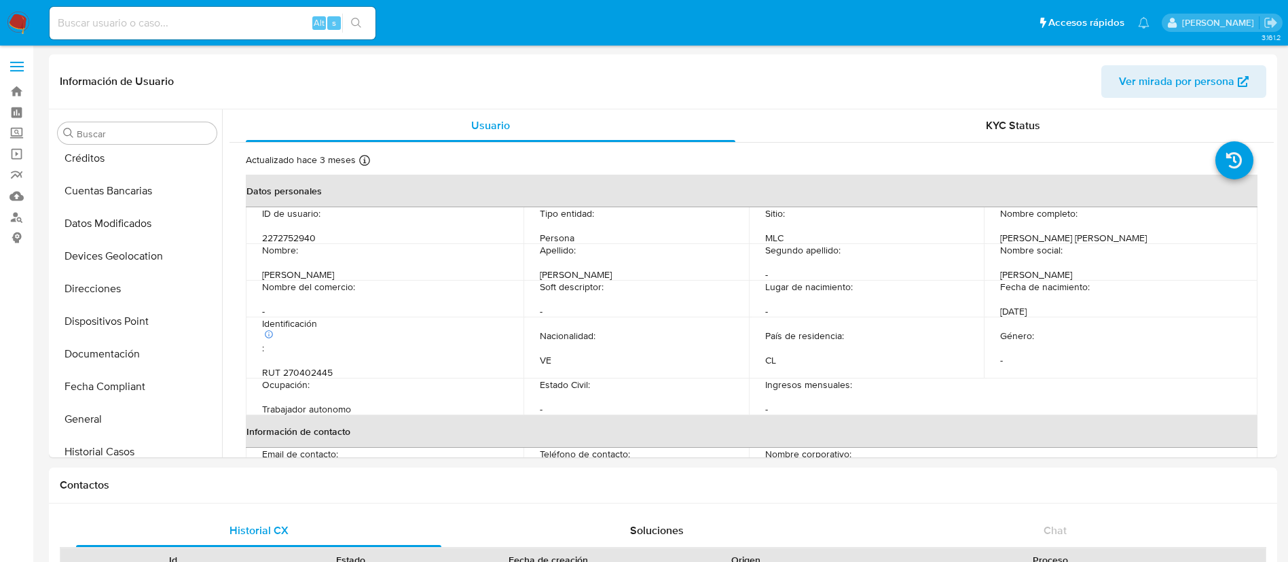
scroll to position [639, 0]
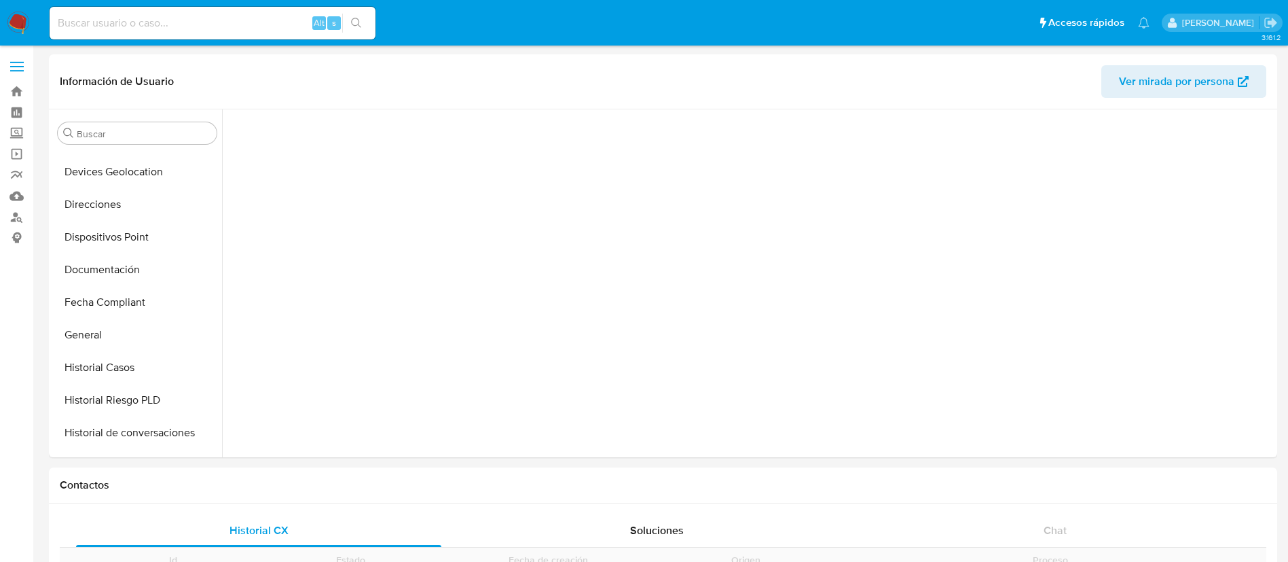
scroll to position [623, 0]
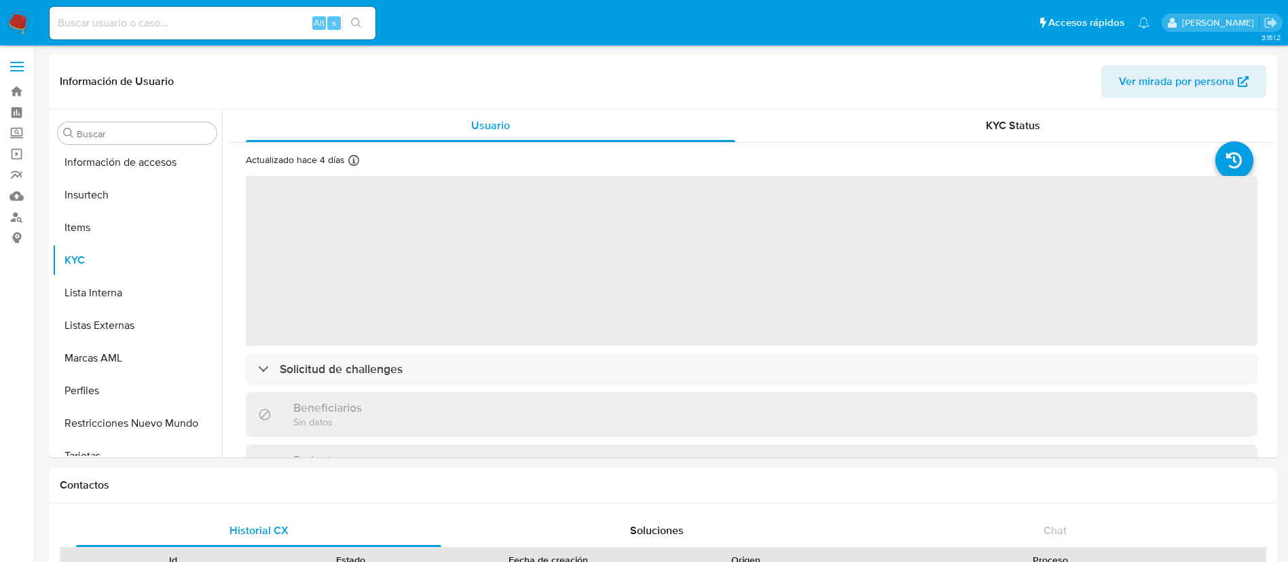
select select "10"
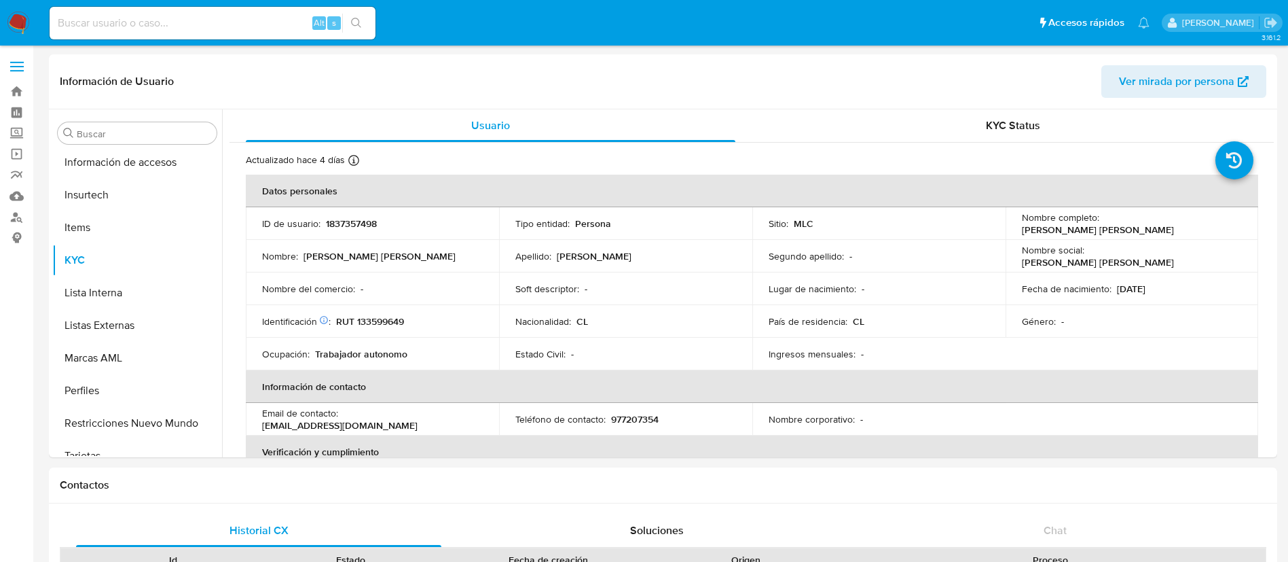
scroll to position [639, 0]
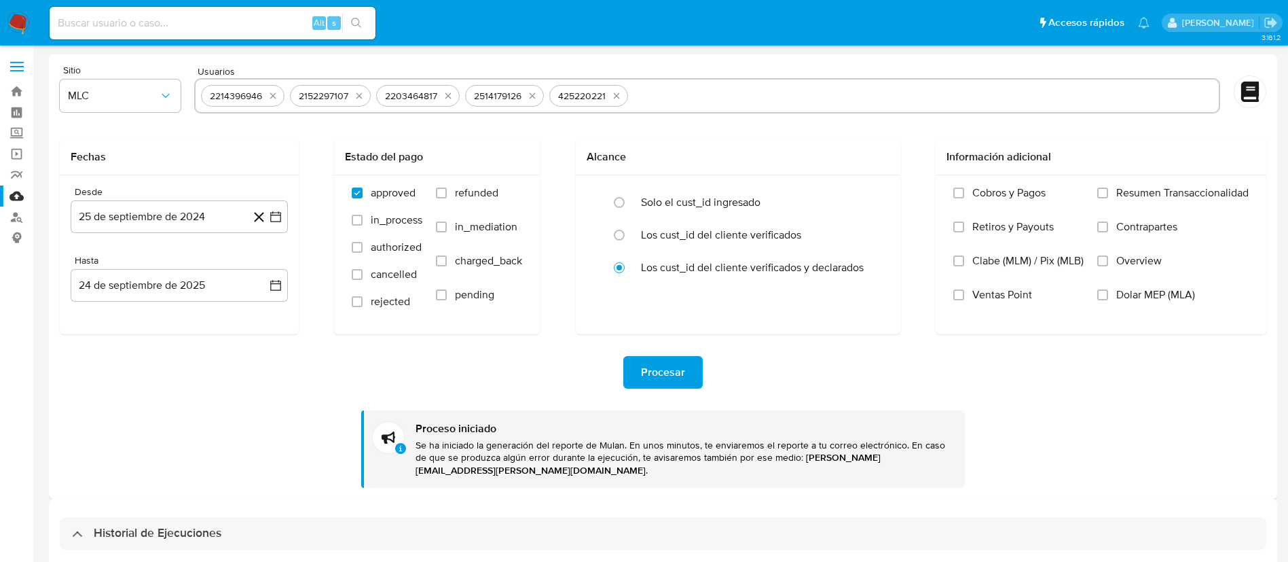
select select "10"
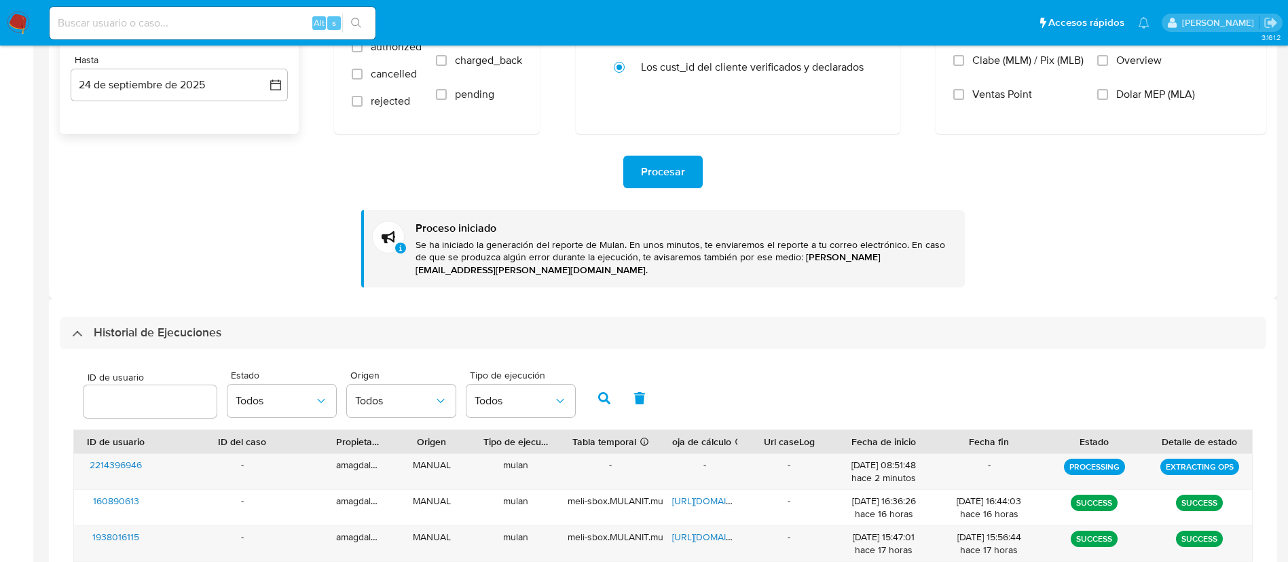
scroll to position [407, 0]
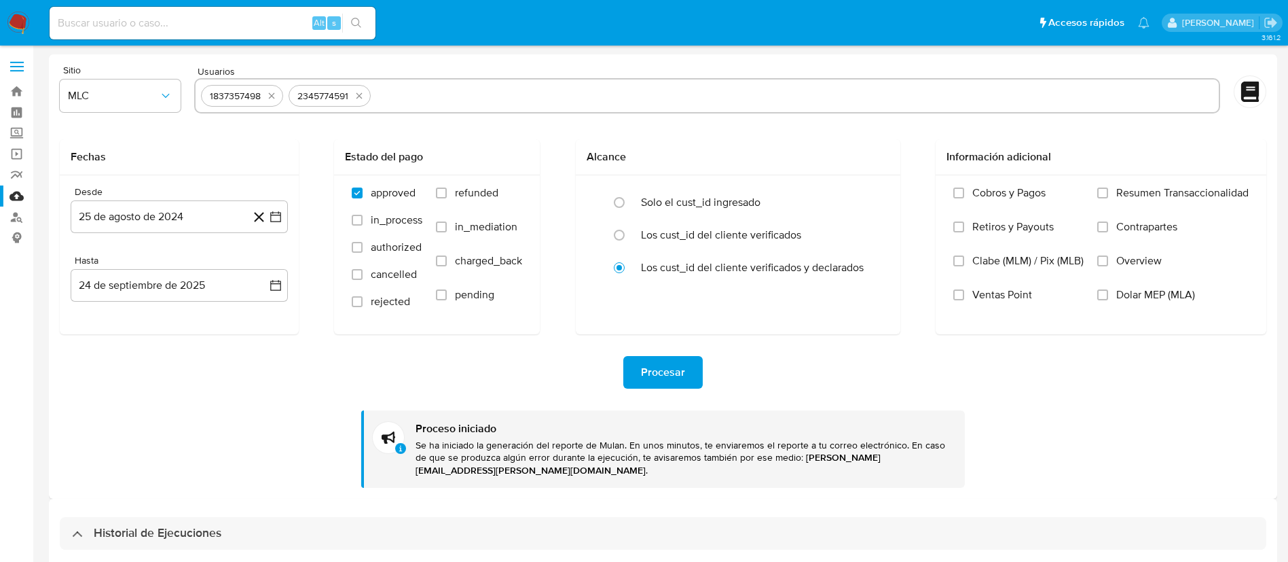
select select "10"
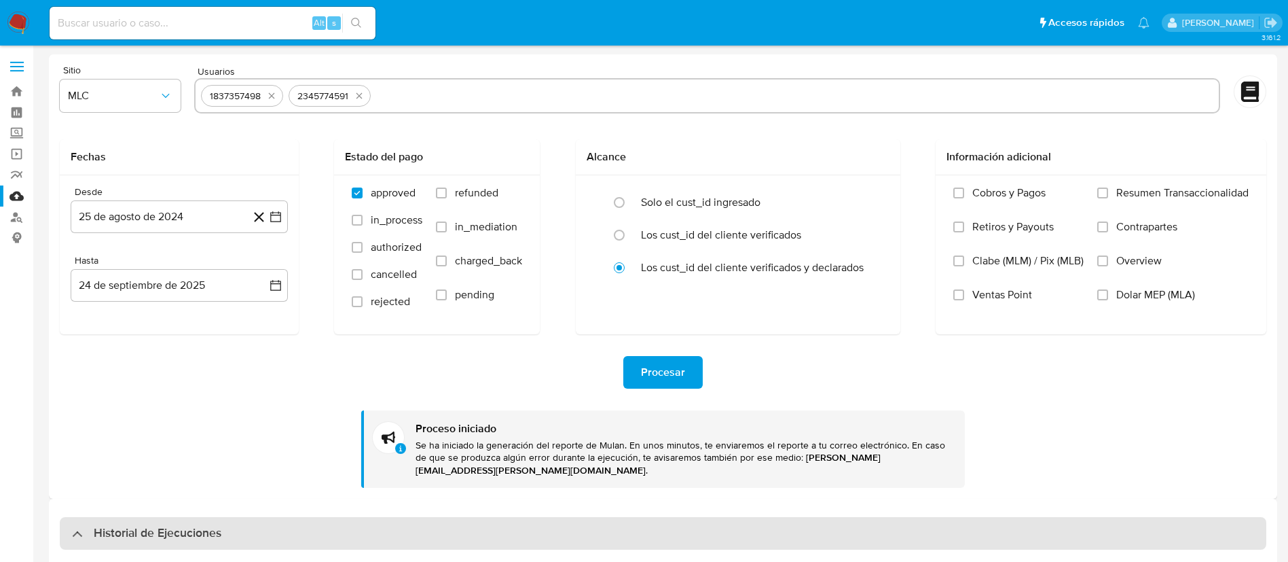
click at [134, 525] on h3 "Historial de Ejecuciones" at bounding box center [158, 533] width 128 height 16
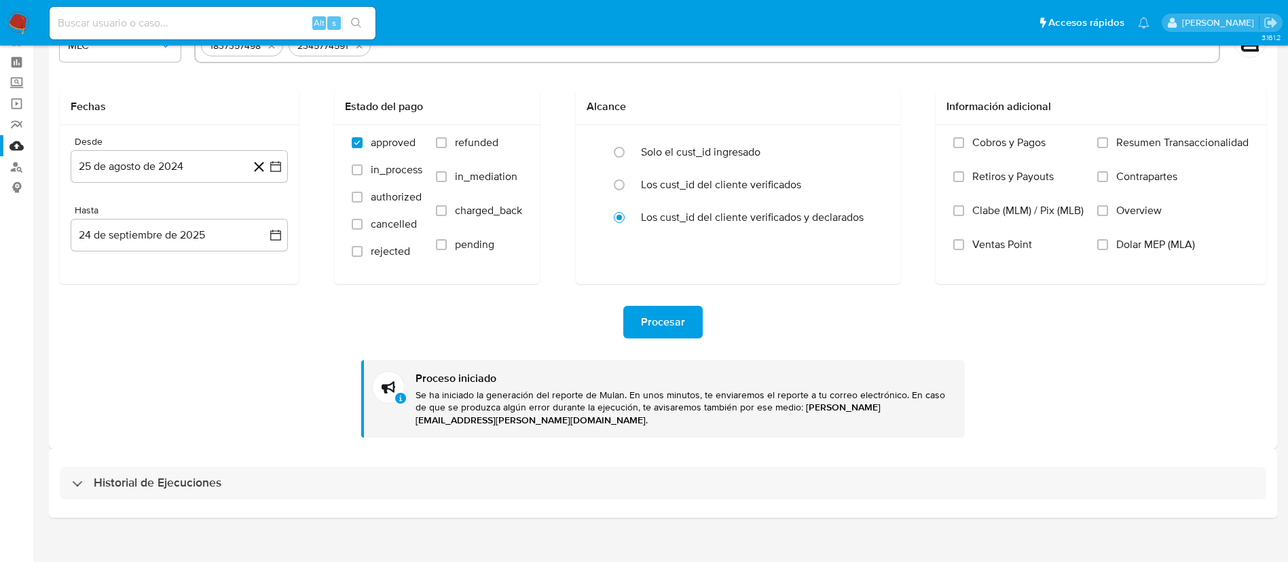
scroll to position [51, 0]
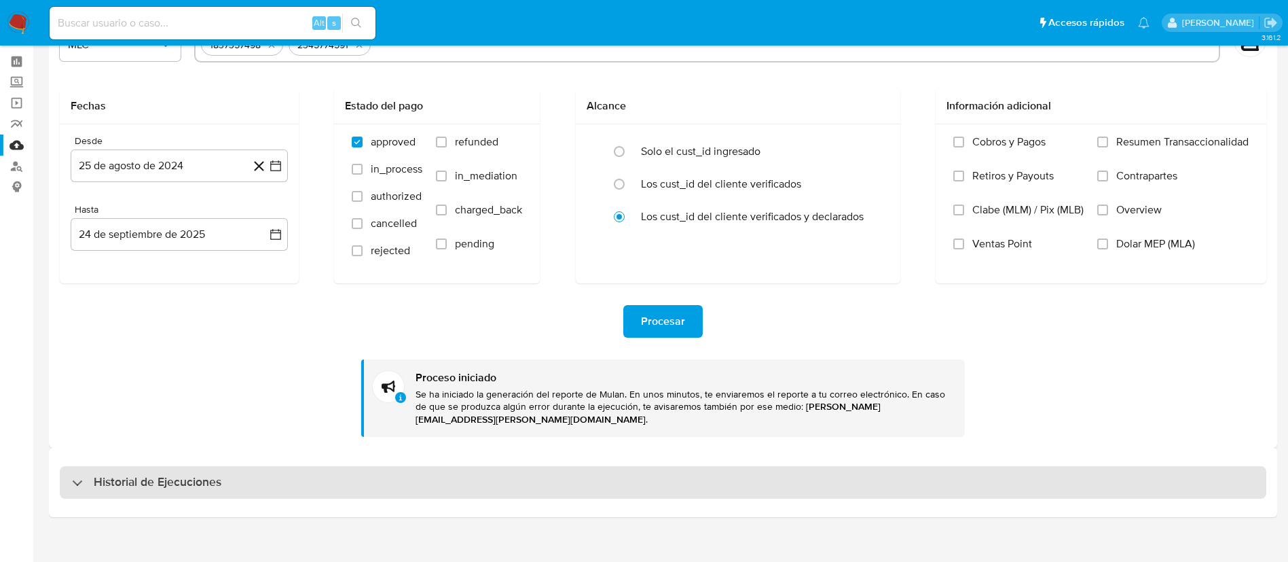
click at [139, 479] on div "Historial de Ejecuciones" at bounding box center [663, 482] width 1207 height 33
select select "10"
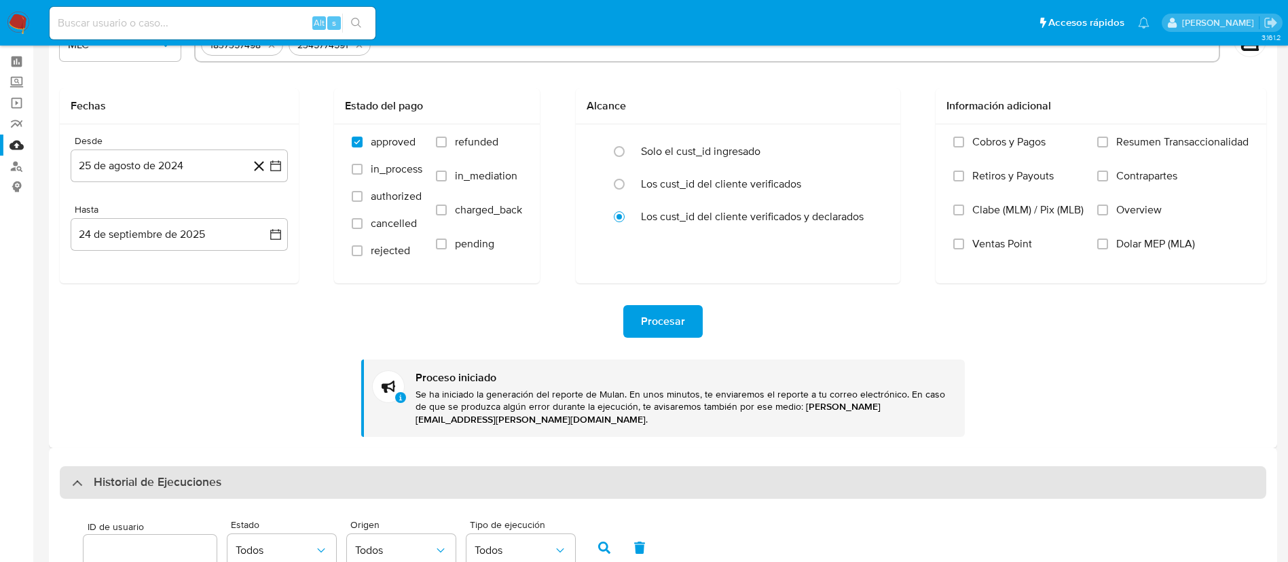
click at [139, 479] on div "Historial de Ejecuciones" at bounding box center [663, 482] width 1207 height 33
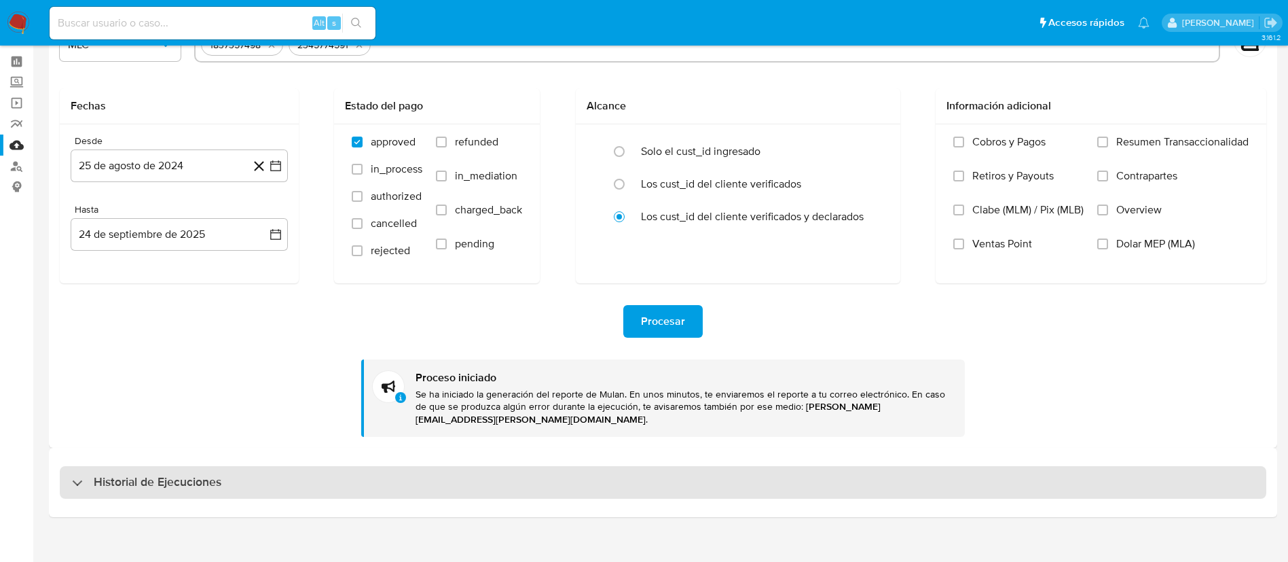
click at [139, 479] on div "Historial de Ejecuciones" at bounding box center [663, 482] width 1207 height 33
select select "10"
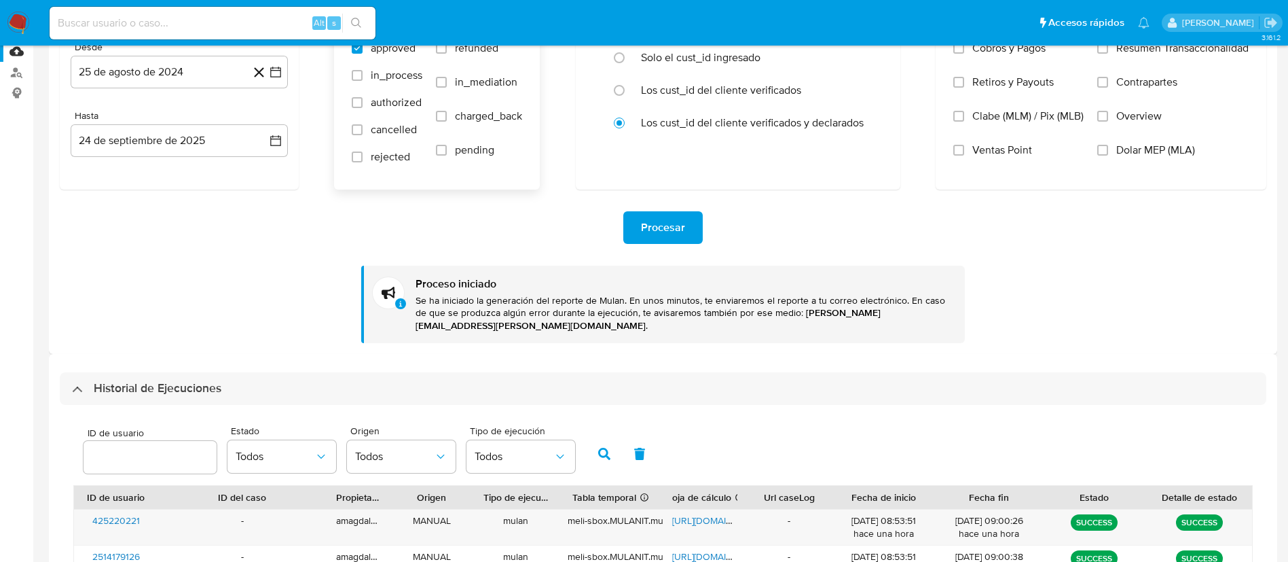
scroll to position [55, 0]
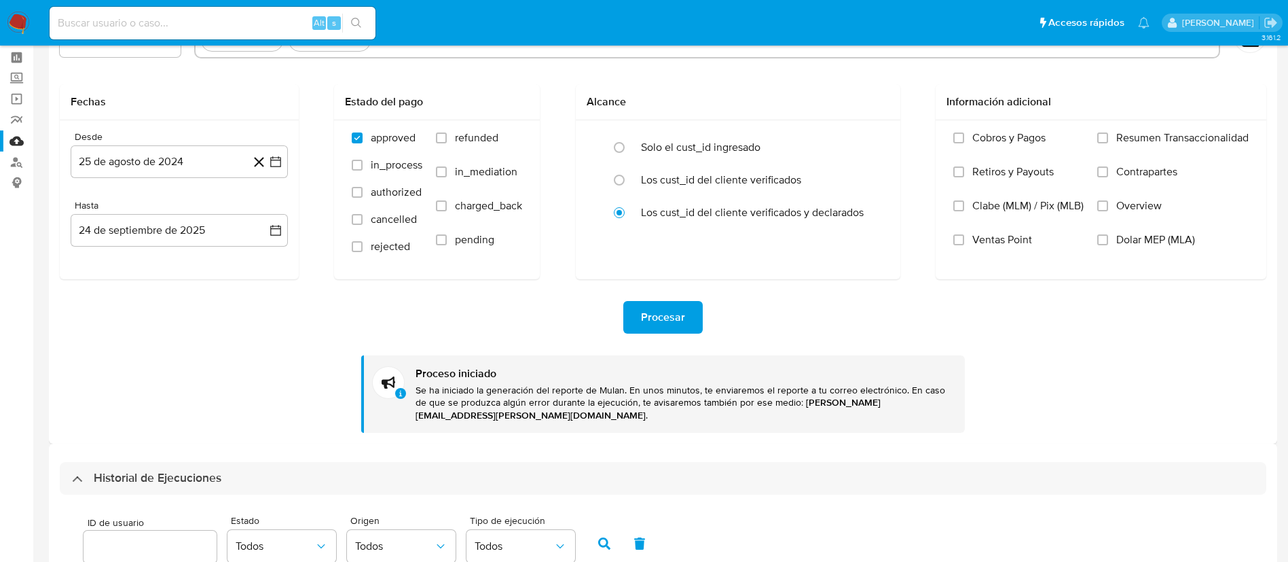
click at [657, 316] on span "Procesar" at bounding box center [663, 317] width 44 height 30
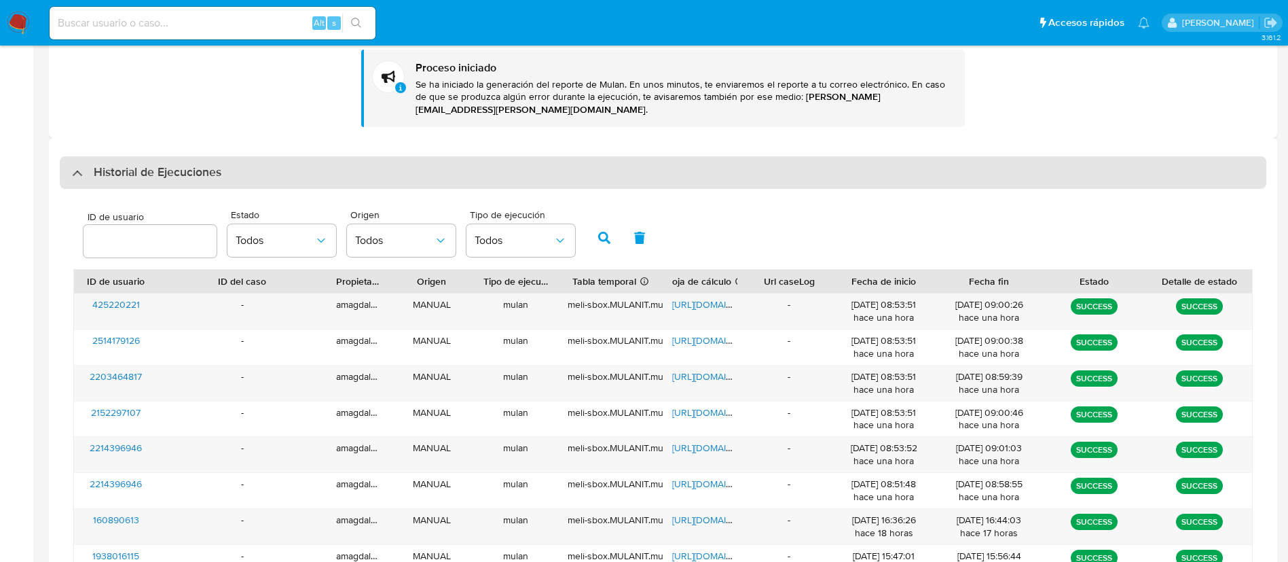
click at [79, 168] on div "Historial de Ejecuciones" at bounding box center [663, 172] width 1207 height 33
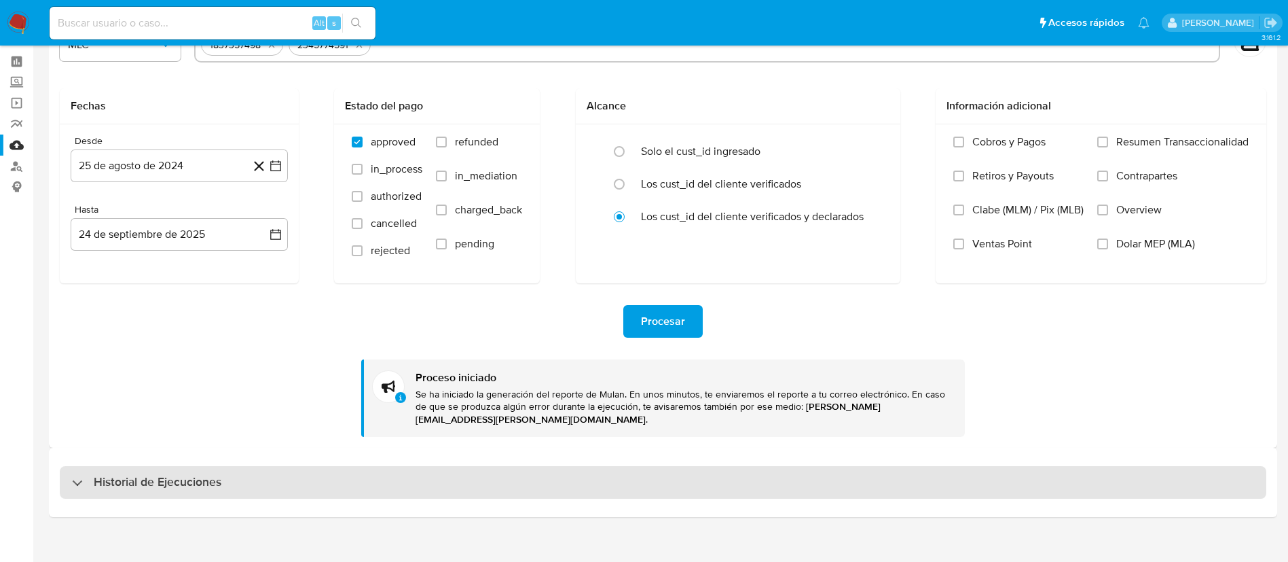
click at [71, 466] on div "Historial de Ejecuciones" at bounding box center [663, 482] width 1207 height 33
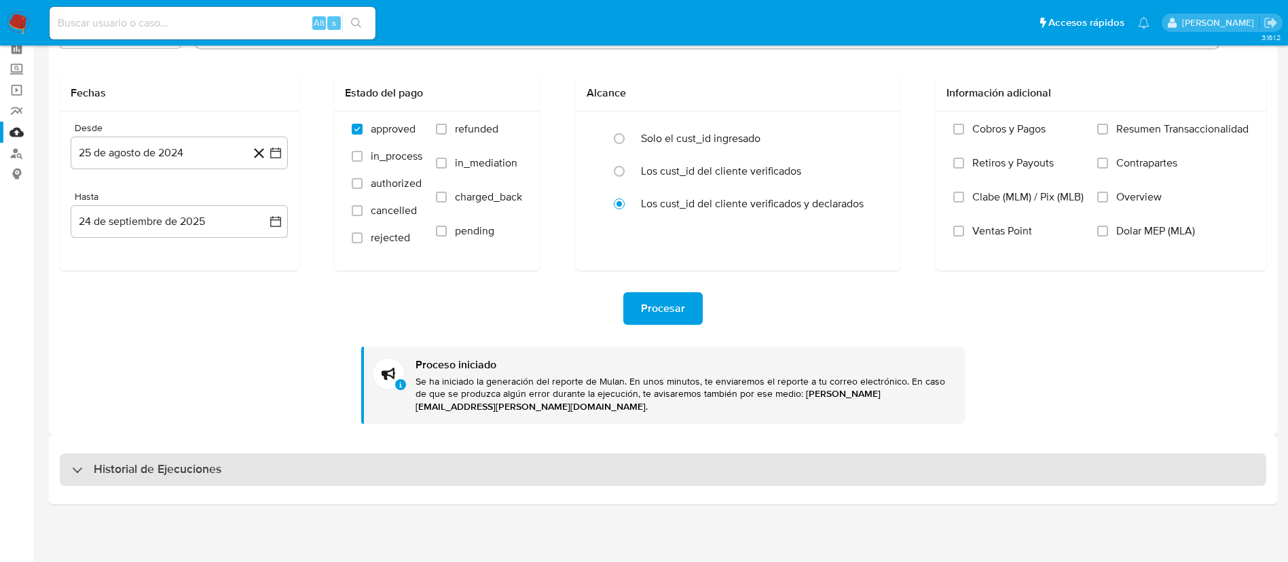
select select "10"
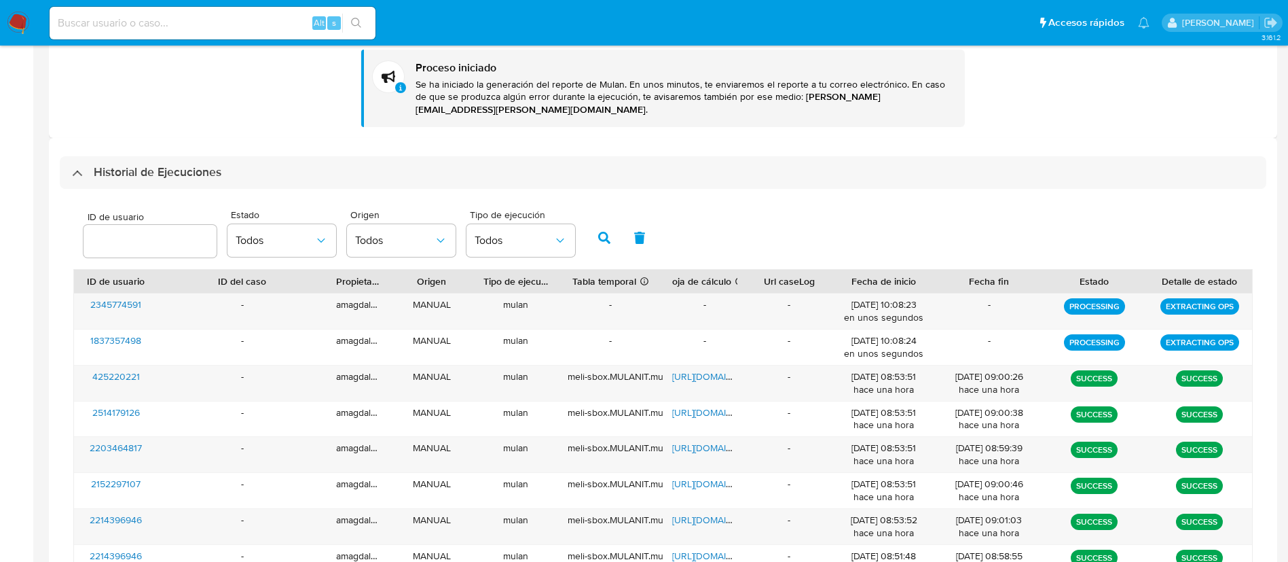
scroll to position [462, 0]
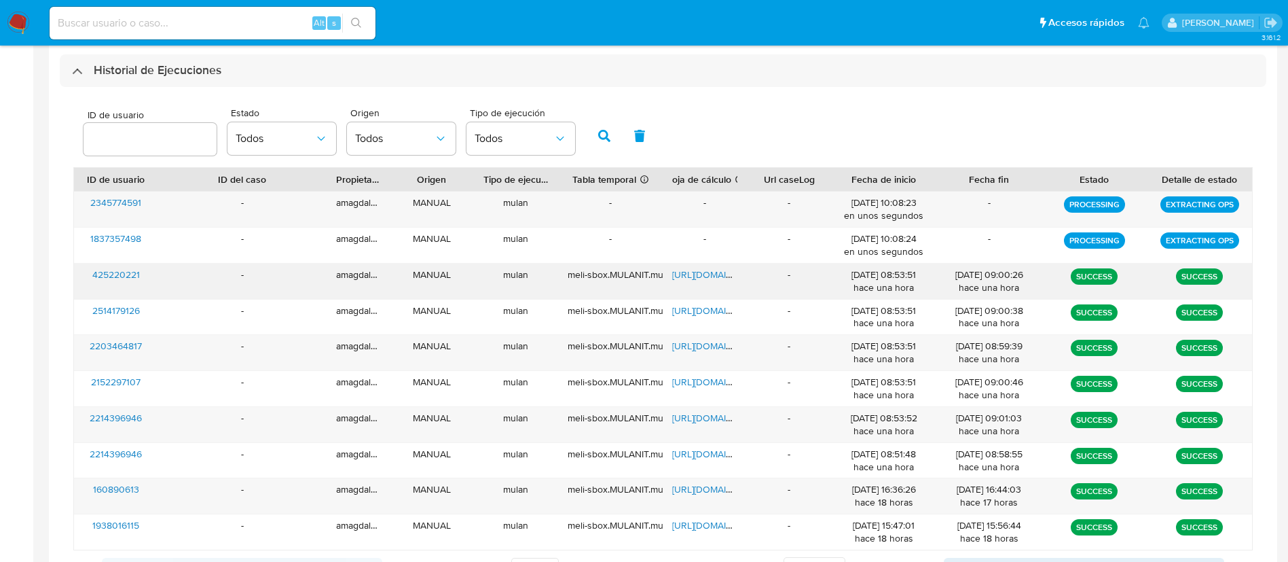
click at [102, 268] on span "425220221" at bounding box center [116, 275] width 48 height 14
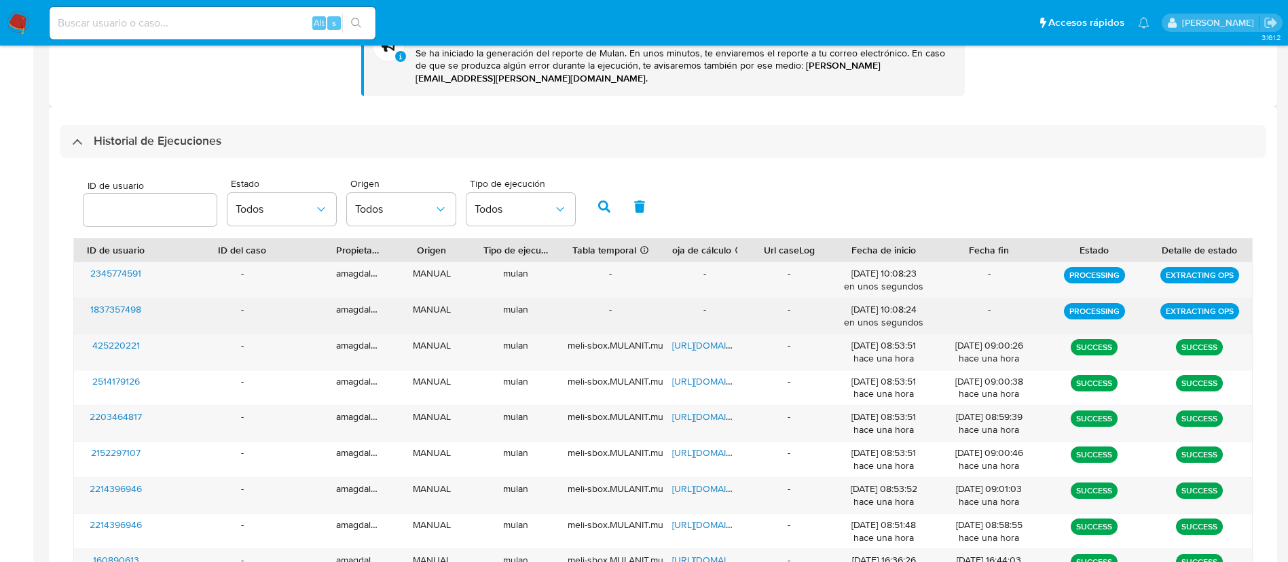
scroll to position [361, 0]
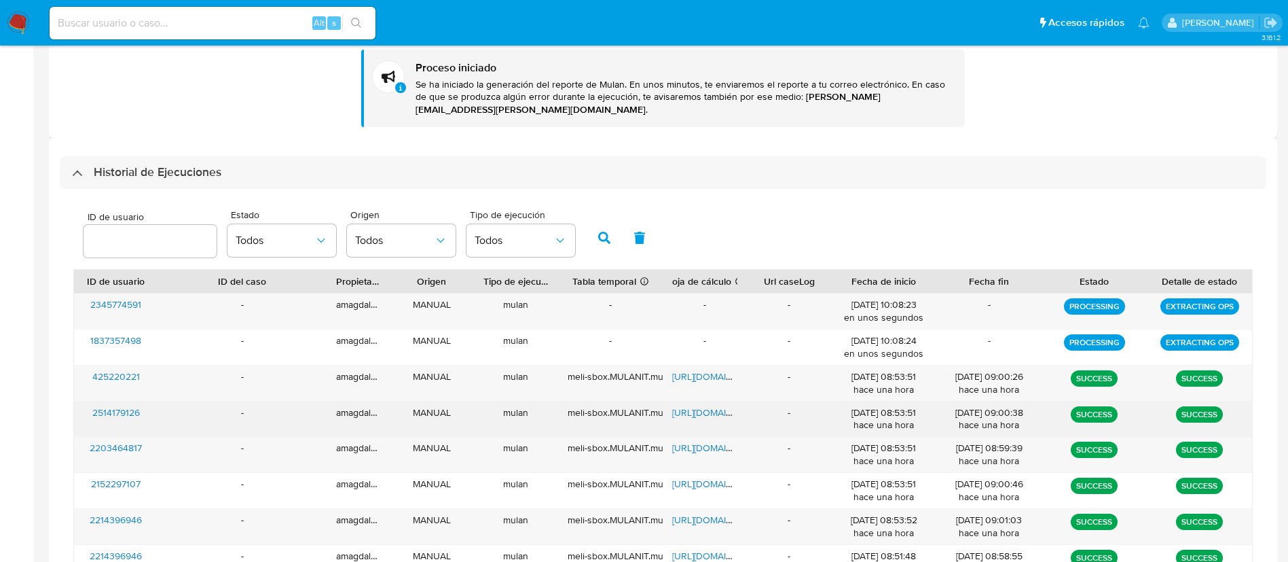
click at [113, 405] on span "2514179126" at bounding box center [116, 412] width 48 height 14
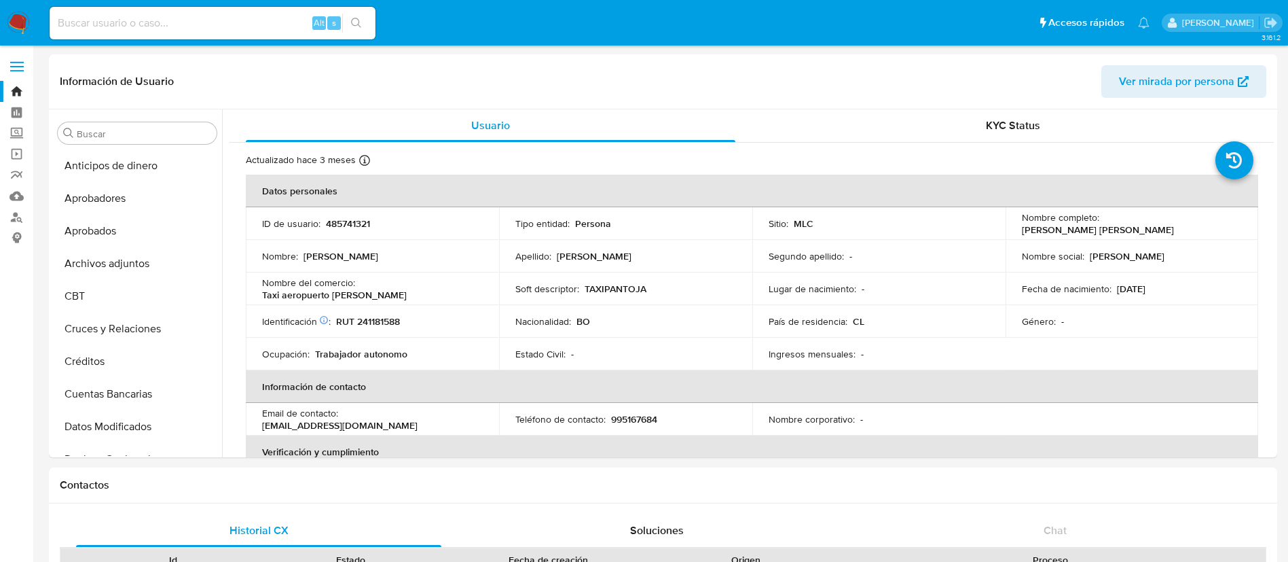
select select "10"
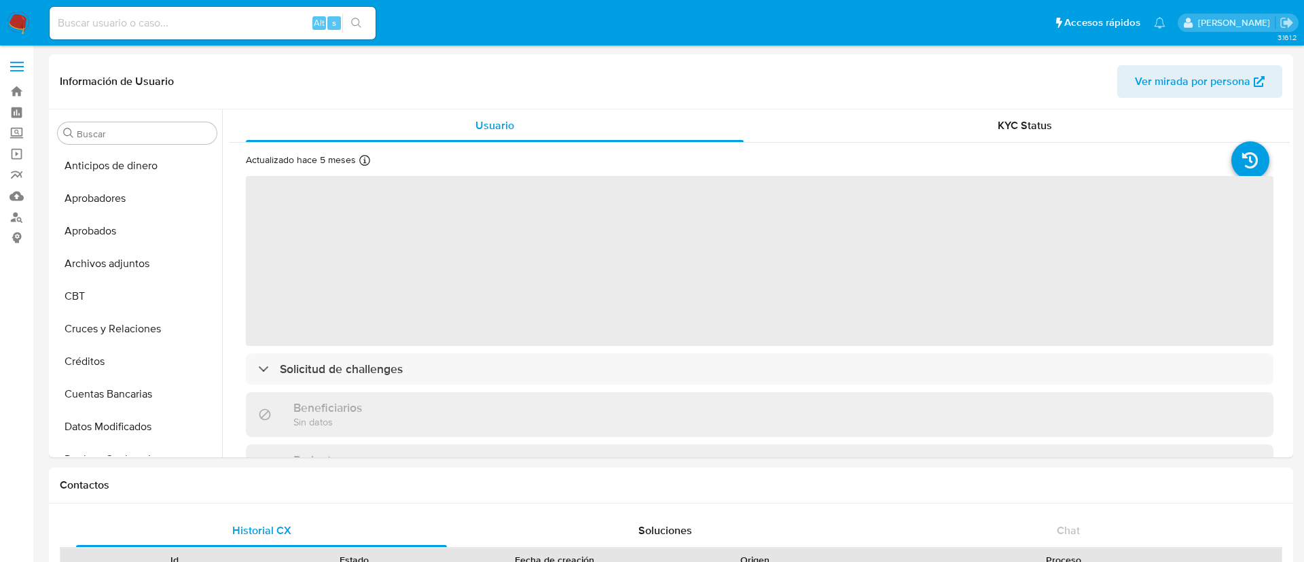
select select "10"
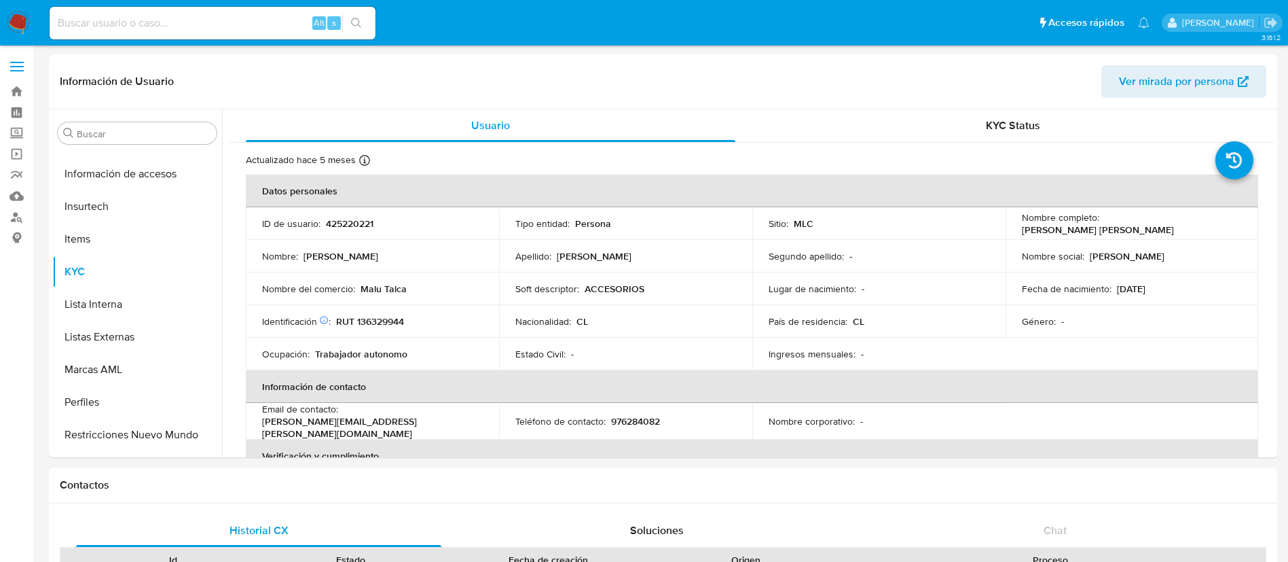
scroll to position [639, 0]
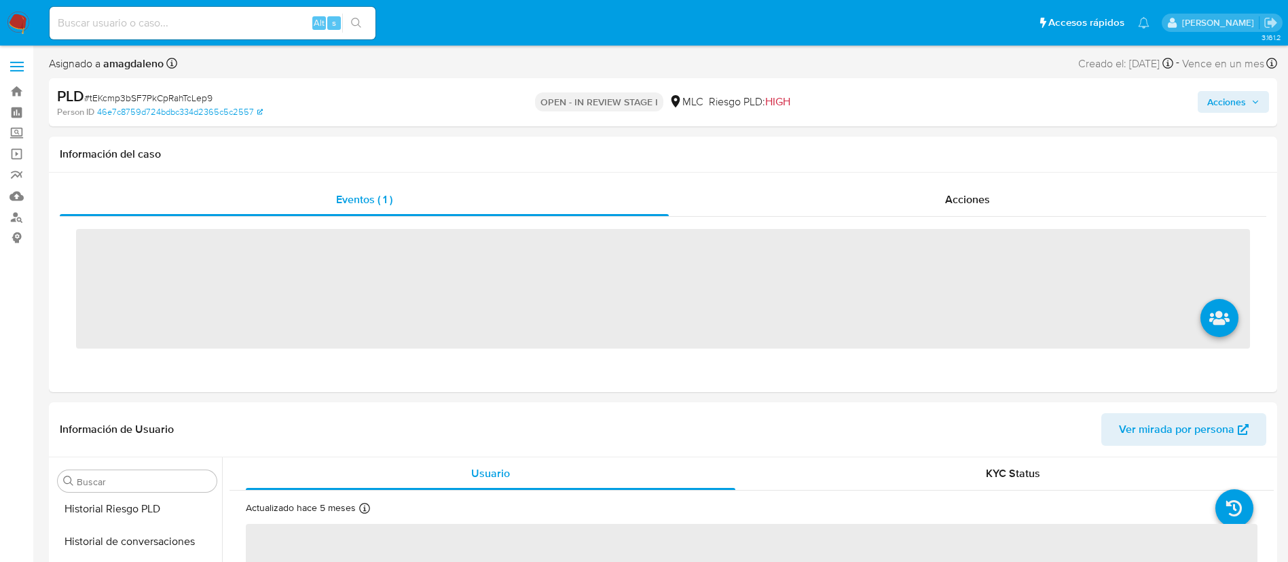
scroll to position [639, 0]
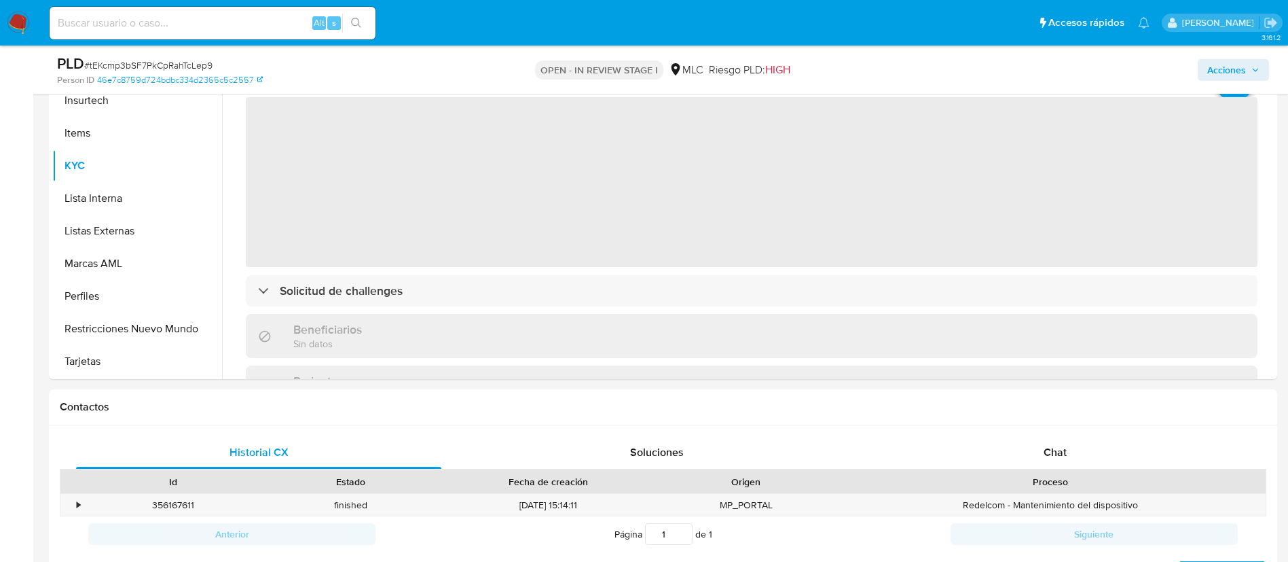
select select "10"
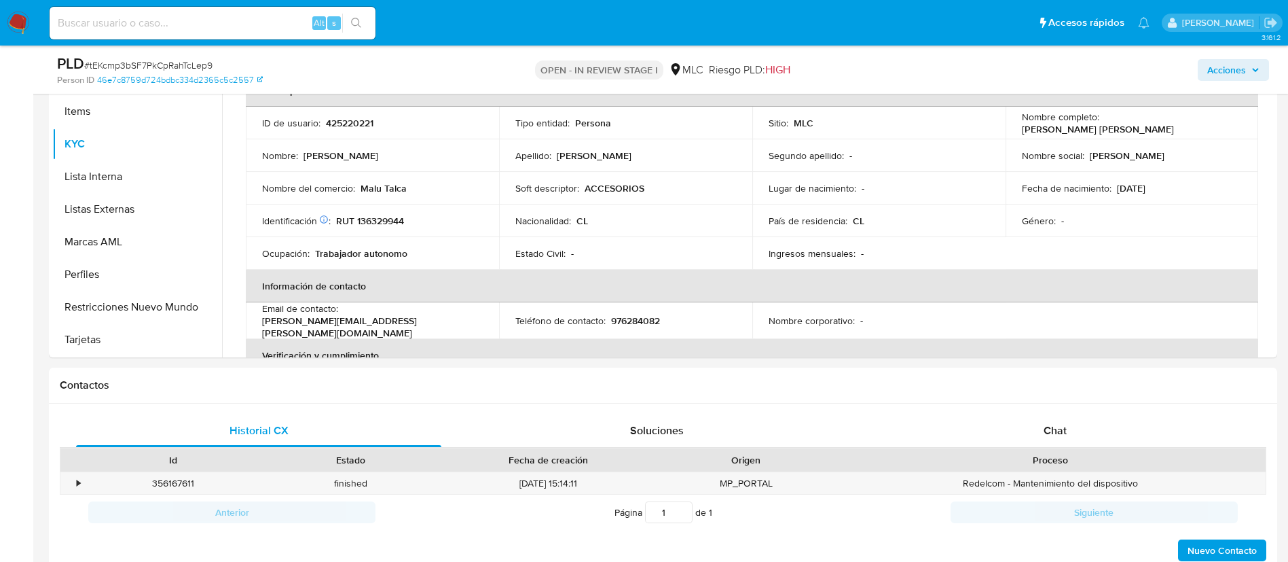
scroll to position [313, 0]
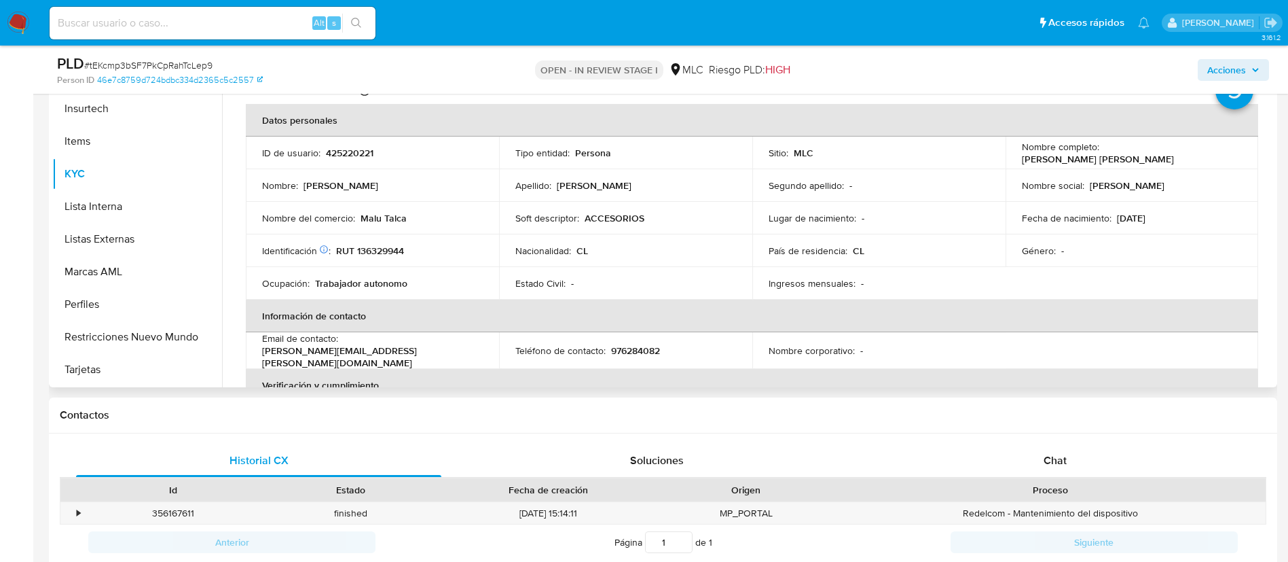
click at [380, 244] on p "RUT 136329944" at bounding box center [370, 250] width 68 height 12
copy p "136329944"
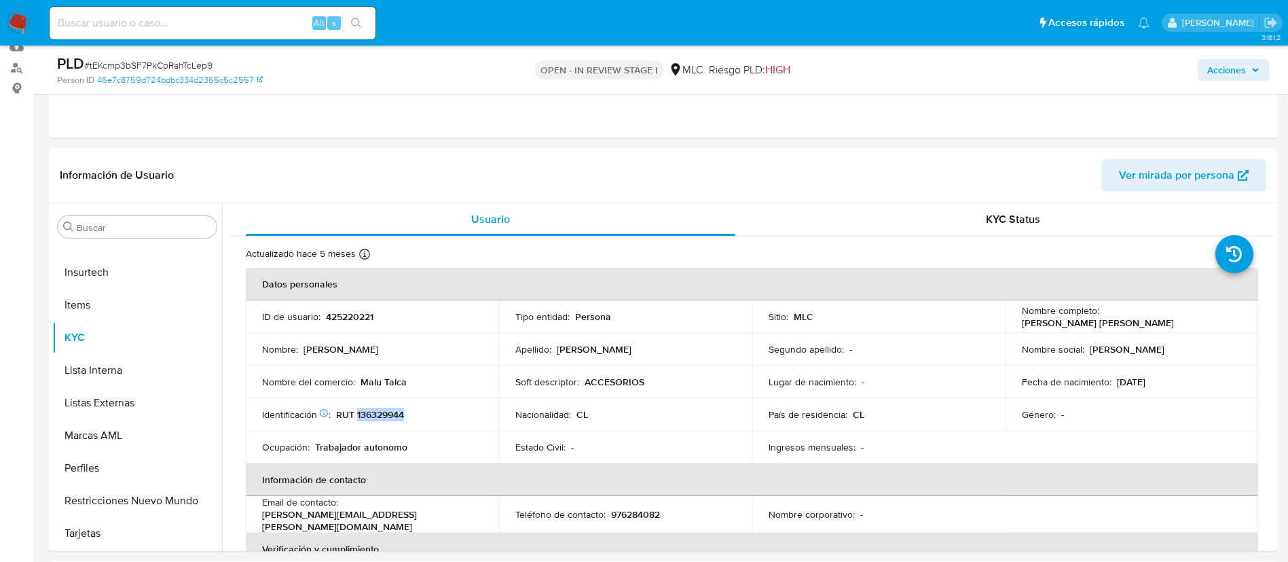
scroll to position [0, 0]
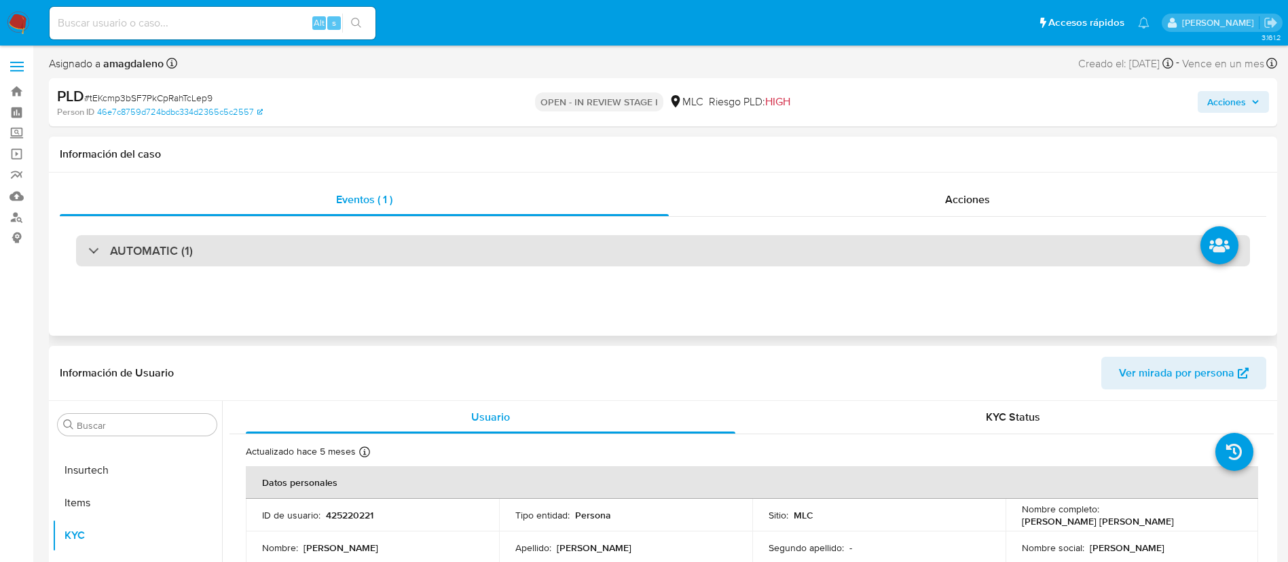
click at [635, 242] on div "AUTOMATIC (1)" at bounding box center [663, 250] width 1174 height 31
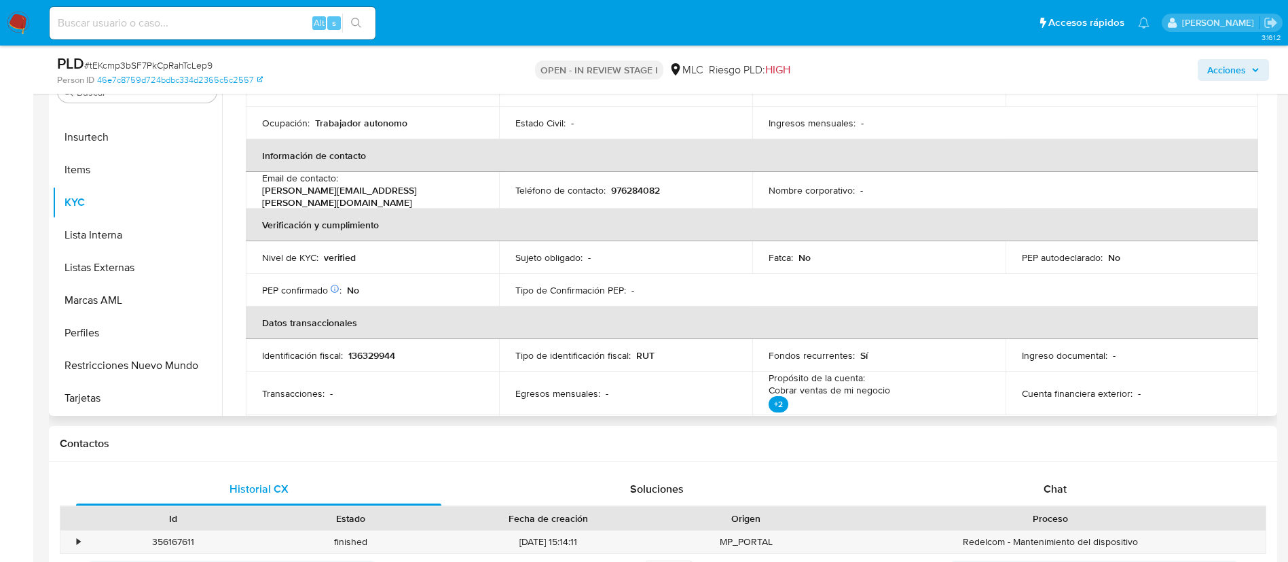
scroll to position [204, 0]
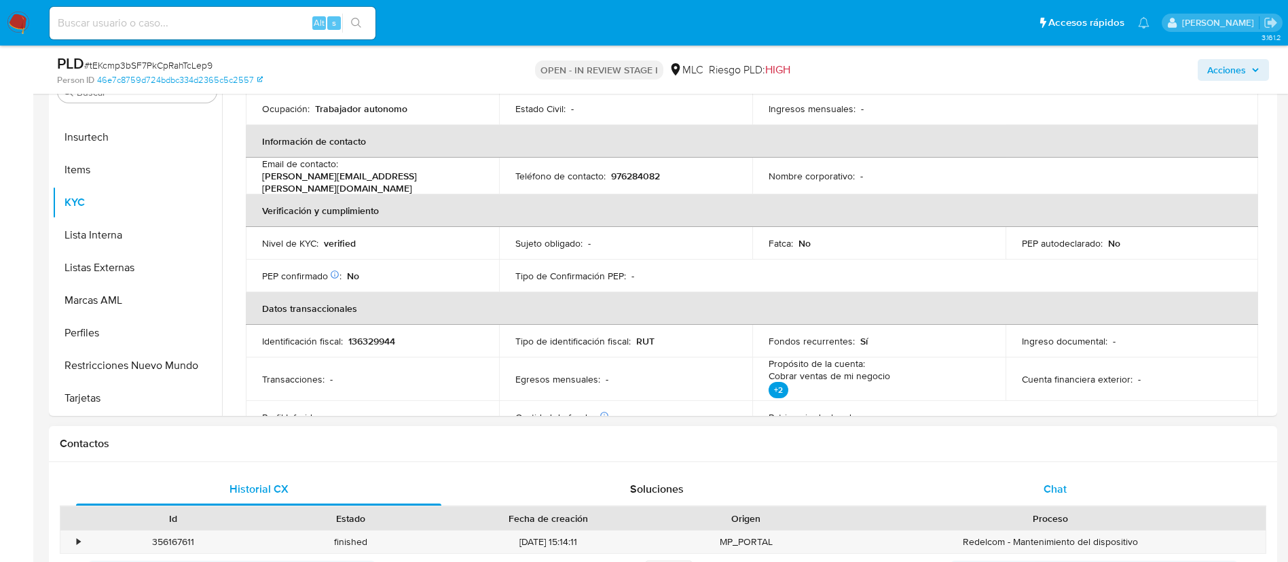
click at [1046, 502] on div "Chat" at bounding box center [1054, 489] width 365 height 33
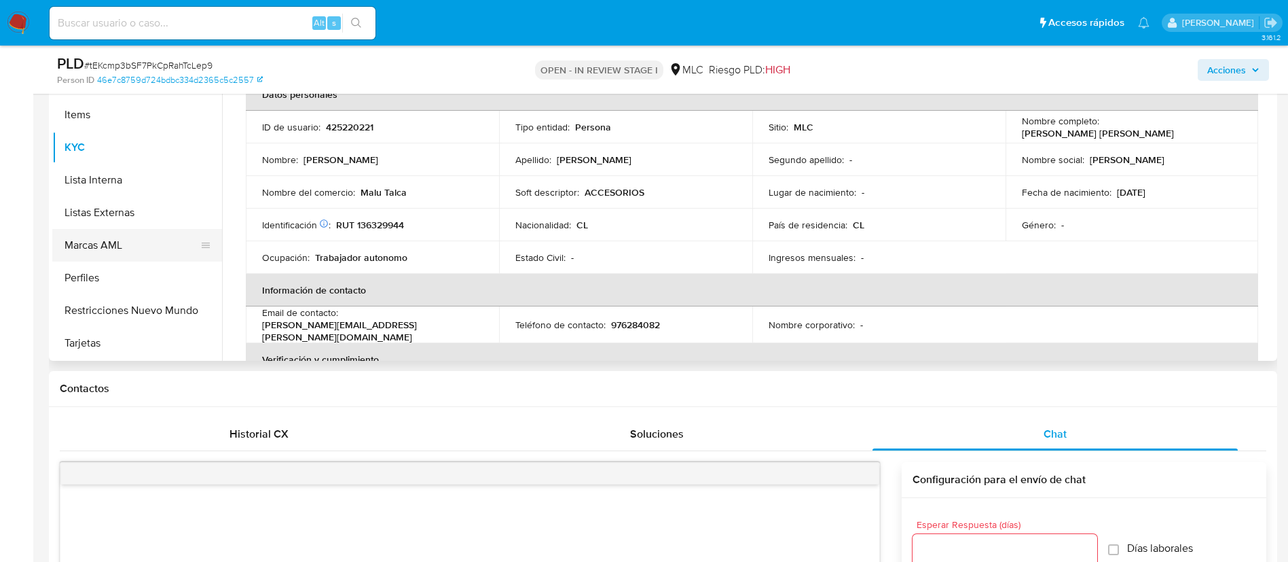
scroll to position [232, 0]
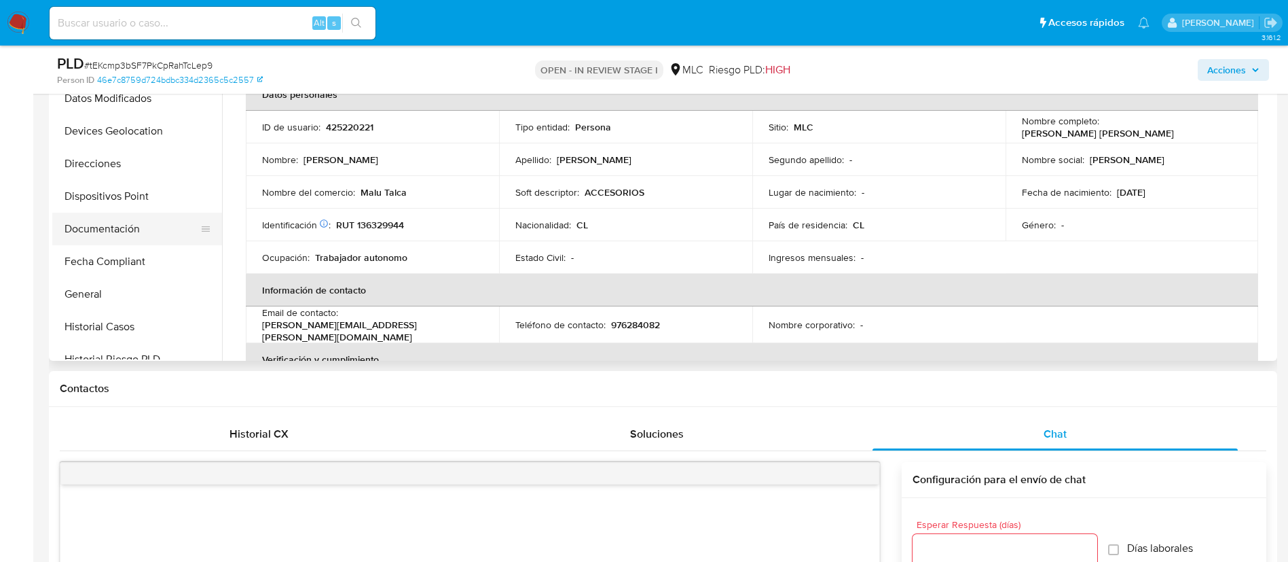
click at [132, 224] on button "Documentación" at bounding box center [131, 229] width 159 height 33
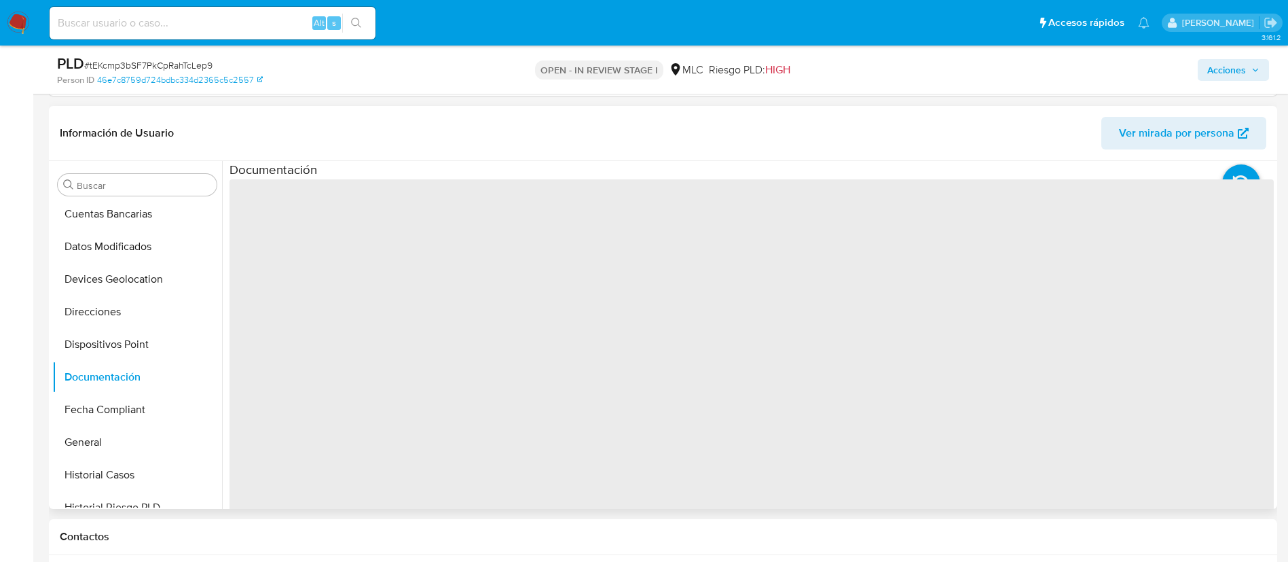
scroll to position [361, 0]
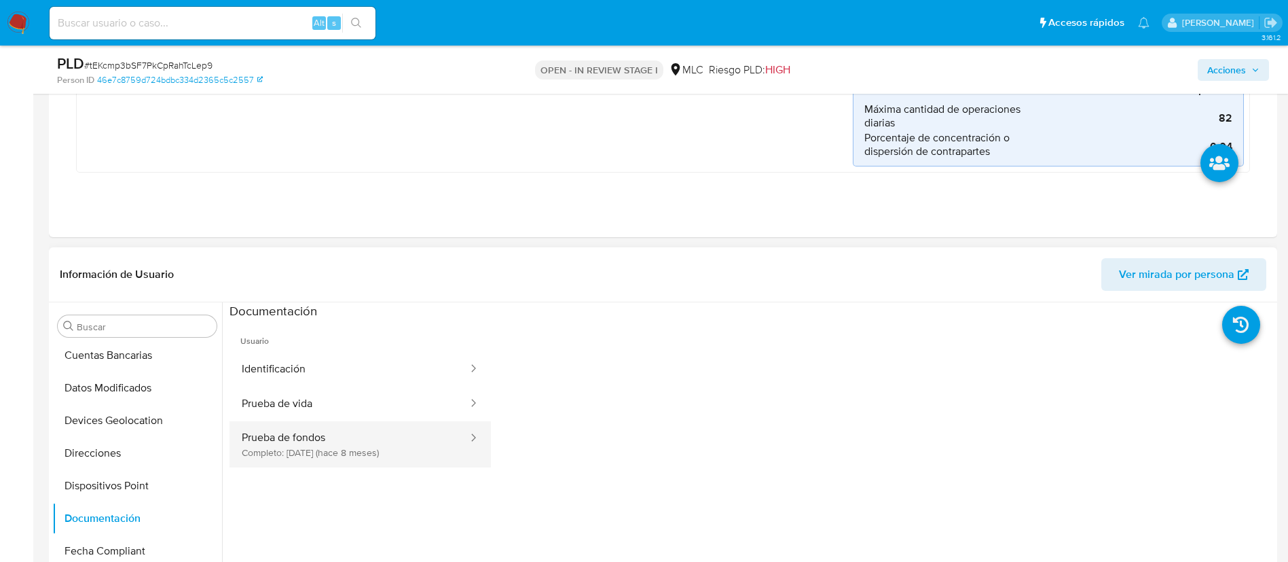
click at [373, 439] on button "Prueba de fondos Completo: 19/01/2025 (hace 8 meses)" at bounding box center [349, 444] width 240 height 46
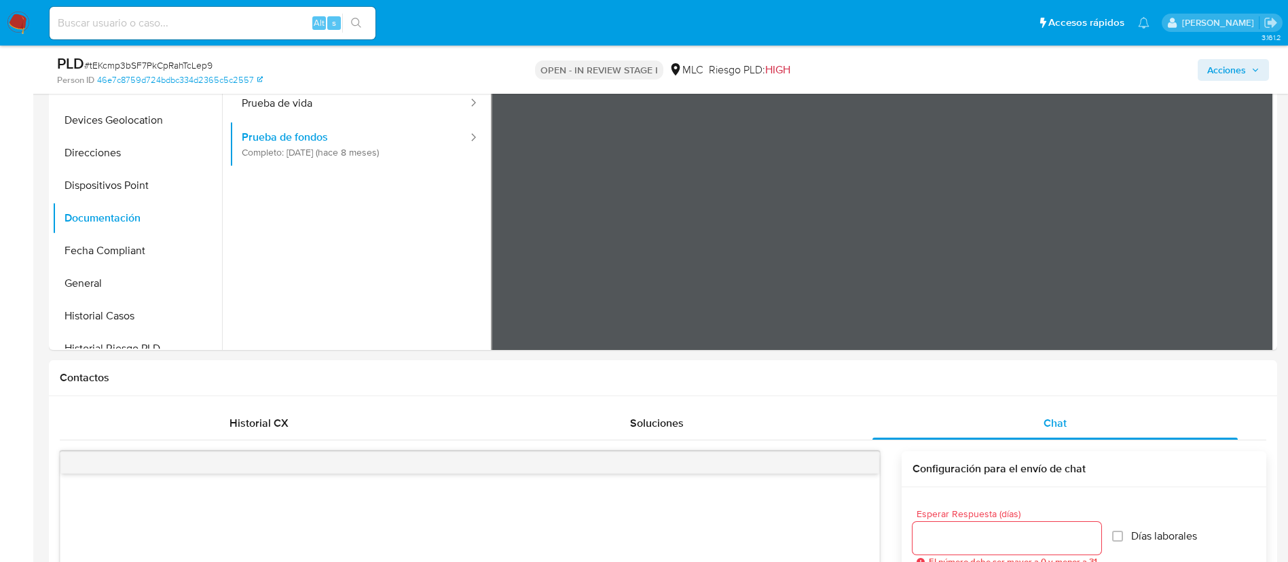
scroll to position [529, 0]
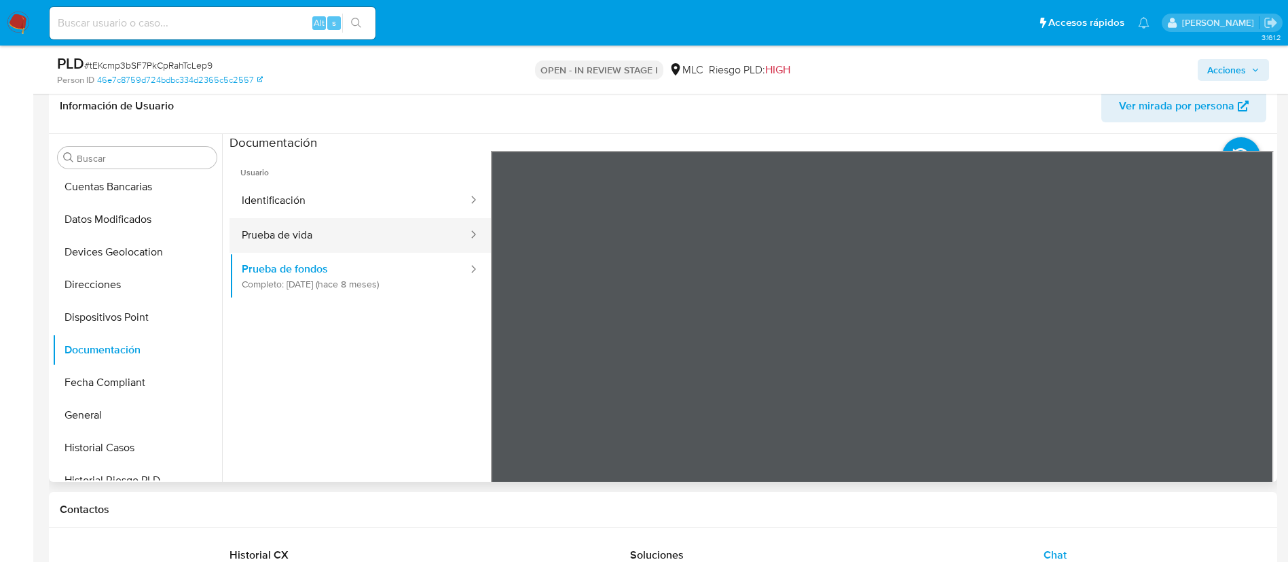
click at [344, 244] on button "Prueba de vida" at bounding box center [349, 235] width 240 height 35
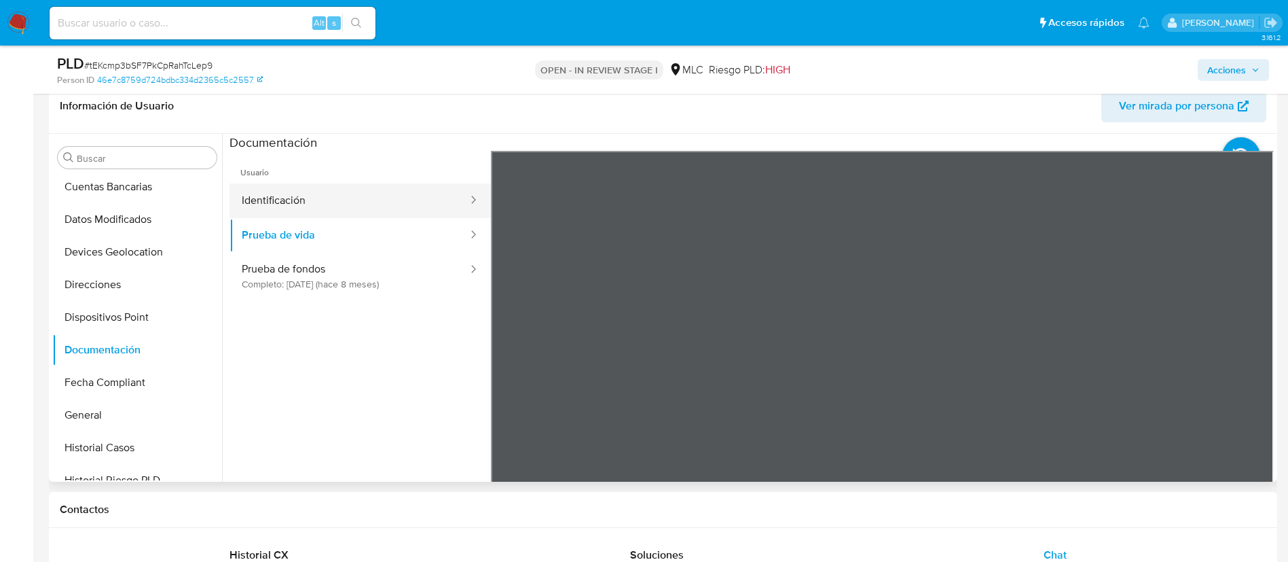
click at [337, 202] on button "Identificación" at bounding box center [349, 200] width 240 height 35
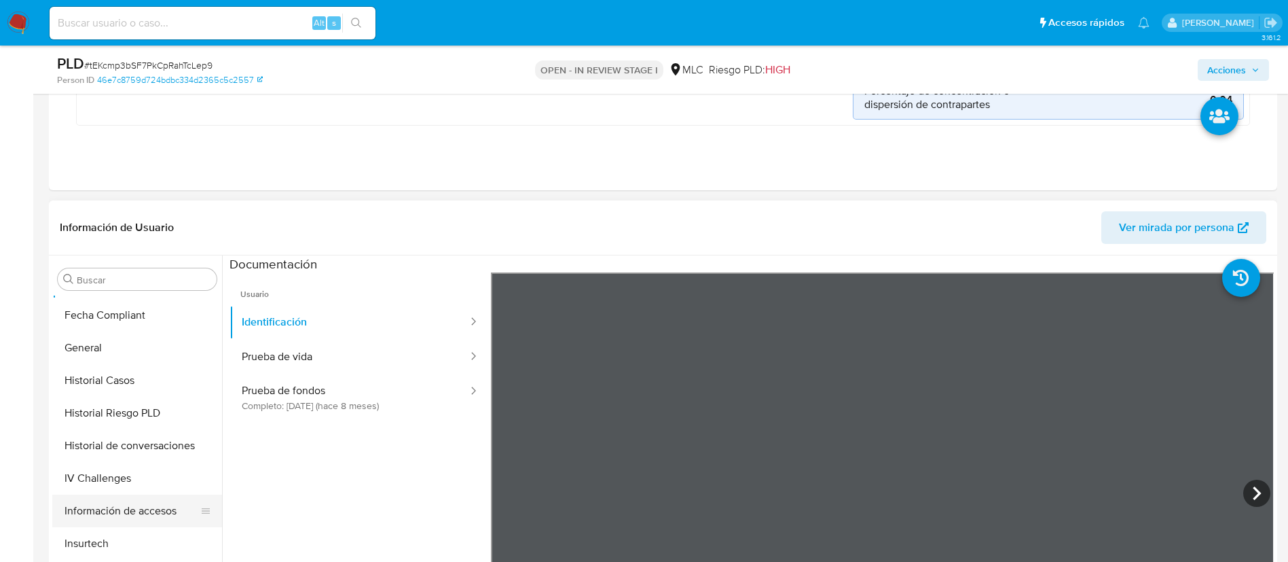
scroll to position [130, 0]
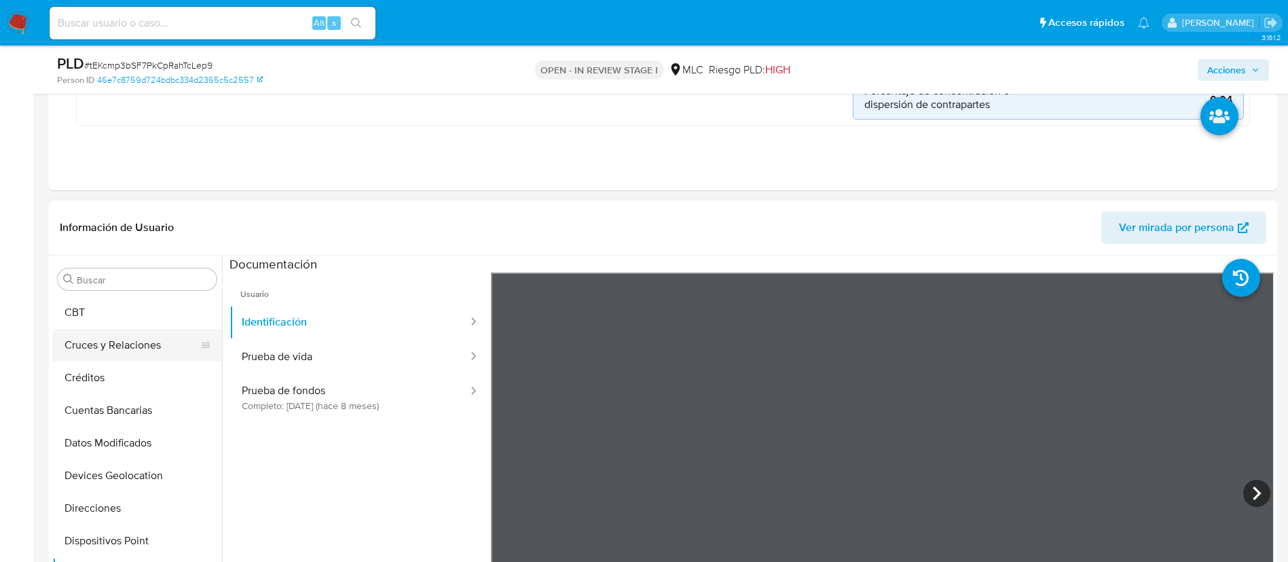
click at [126, 337] on button "Cruces y Relaciones" at bounding box center [131, 345] width 159 height 33
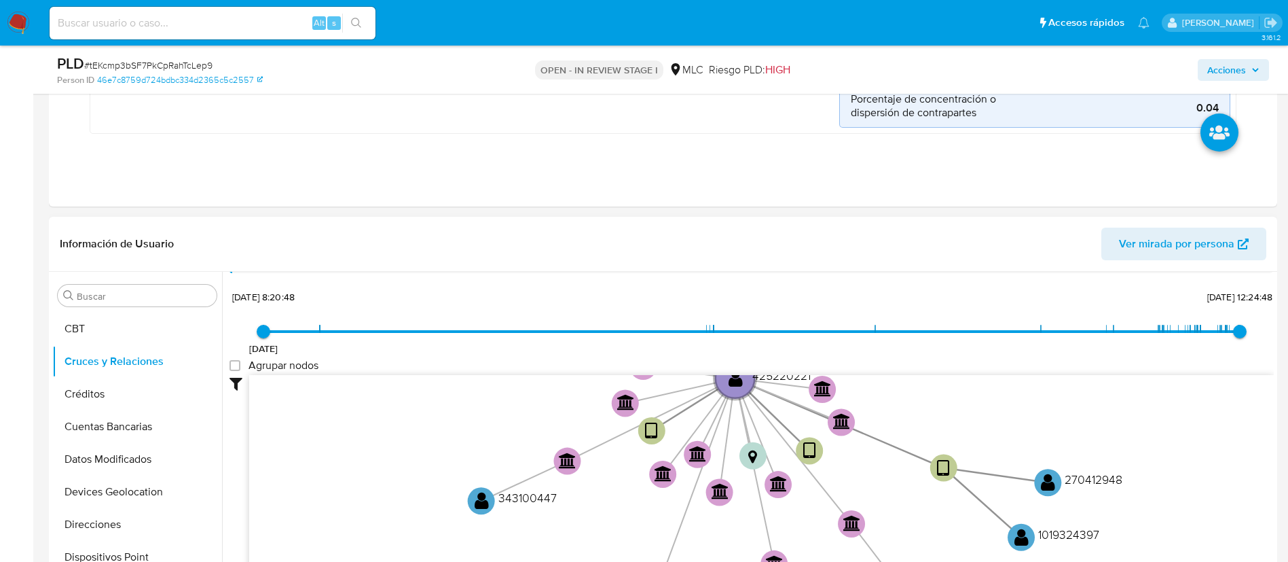
scroll to position [50, 0]
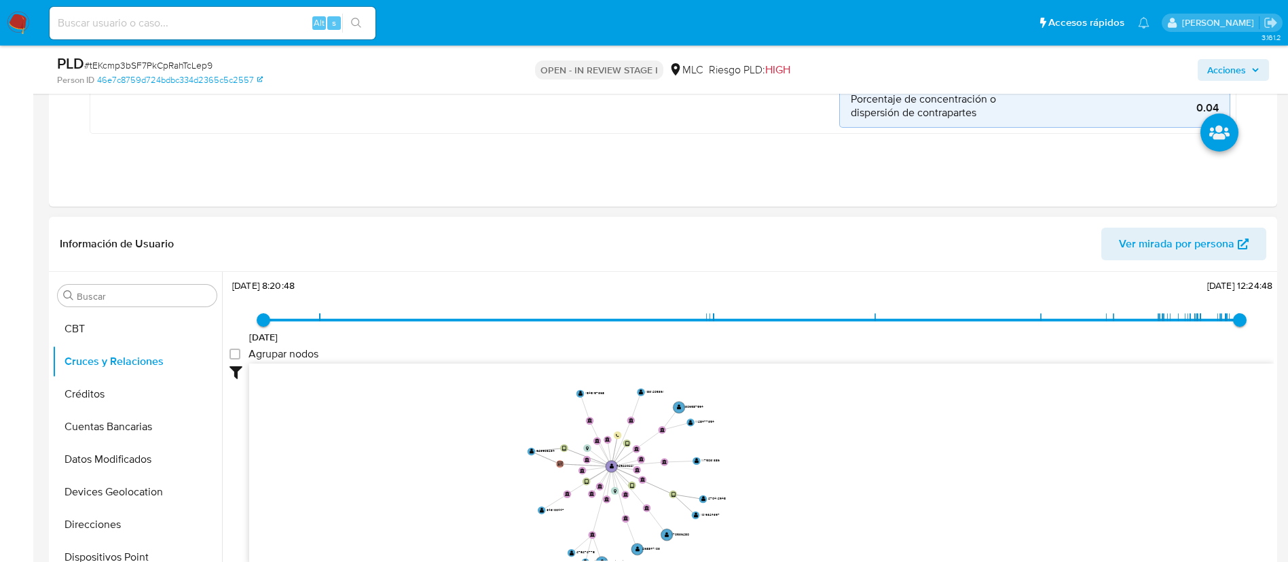
drag, startPoint x: 740, startPoint y: 460, endPoint x: 768, endPoint y: 500, distance: 48.2
click at [768, 500] on icon "device-64a10ec908813b0019acf7b9  user-425220221  425220221 user-623503234  6…" at bounding box center [761, 461] width 1025 height 197
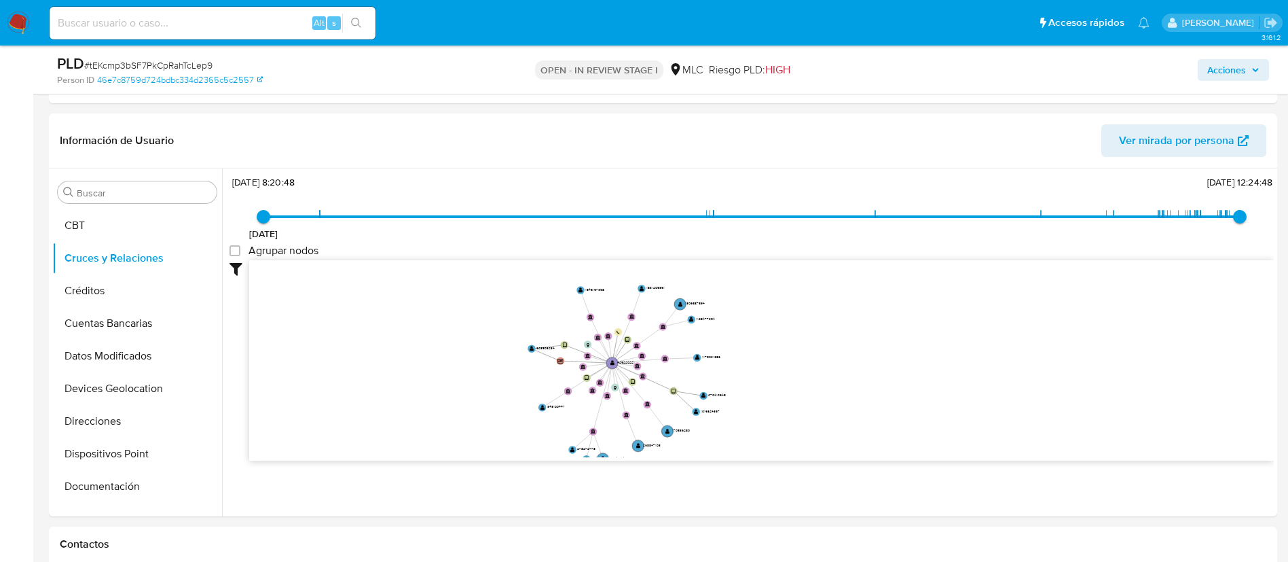
scroll to position [530, 0]
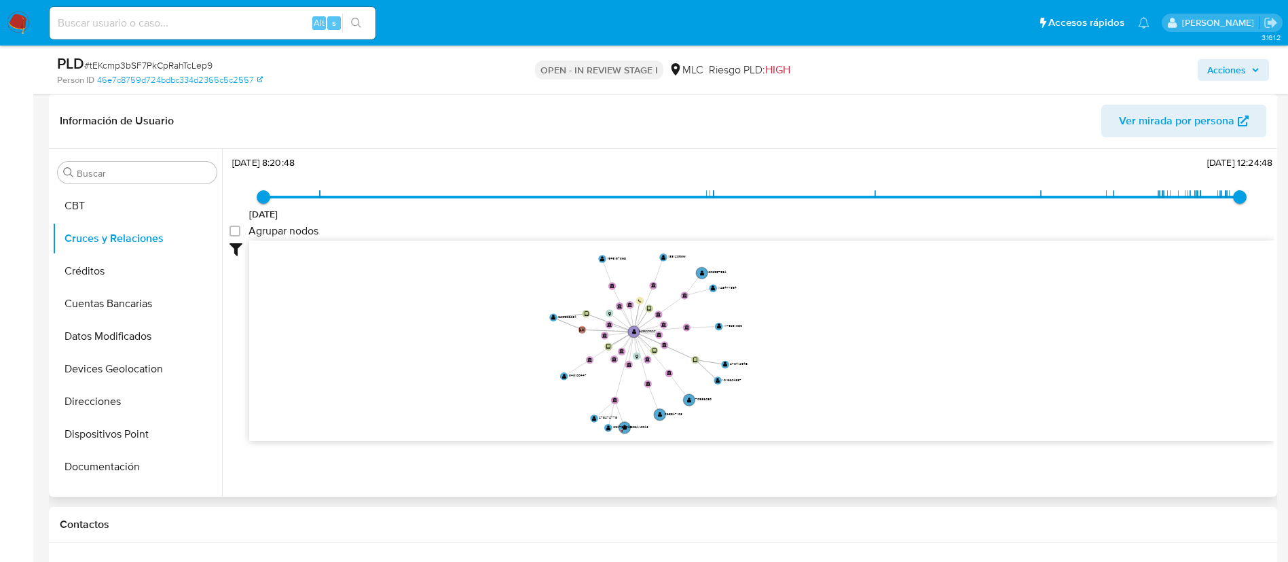
drag, startPoint x: 913, startPoint y: 369, endPoint x: 921, endPoint y: 370, distance: 8.3
click at [921, 370] on icon "device-64a10ec908813b0019acf7b9  user-425220221  425220221 user-623503234  6…" at bounding box center [761, 338] width 1025 height 197
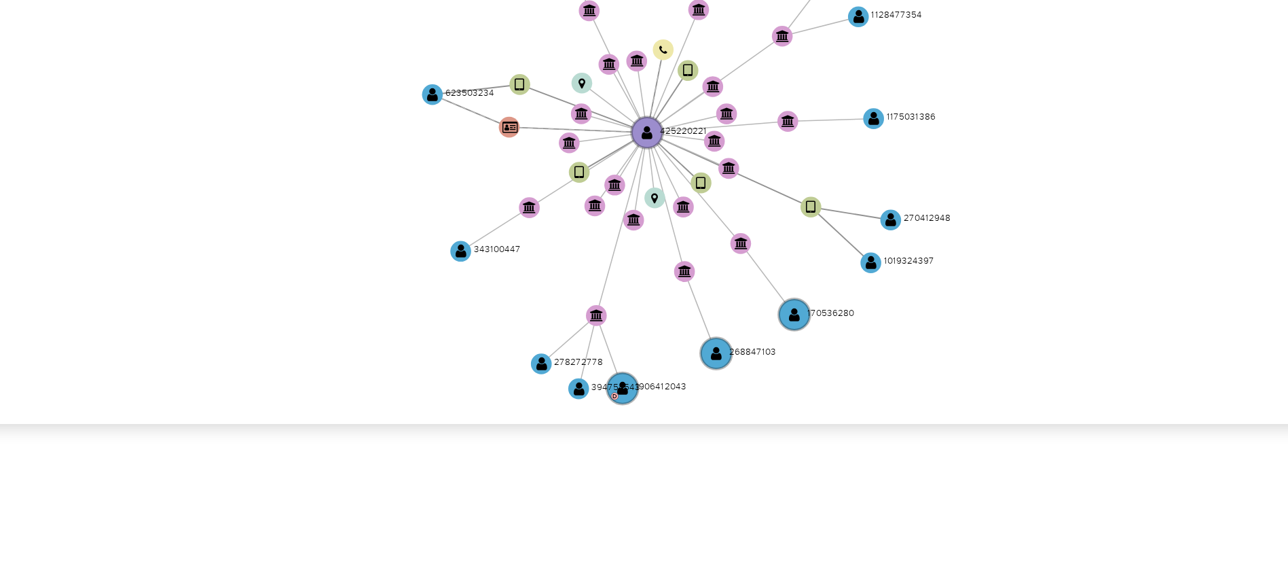
click at [868, 353] on icon "device-64a10ec908813b0019acf7b9  user-425220221  425220221 user-623503234  6…" at bounding box center [761, 338] width 1025 height 197
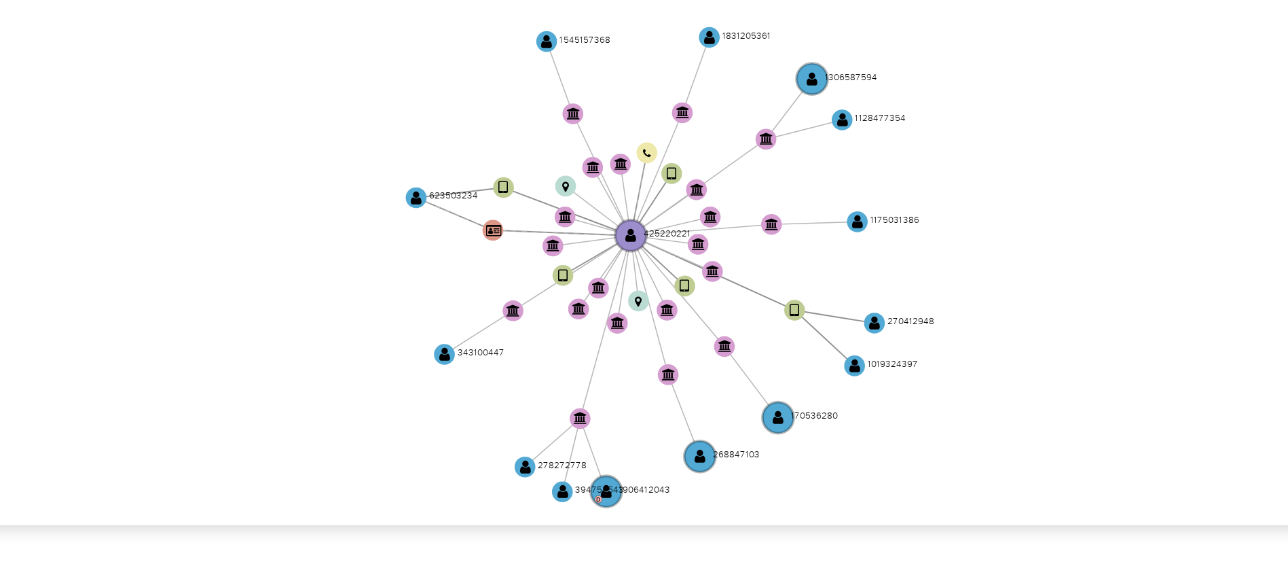
drag, startPoint x: 820, startPoint y: 341, endPoint x: 813, endPoint y: 342, distance: 6.8
click at [813, 342] on icon "device-64a10ec908813b0019acf7b9  user-425220221  425220221 user-623503234  6…" at bounding box center [761, 338] width 1025 height 197
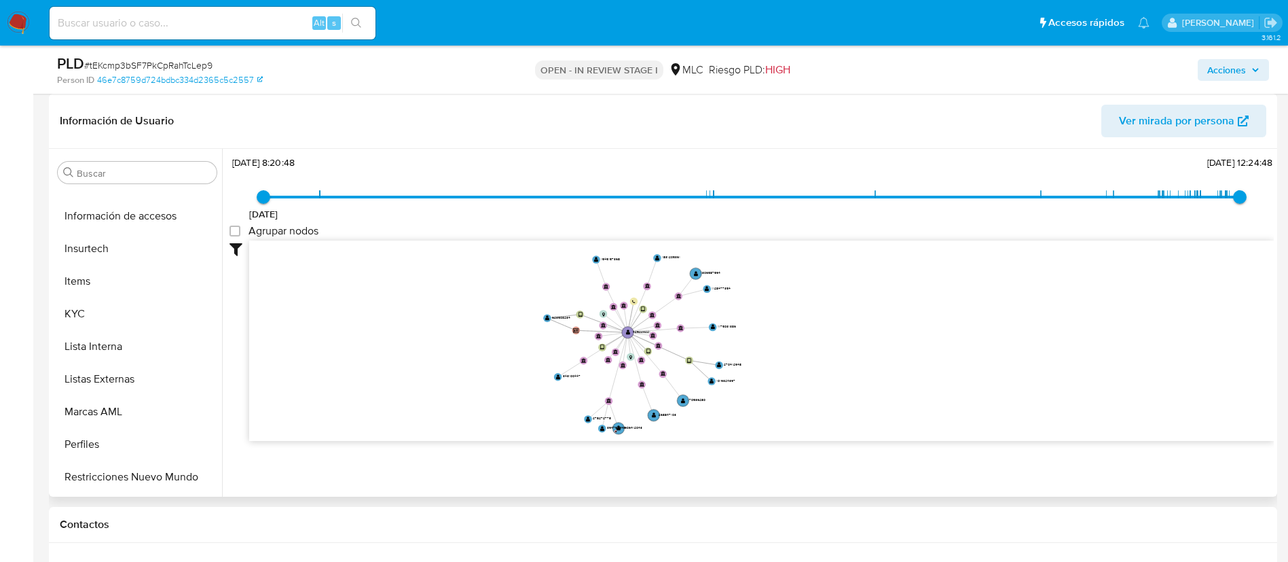
scroll to position [639, 0]
click at [71, 299] on button "Lista Interna" at bounding box center [131, 315] width 159 height 33
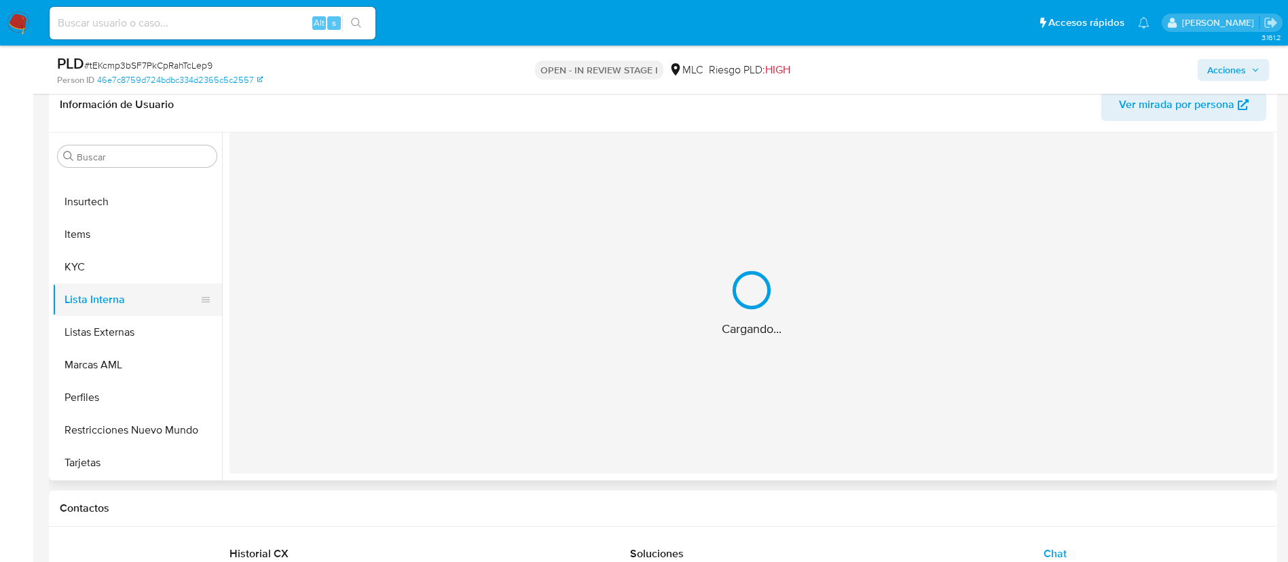
scroll to position [0, 0]
click at [79, 283] on button "Lista Interna" at bounding box center [131, 299] width 159 height 33
click at [82, 274] on button "KYC" at bounding box center [131, 267] width 159 height 33
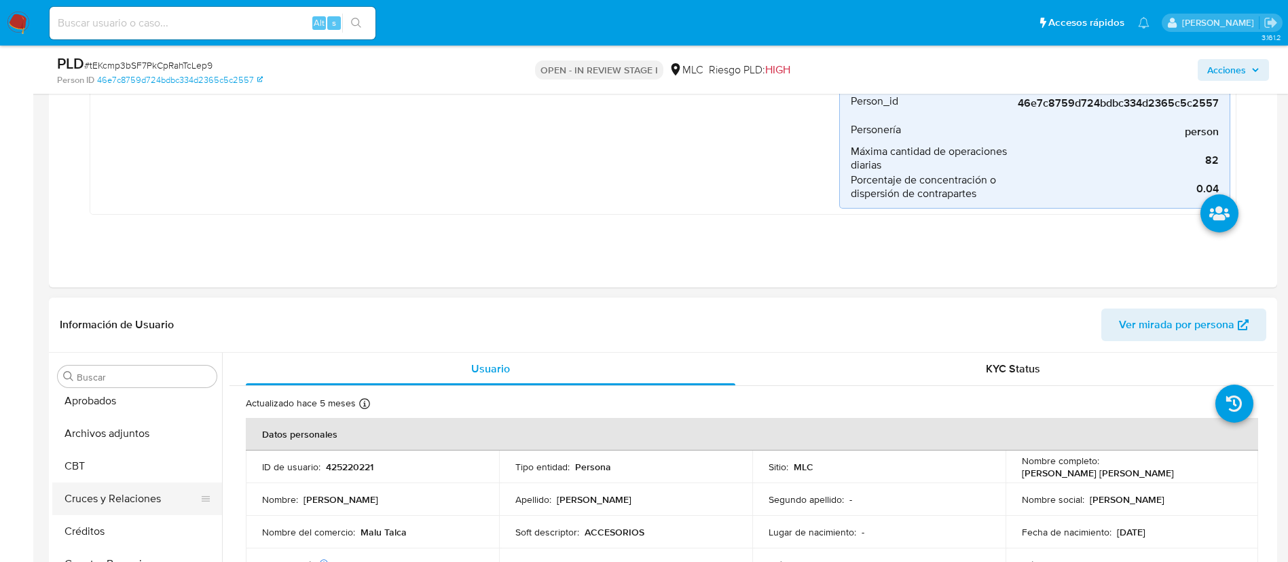
scroll to position [102, 0]
click at [144, 410] on button "Archivos adjuntos" at bounding box center [131, 404] width 159 height 33
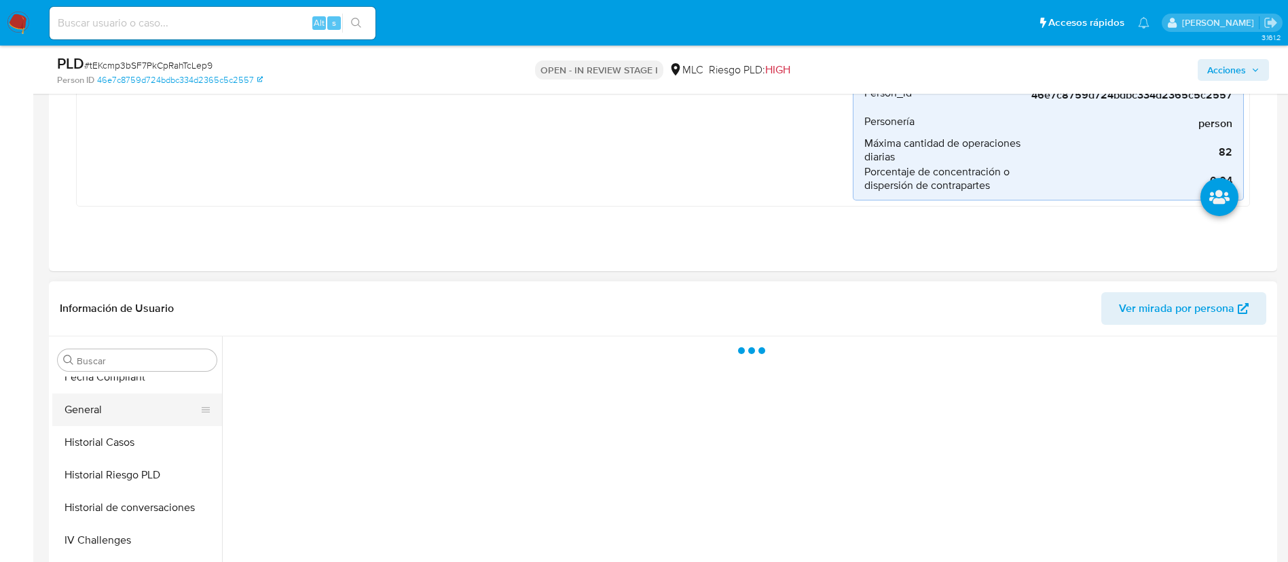
scroll to position [407, 0]
click at [128, 479] on button "Historial Casos" at bounding box center [131, 474] width 159 height 33
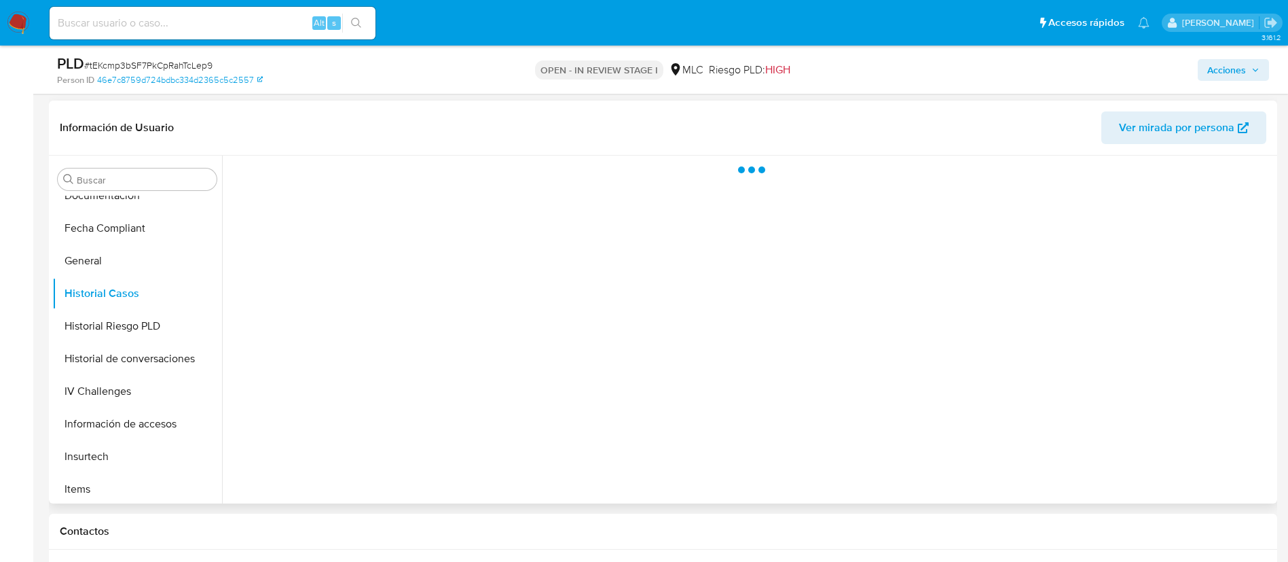
scroll to position [475, 0]
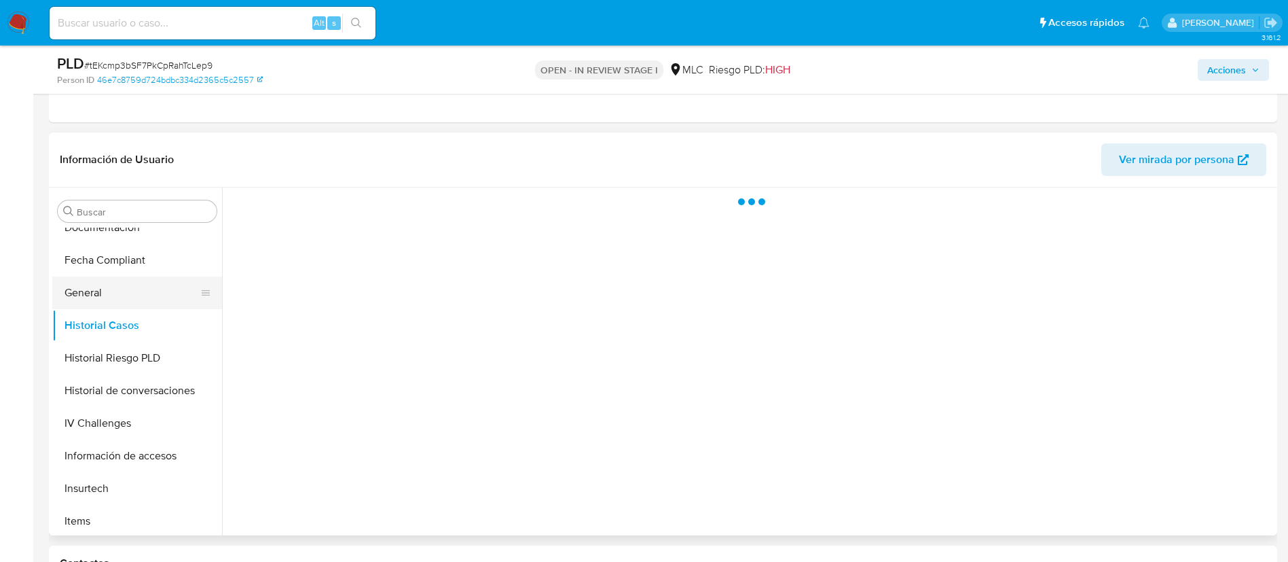
click at [121, 293] on button "General" at bounding box center [131, 292] width 159 height 33
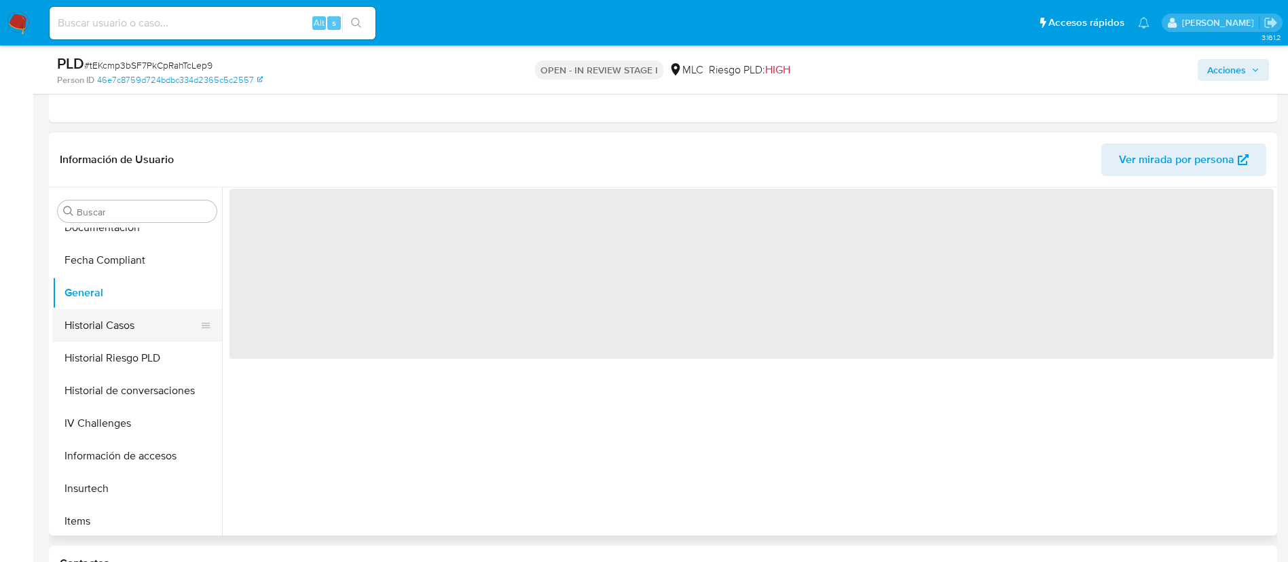
click at [117, 333] on button "Historial Casos" at bounding box center [131, 325] width 159 height 33
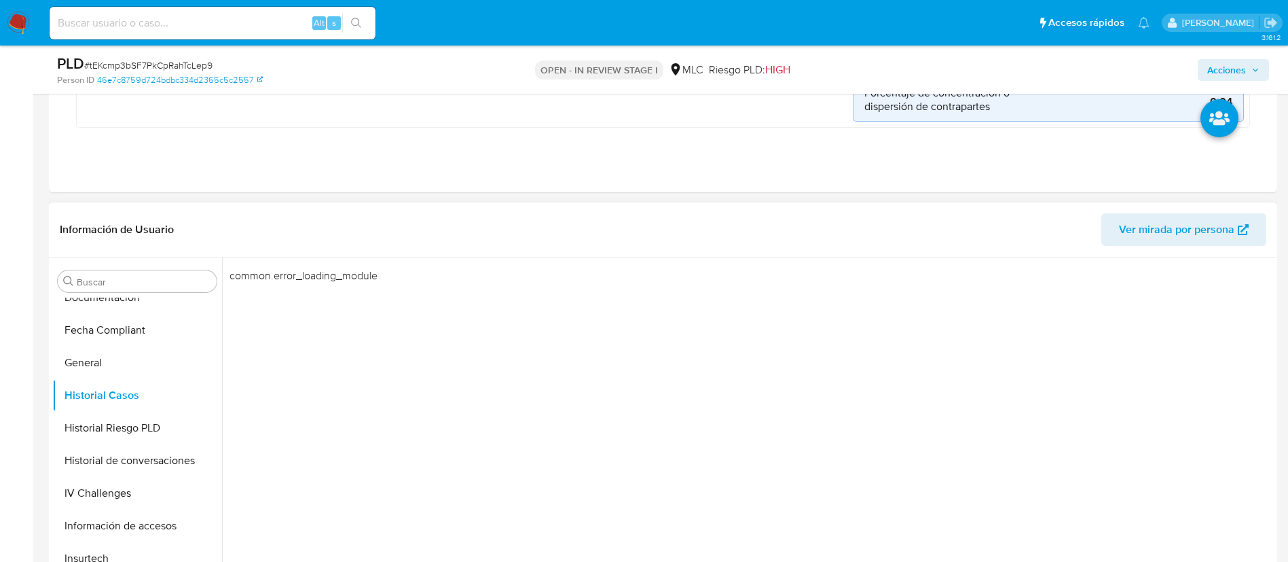
scroll to position [373, 0]
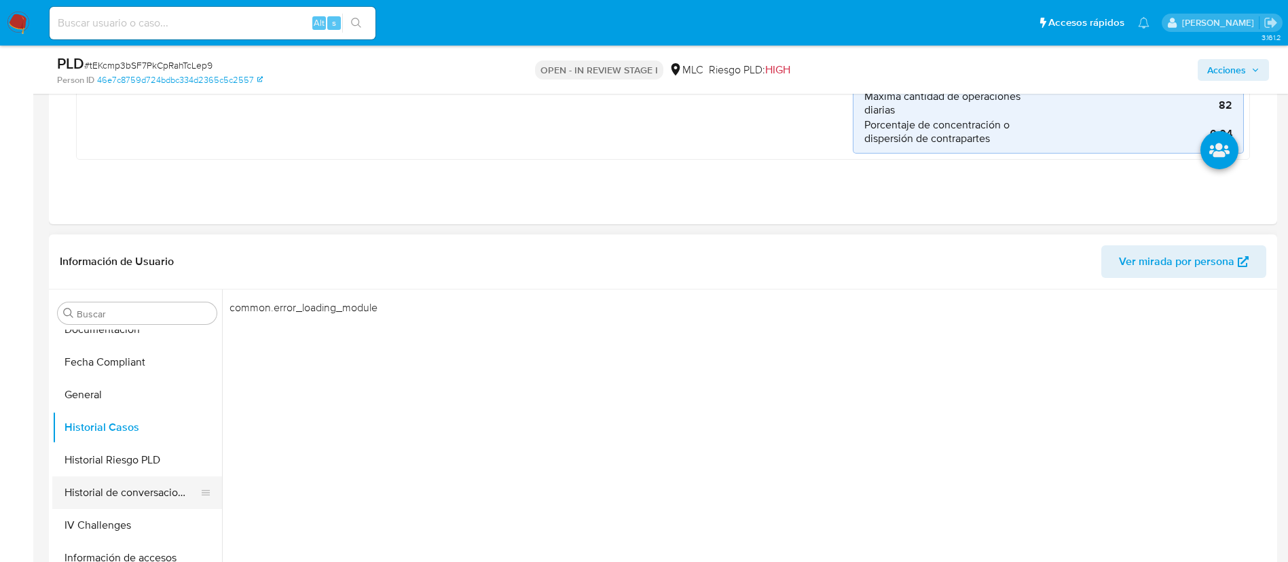
click at [153, 491] on button "Historial de conversaciones" at bounding box center [131, 492] width 159 height 33
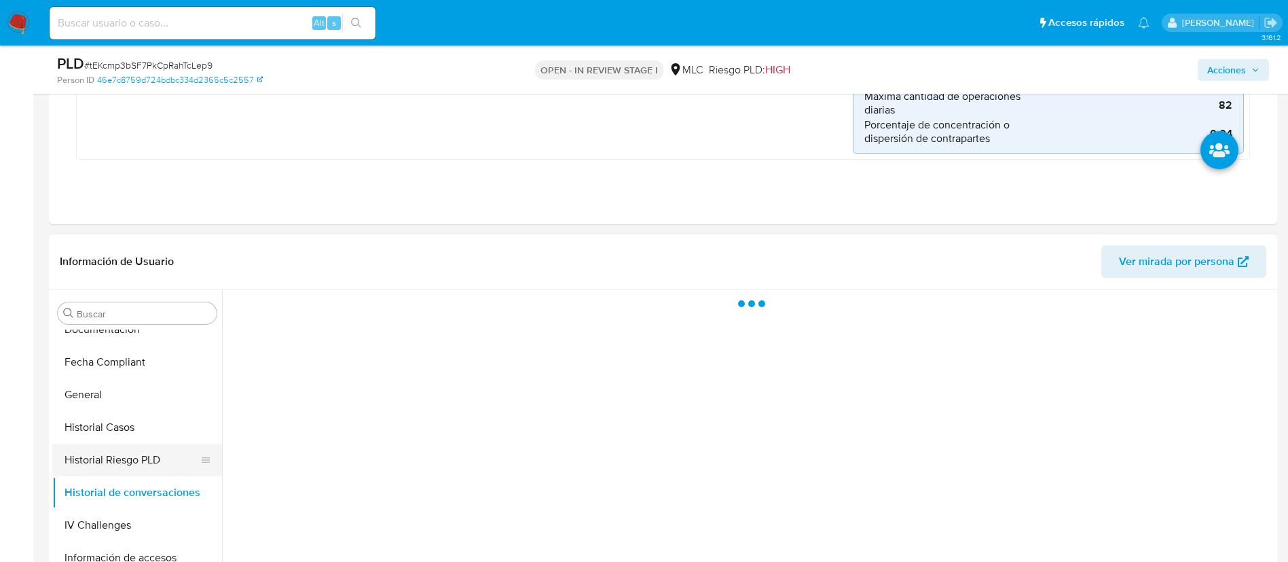
click at [148, 447] on button "Historial Riesgo PLD" at bounding box center [131, 459] width 159 height 33
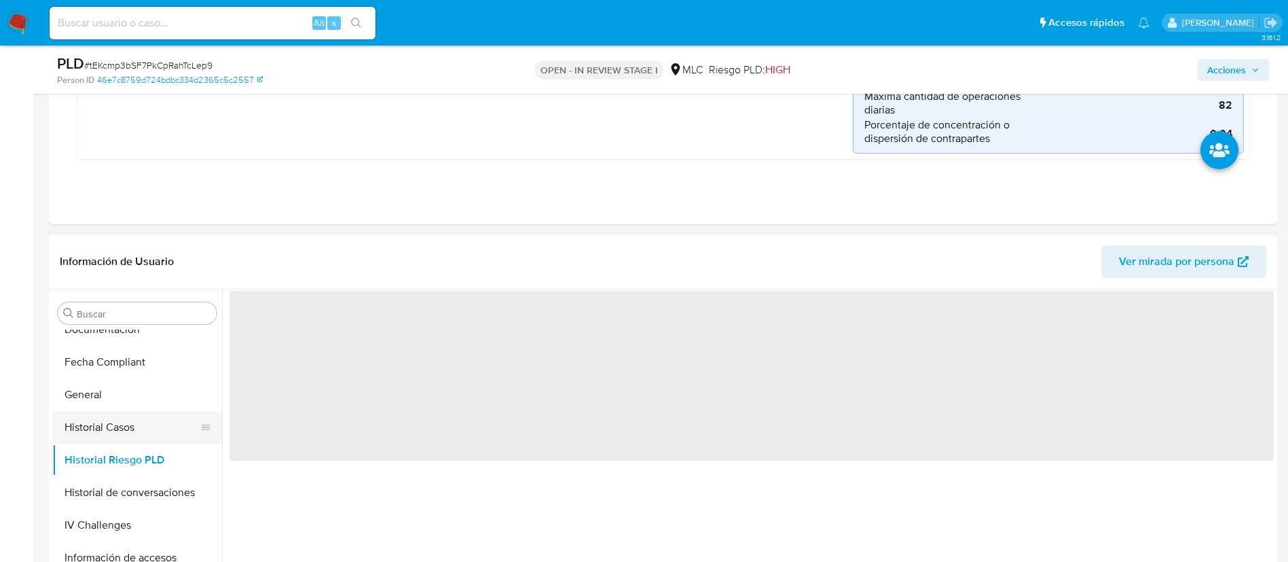
click at [141, 421] on button "Historial Casos" at bounding box center [131, 427] width 159 height 33
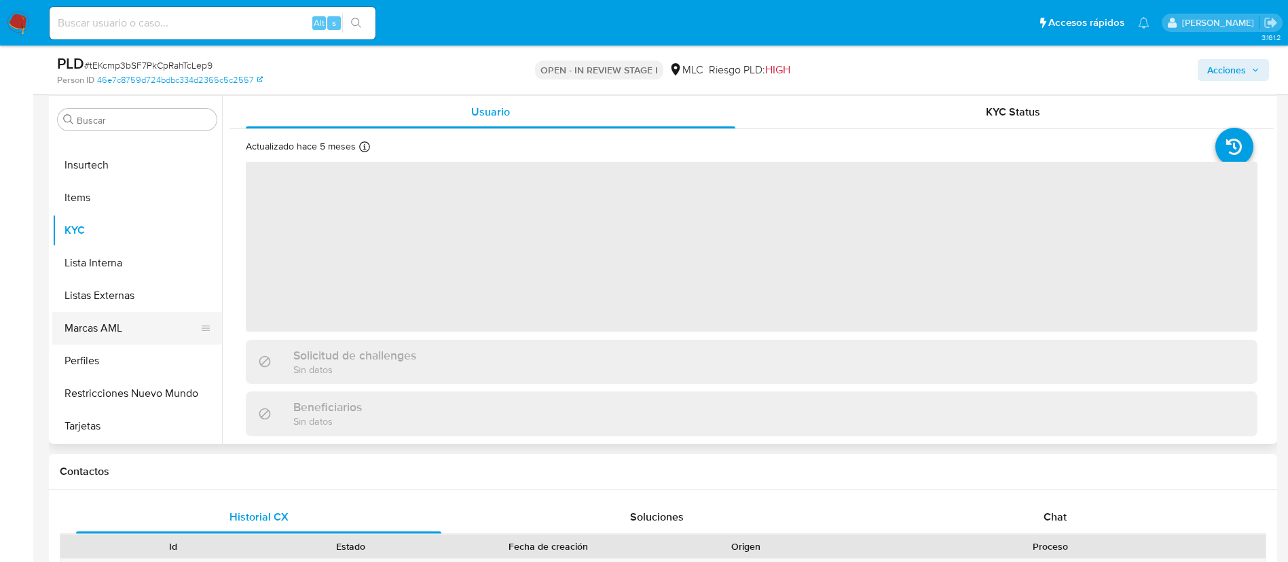
scroll to position [407, 0]
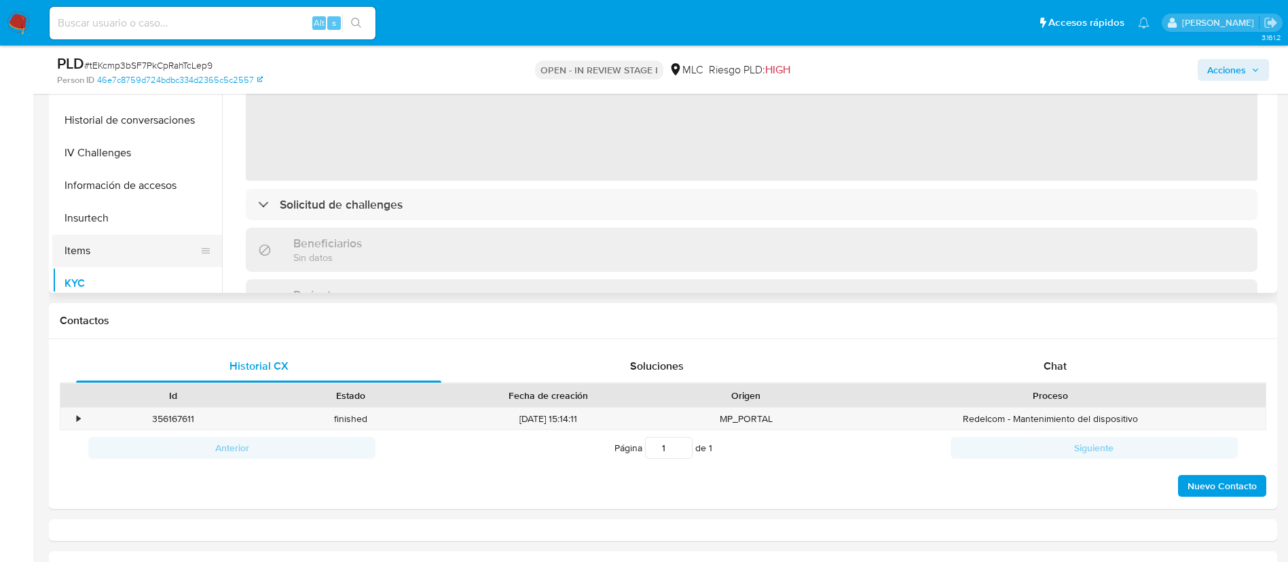
select select "10"
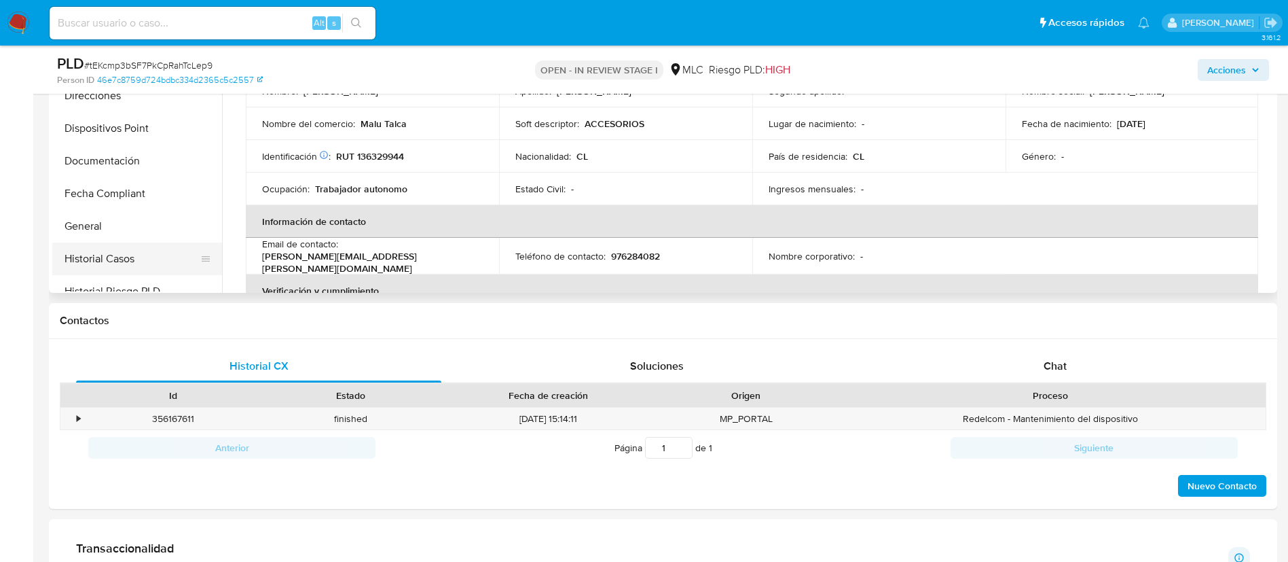
click at [144, 259] on button "Historial Casos" at bounding box center [131, 258] width 159 height 33
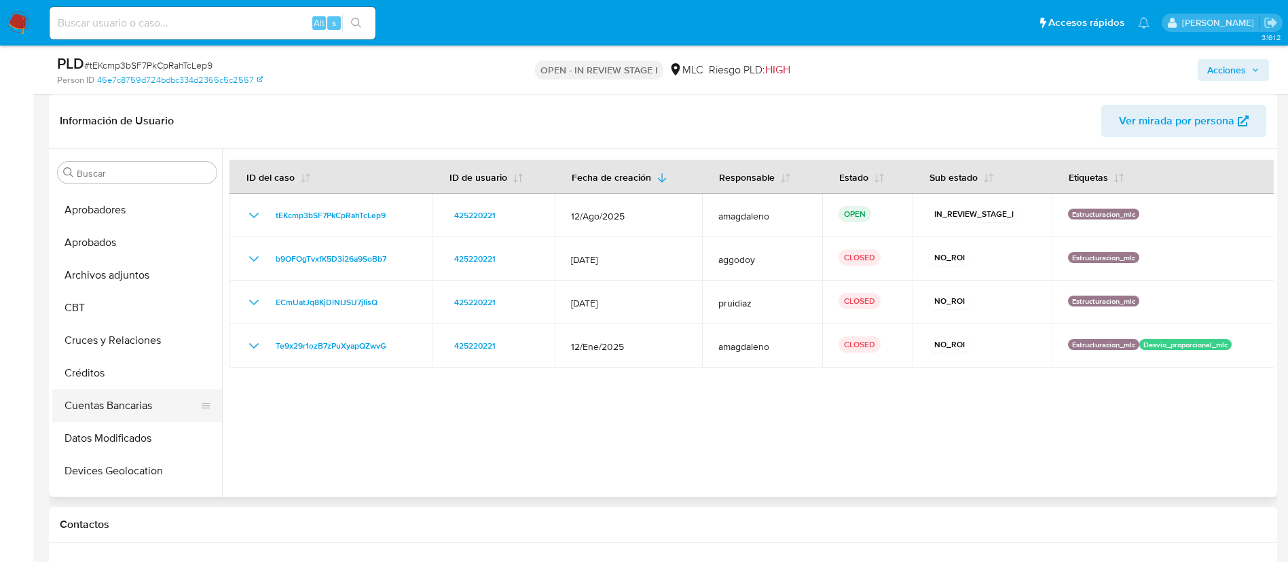
scroll to position [0, 0]
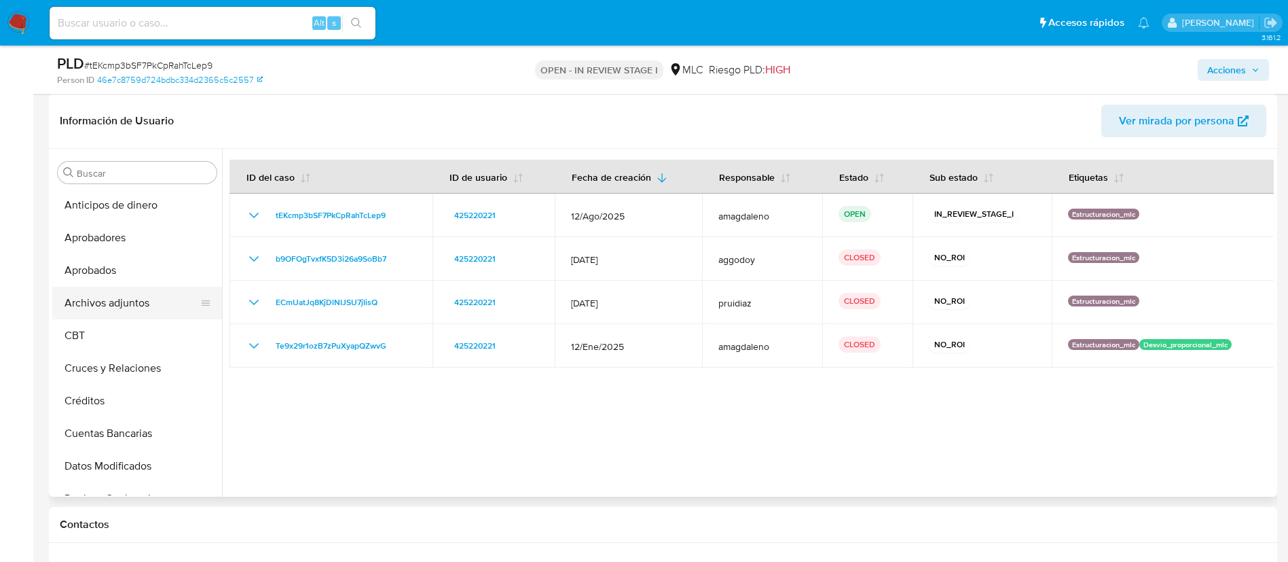
click at [136, 312] on button "Archivos adjuntos" at bounding box center [131, 303] width 159 height 33
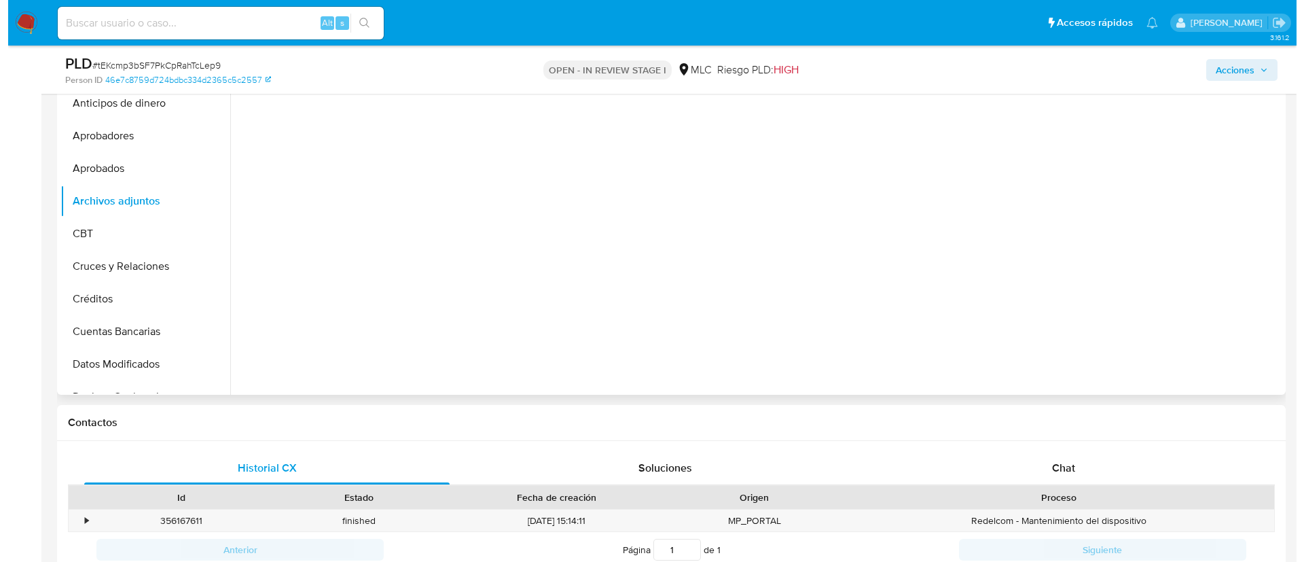
scroll to position [204, 0]
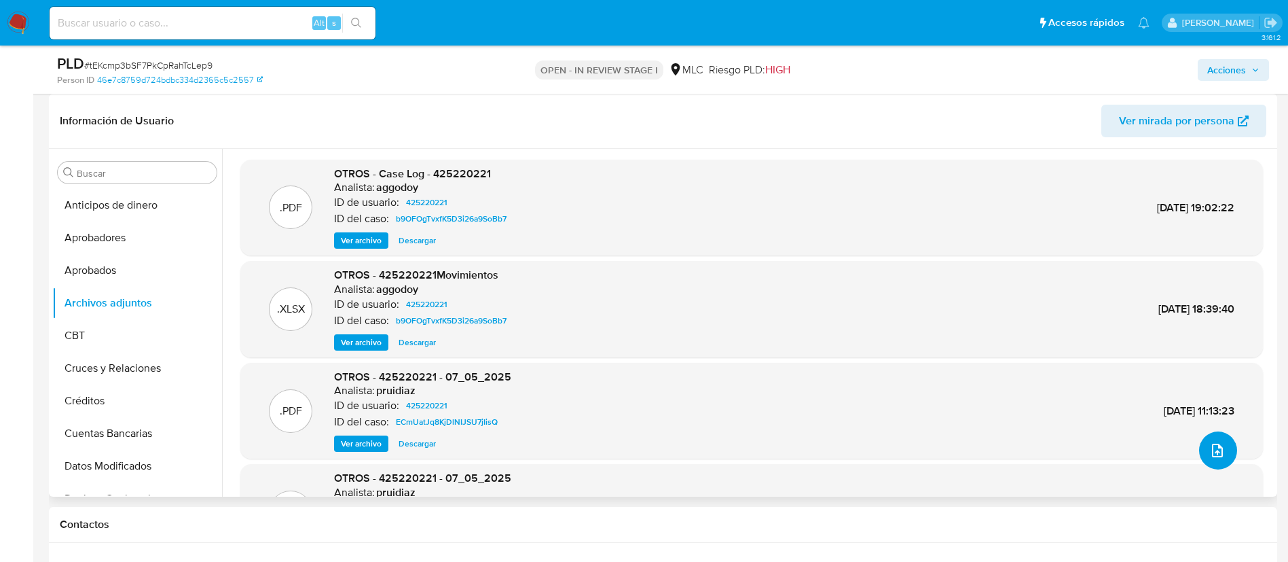
click at [1212, 448] on icon "upload-file" at bounding box center [1217, 450] width 11 height 14
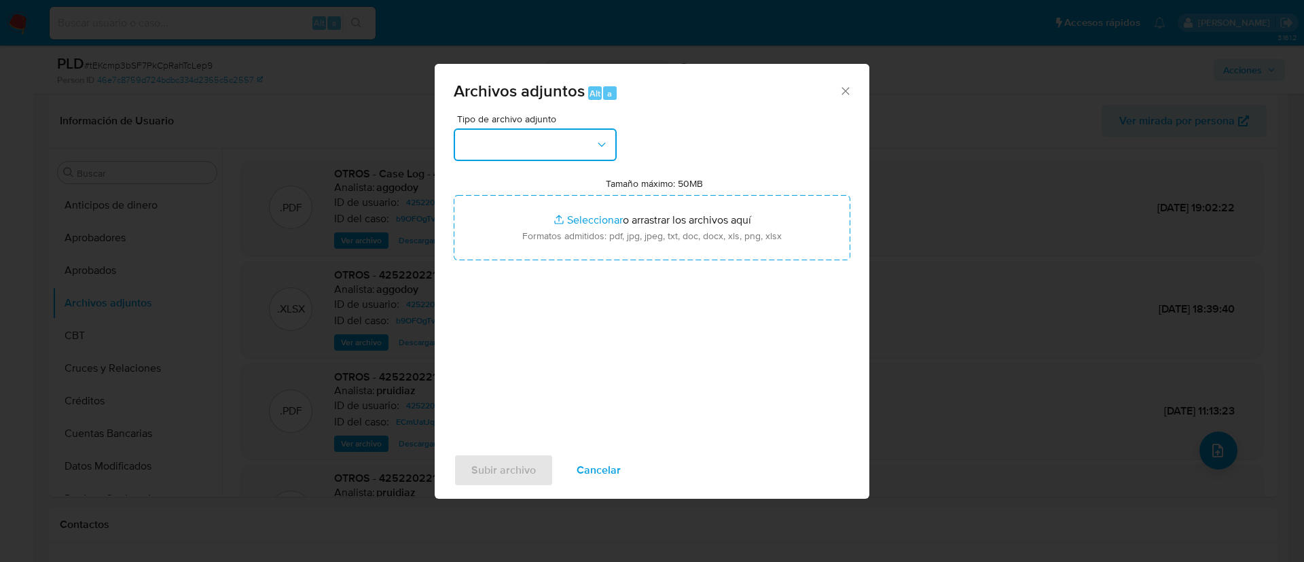
click at [547, 138] on button "button" at bounding box center [535, 144] width 163 height 33
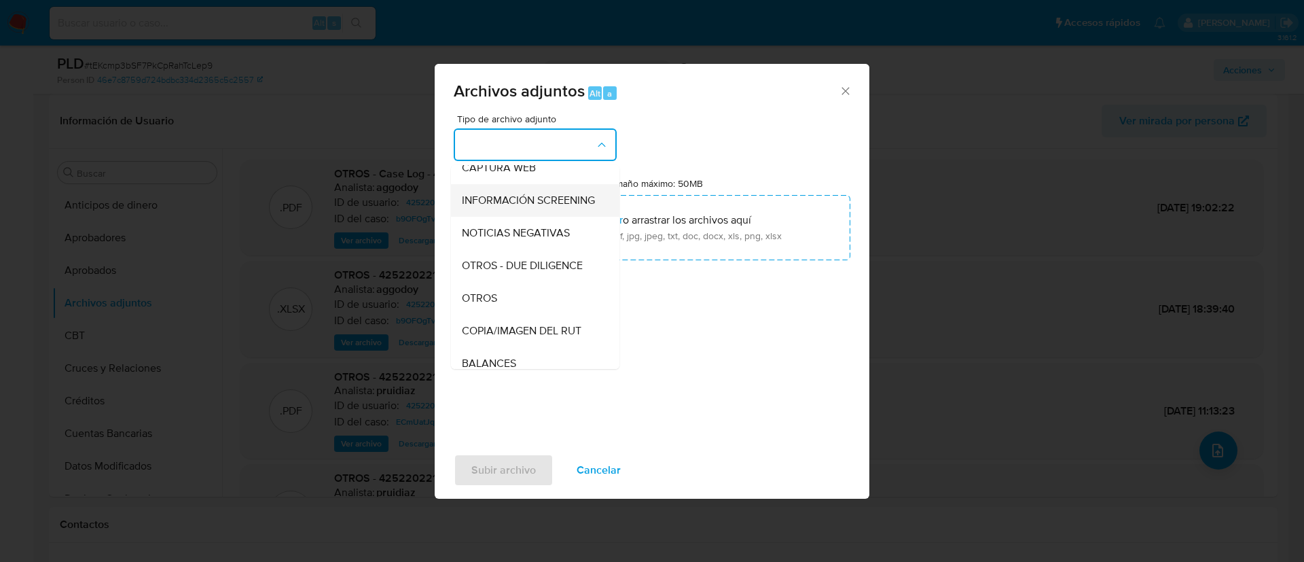
scroll to position [102, 0]
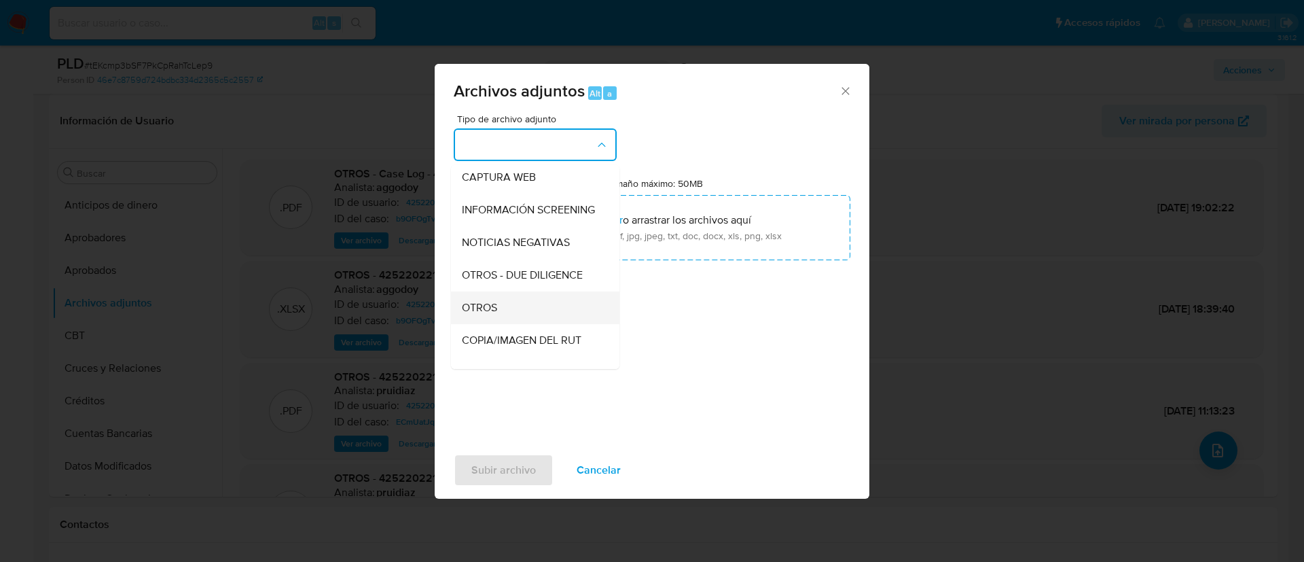
click at [547, 314] on div "OTROS" at bounding box center [531, 307] width 139 height 33
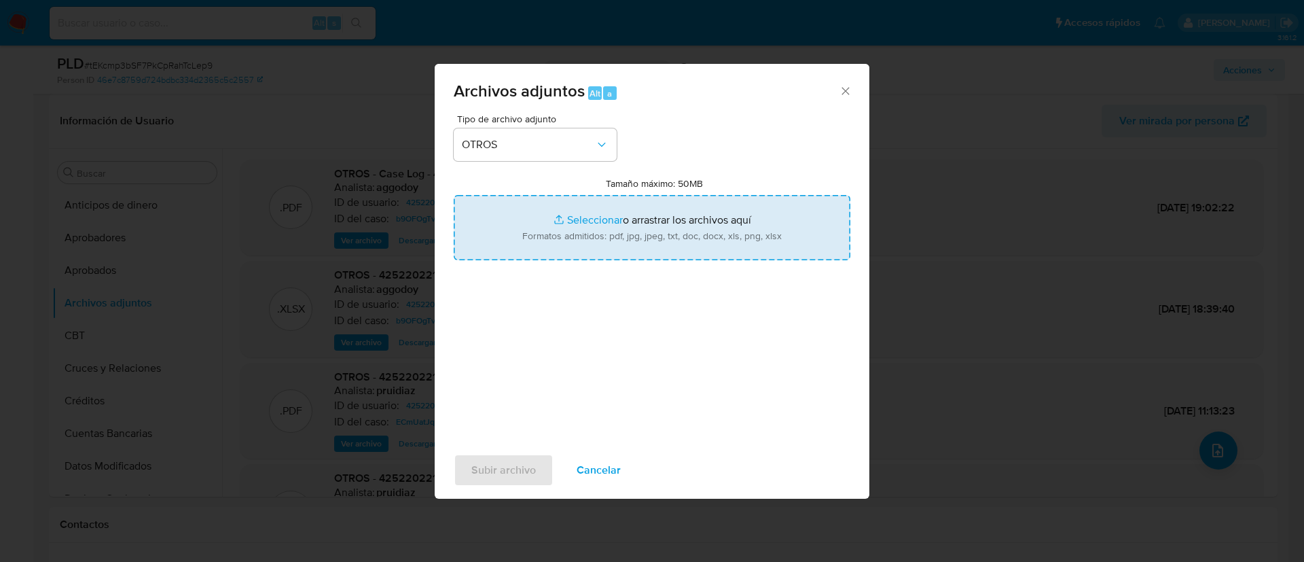
click at [578, 223] on input "Tamaño máximo: 50MB Seleccionar archivos" at bounding box center [652, 227] width 397 height 65
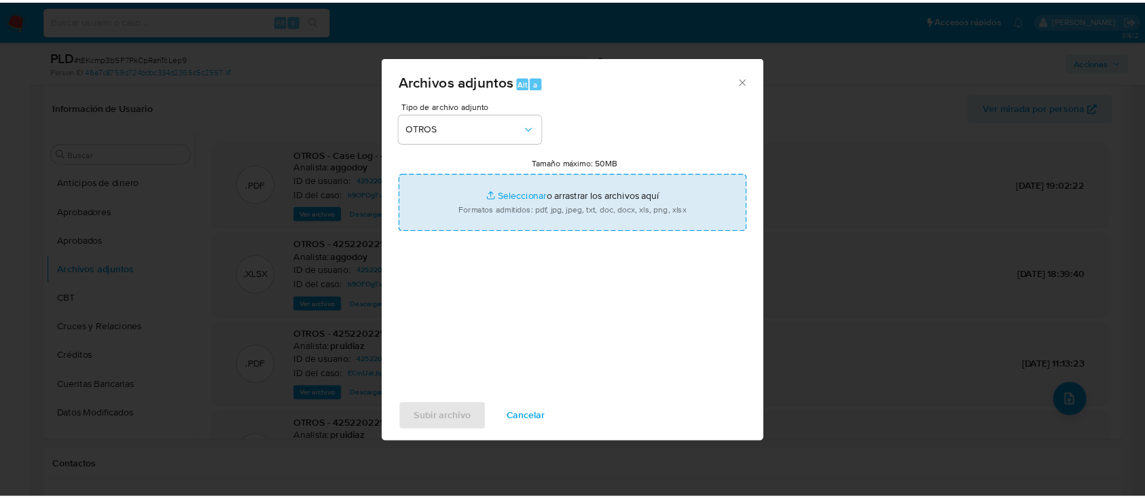
scroll to position [204, 0]
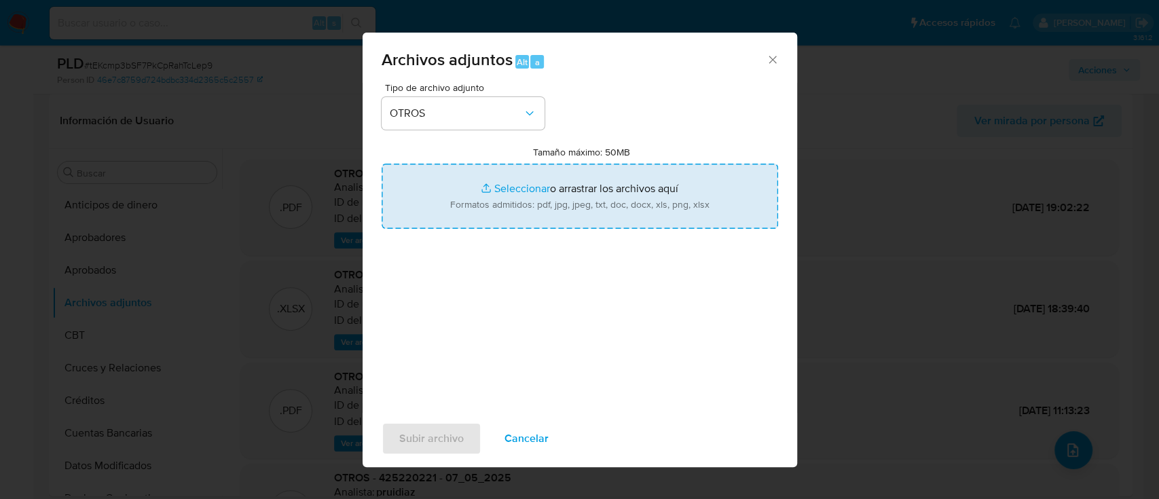
click at [521, 183] on input "Tamaño máximo: 50MB Seleccionar archivos" at bounding box center [580, 196] width 397 height 65
type input "C:\fakepath\425220221 - 30_09_2025.xlsx"
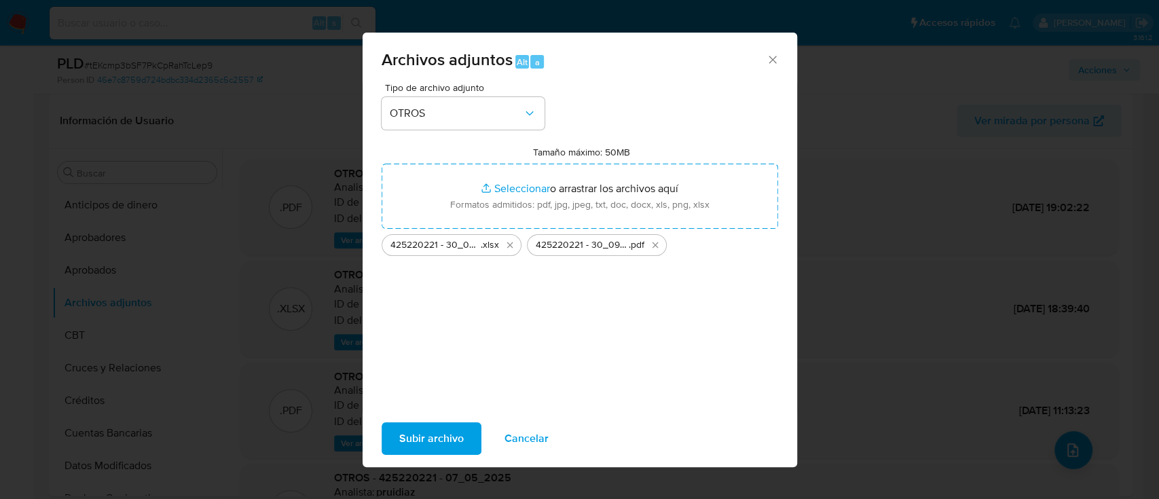
click at [456, 432] on span "Subir archivo" at bounding box center [431, 439] width 65 height 30
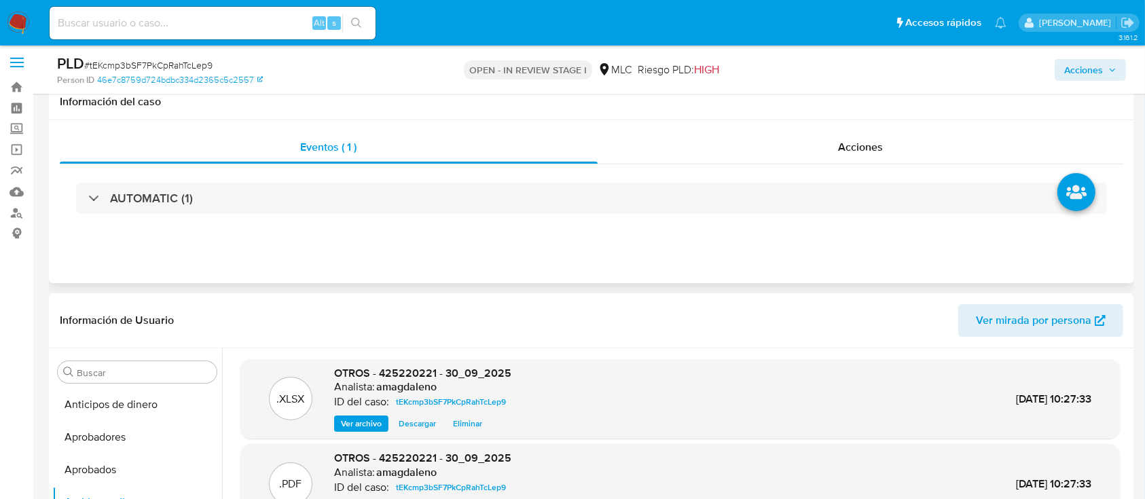
scroll to position [0, 0]
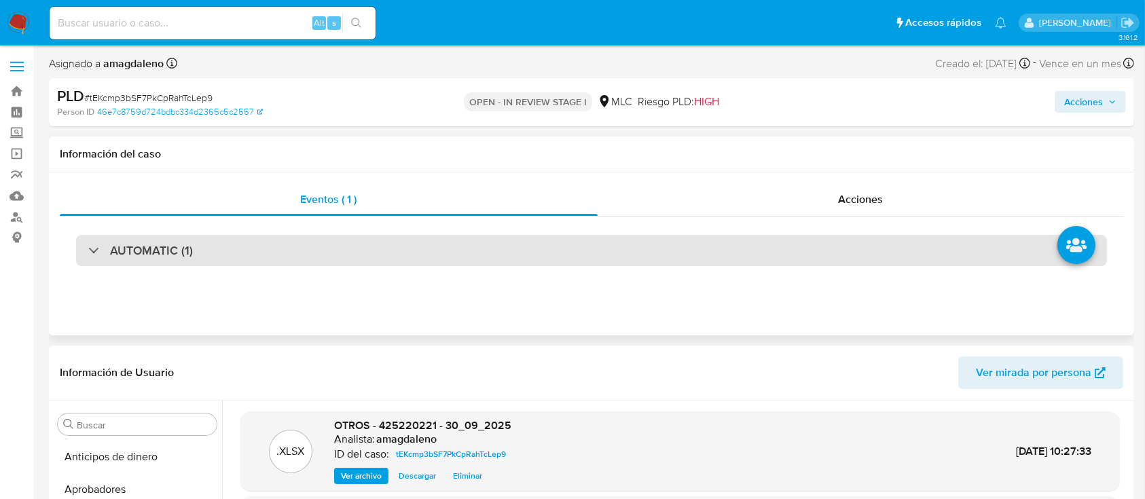
click at [633, 248] on div "AUTOMATIC (1)" at bounding box center [591, 250] width 1031 height 31
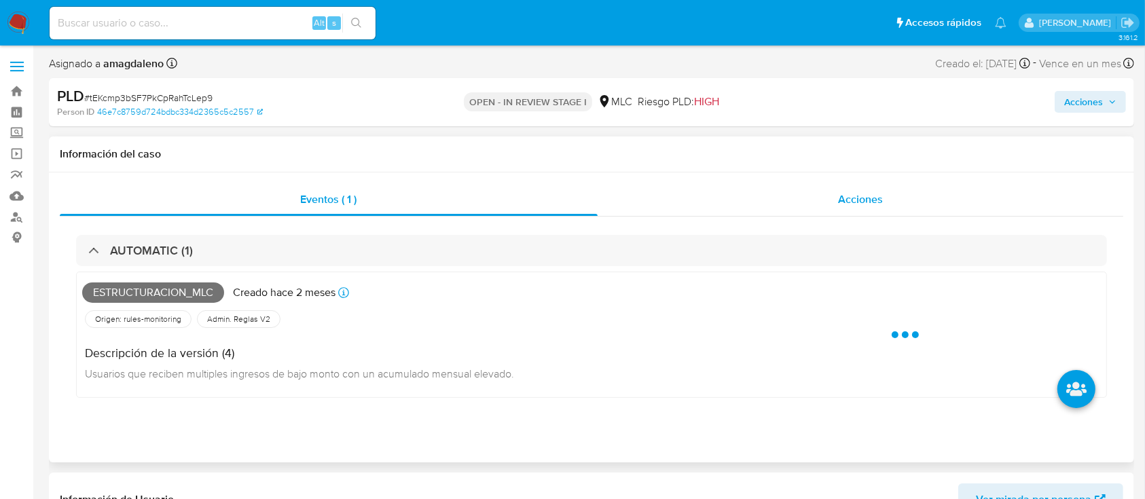
click at [710, 206] on div "Acciones" at bounding box center [860, 199] width 526 height 33
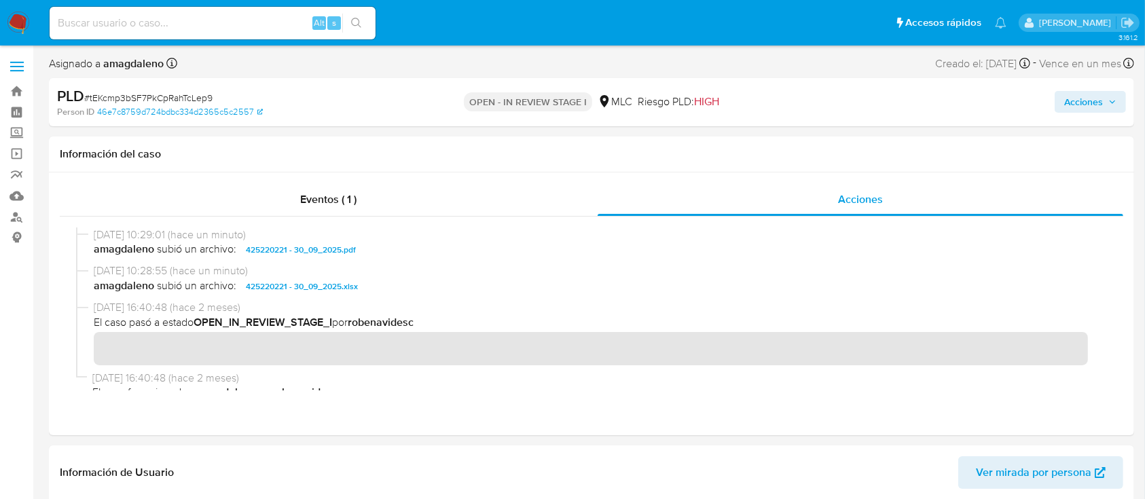
click at [1094, 111] on span "Acciones" at bounding box center [1083, 102] width 39 height 22
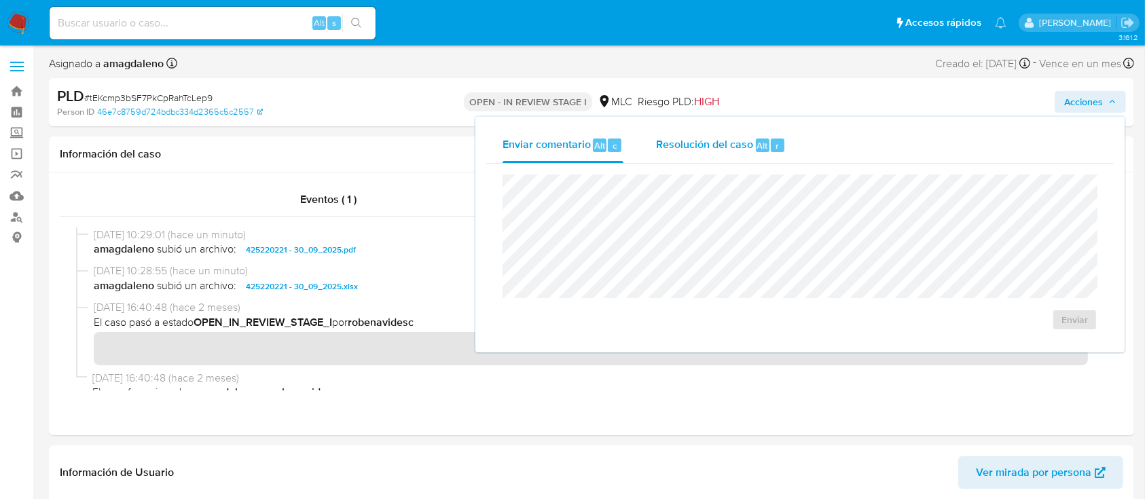
click at [733, 153] on div "Resolución del caso Alt r" at bounding box center [721, 145] width 130 height 35
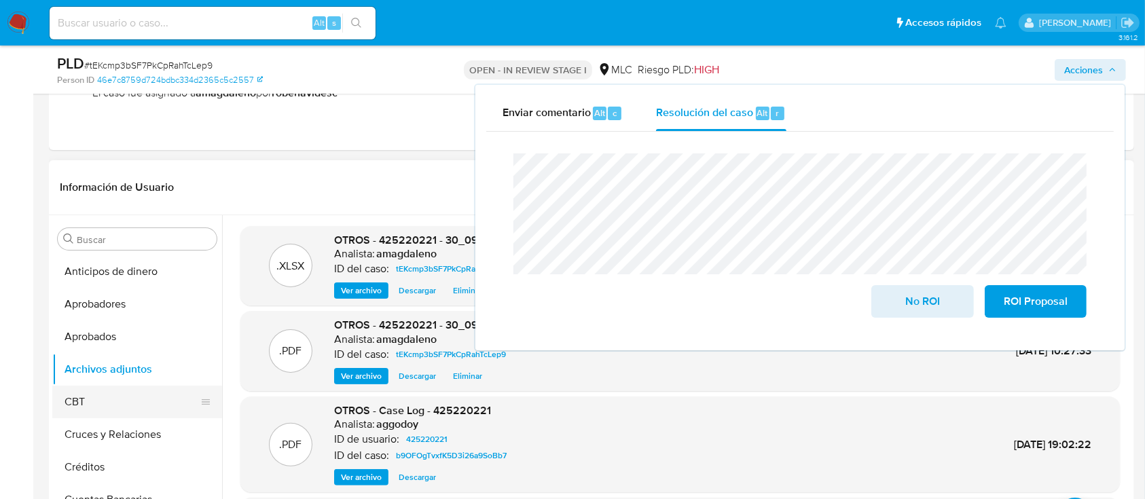
scroll to position [272, 0]
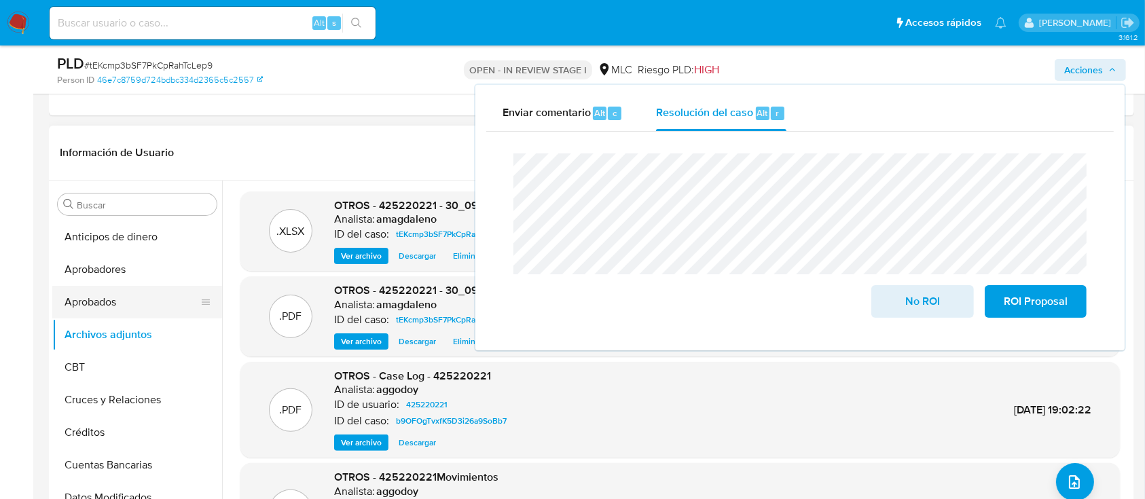
click at [125, 299] on button "Aprobados" at bounding box center [131, 302] width 159 height 33
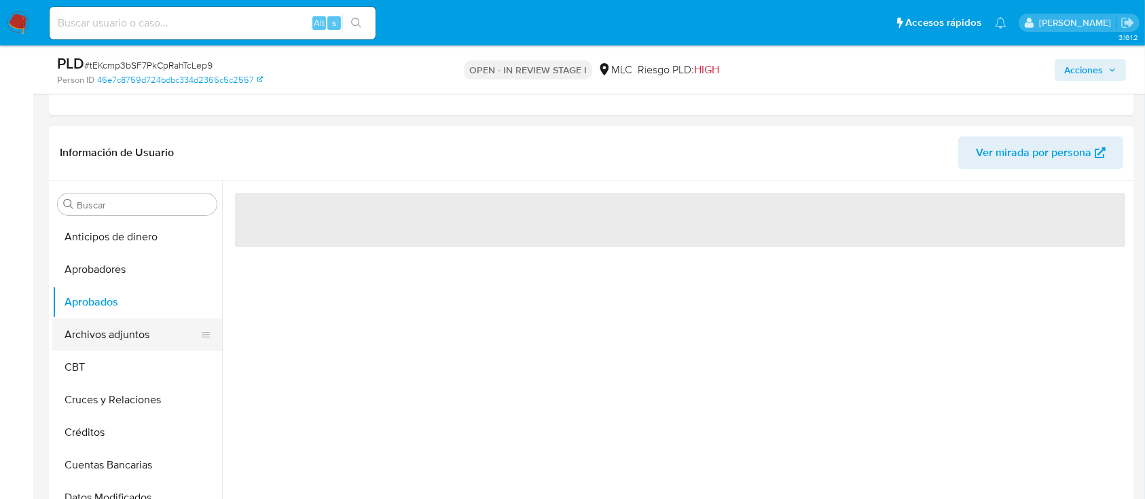
click at [125, 323] on button "Archivos adjuntos" at bounding box center [131, 334] width 159 height 33
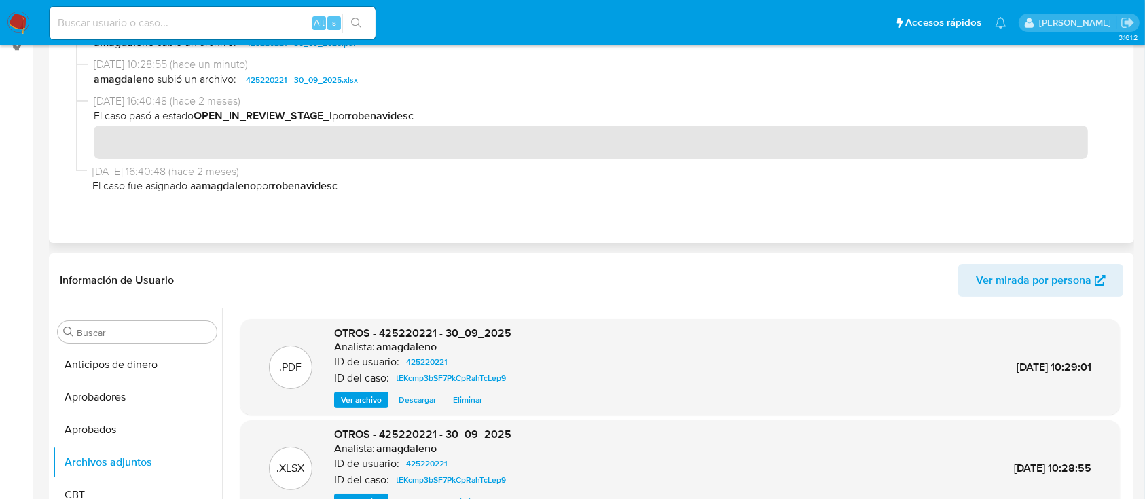
scroll to position [0, 0]
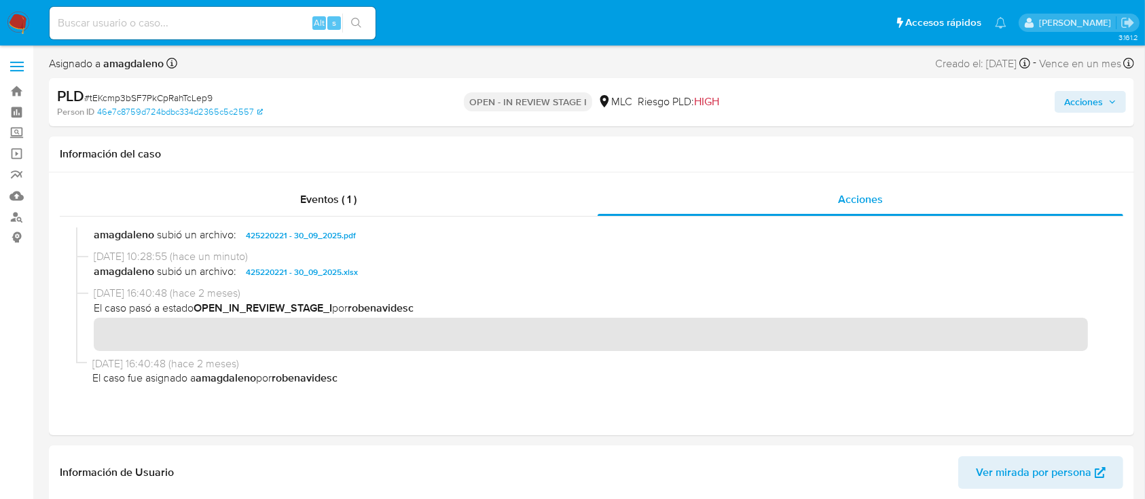
click at [1086, 77] on div "Asignado a amagdaleno Asignado el: 12/08/2025 16:40:48 Creado el: 12/08/2025 Cr…" at bounding box center [591, 66] width 1085 height 24
click at [1080, 101] on span "Acciones" at bounding box center [1083, 102] width 39 height 22
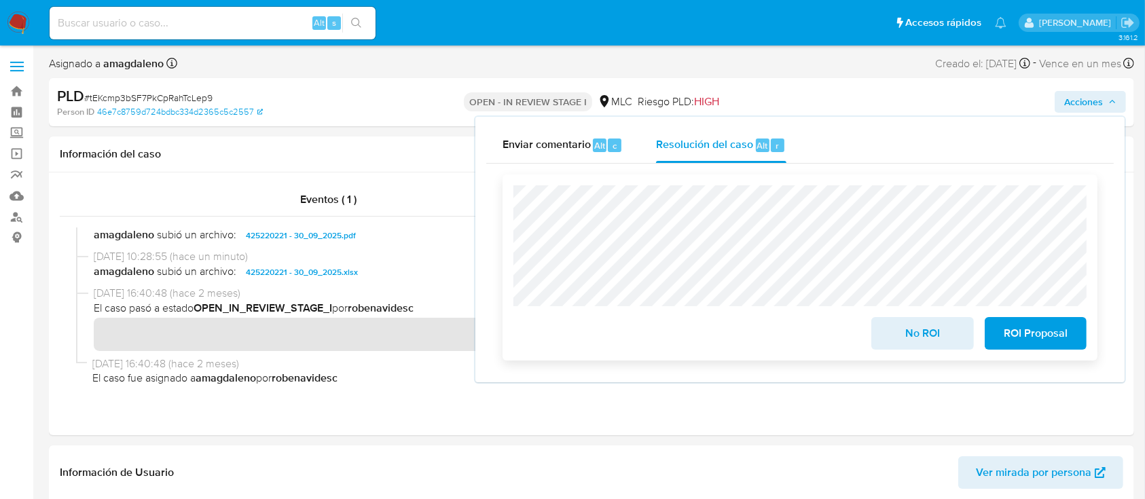
click at [917, 335] on span "No ROI" at bounding box center [922, 333] width 67 height 30
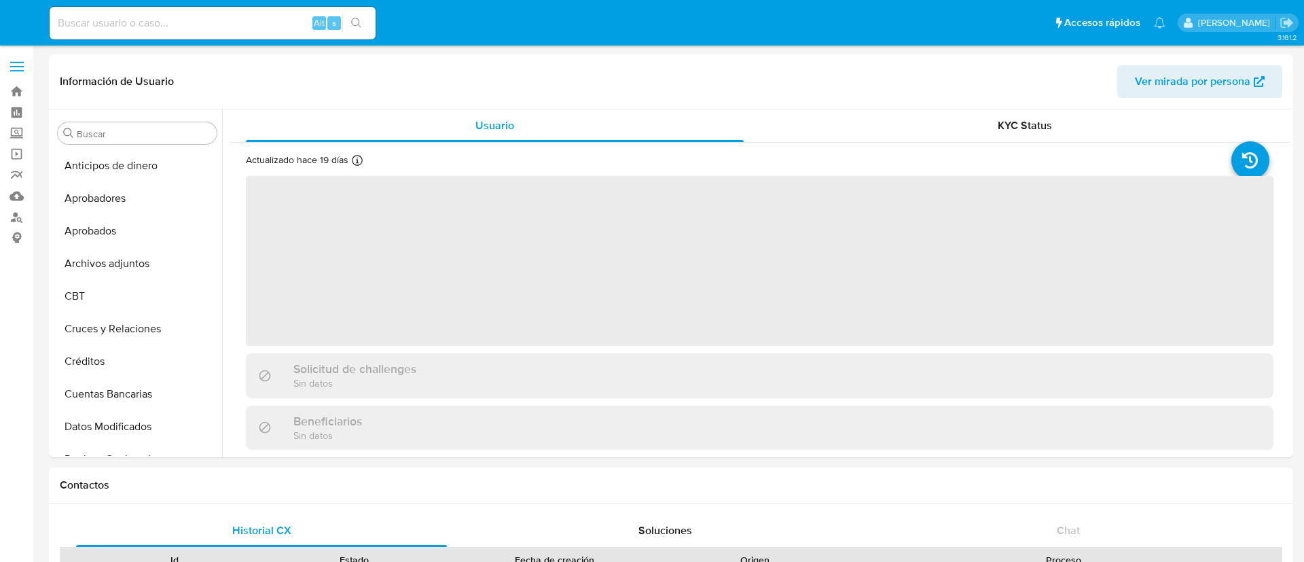
select select "10"
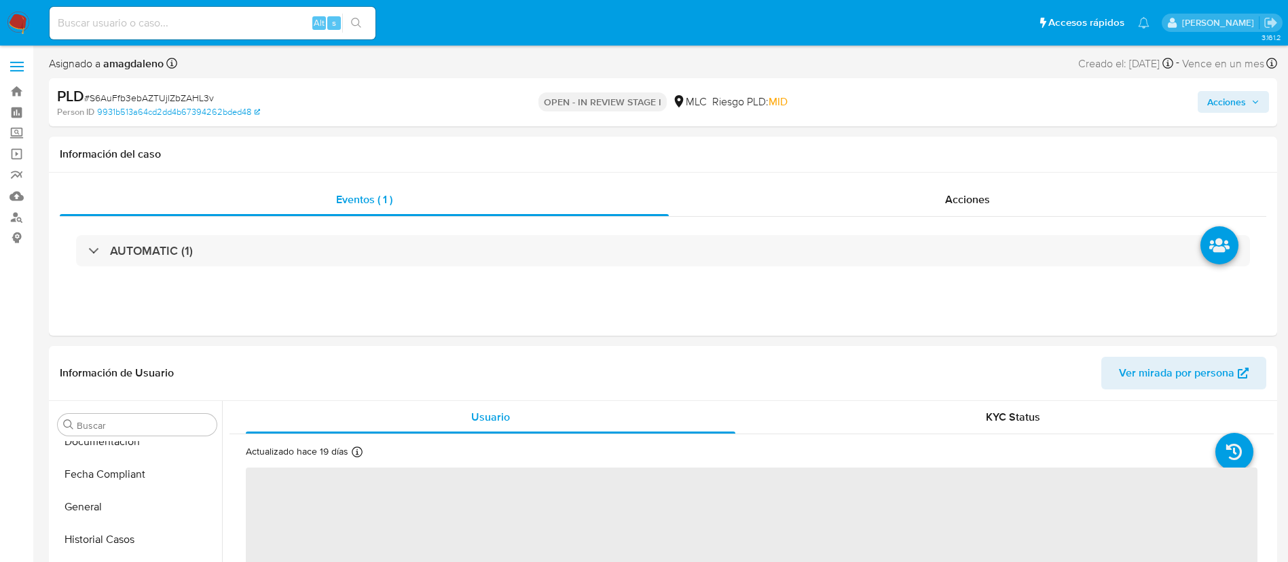
select select "10"
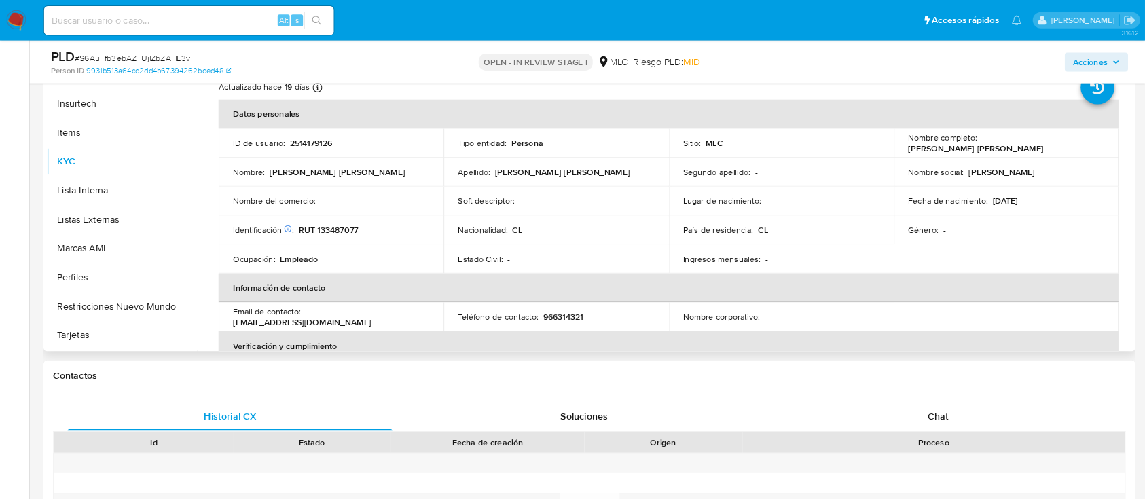
scroll to position [639, 0]
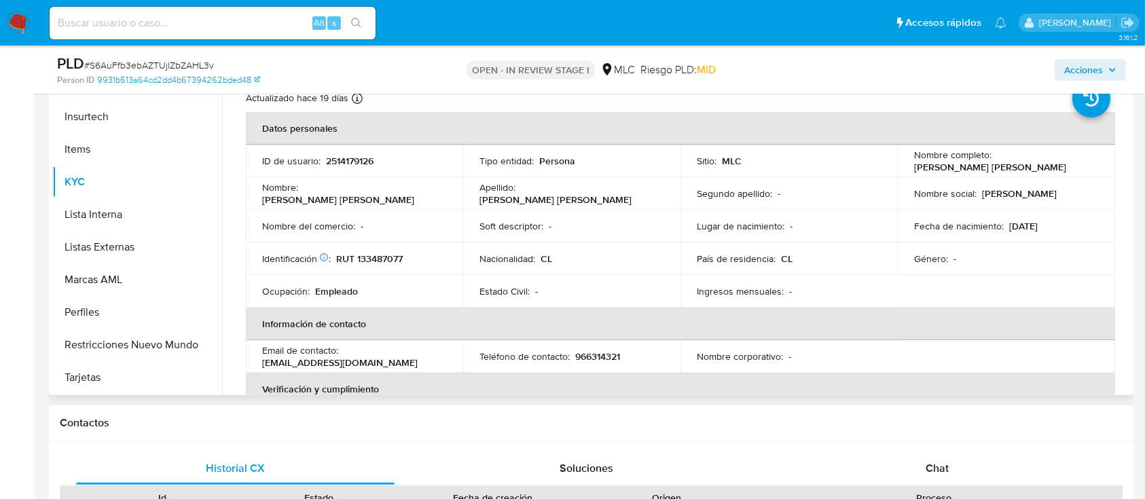
click at [378, 257] on p "RUT 133487077" at bounding box center [369, 259] width 67 height 12
copy p "133487077"
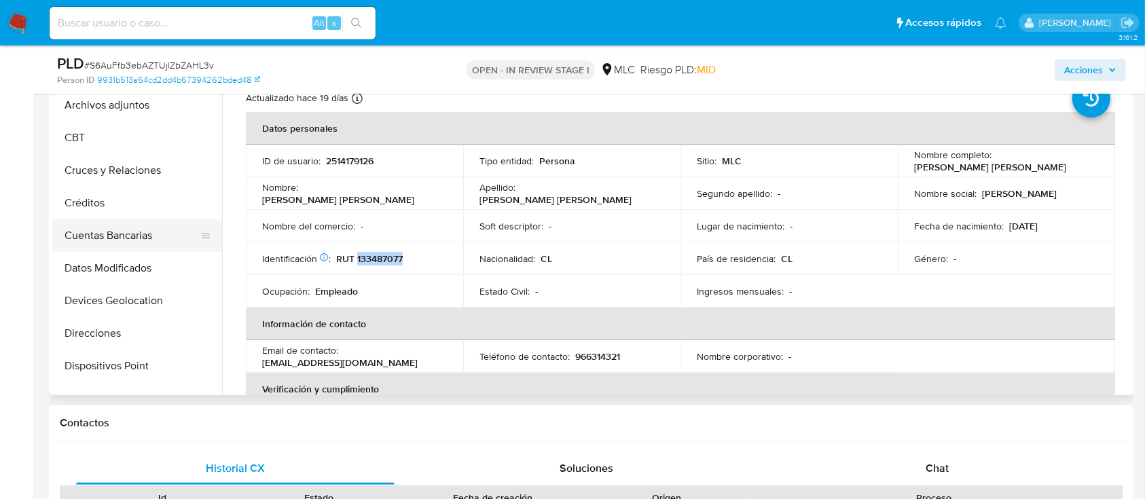
scroll to position [96, 0]
click at [119, 165] on button "Cruces y Relaciones" at bounding box center [131, 171] width 159 height 33
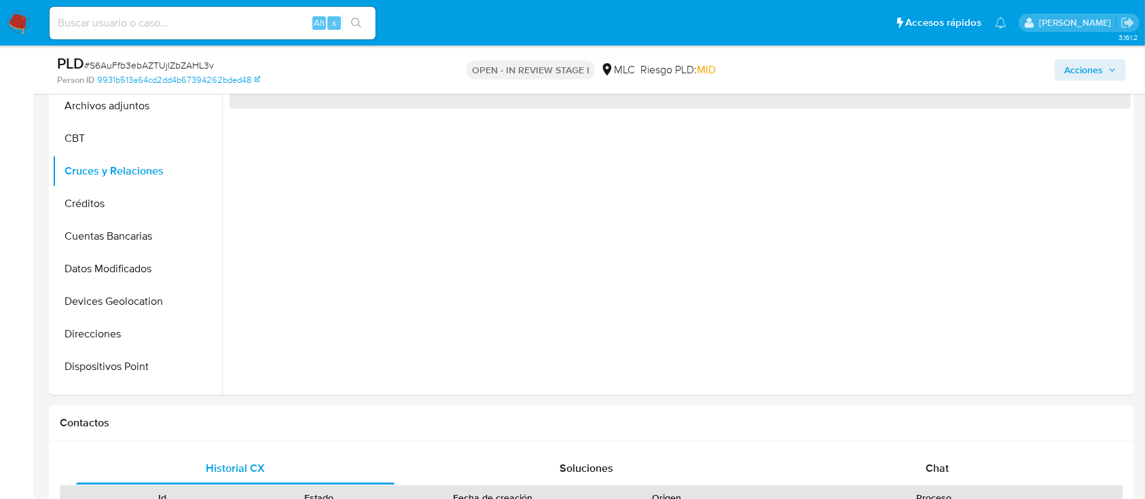
scroll to position [239, 0]
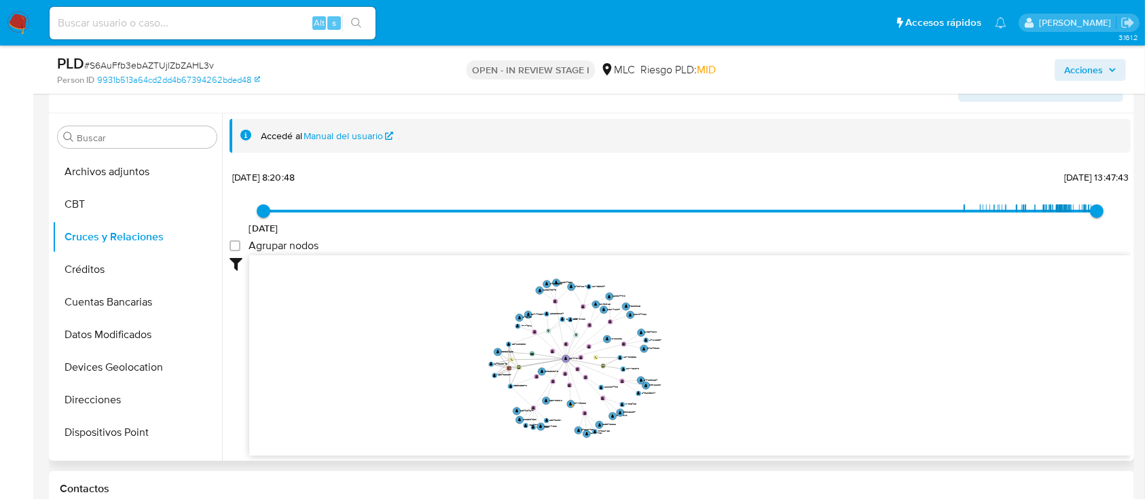
drag, startPoint x: 693, startPoint y: 328, endPoint x: 724, endPoint y: 364, distance: 47.6
click at [724, 364] on icon "device-686866aa63376c7713c59c16  user-2671756070  2671756070 user-2514179126 …" at bounding box center [689, 353] width 881 height 197
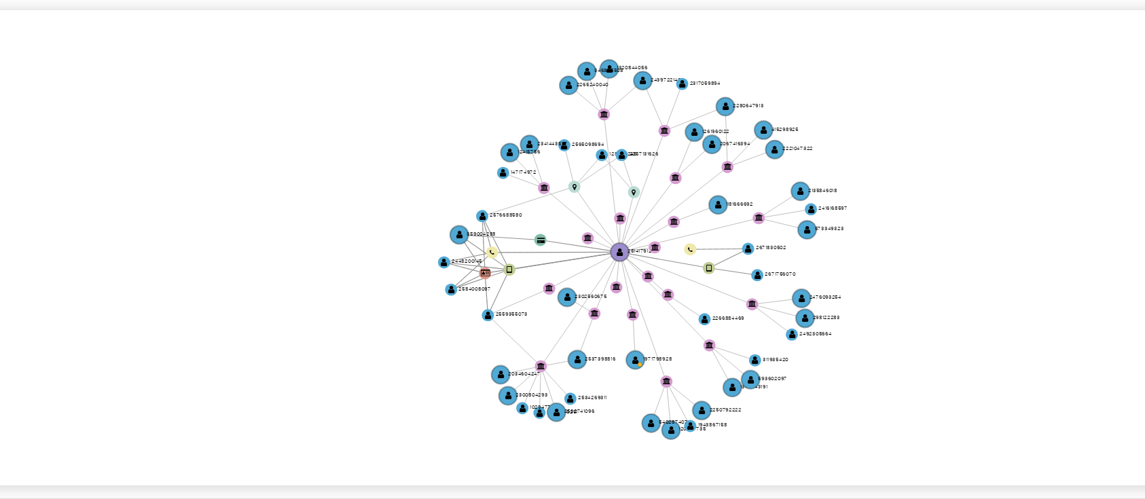
scroll to position [238, 0]
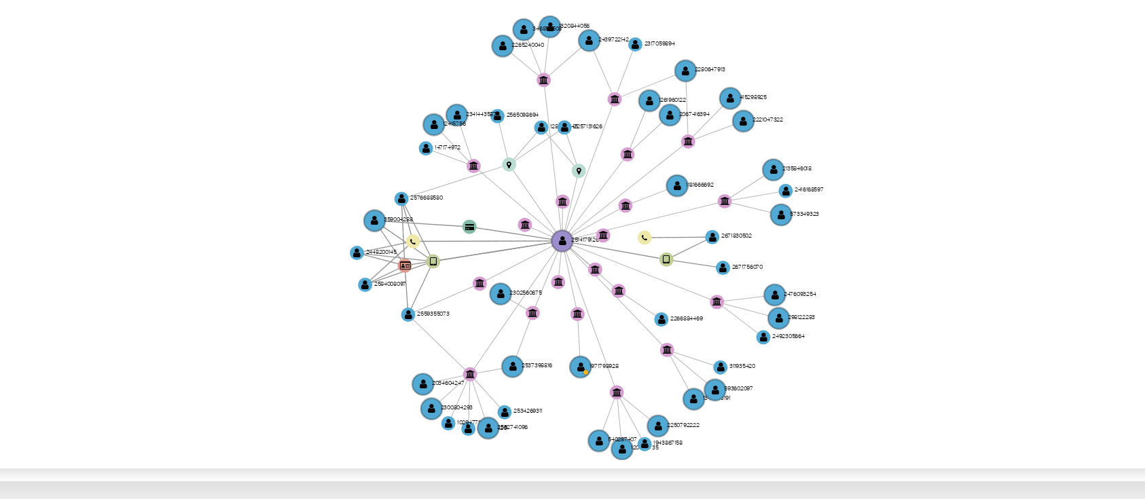
click at [714, 359] on icon "device-686866aa63376c7713c59c16  user-2671756070  2671756070 user-2514179126 …" at bounding box center [689, 354] width 881 height 197
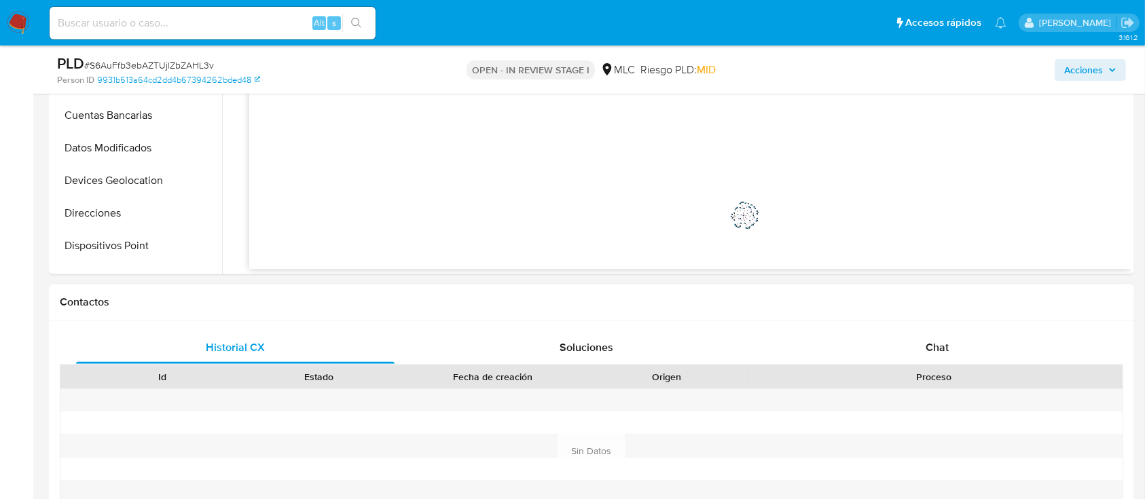
scroll to position [601, 0]
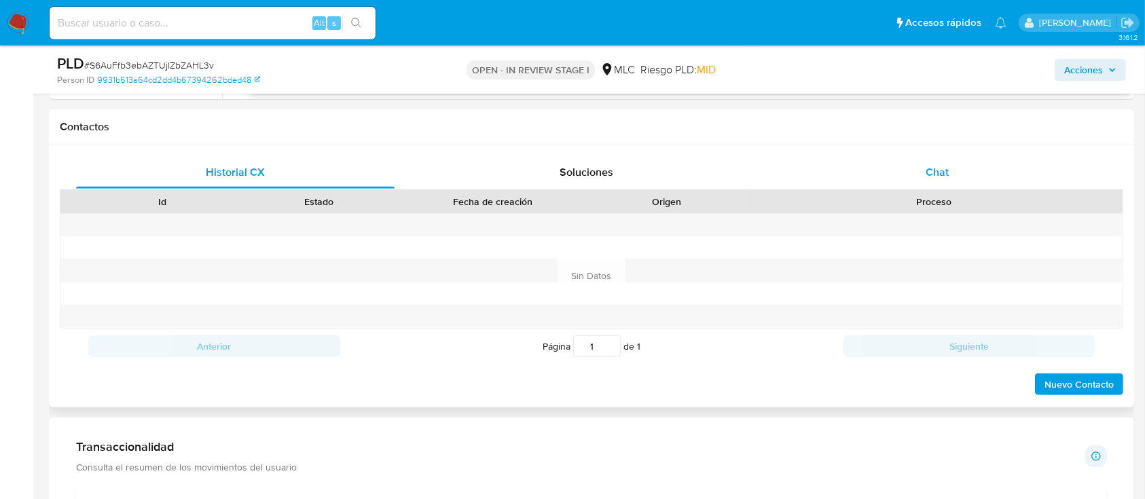
click at [918, 158] on div "Chat" at bounding box center [937, 172] width 318 height 33
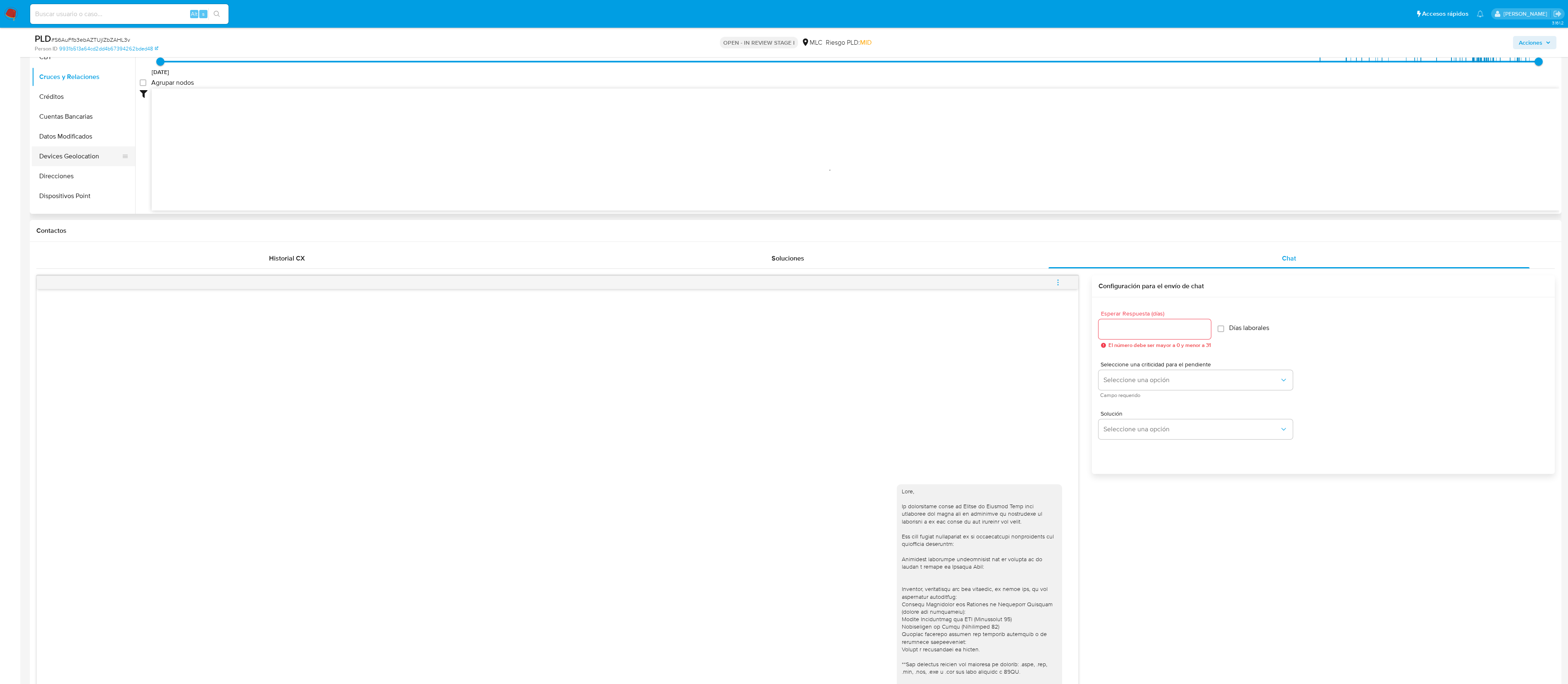
scroll to position [307, 0]
click at [79, 164] on button "KYC" at bounding box center [83, 166] width 103 height 20
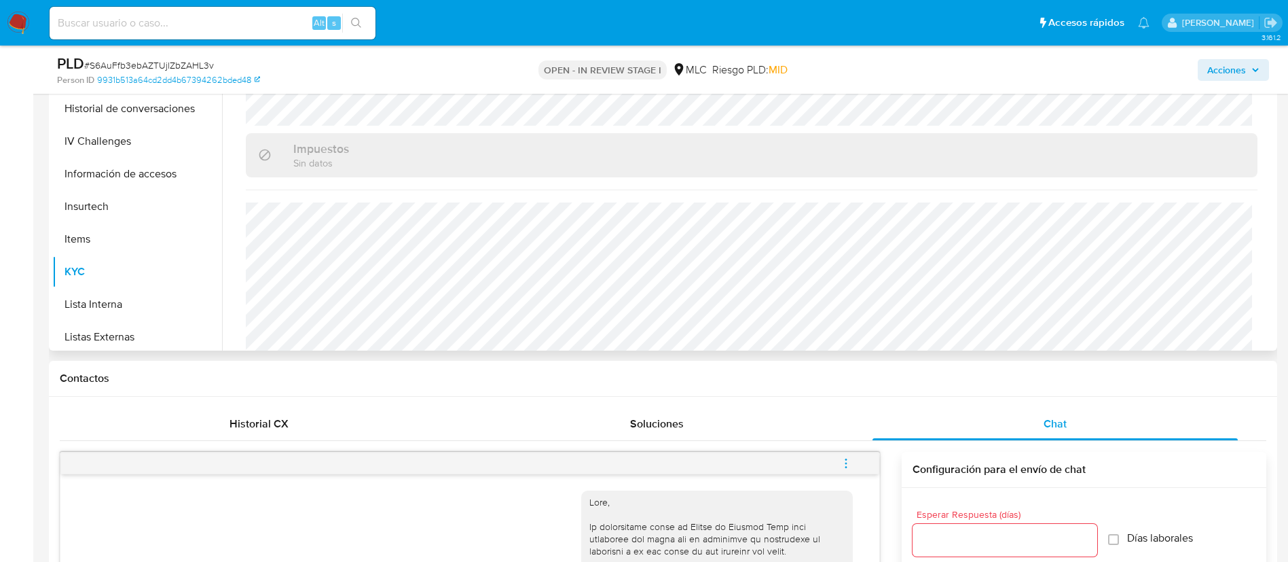
scroll to position [749, 0]
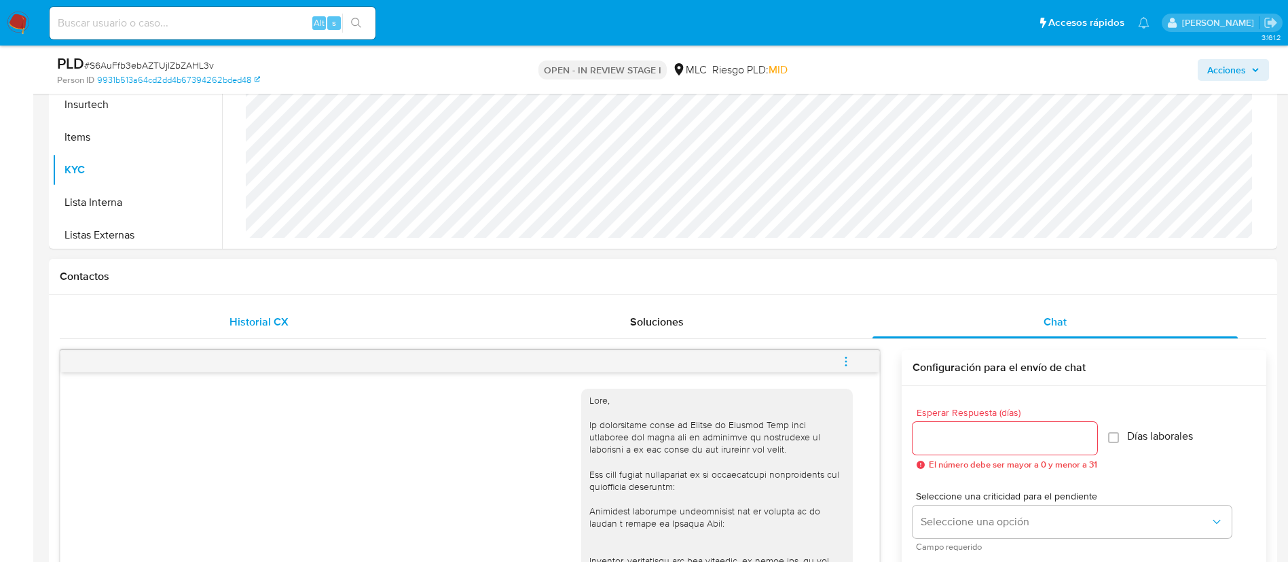
click at [248, 316] on span "Historial CX" at bounding box center [258, 322] width 59 height 16
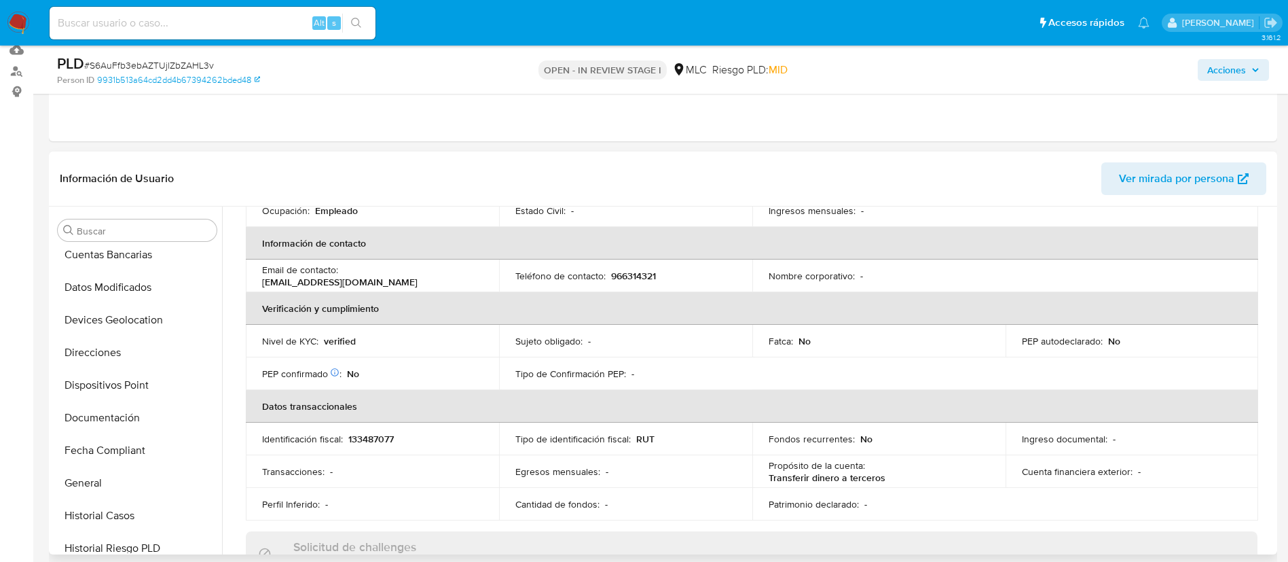
scroll to position [0, 0]
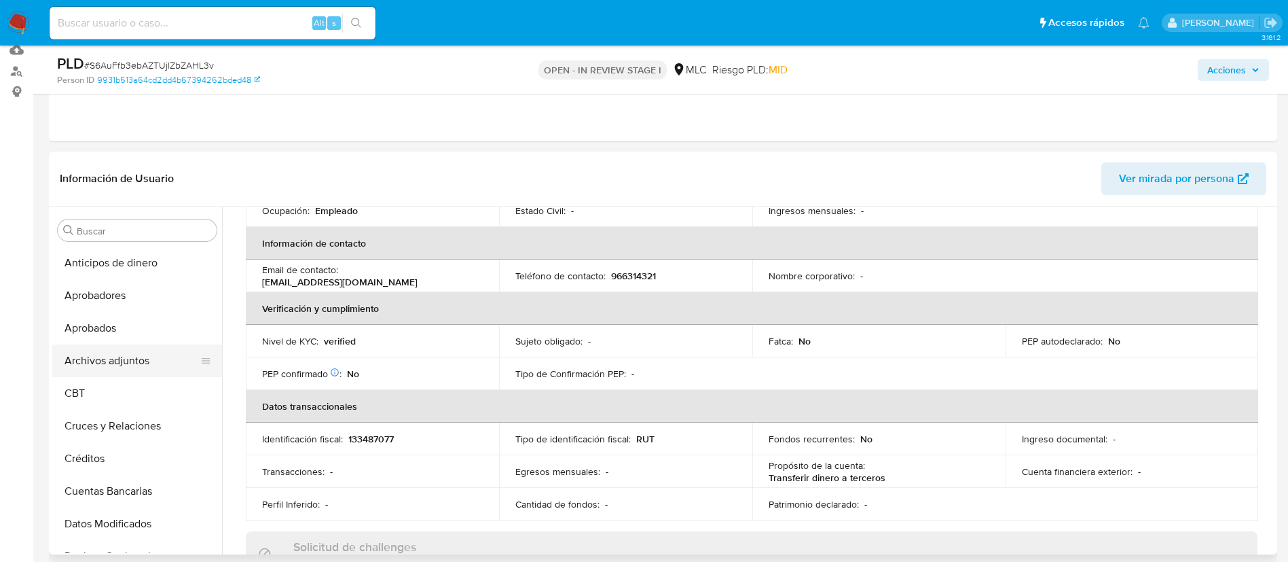
click at [169, 352] on button "Archivos adjuntos" at bounding box center [131, 360] width 159 height 33
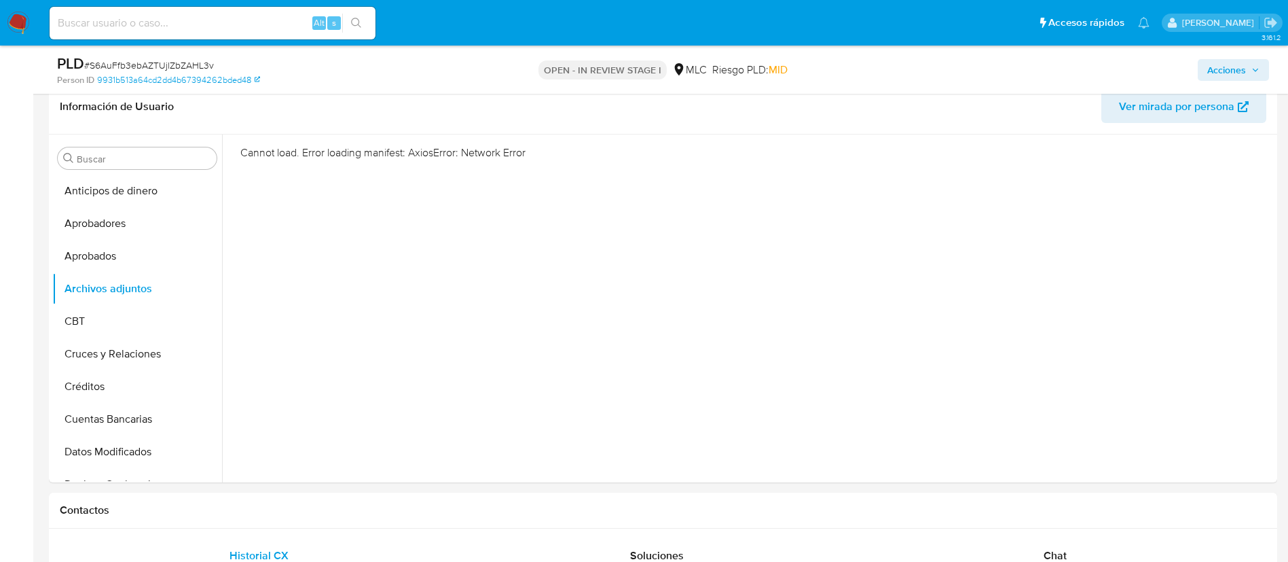
scroll to position [221, 0]
click at [148, 306] on button "CBT" at bounding box center [131, 317] width 159 height 33
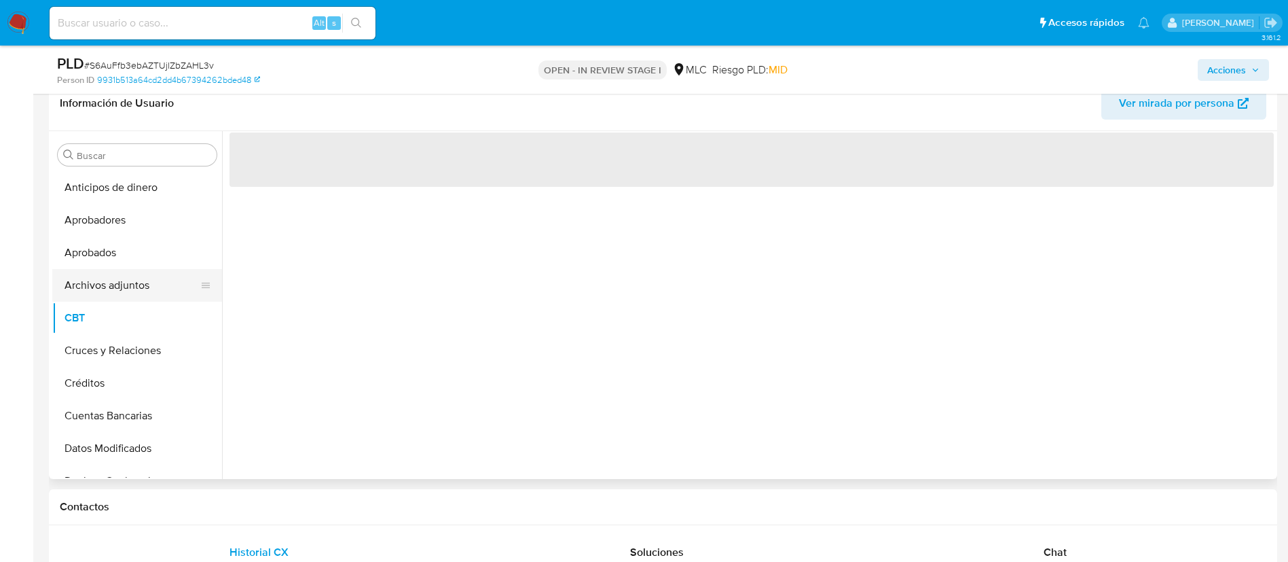
click at [130, 282] on button "Archivos adjuntos" at bounding box center [131, 285] width 159 height 33
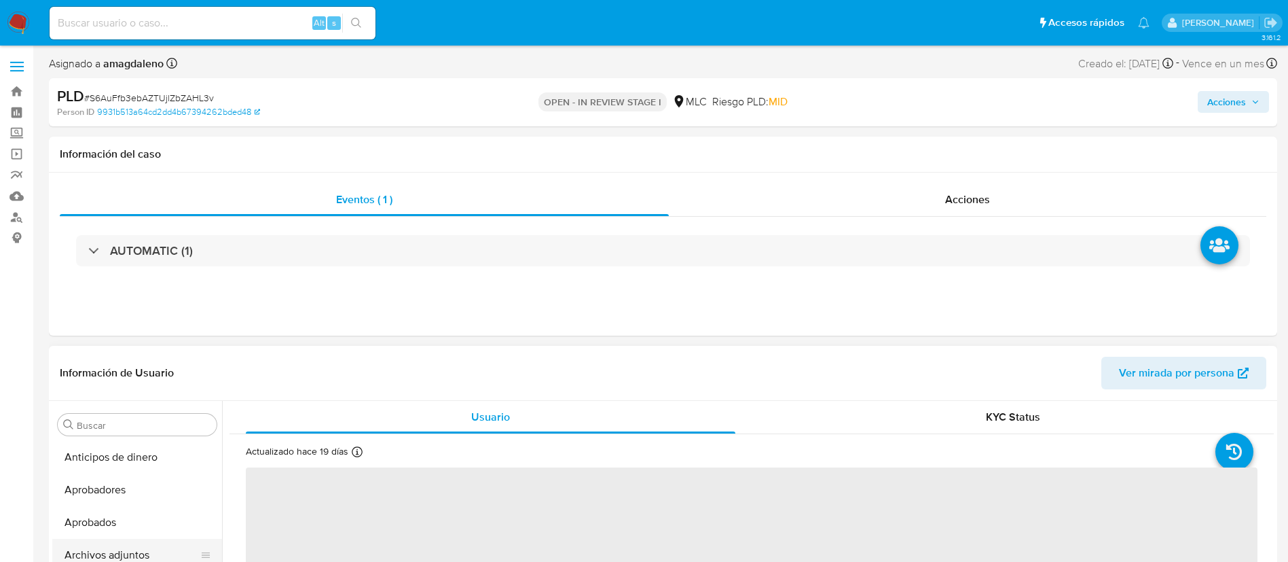
click at [156, 545] on button "Archivos adjuntos" at bounding box center [131, 554] width 159 height 33
select select "10"
